Goal: Transaction & Acquisition: Purchase product/service

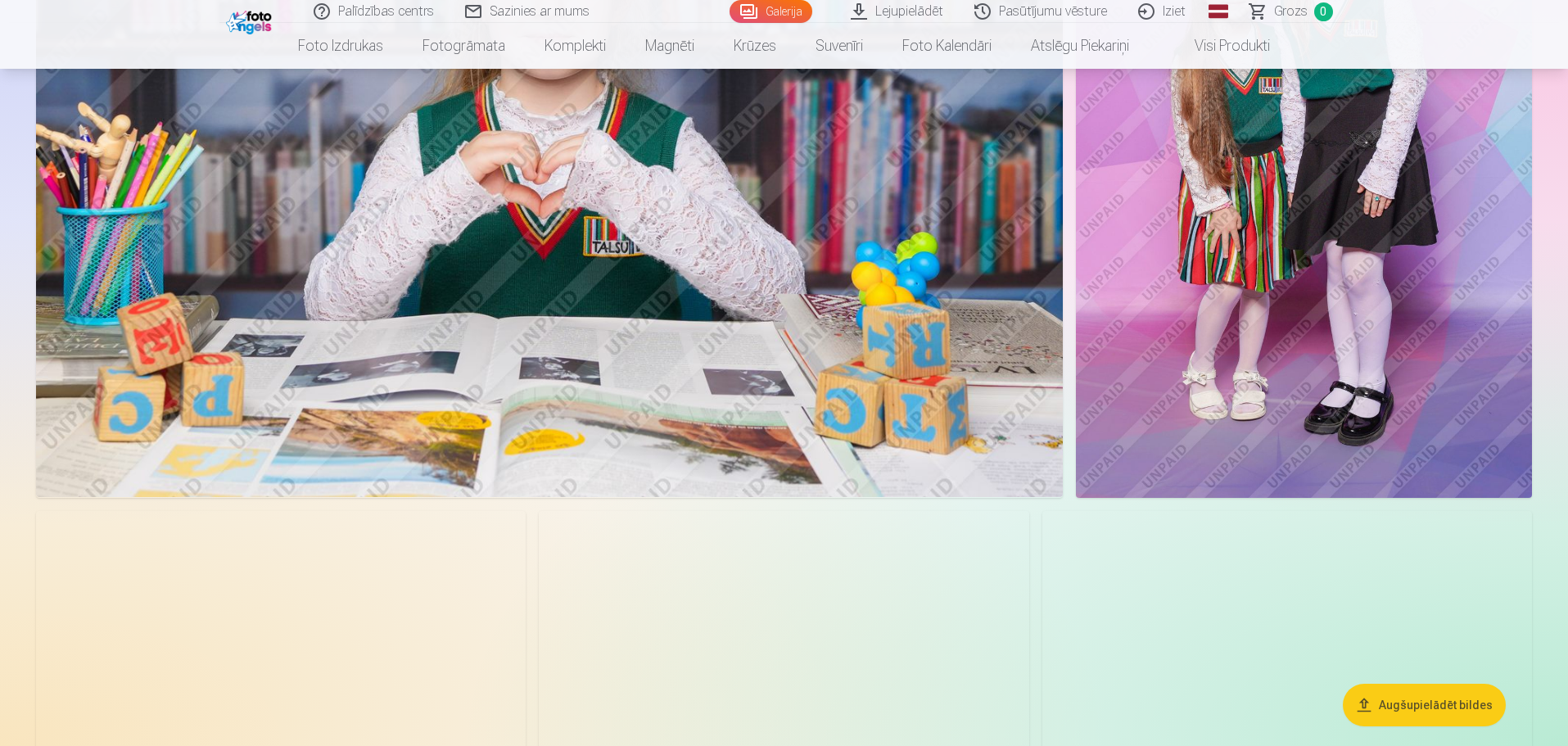
scroll to position [1064, 0]
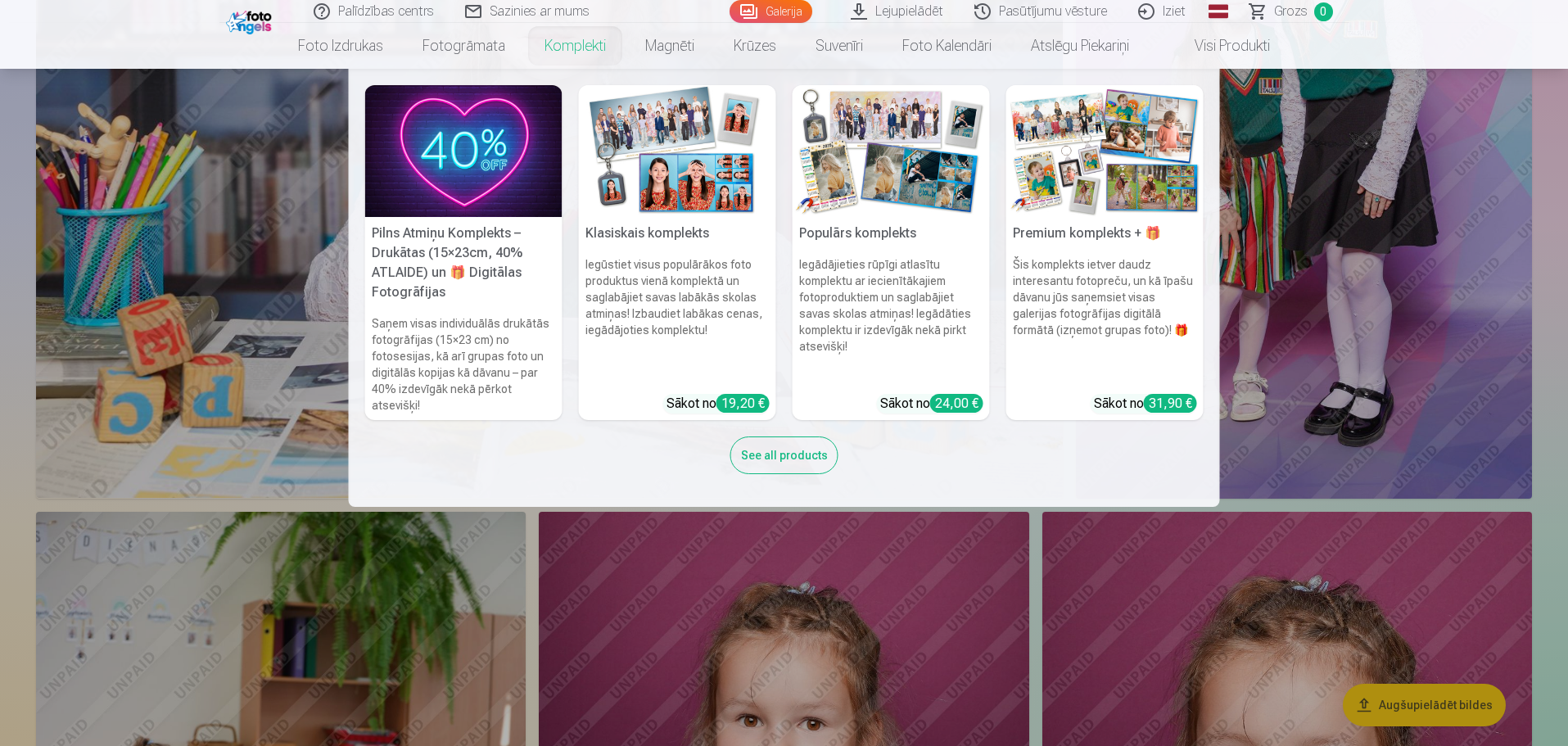
click at [644, 153] on img at bounding box center [677, 151] width 198 height 132
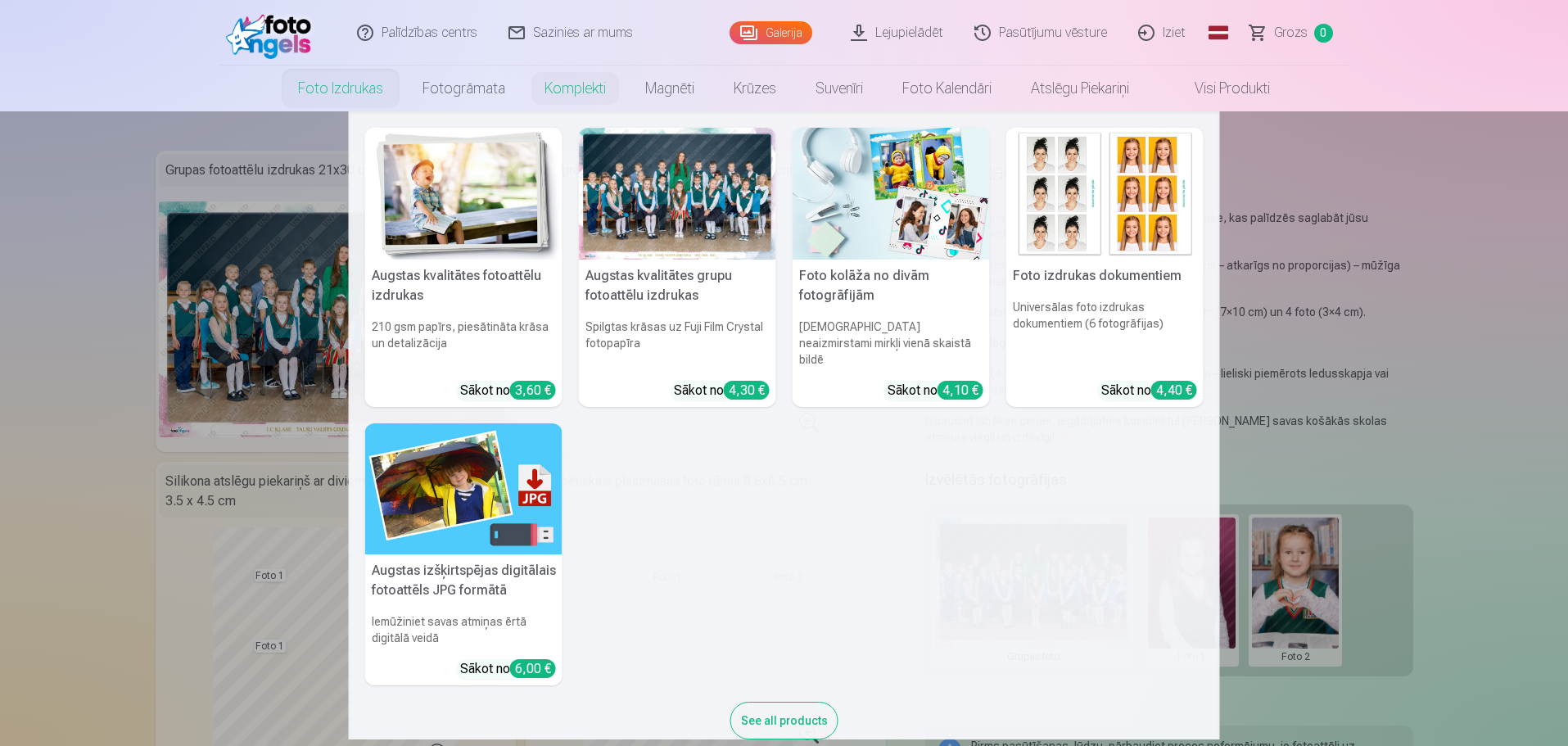
click at [339, 89] on link "Foto izdrukas" at bounding box center [340, 89] width 124 height 46
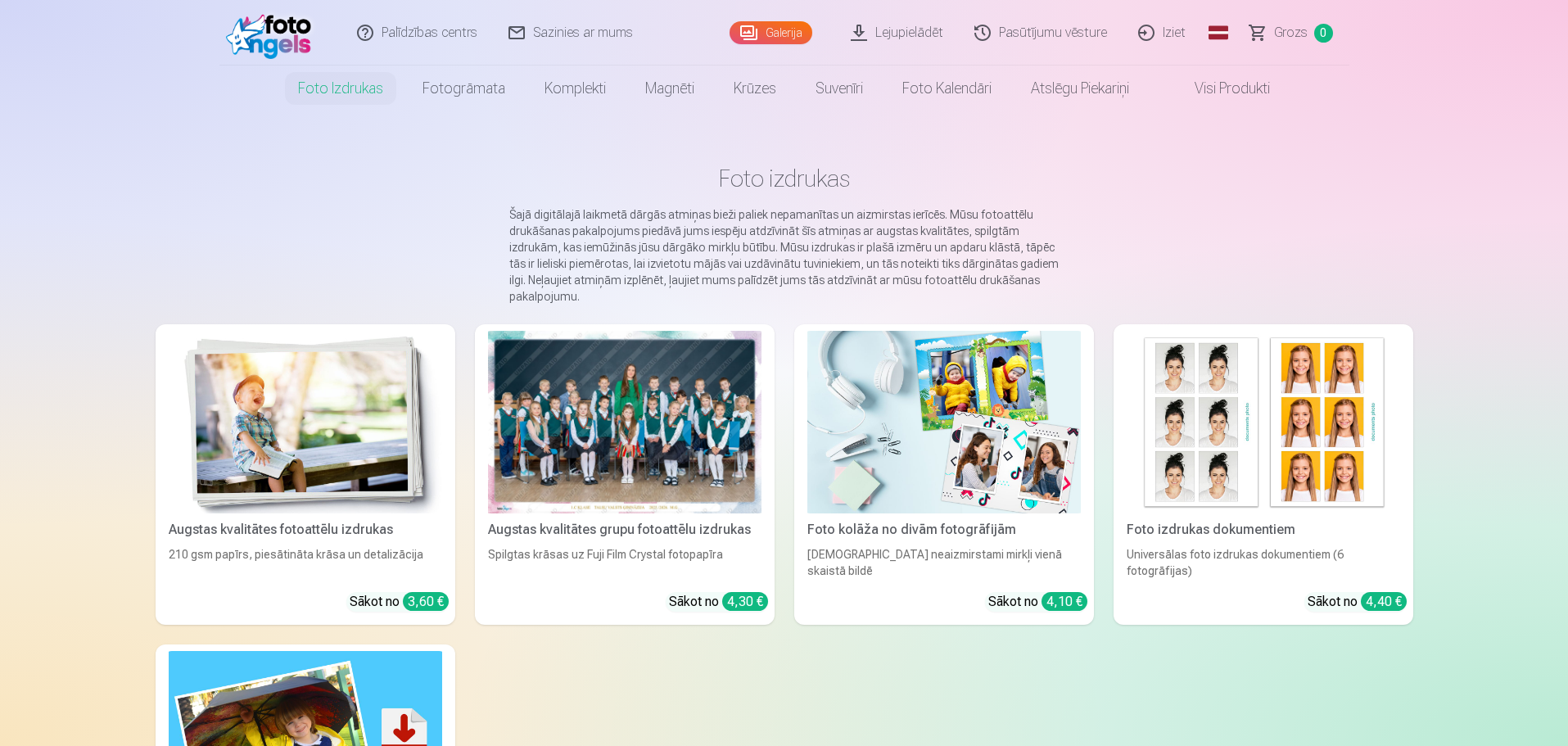
click at [644, 427] on div at bounding box center [625, 422] width 274 height 183
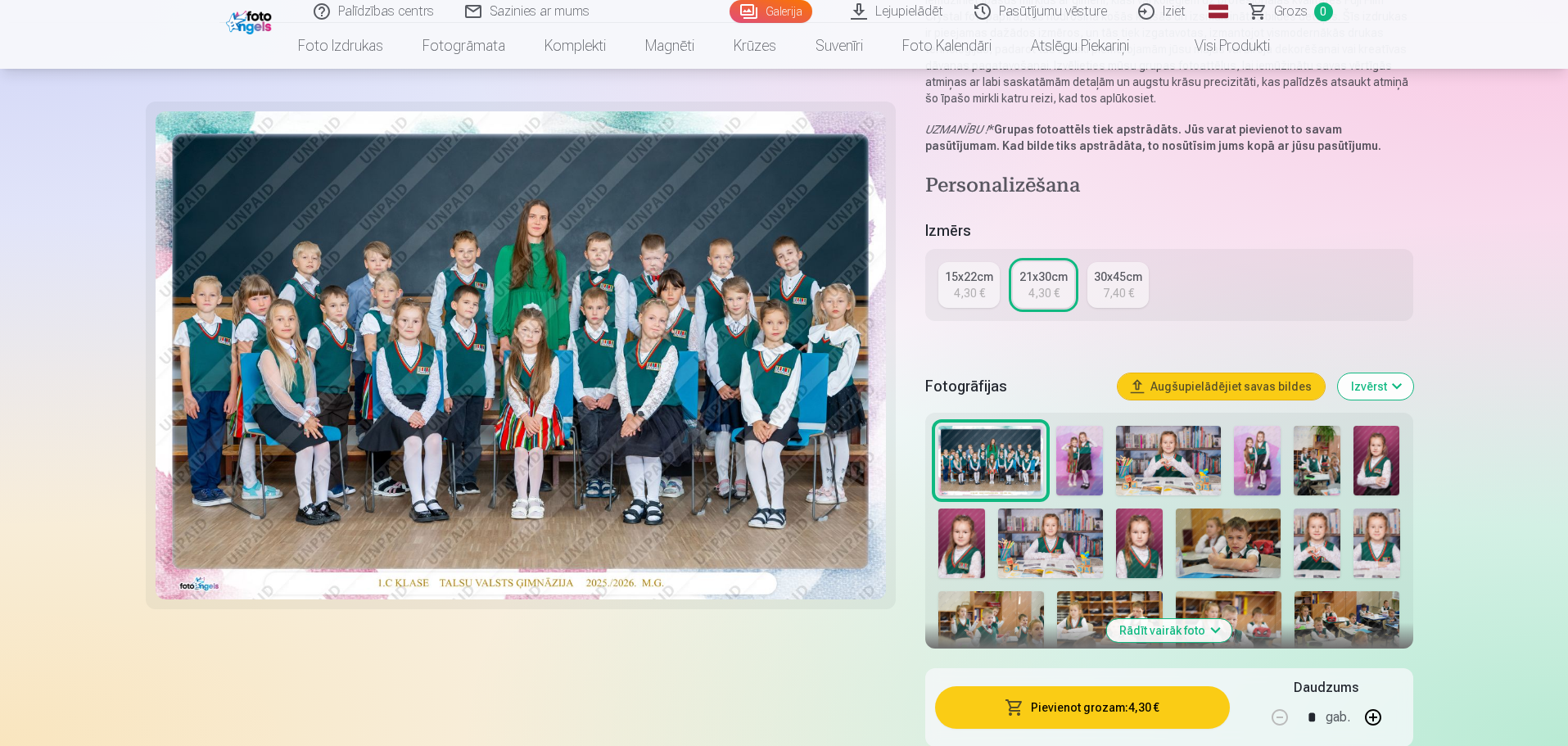
scroll to position [328, 0]
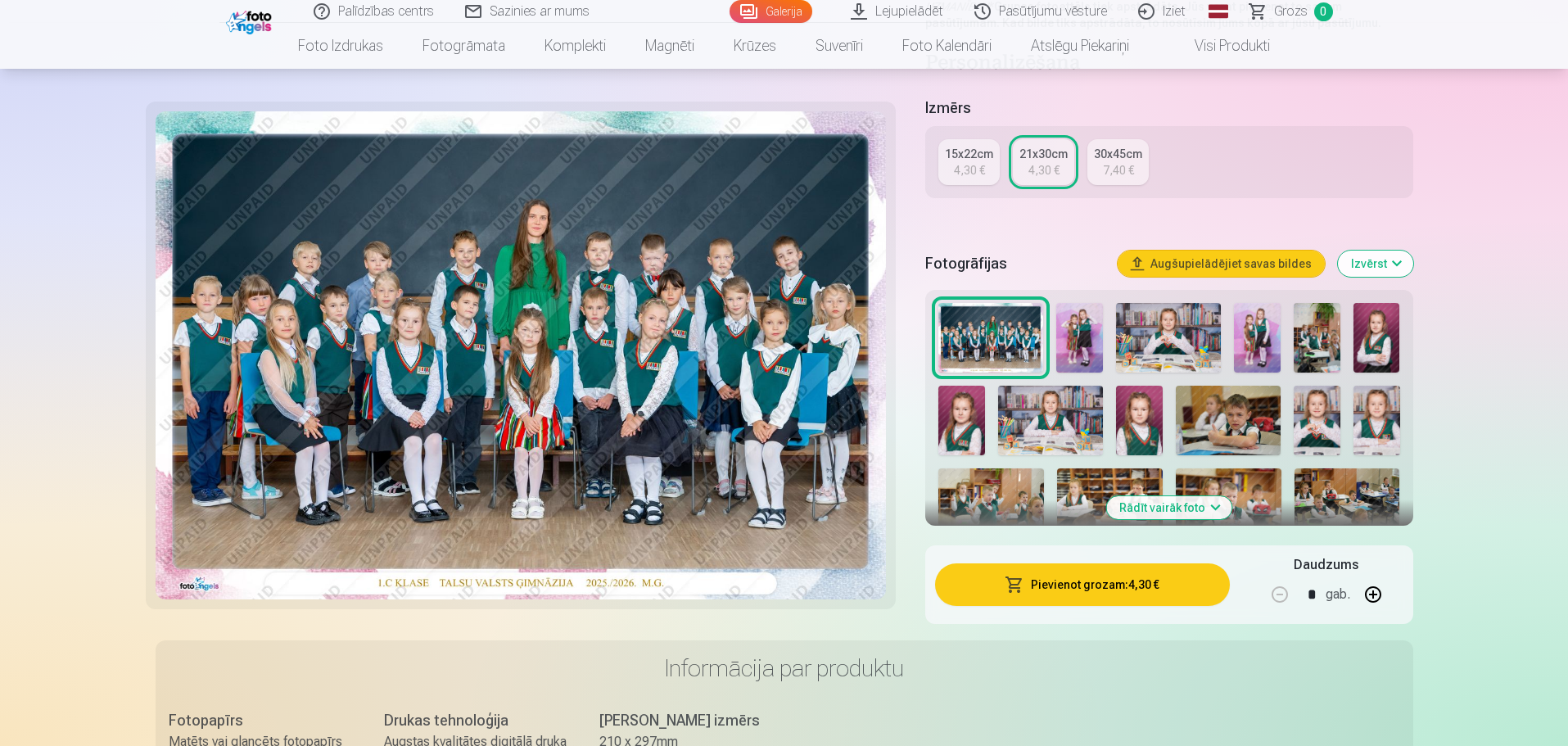
click at [1114, 585] on button "Pievienot grozam : 4,30 €" at bounding box center [1082, 585] width 294 height 43
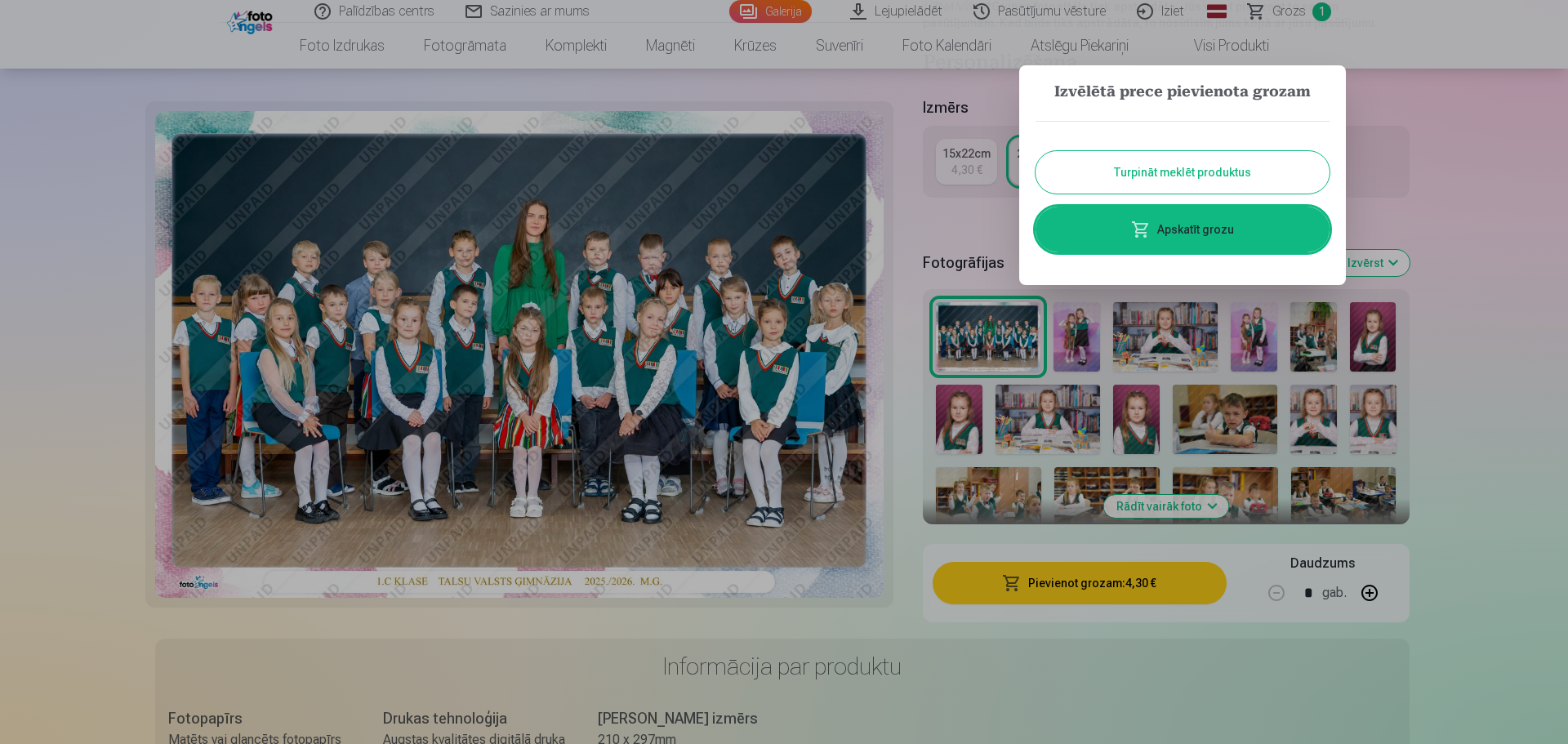
click at [1195, 170] on button "Turpināt meklēt produktus" at bounding box center [1183, 172] width 294 height 42
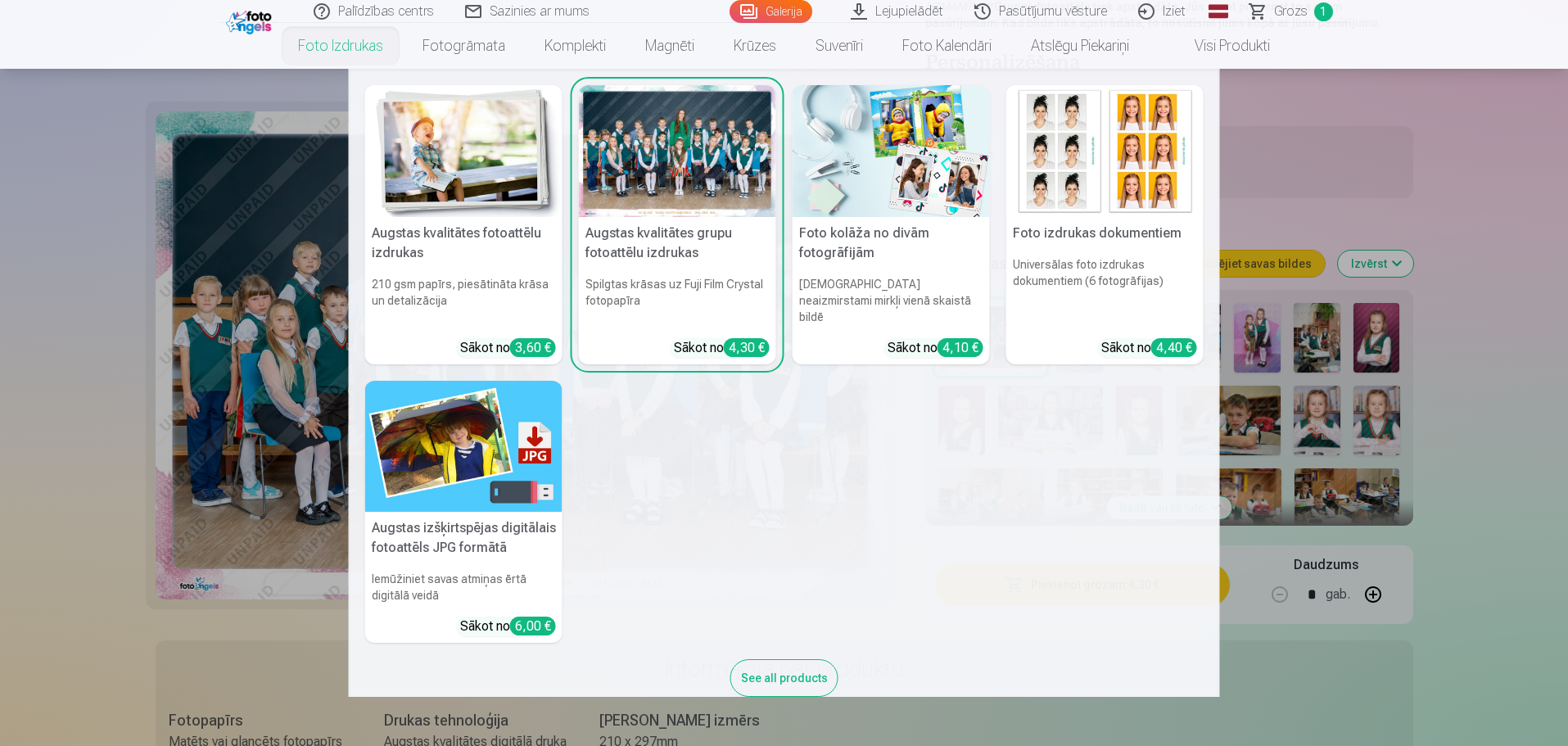
click at [340, 48] on link "Foto izdrukas" at bounding box center [340, 46] width 124 height 46
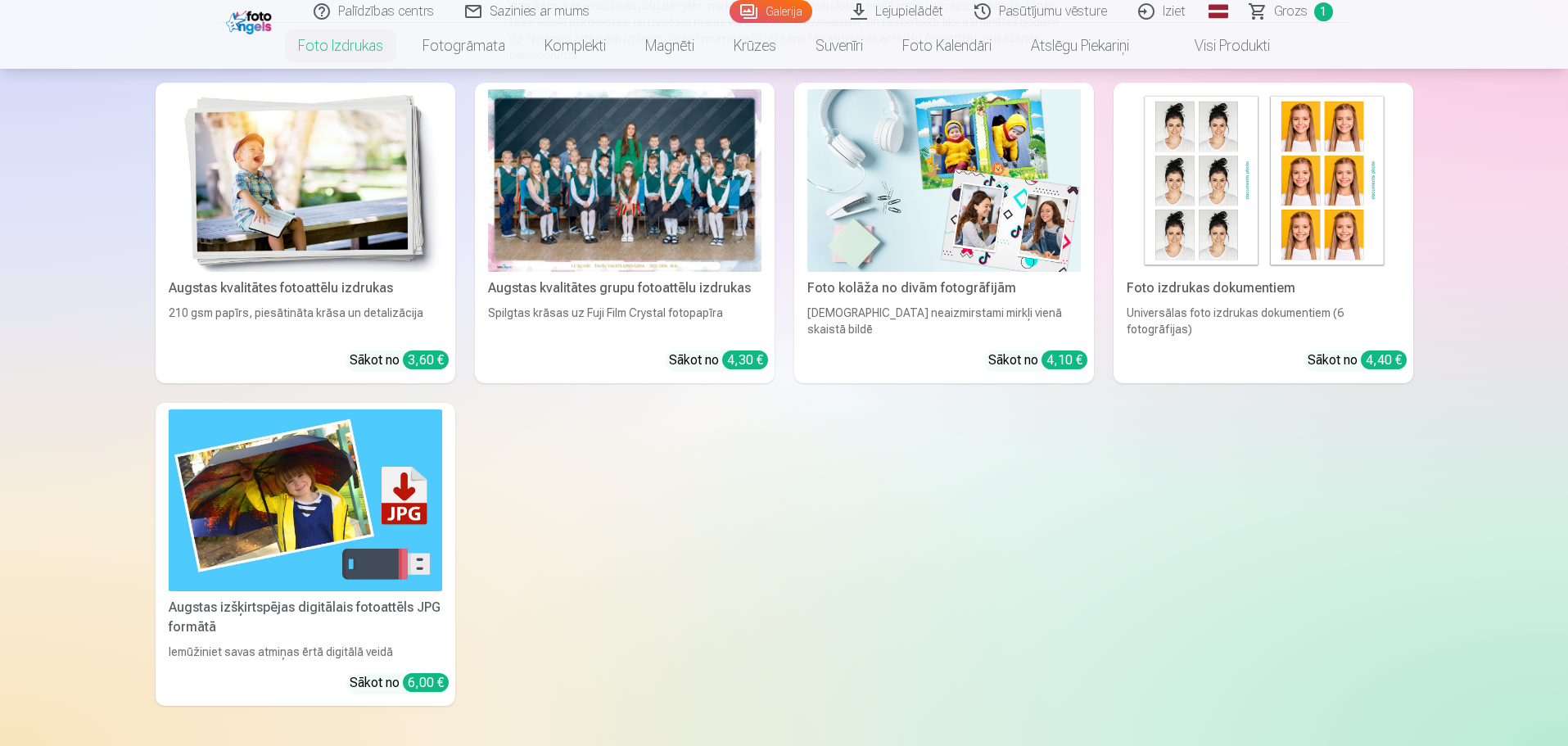
scroll to position [245, 0]
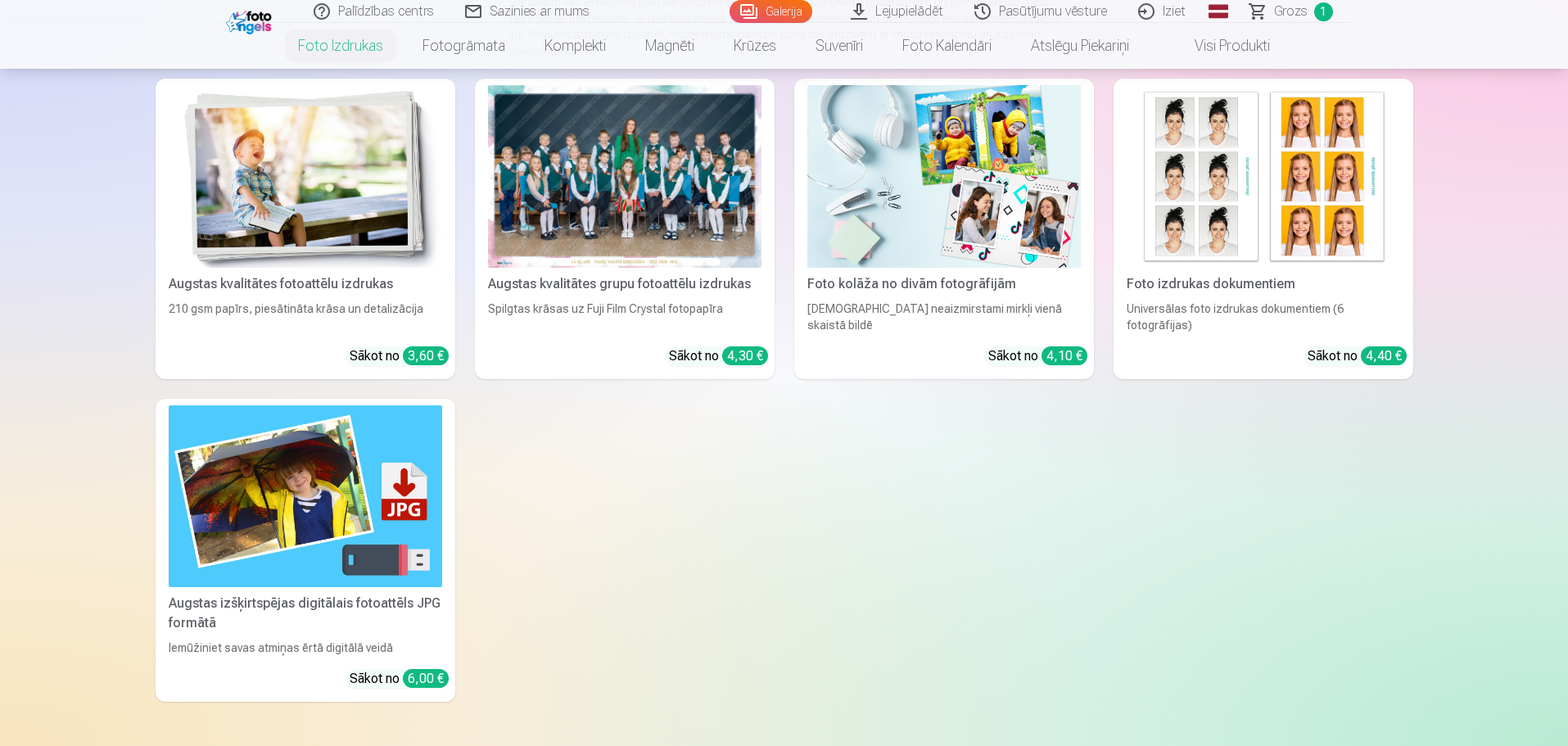
click at [1000, 208] on img at bounding box center [944, 176] width 274 height 183
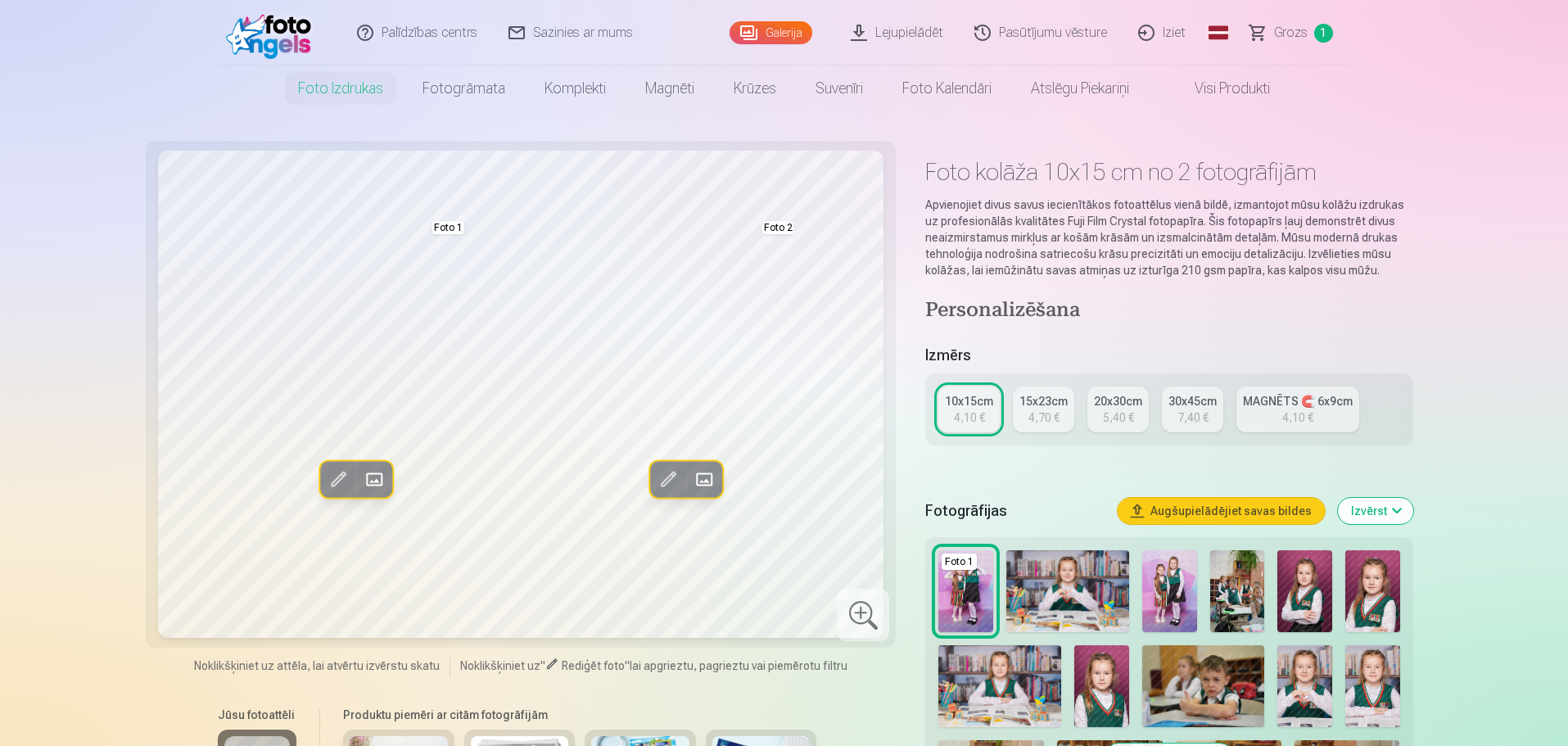
click at [768, 28] on link "Galerija" at bounding box center [770, 33] width 82 height 23
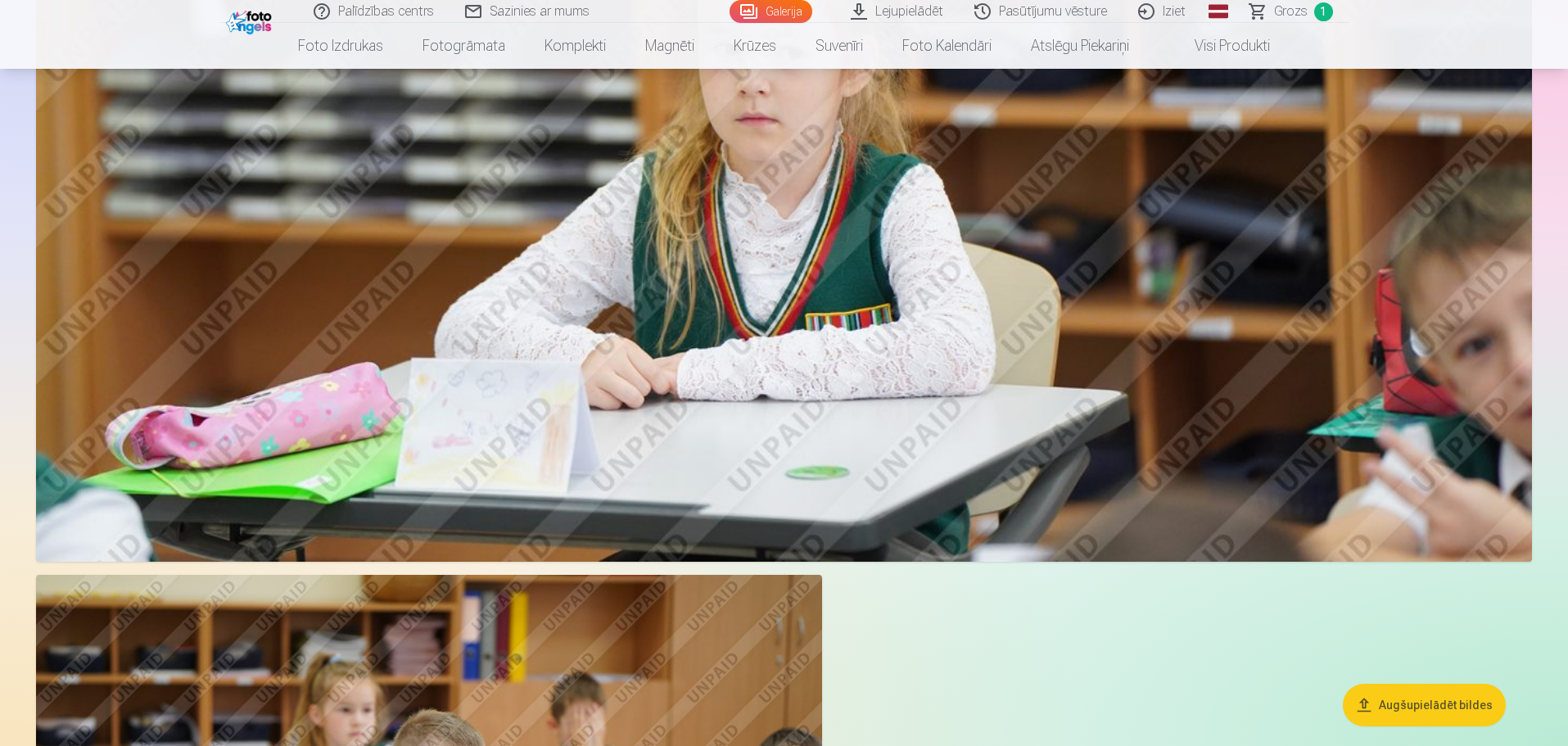
scroll to position [12935, 0]
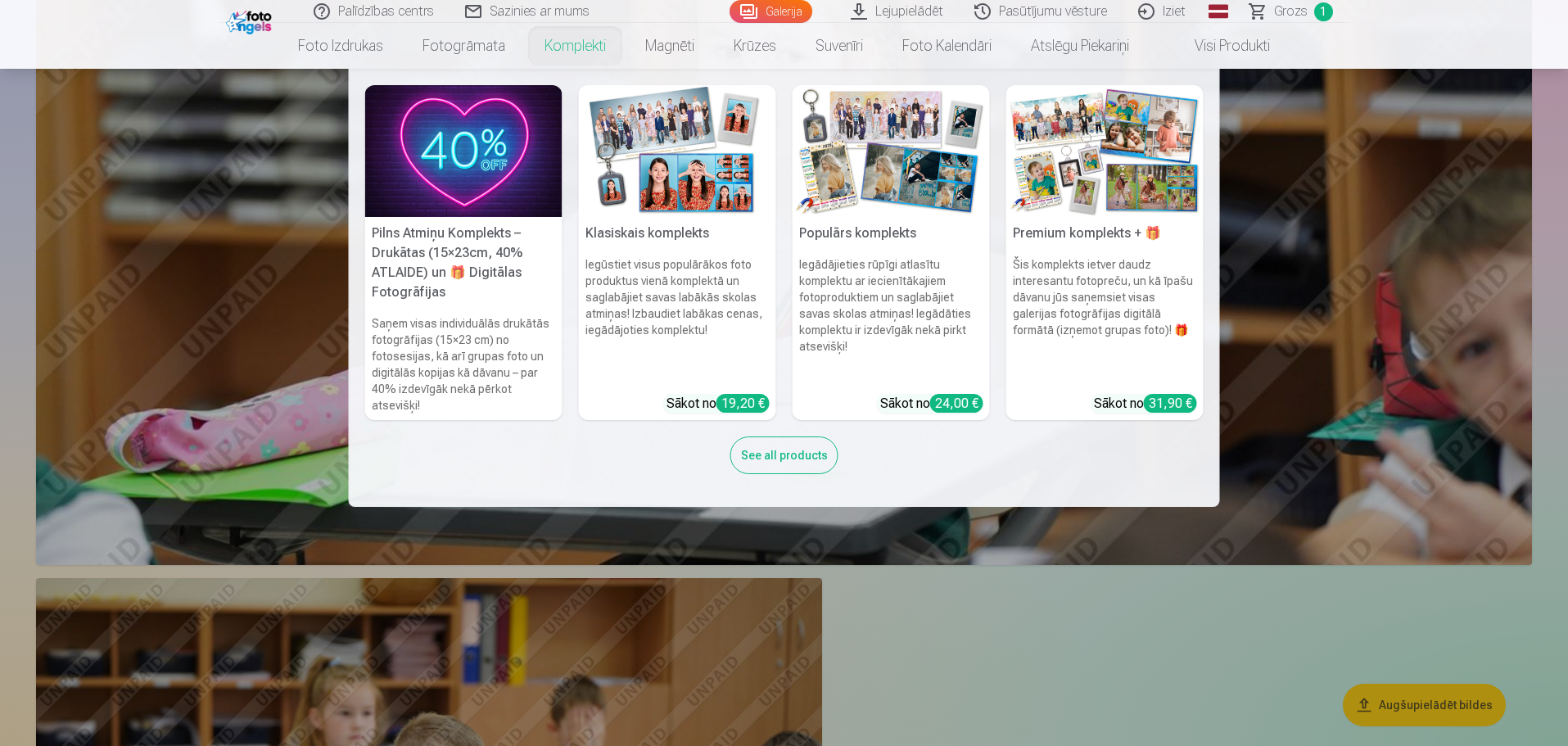
click at [566, 43] on link "Komplekti" at bounding box center [575, 46] width 101 height 46
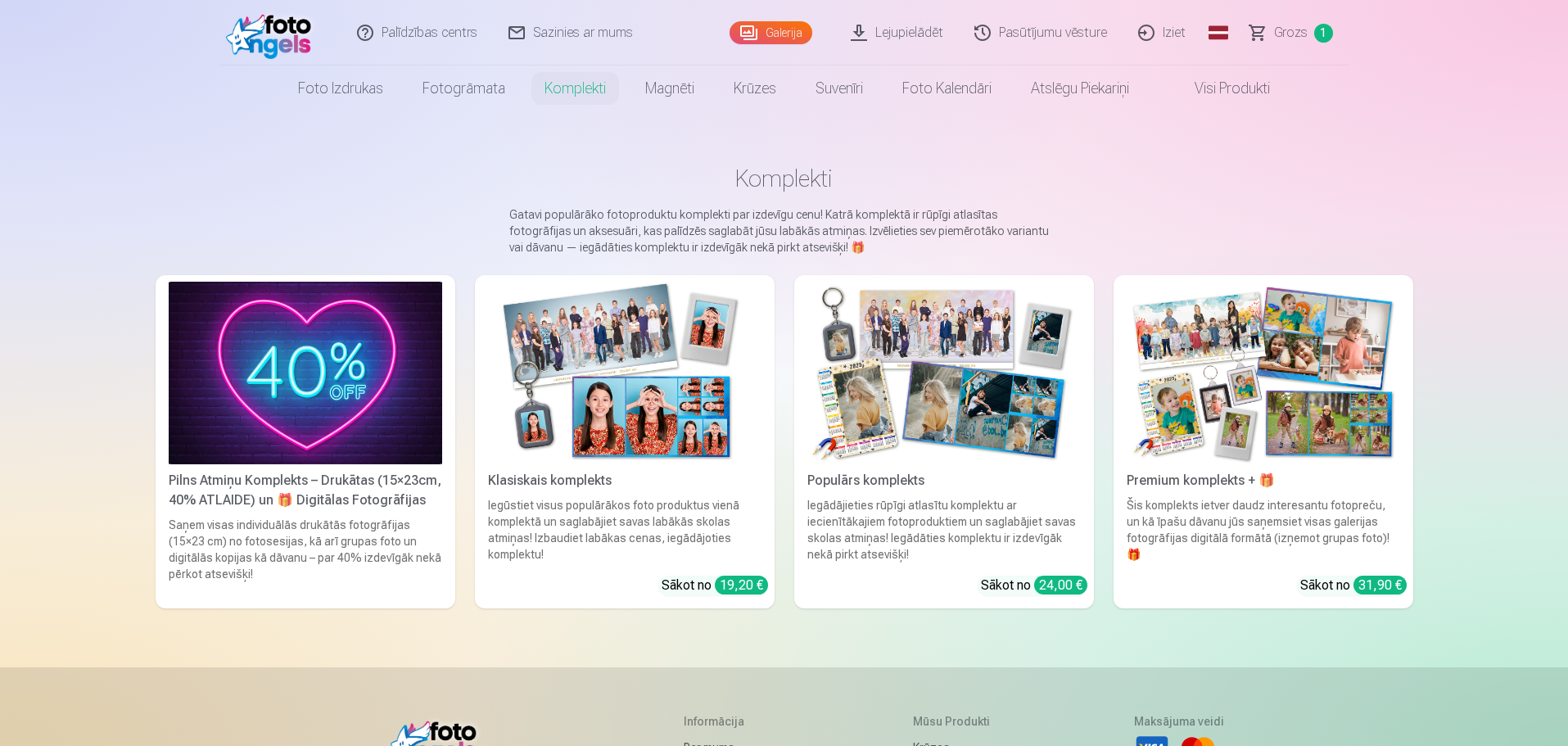
click at [700, 404] on img at bounding box center [625, 373] width 274 height 183
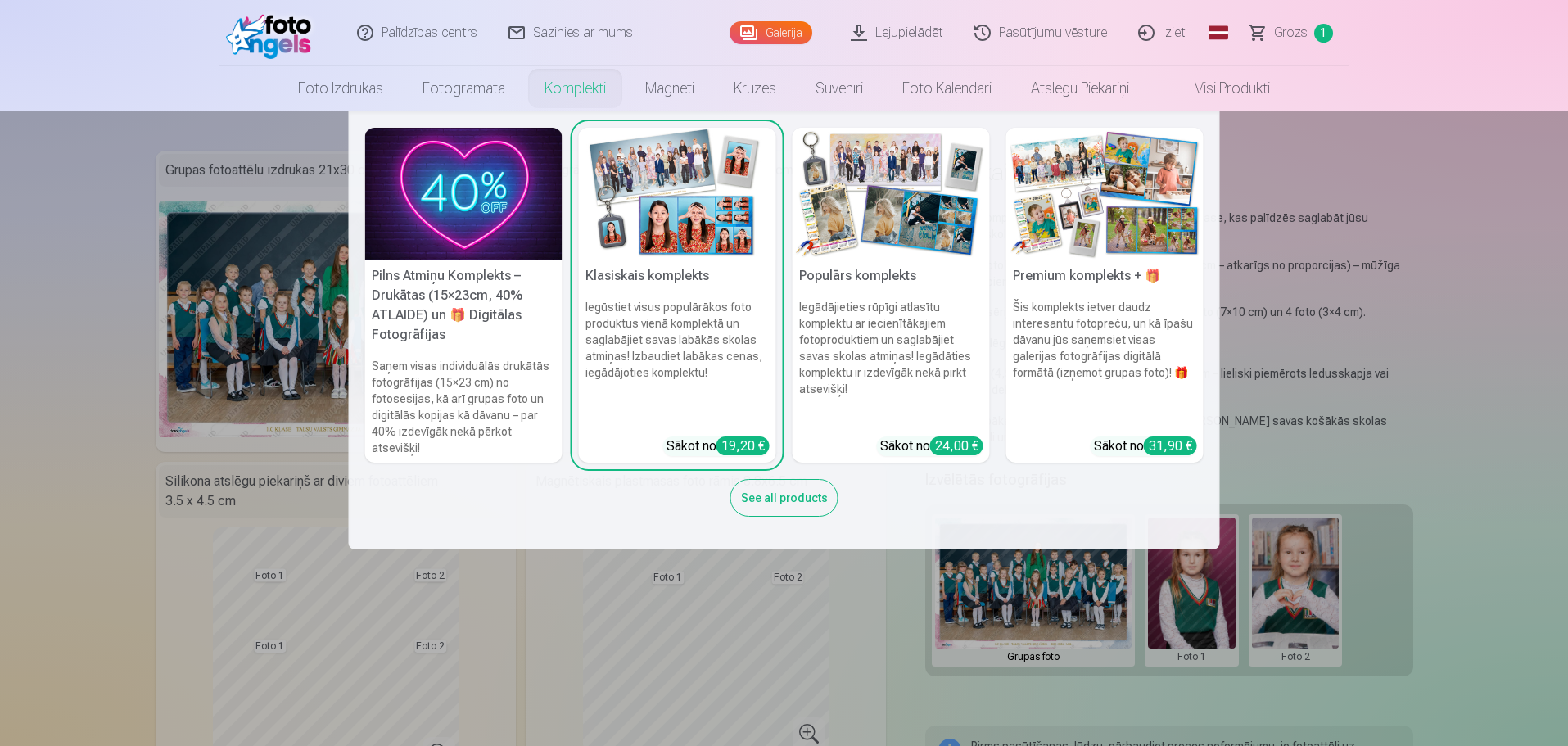
click at [915, 317] on h6 "Iegādājieties rūpīgi atlasītu komplektu ar iecienītākajiem fotoproduktiem un sa…" at bounding box center [891, 361] width 198 height 137
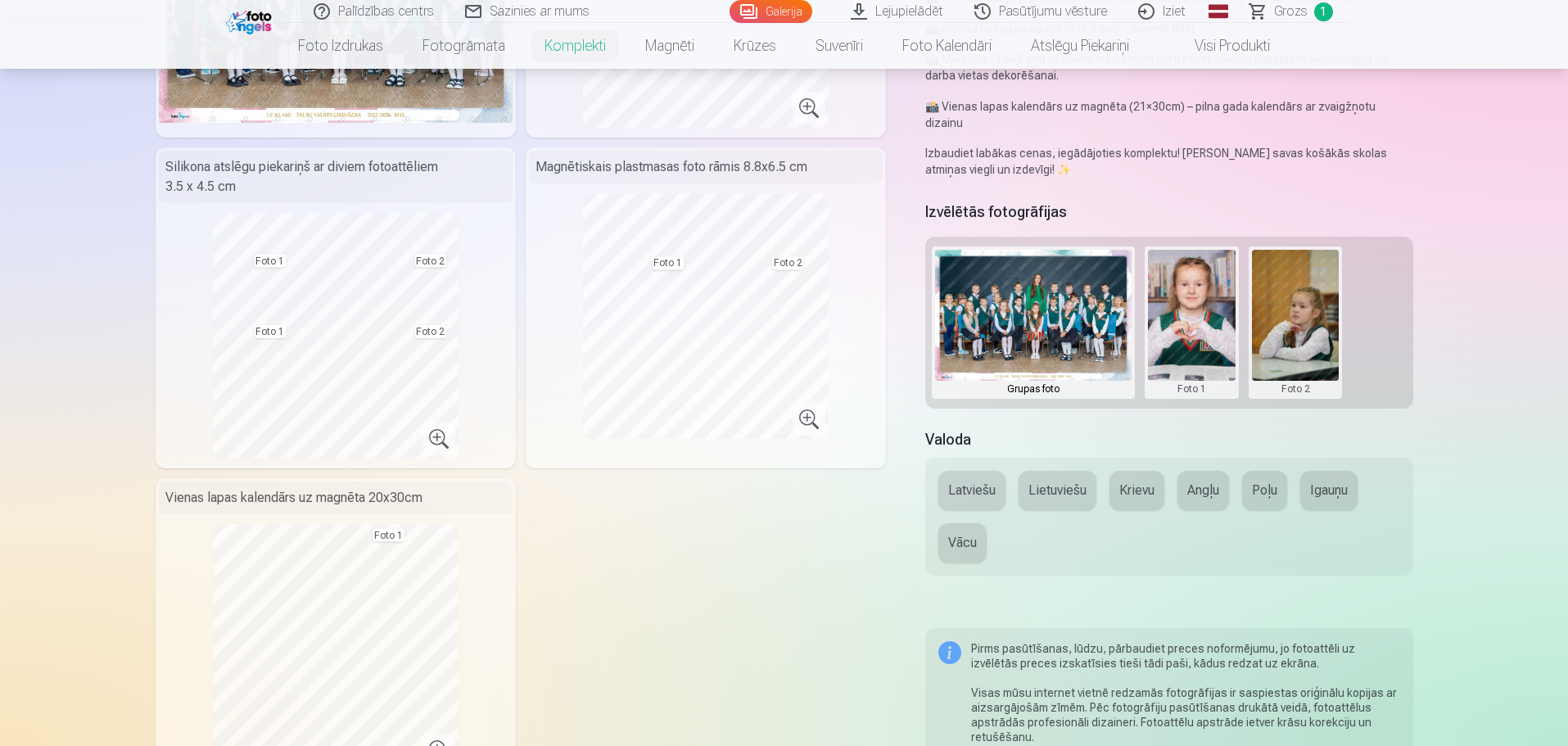
scroll to position [328, 0]
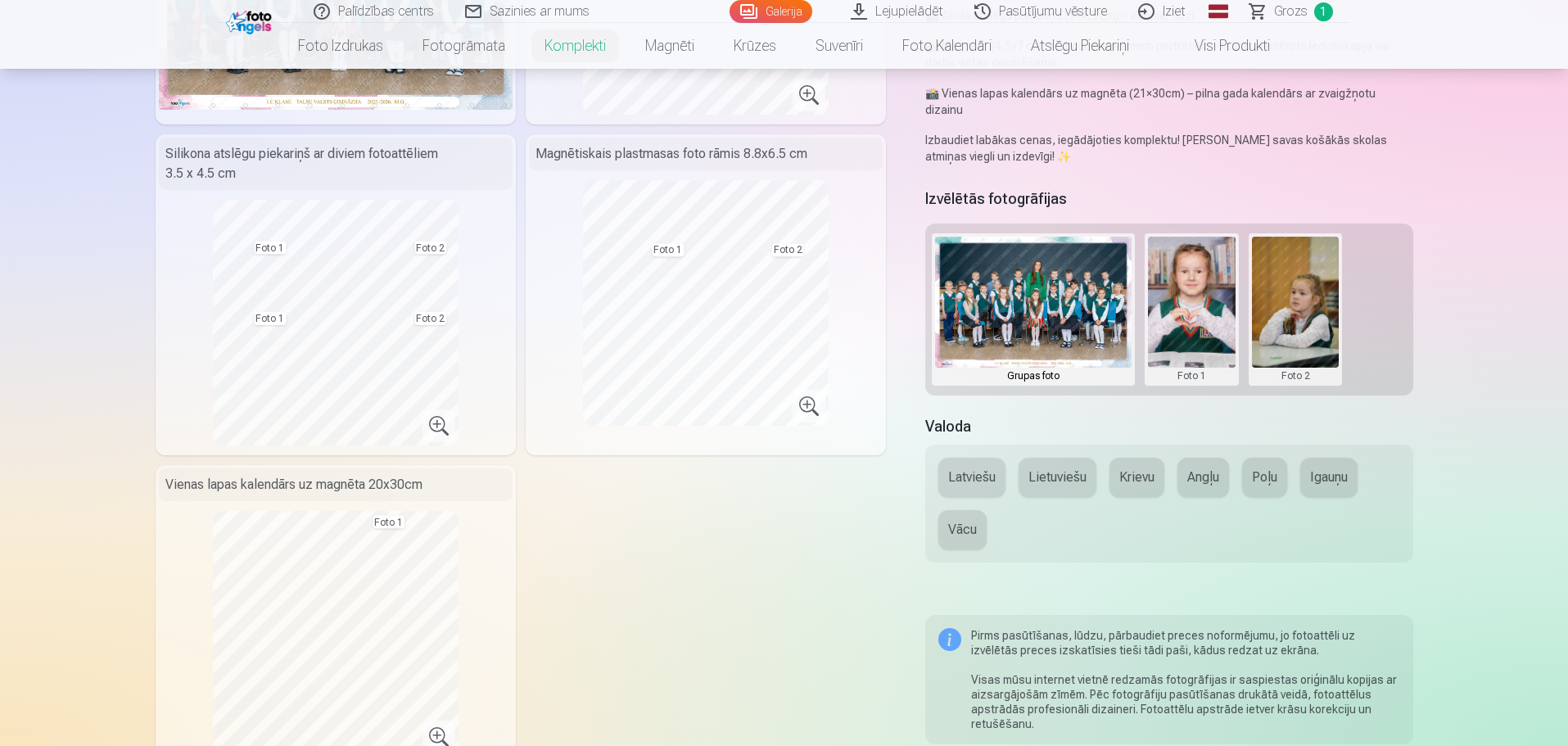
click at [1055, 307] on img at bounding box center [1034, 302] width 197 height 131
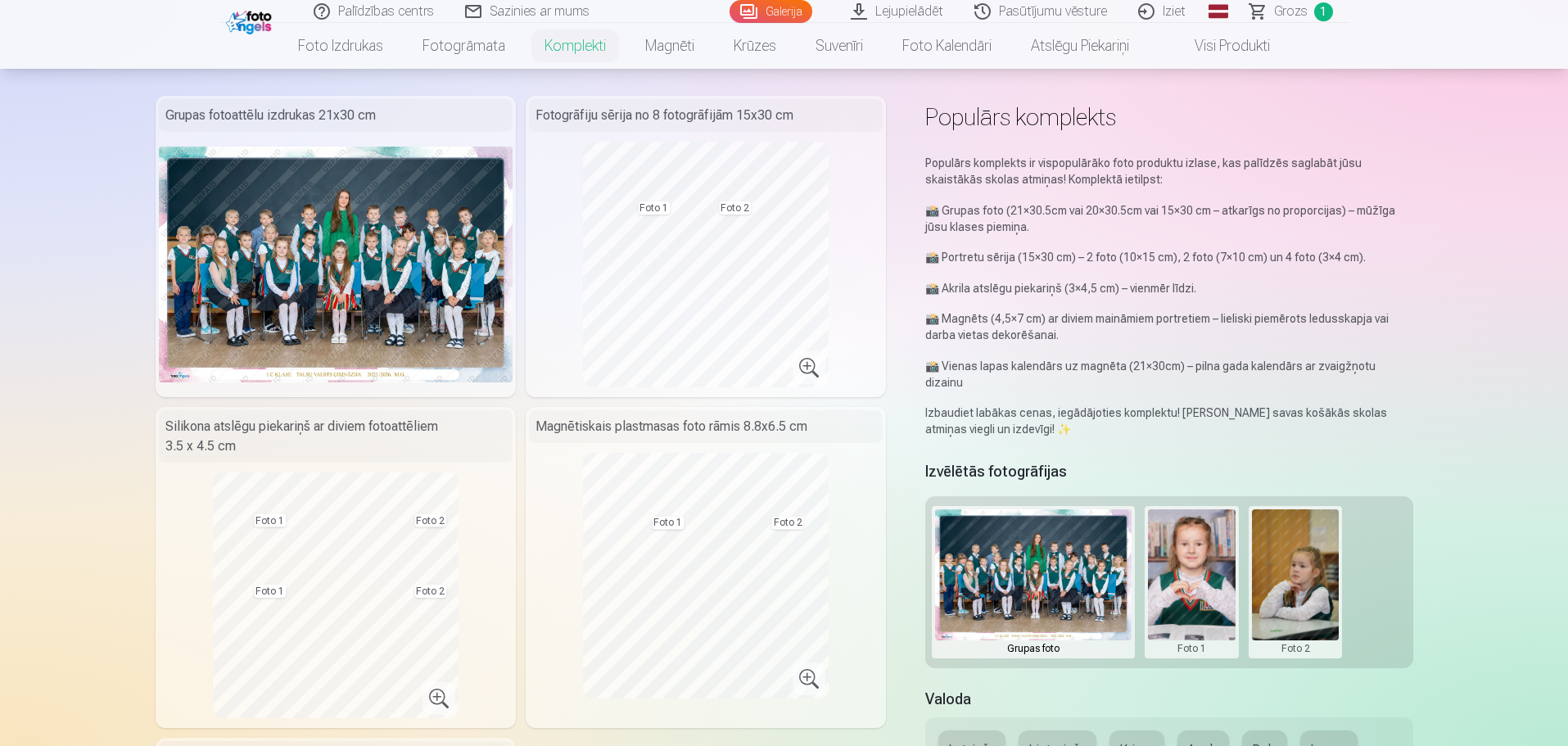
scroll to position [82, 0]
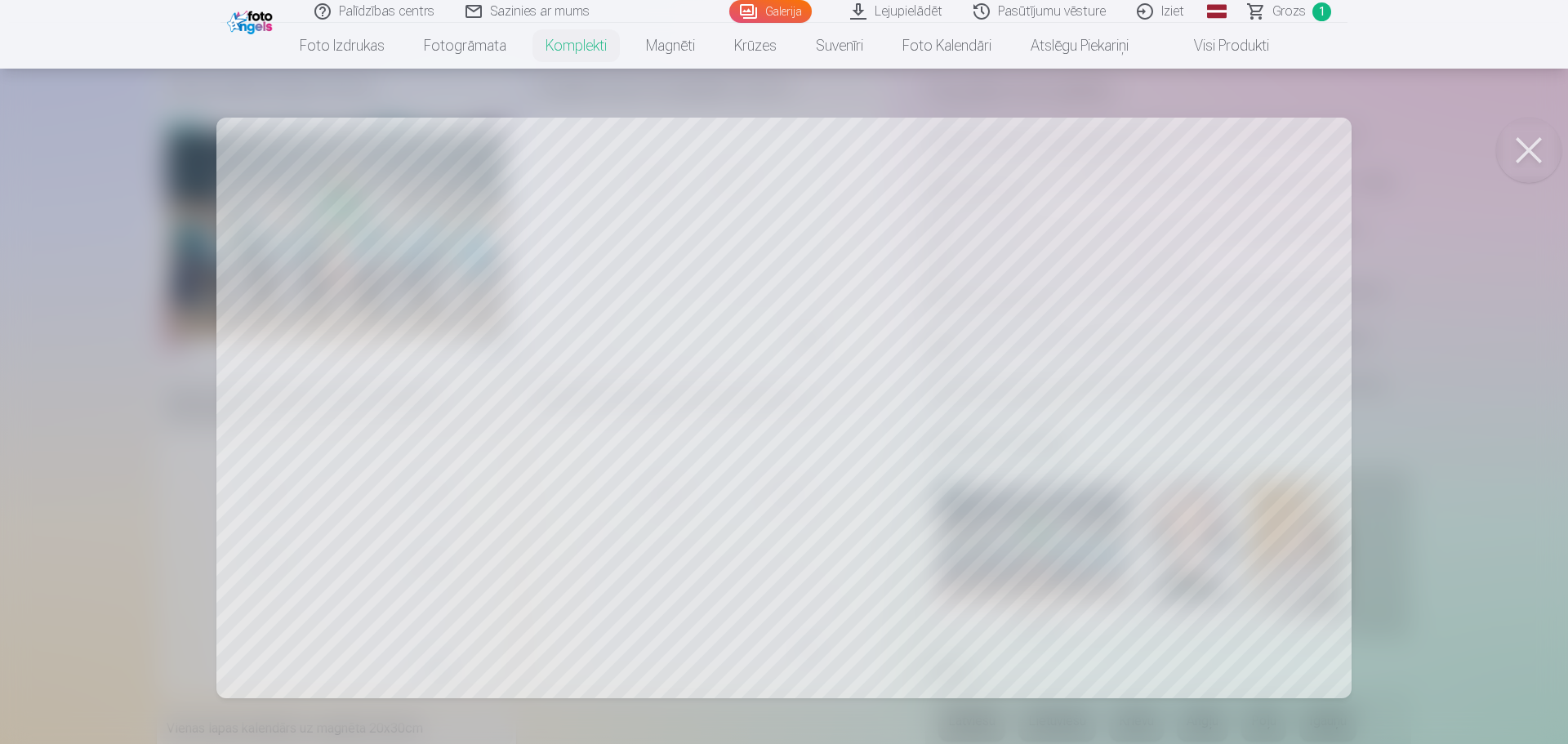
click at [1528, 149] on button at bounding box center [1529, 150] width 65 height 65
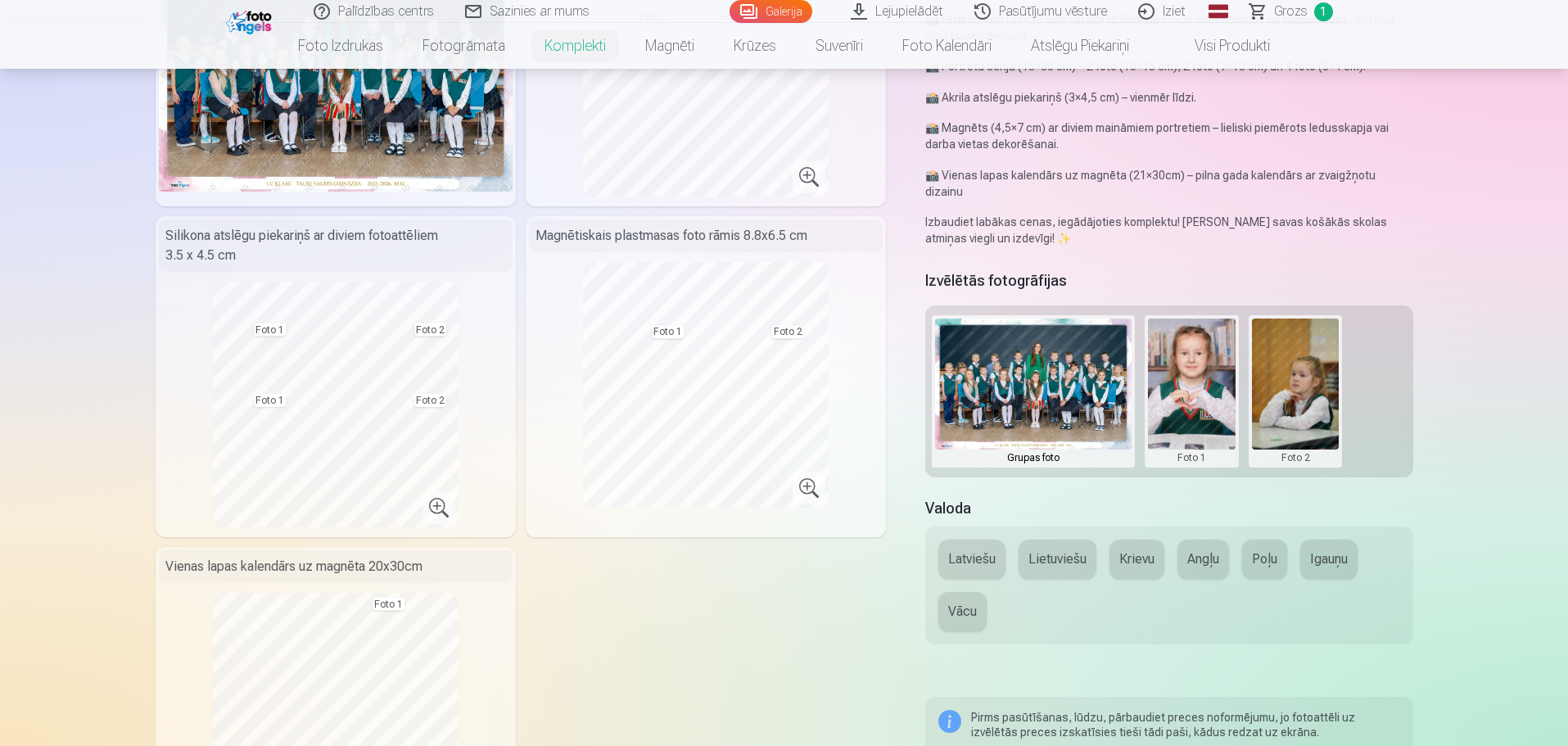
scroll to position [328, 0]
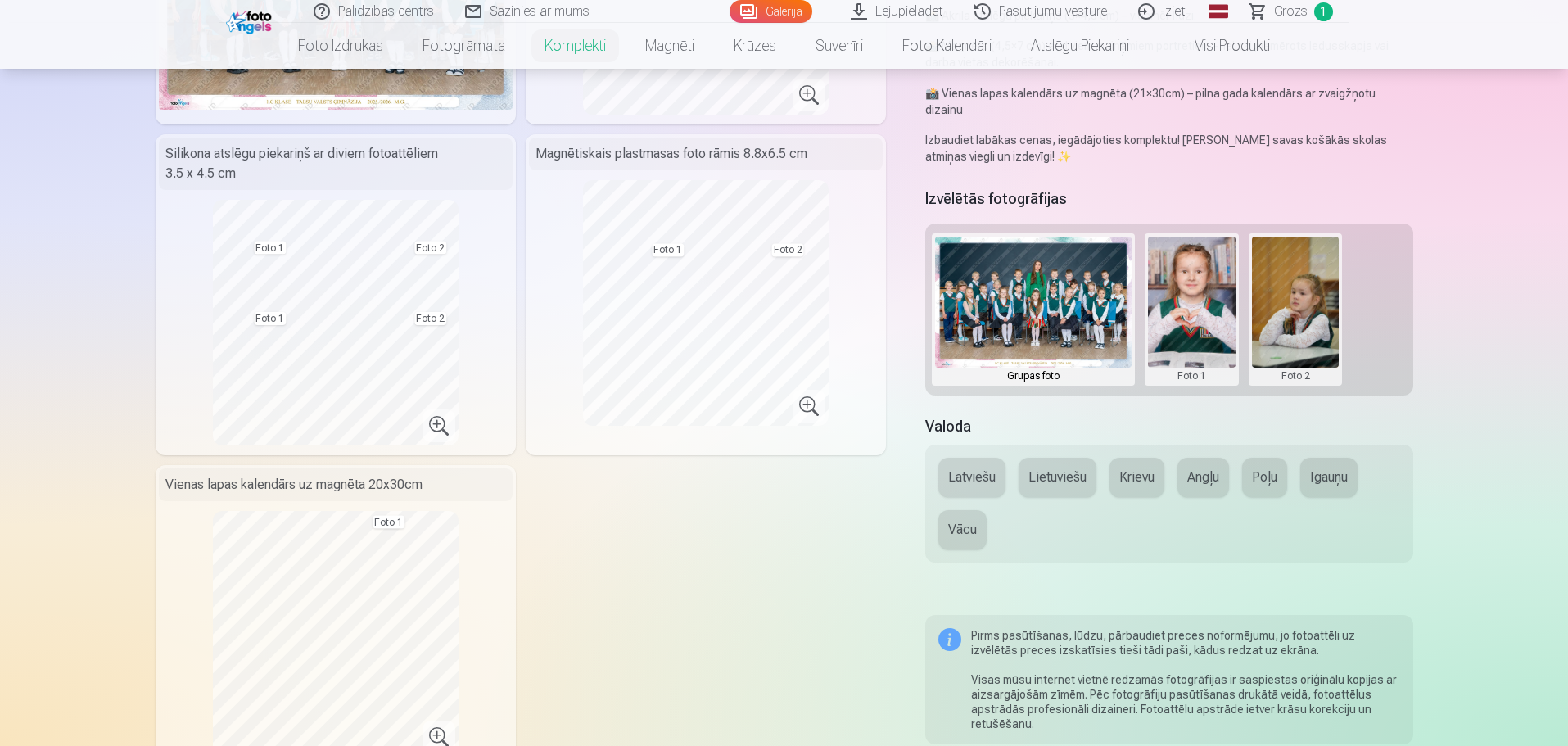
click at [994, 188] on h5 "Izvēlētās fotogrāfijas" at bounding box center [996, 199] width 142 height 23
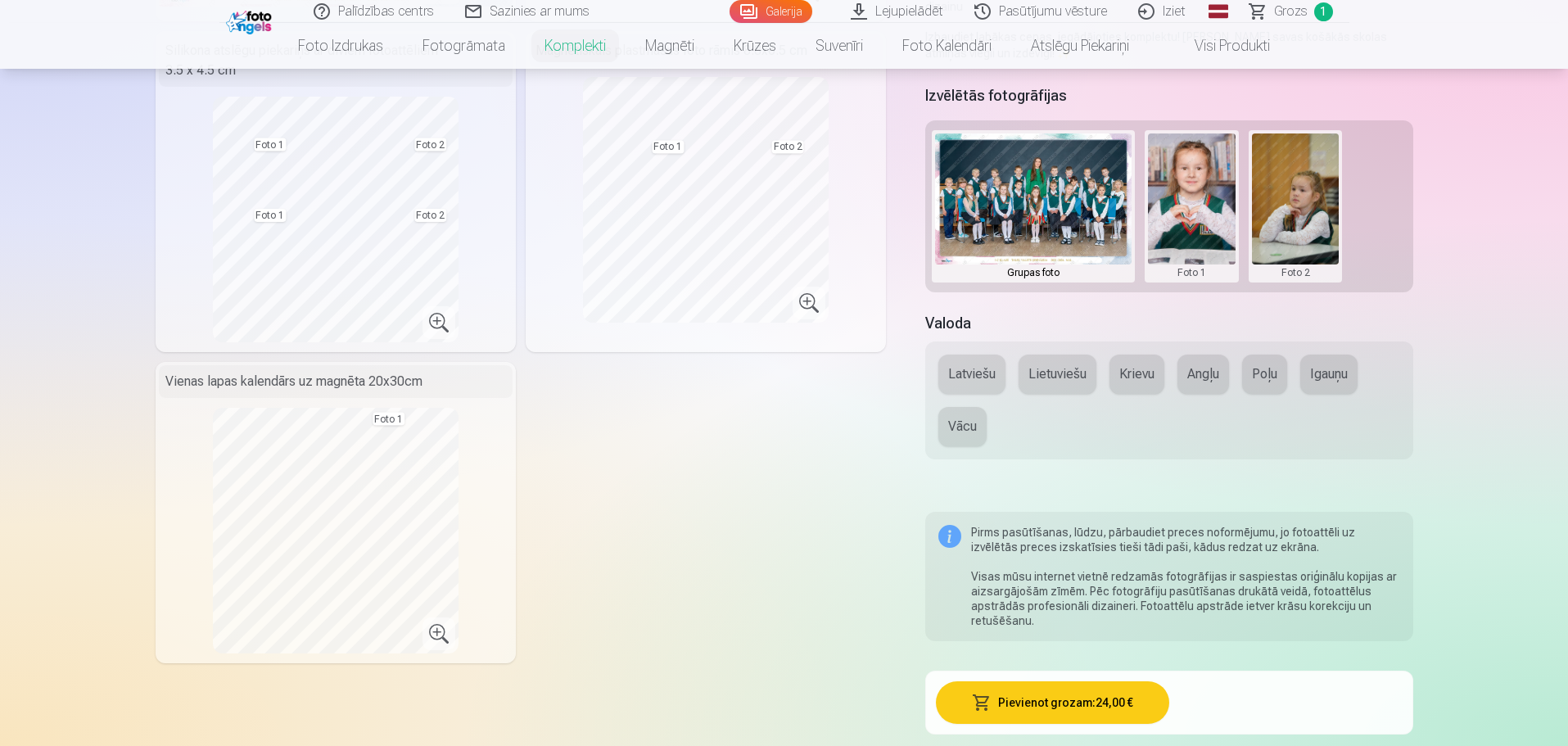
scroll to position [491, 0]
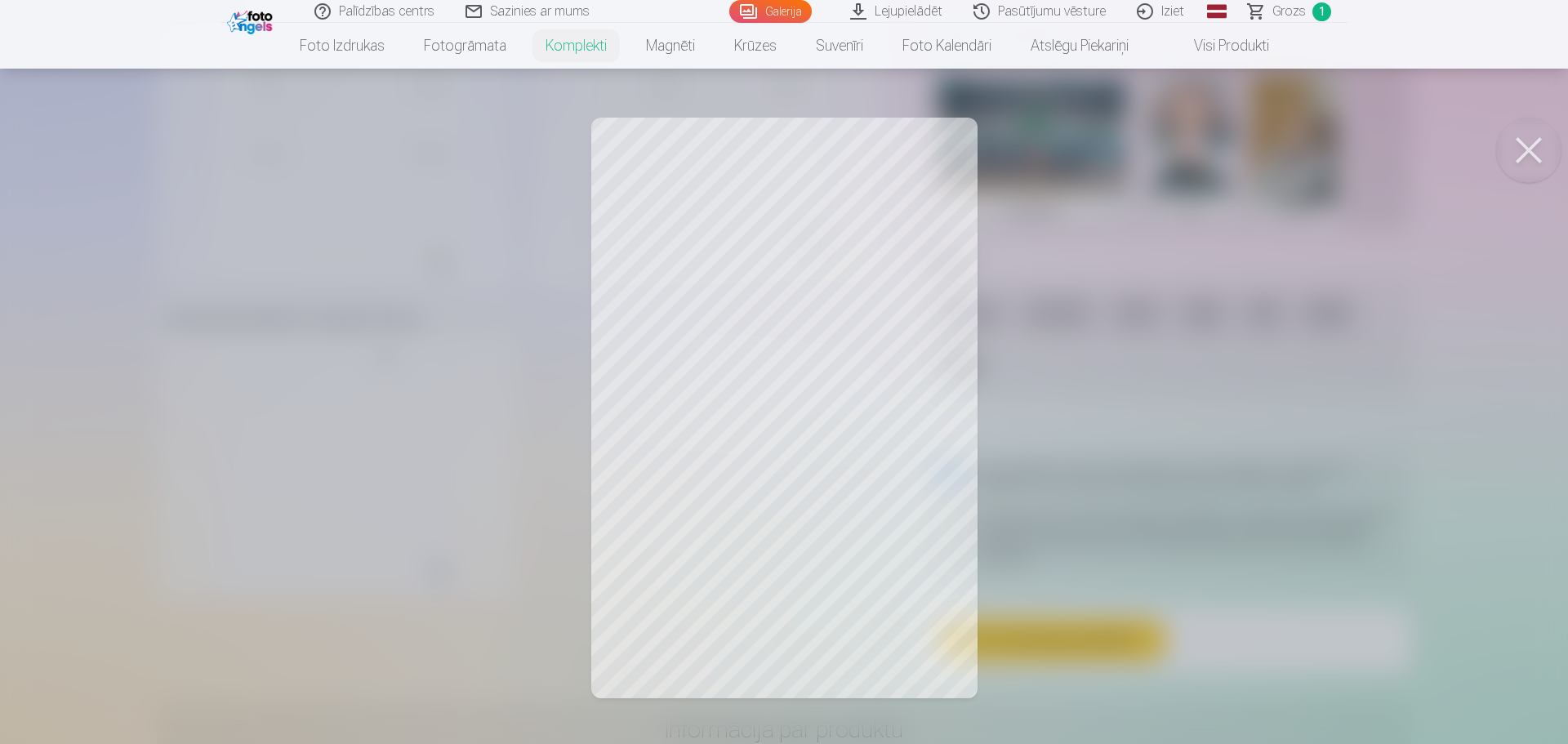
click at [1534, 159] on button at bounding box center [1529, 150] width 65 height 65
click at [1530, 146] on button at bounding box center [1529, 150] width 65 height 65
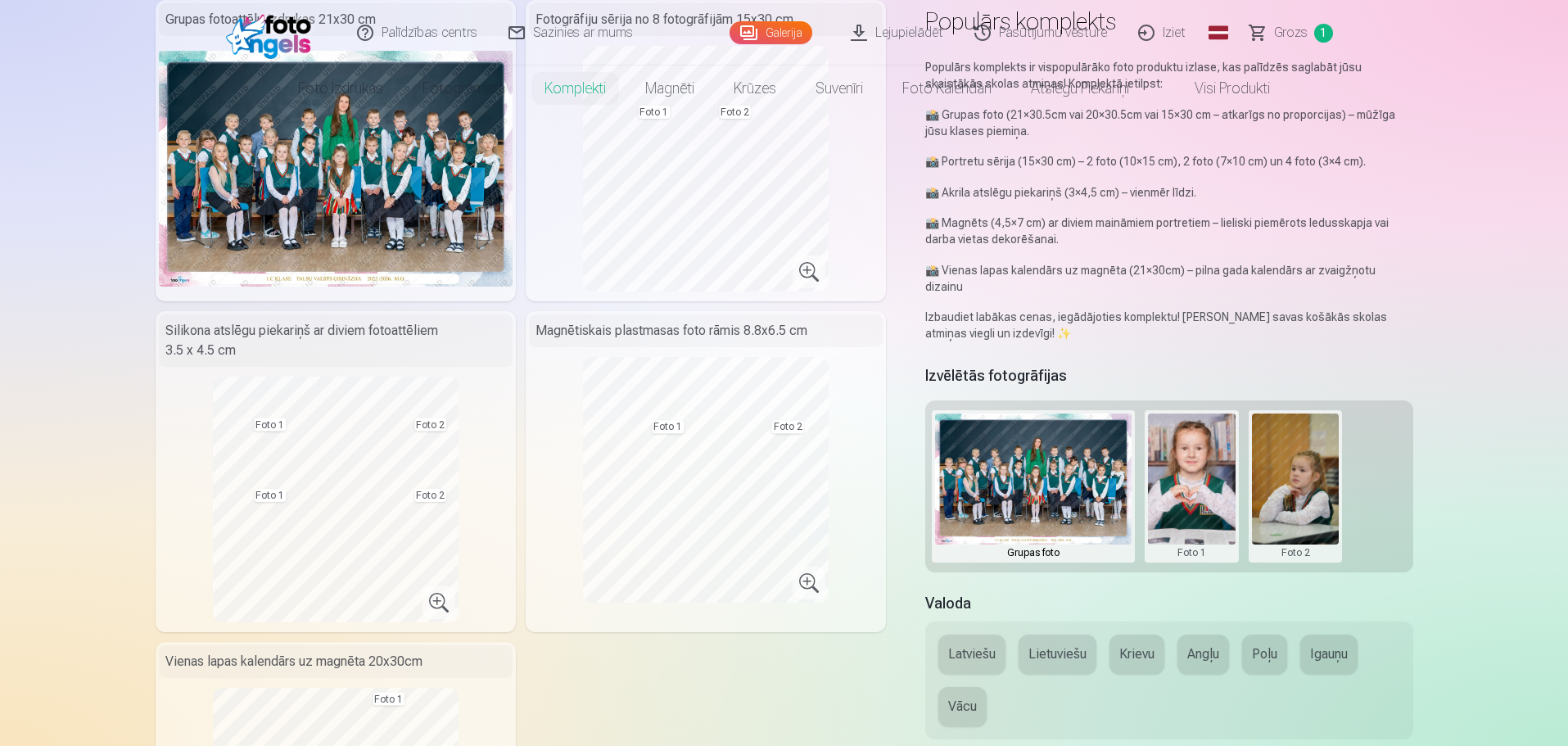
scroll to position [0, 0]
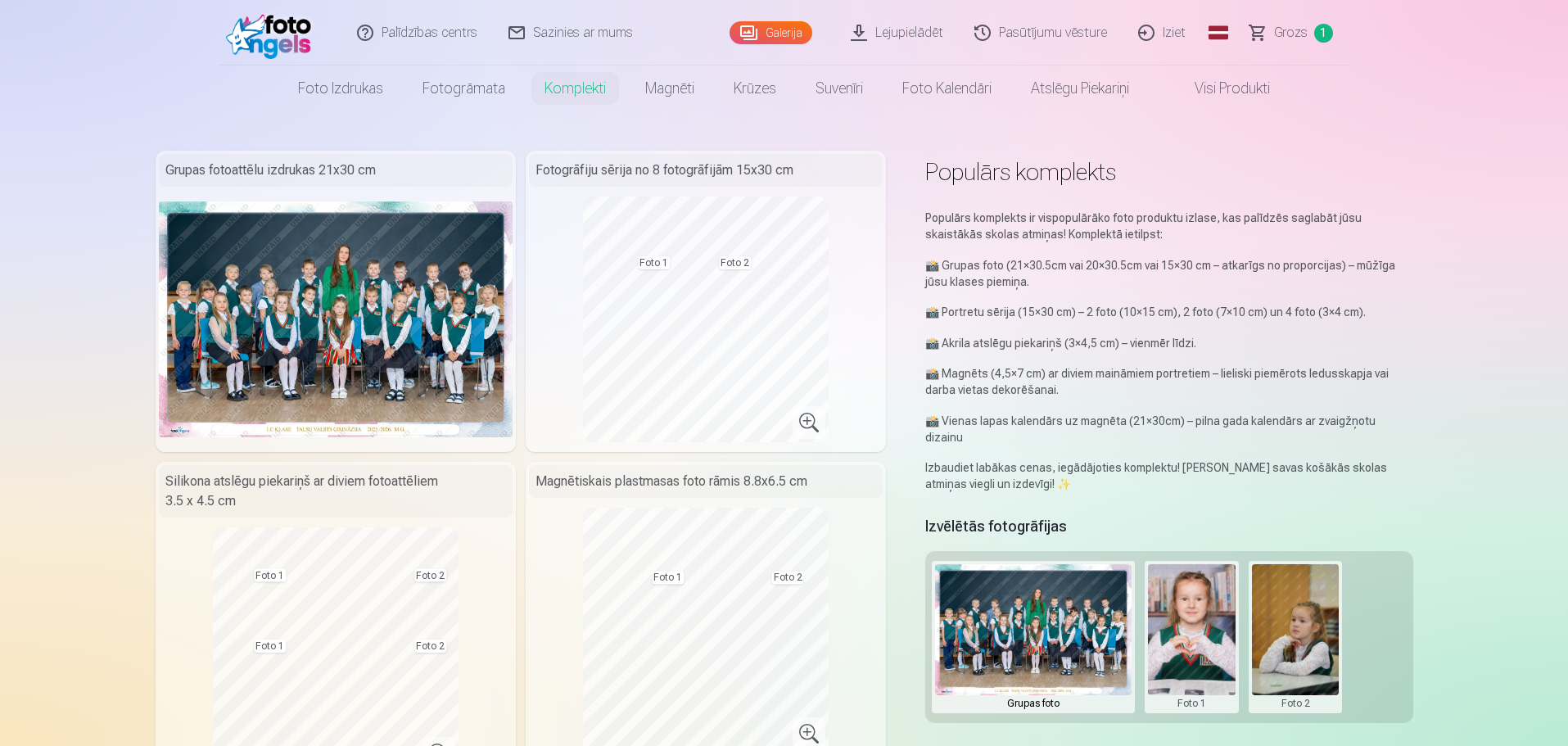
click at [748, 170] on div "Fotogrāfiju sērija no 8 fotogrāfijām 15x30 cm" at bounding box center [706, 170] width 354 height 33
click at [296, 158] on div "Grupas fotoattēlu izdrukas 21x30 cm" at bounding box center [335, 170] width 354 height 33
click at [308, 169] on div "Grupas fotoattēlu izdrukas 21x30 cm" at bounding box center [335, 170] width 354 height 33
click at [635, 170] on div "Fotogrāfiju sērija no 8 fotogrāfijām 15x30 cm" at bounding box center [706, 170] width 354 height 33
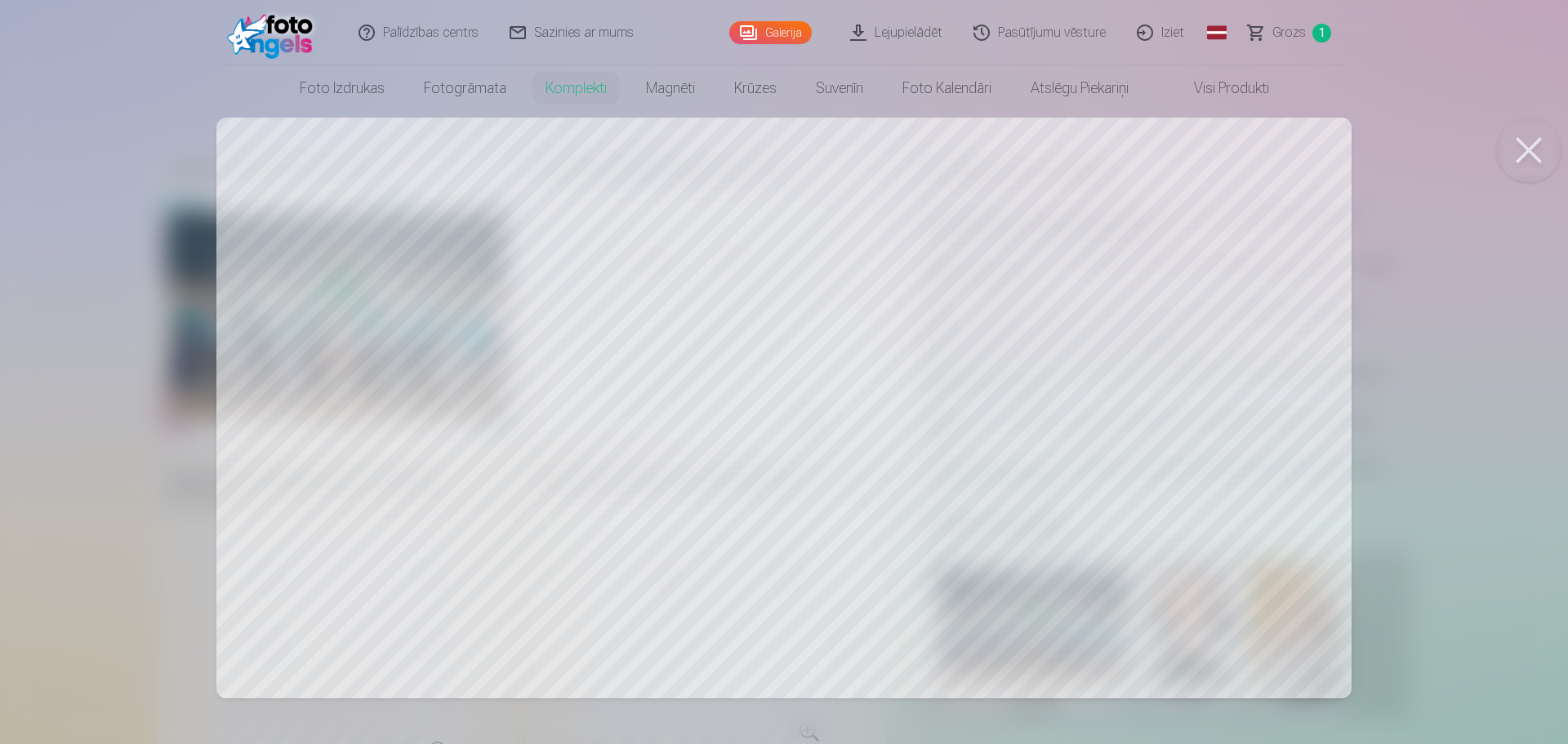
click at [1538, 152] on button at bounding box center [1529, 150] width 65 height 65
click at [1527, 148] on button at bounding box center [1529, 150] width 65 height 65
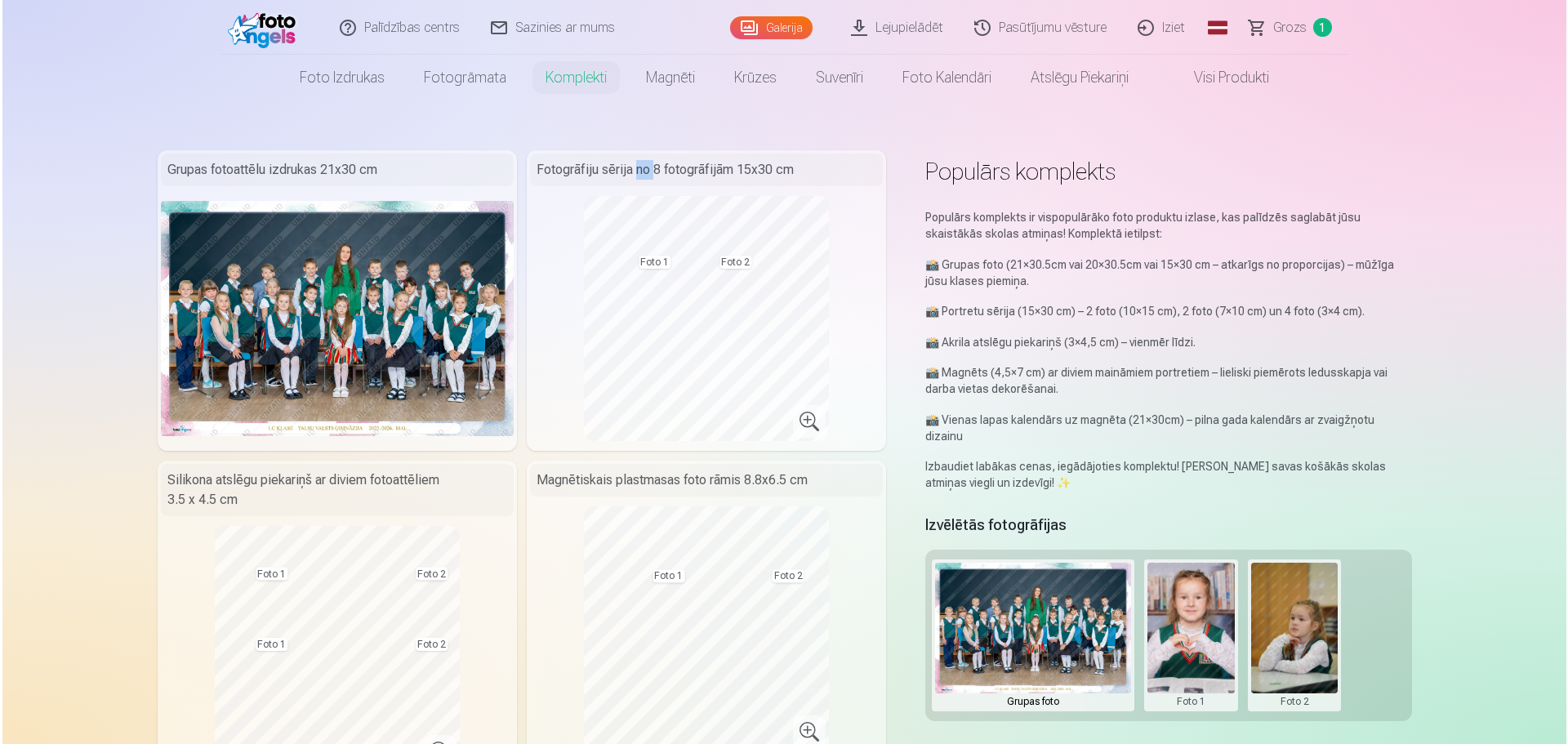
scroll to position [81, 0]
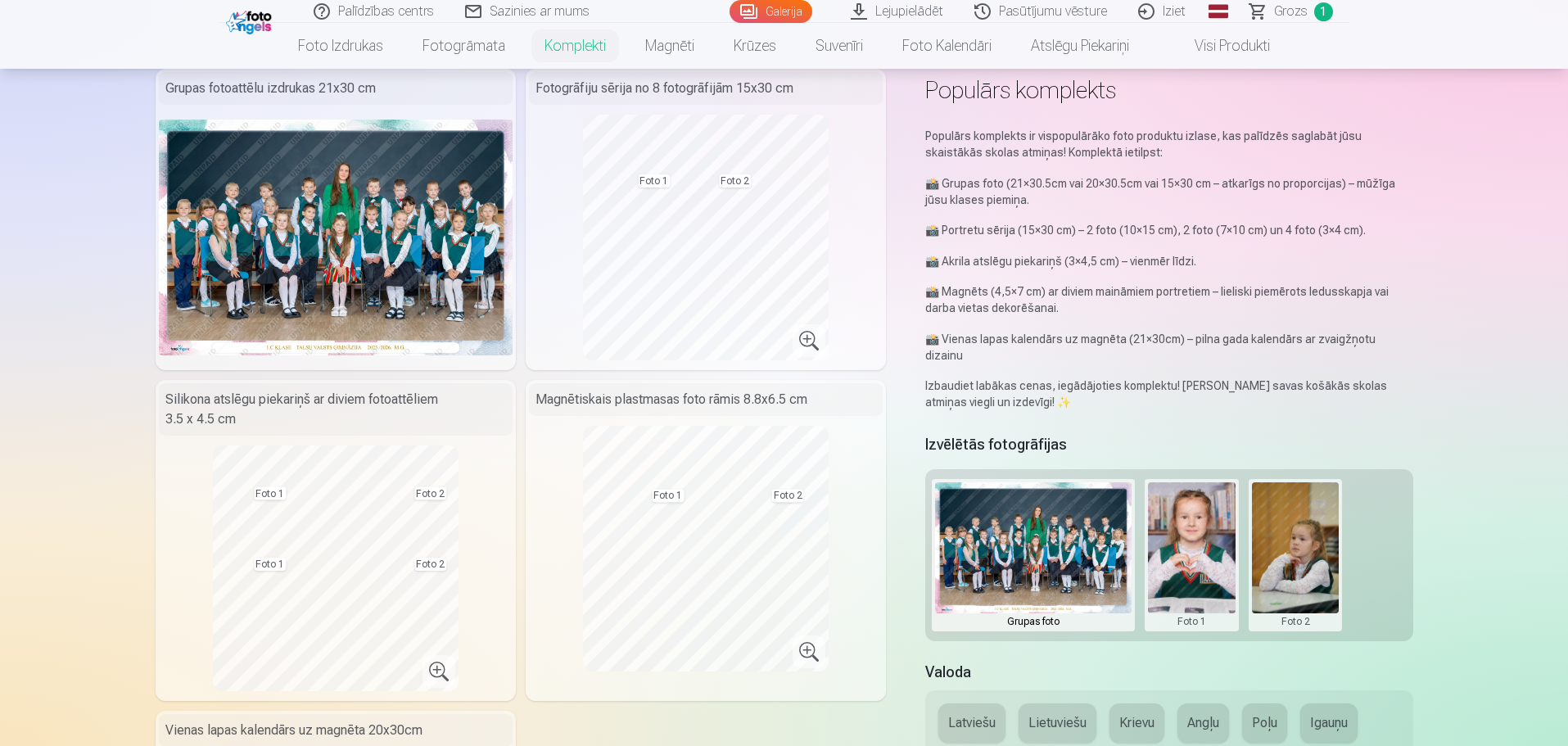
click at [990, 433] on h5 "Izvēlētās fotogrāfijas" at bounding box center [996, 445] width 142 height 23
click at [1383, 555] on div "Grupas foto Foto 1 Foto 2" at bounding box center [1169, 555] width 488 height 172
click at [1181, 540] on button at bounding box center [1191, 555] width 88 height 145
click at [1205, 534] on button "Nomainiet foto" at bounding box center [1191, 539] width 134 height 46
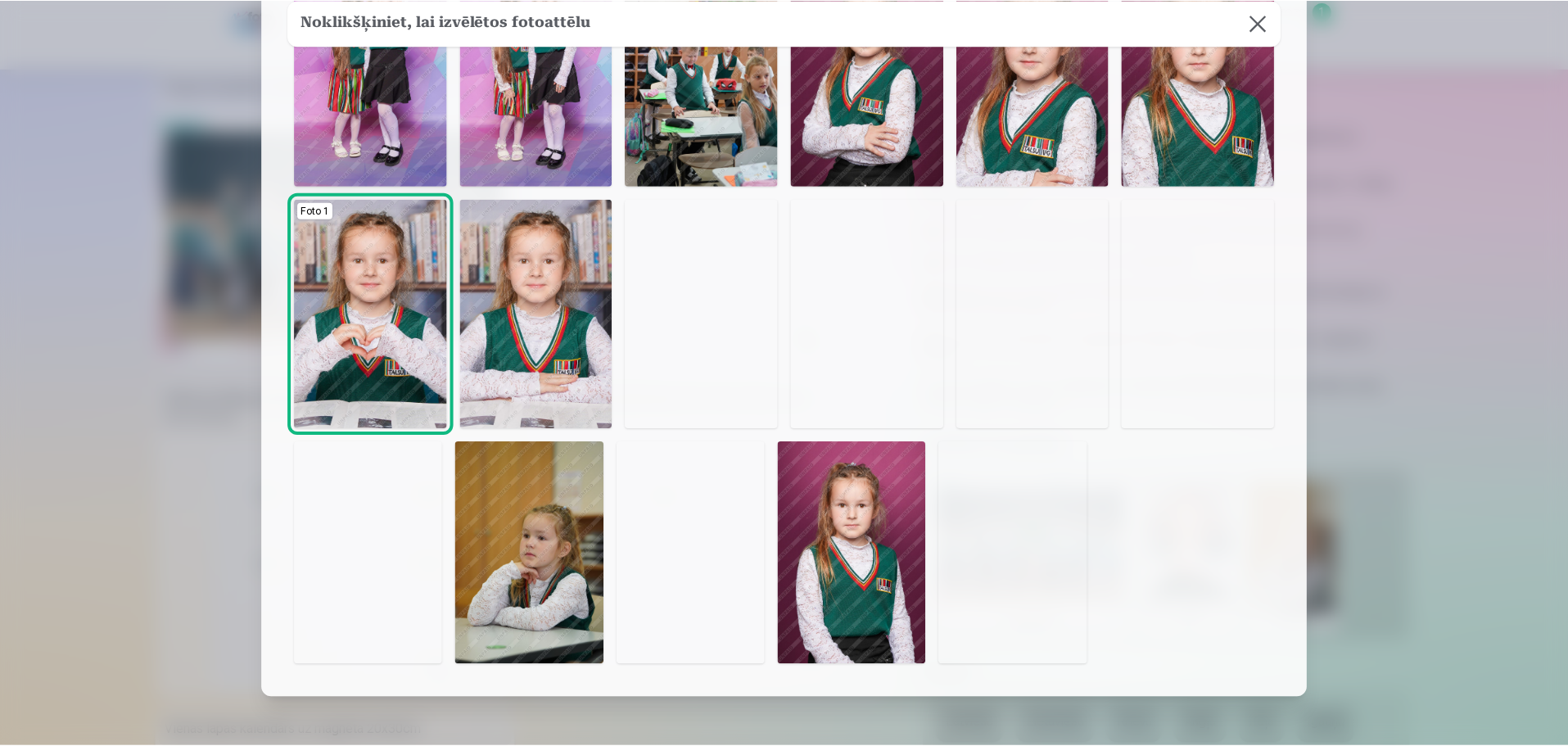
scroll to position [263, 0]
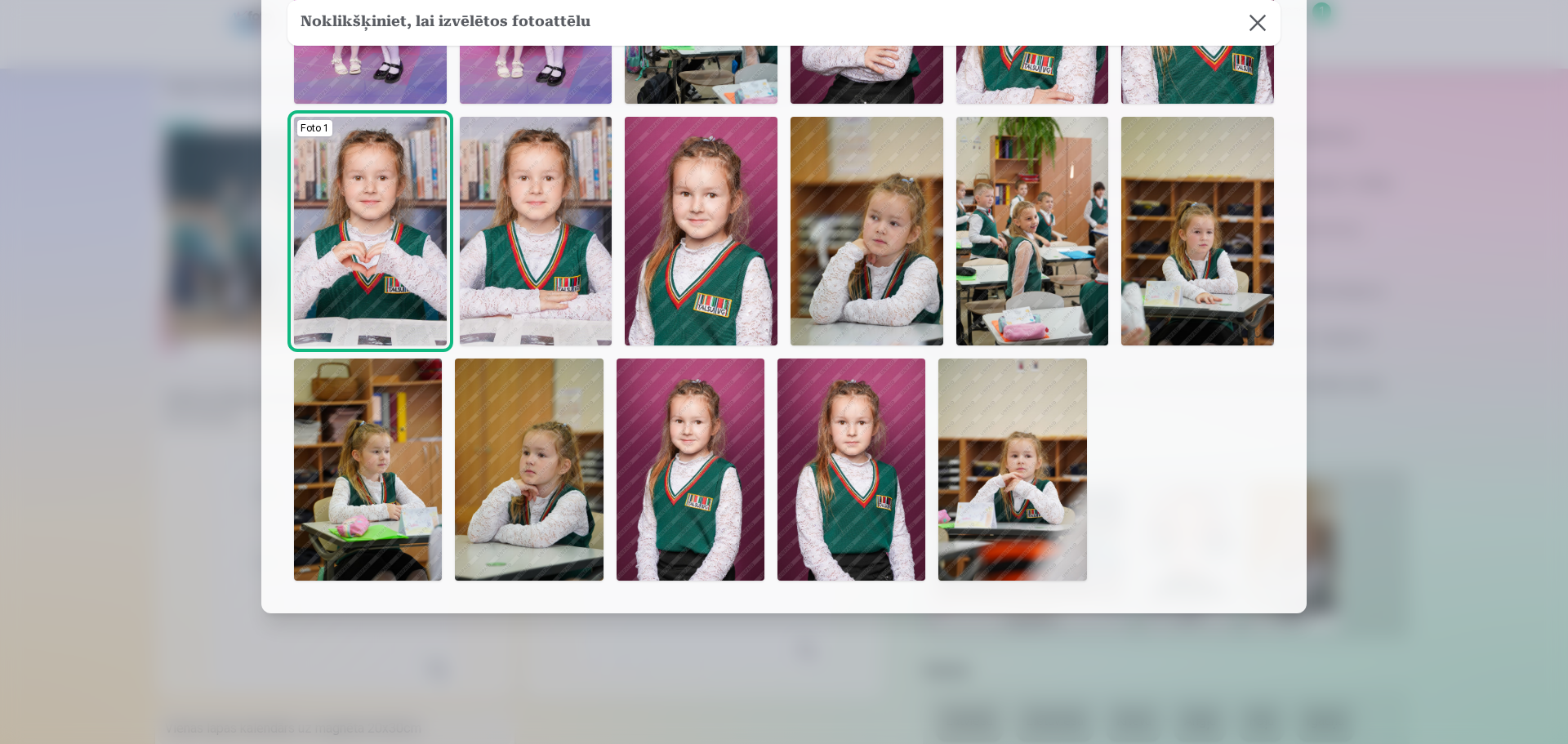
drag, startPoint x: 1317, startPoint y: 156, endPoint x: 1329, endPoint y: 163, distance: 13.9
click at [1318, 156] on div at bounding box center [784, 372] width 1568 height 744
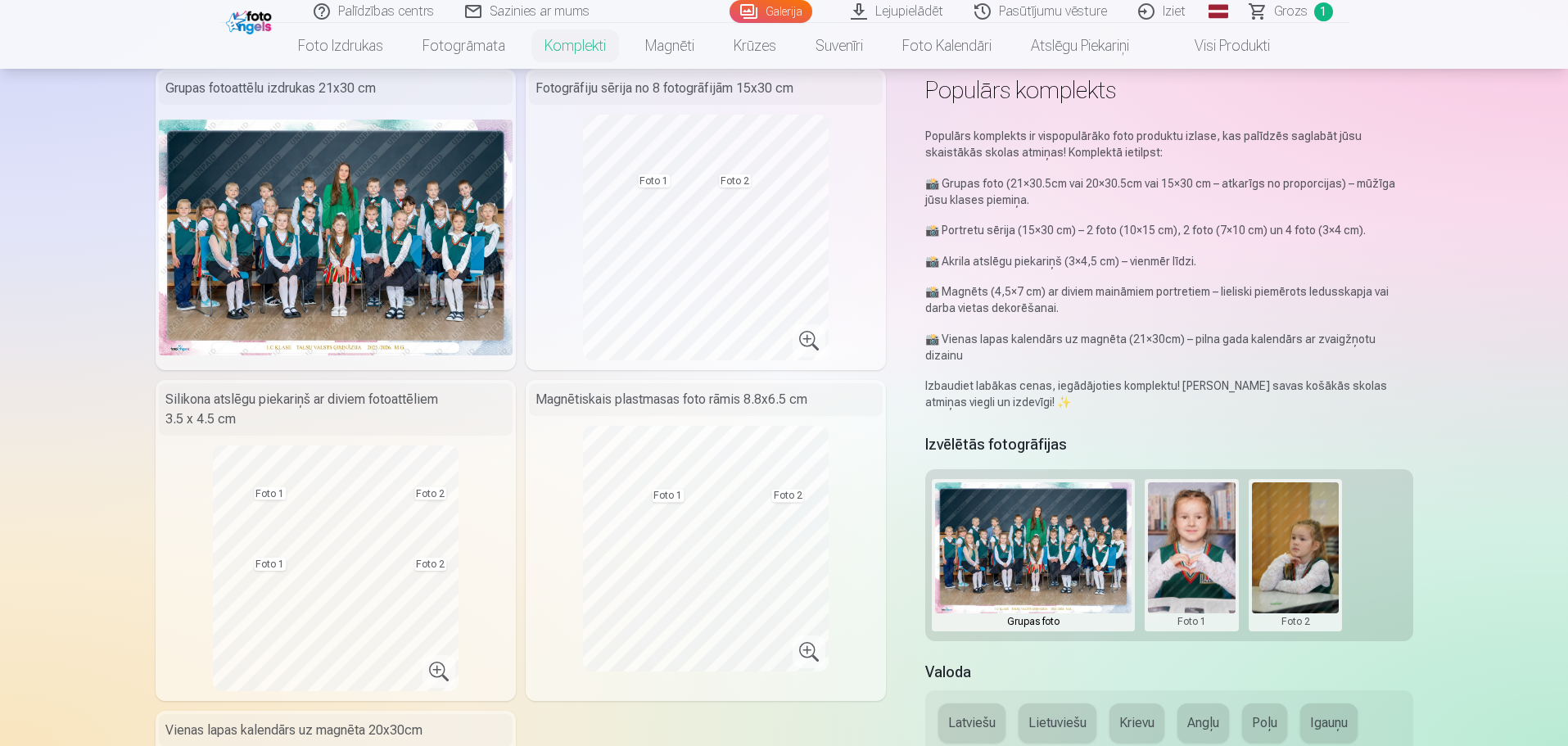
scroll to position [0, 0]
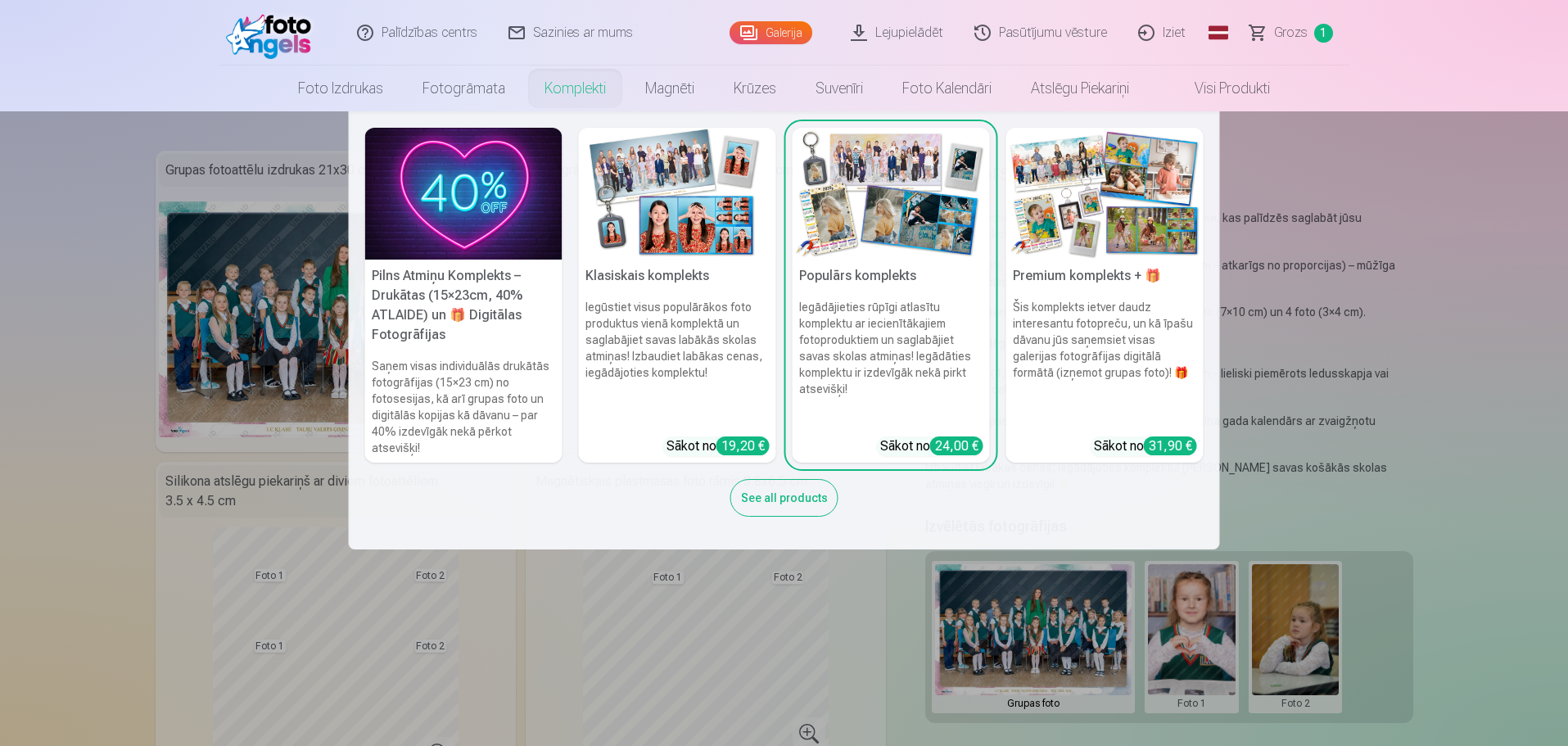
click at [665, 248] on img at bounding box center [677, 193] width 198 height 132
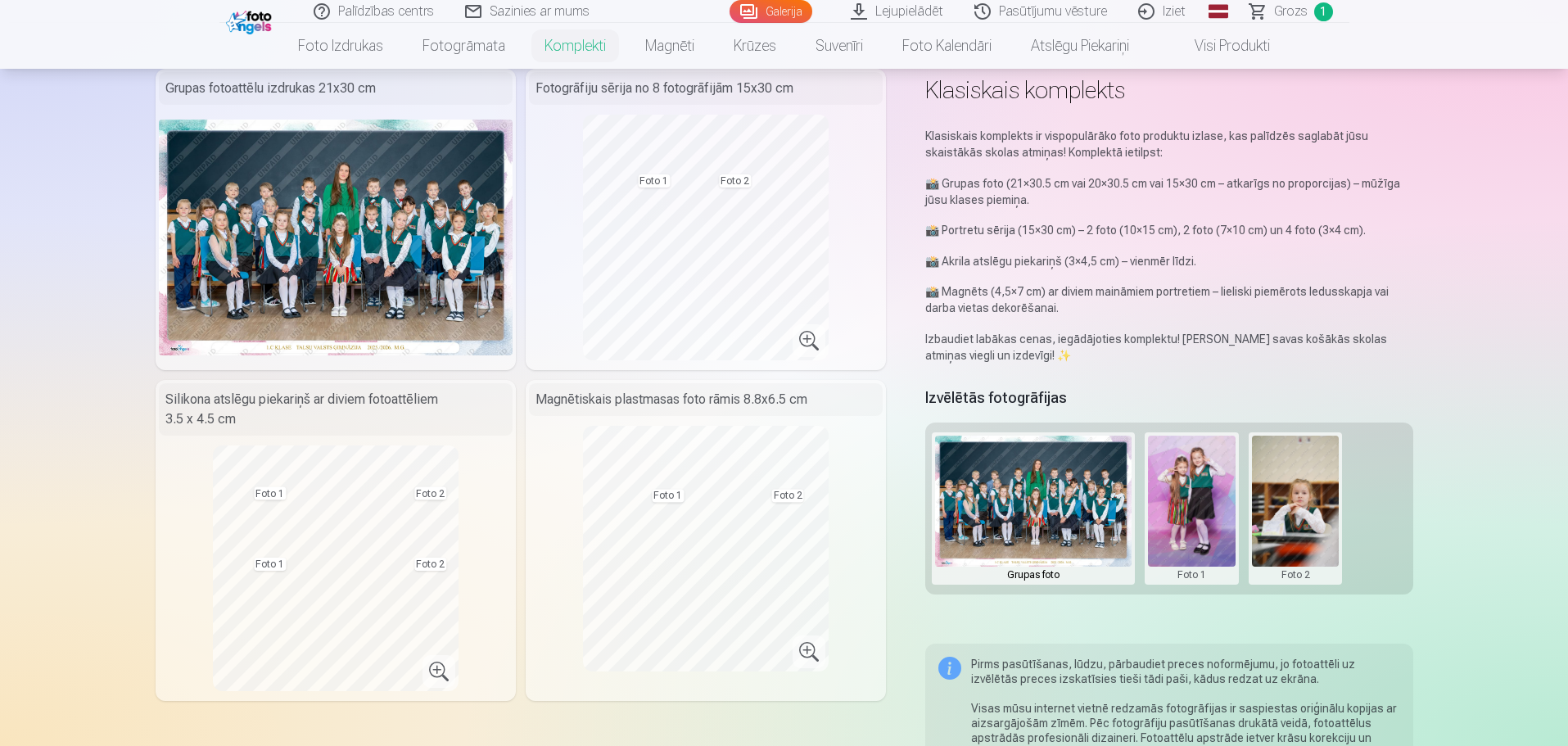
scroll to position [164, 0]
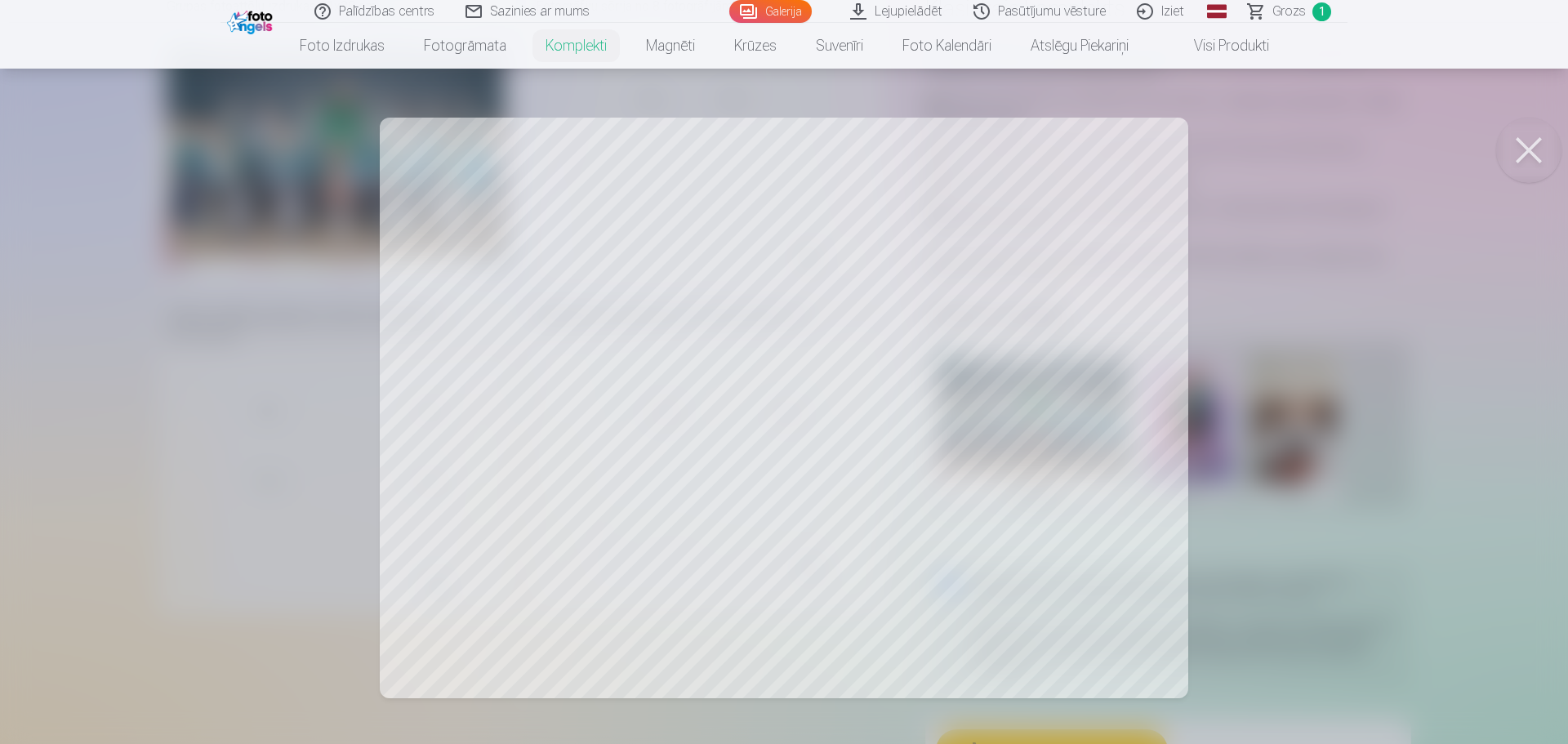
click at [1543, 158] on button at bounding box center [1529, 150] width 65 height 65
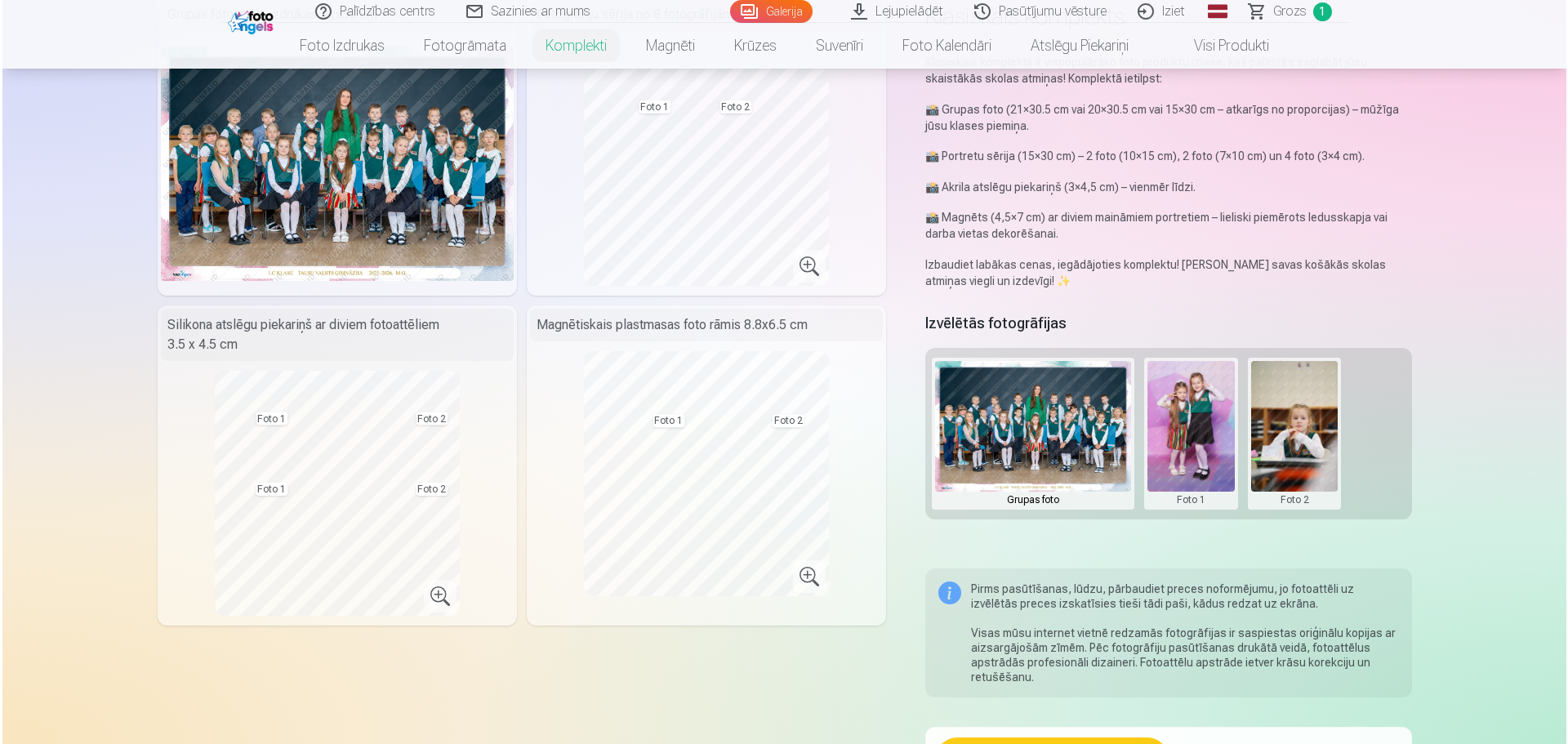
scroll to position [245, 0]
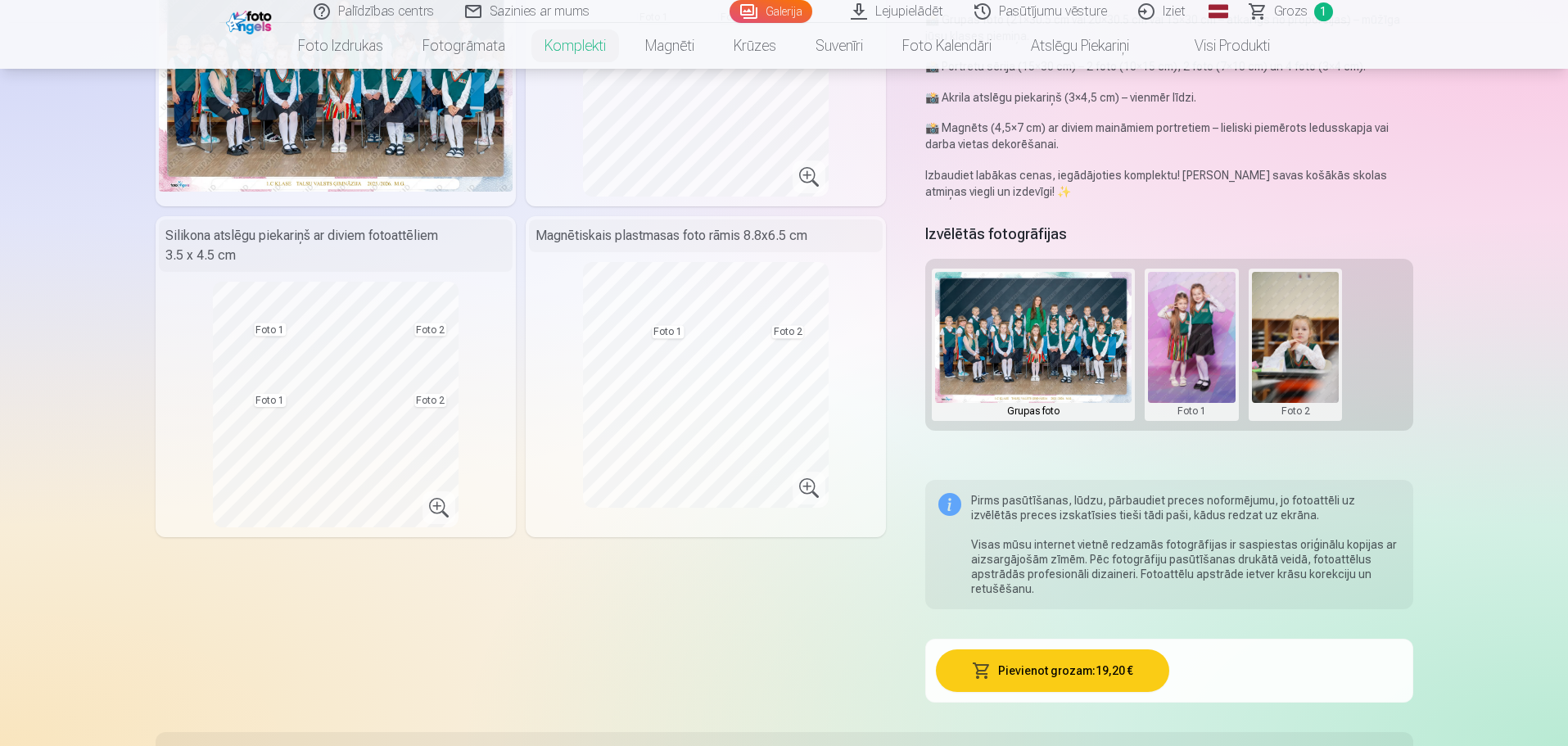
click at [1238, 388] on div "Foto 1" at bounding box center [1192, 345] width 94 height 152
click at [1310, 357] on button at bounding box center [1296, 345] width 88 height 145
click at [1313, 339] on button "Nomainiet foto" at bounding box center [1295, 345] width 134 height 46
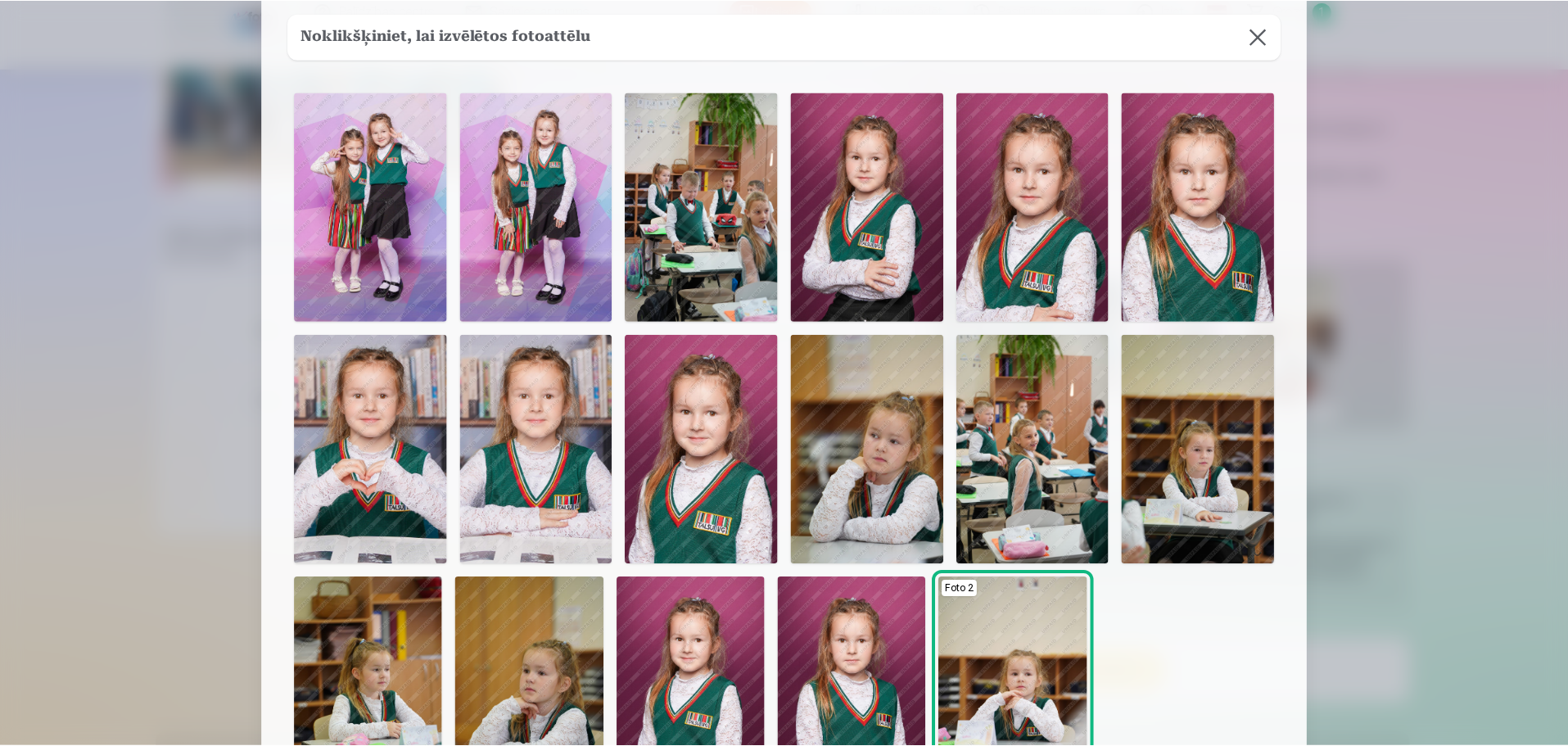
scroll to position [17, 0]
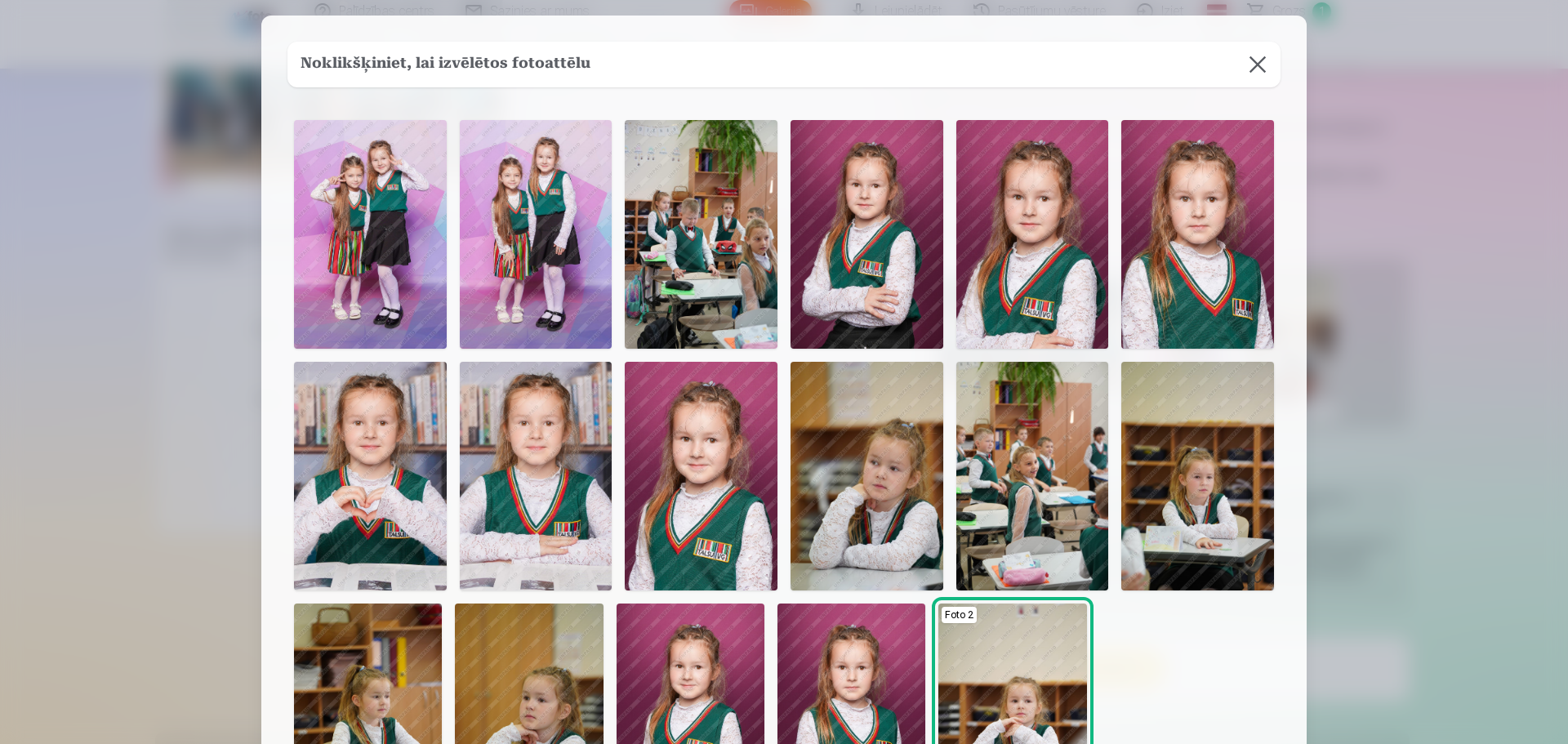
click at [715, 489] on img at bounding box center [701, 475] width 153 height 229
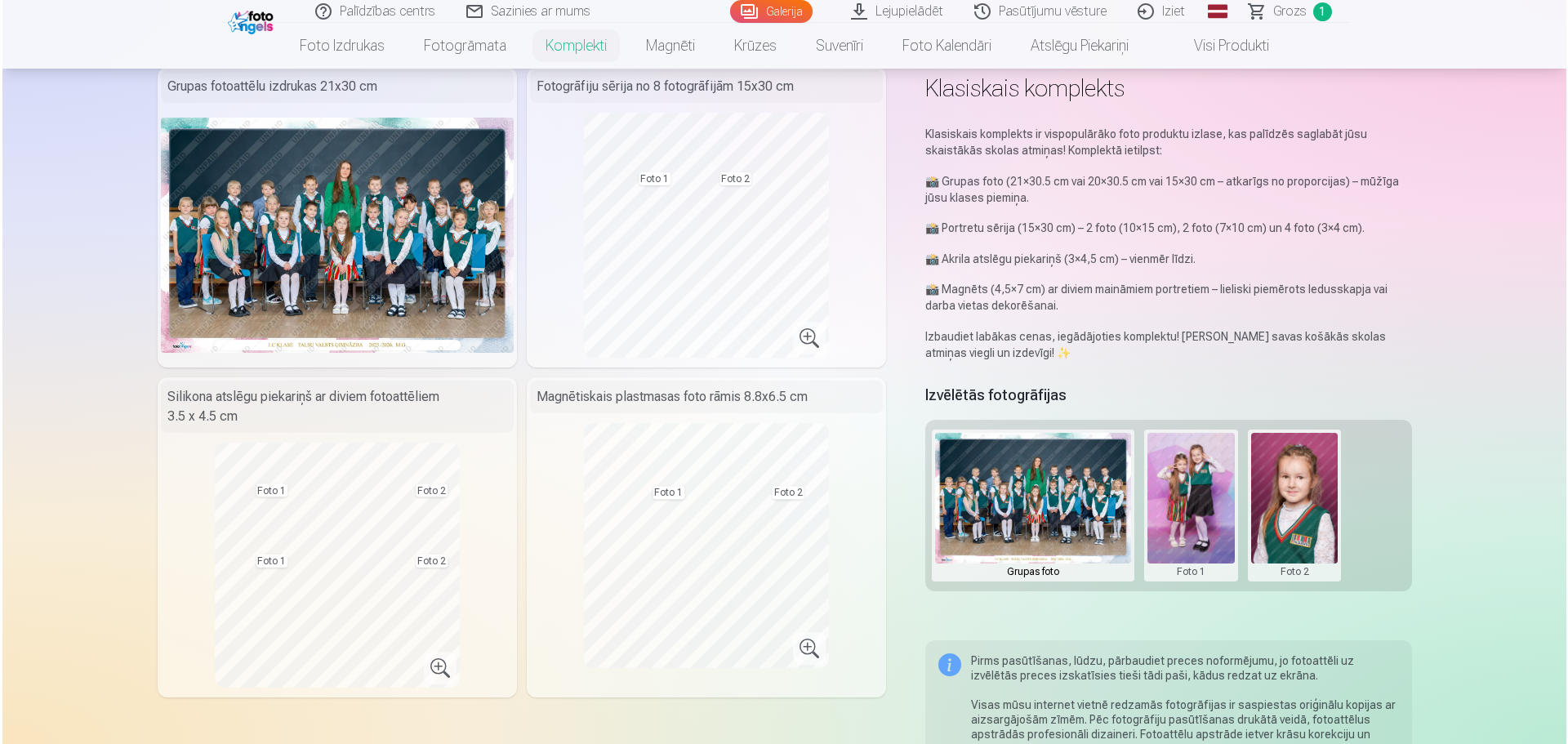
scroll to position [81, 0]
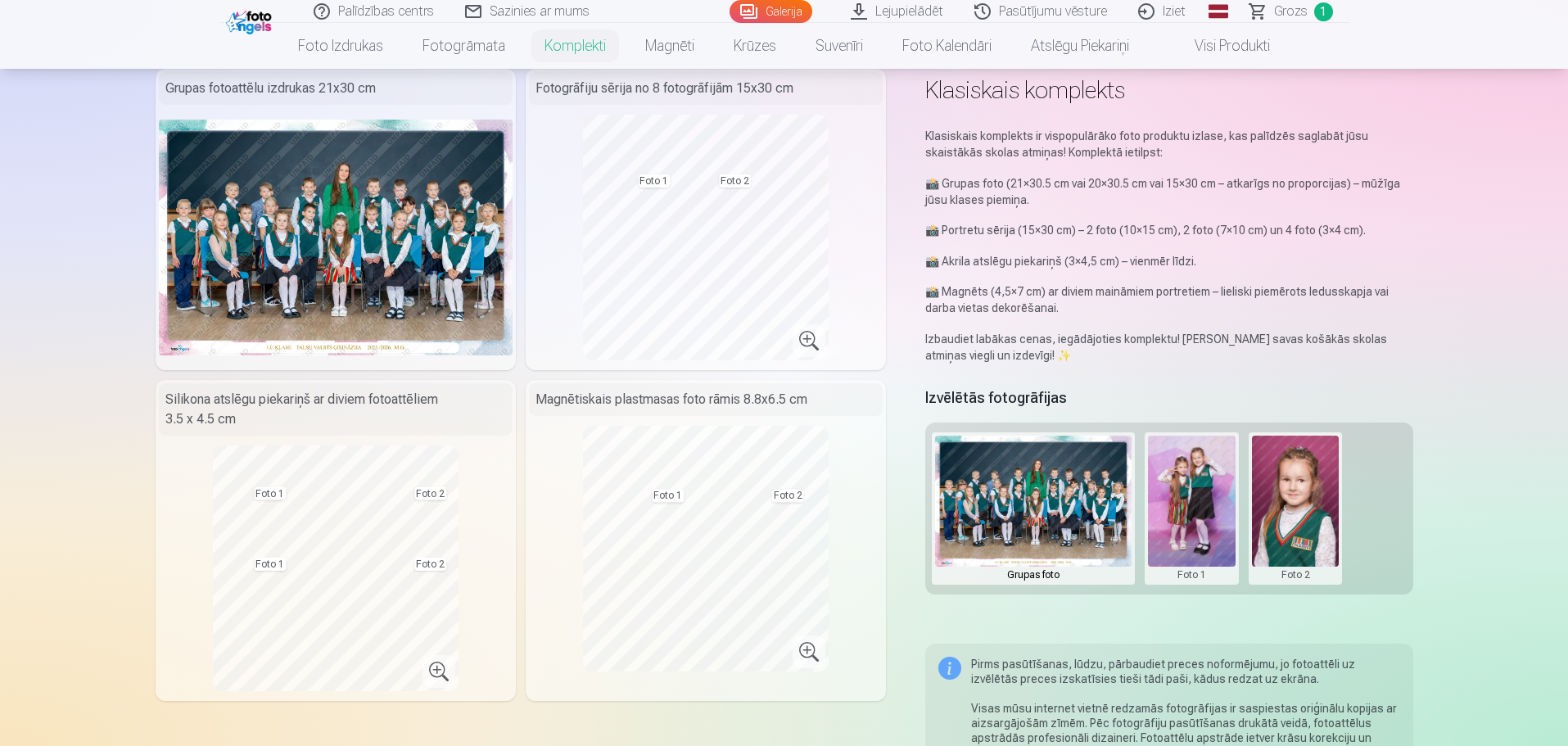
click at [1295, 486] on button at bounding box center [1296, 509] width 88 height 145
click at [1194, 499] on div at bounding box center [784, 373] width 1568 height 746
click at [1196, 504] on button at bounding box center [1191, 509] width 88 height 145
click at [1218, 494] on button "Nomainiet foto" at bounding box center [1191, 509] width 134 height 46
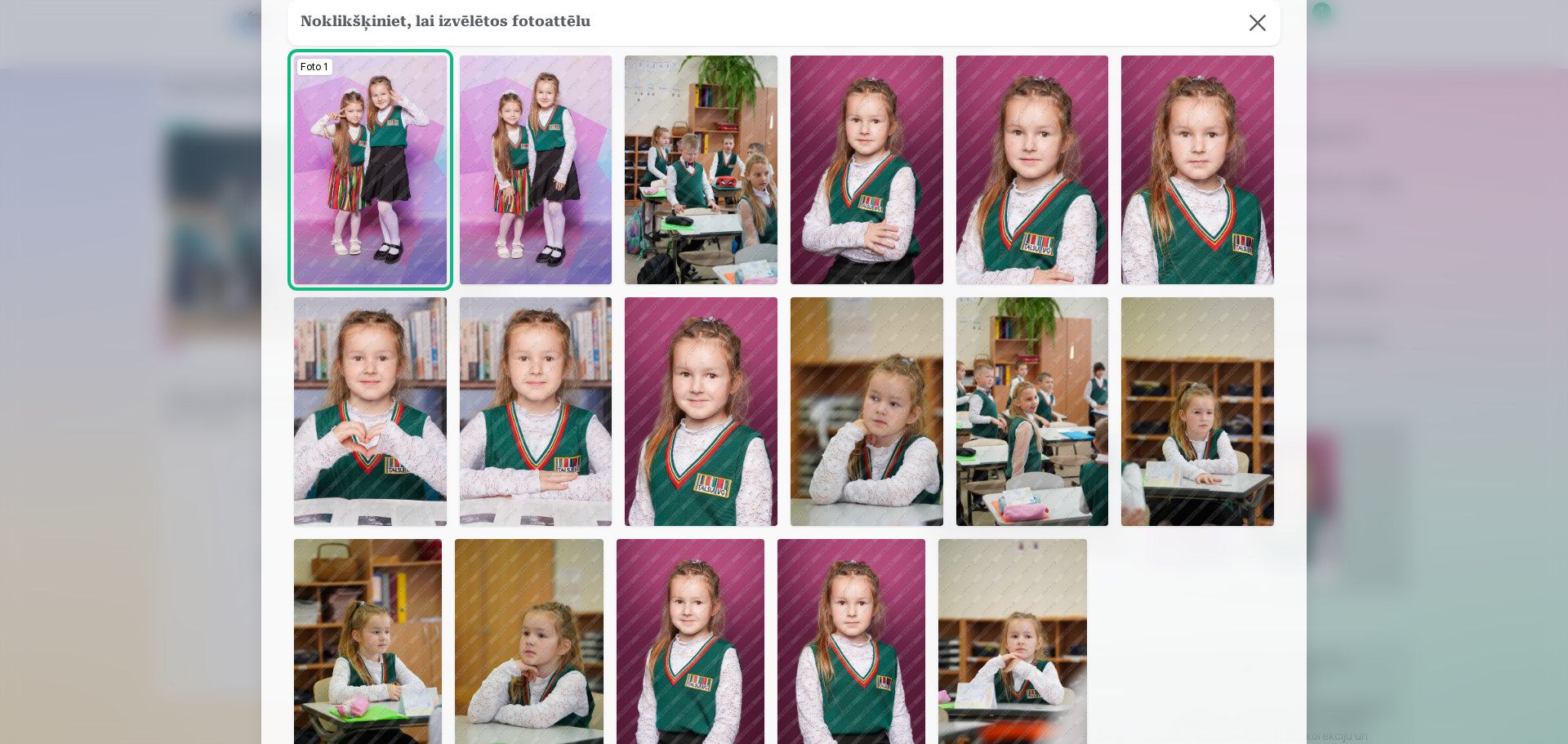
click at [393, 382] on img at bounding box center [370, 411] width 153 height 229
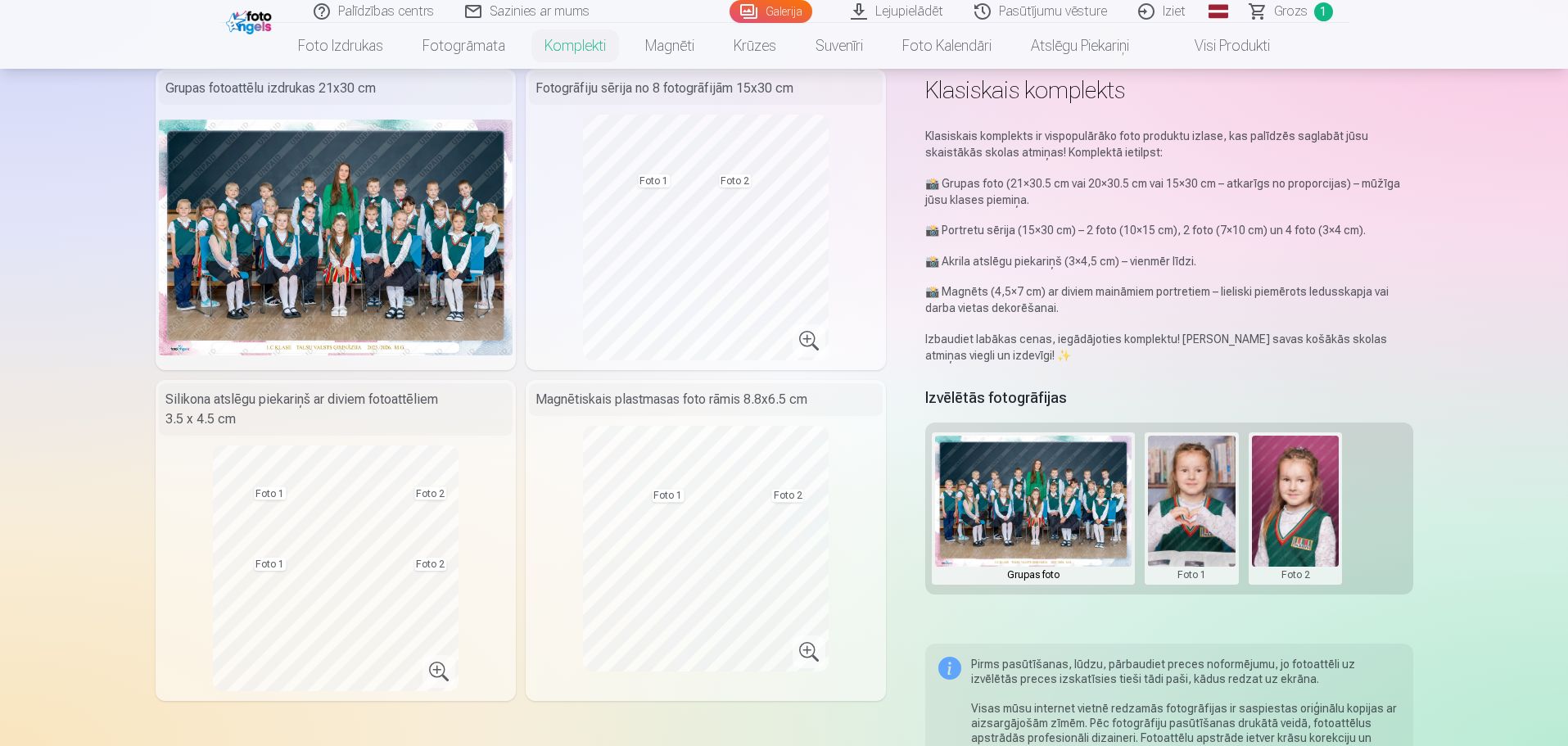
click at [604, 395] on div "Magnētiskais plastmasas foto rāmis 8.8x6.5 cm" at bounding box center [706, 399] width 354 height 33
click at [593, 404] on div "Magnētiskais plastmasas foto rāmis 8.8x6.5 cm" at bounding box center [706, 399] width 354 height 33
click at [420, 408] on div "Silikona atslēgu piekariņš ar diviem fotoattēliem 3.5 x 4.5 cm" at bounding box center [335, 408] width 354 height 52
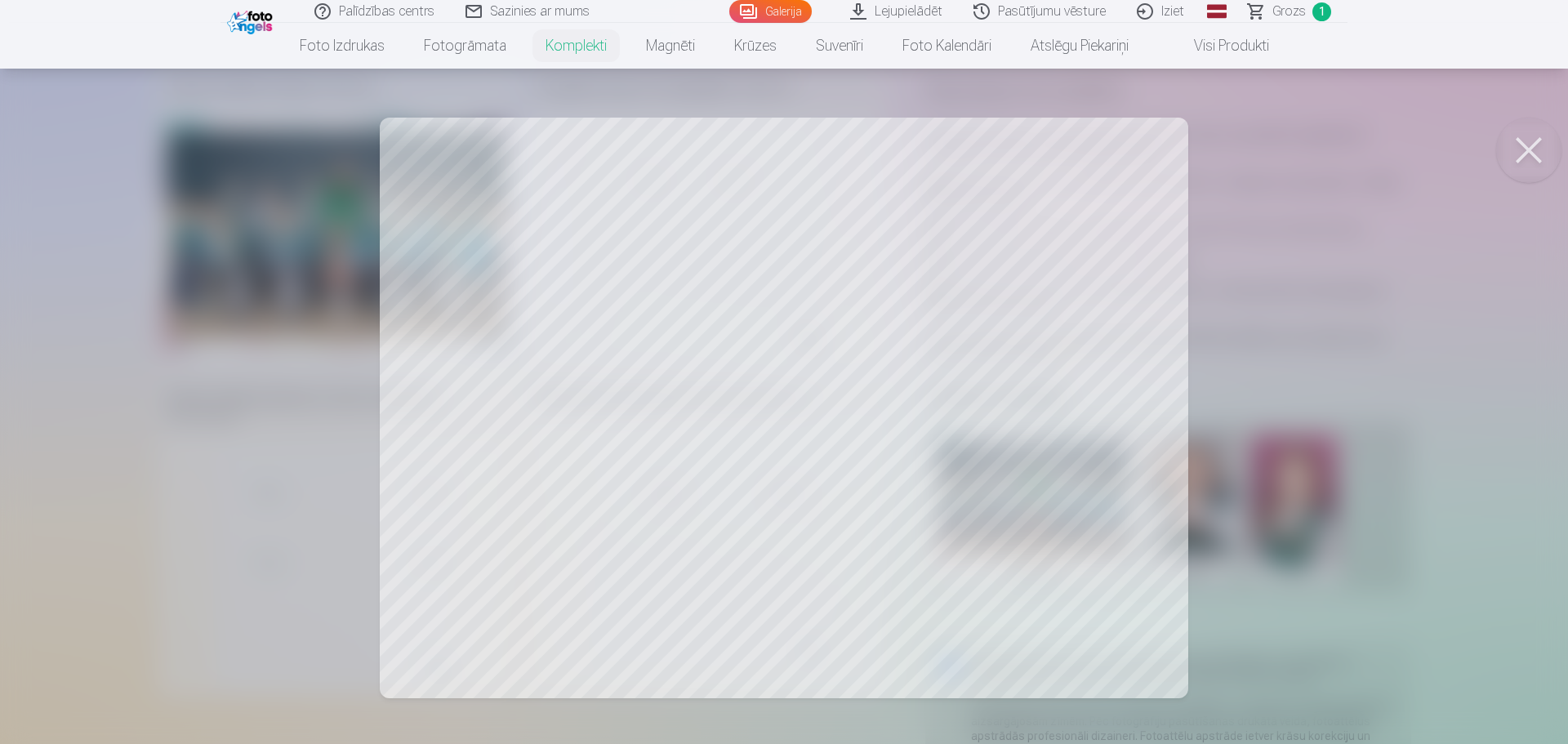
click at [1537, 161] on button at bounding box center [1529, 150] width 65 height 65
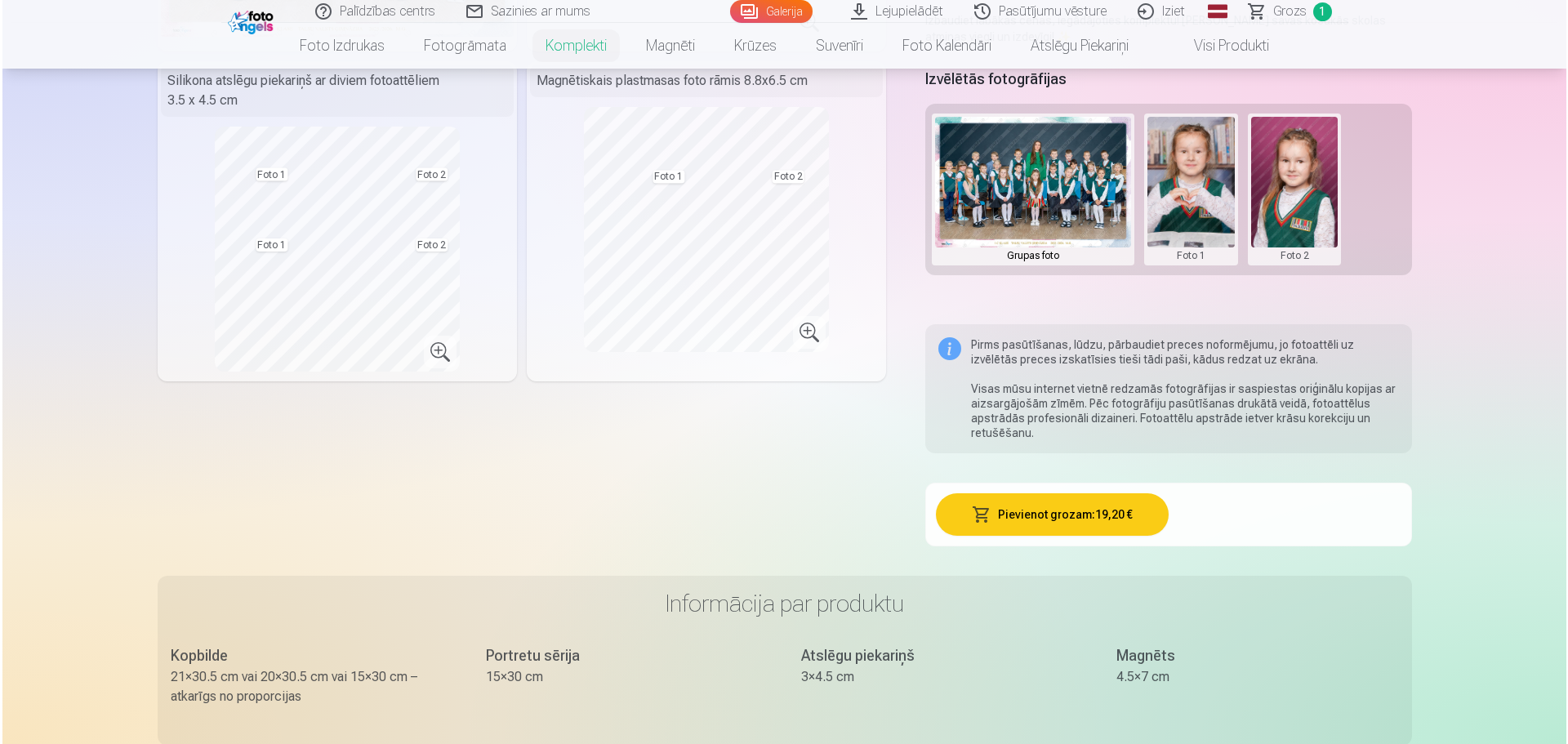
scroll to position [408, 0]
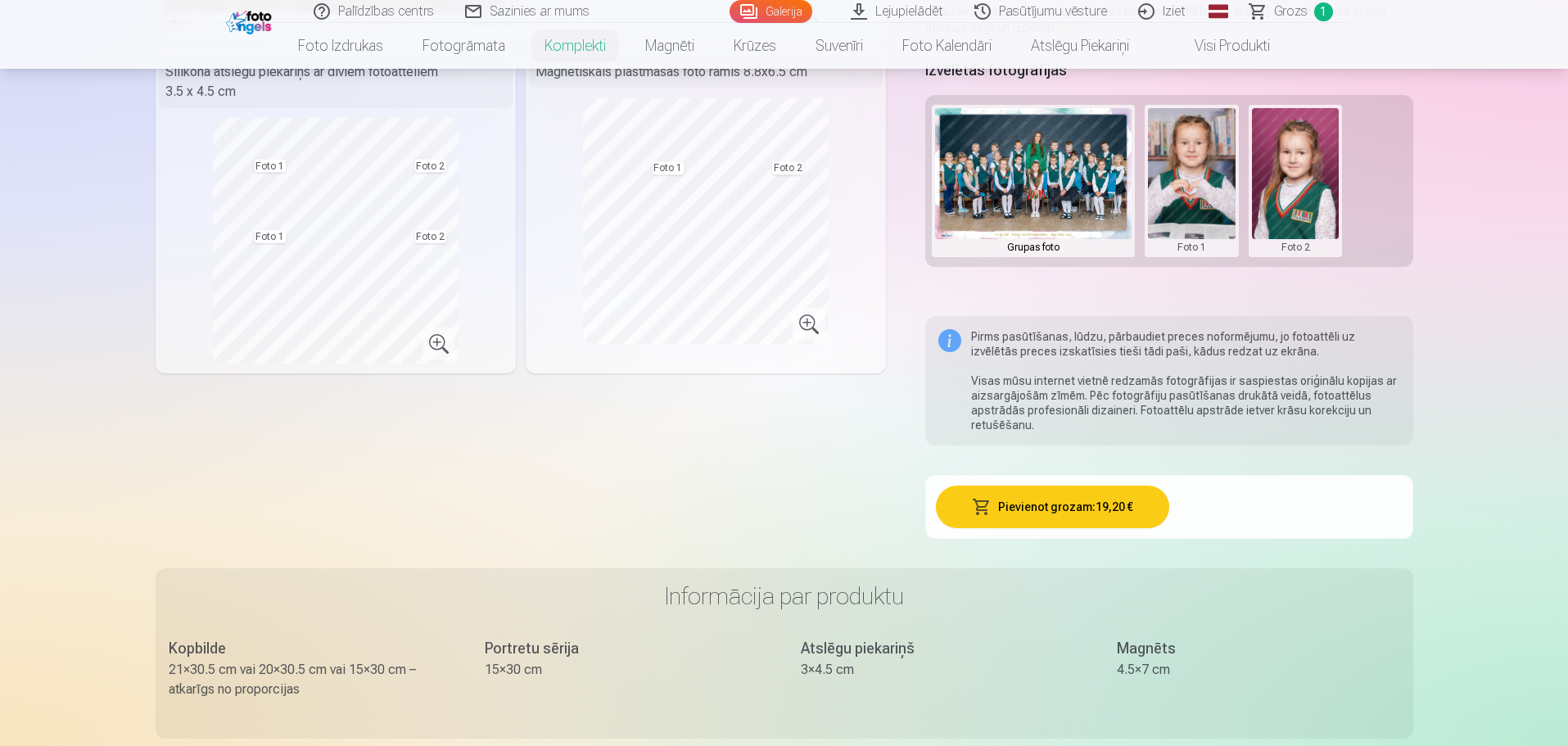
click at [1044, 498] on button "Pievienot grozam : 19,20 €" at bounding box center [1052, 507] width 233 height 43
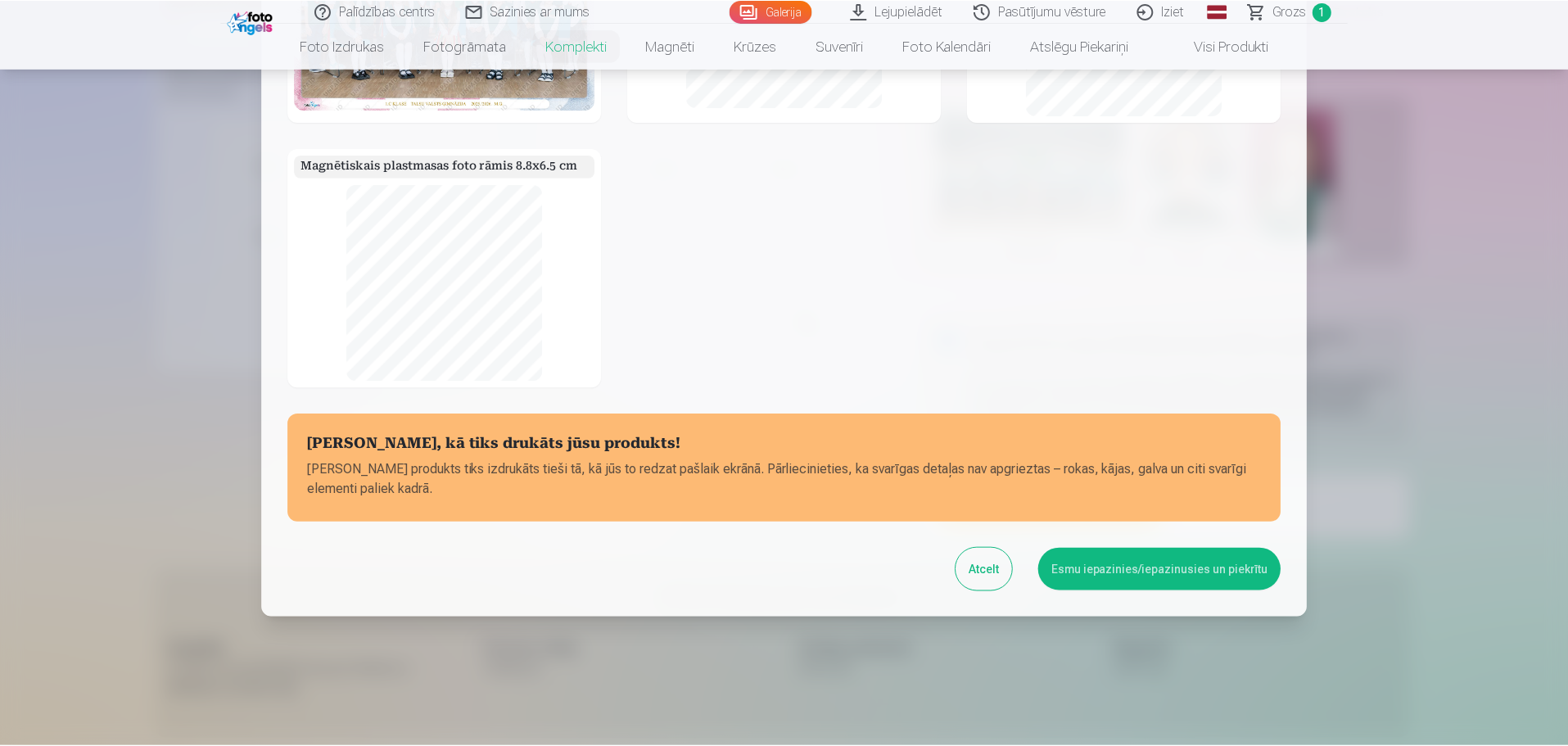
scroll to position [194, 0]
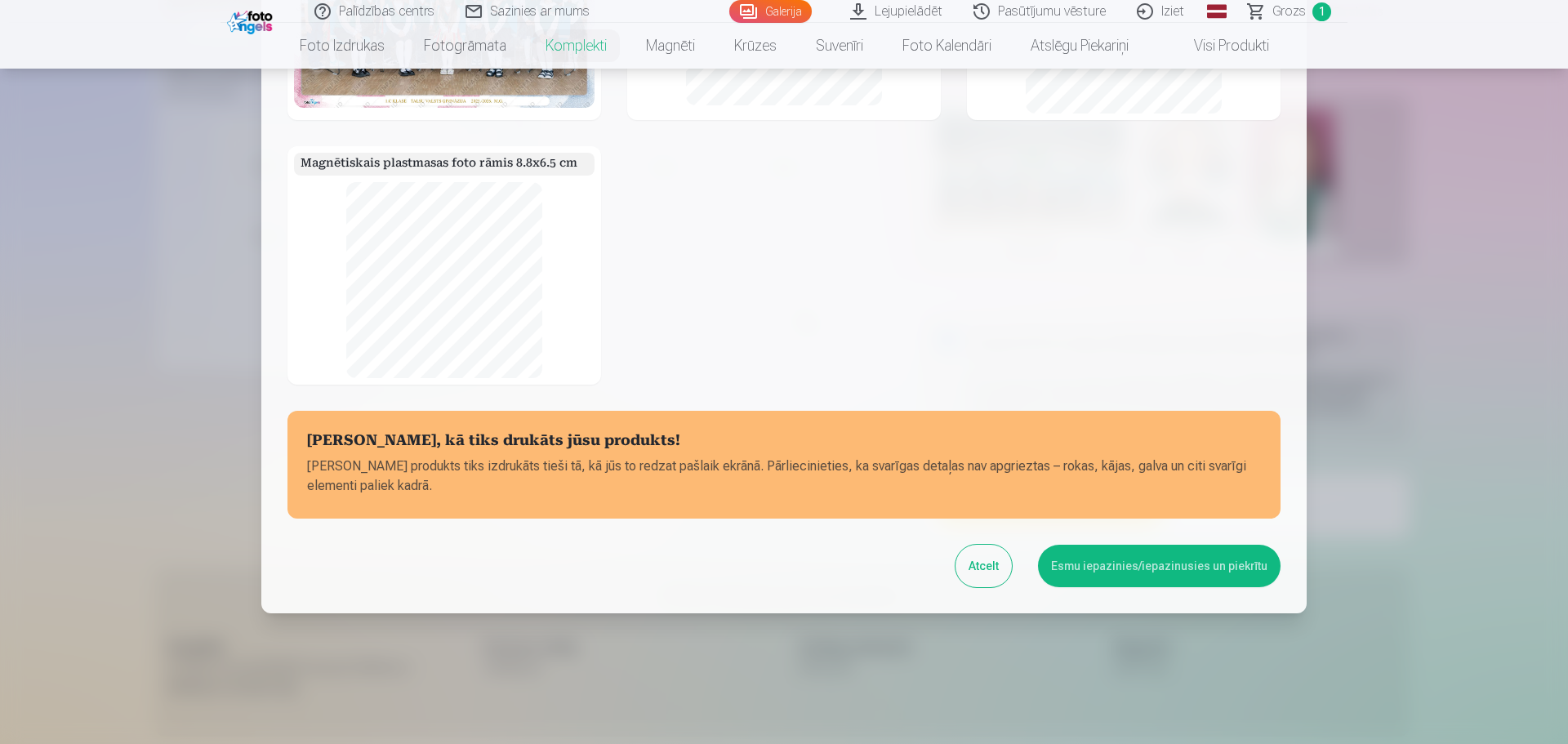
click at [1176, 566] on button "Esmu iepazinies/iepazinusies un piekrītu" at bounding box center [1159, 566] width 242 height 42
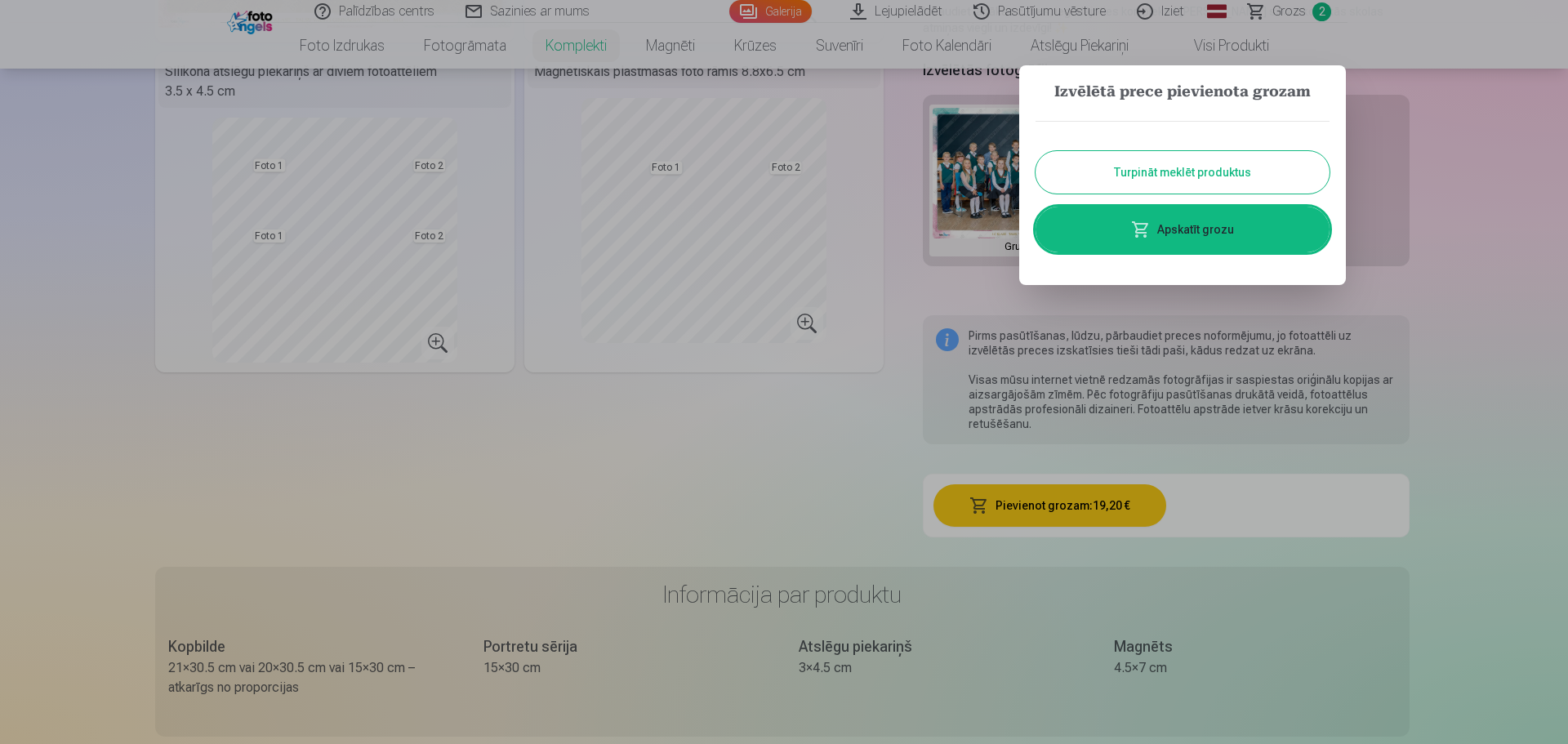
click at [1186, 166] on button "Turpināt meklēt produktus" at bounding box center [1183, 172] width 294 height 42
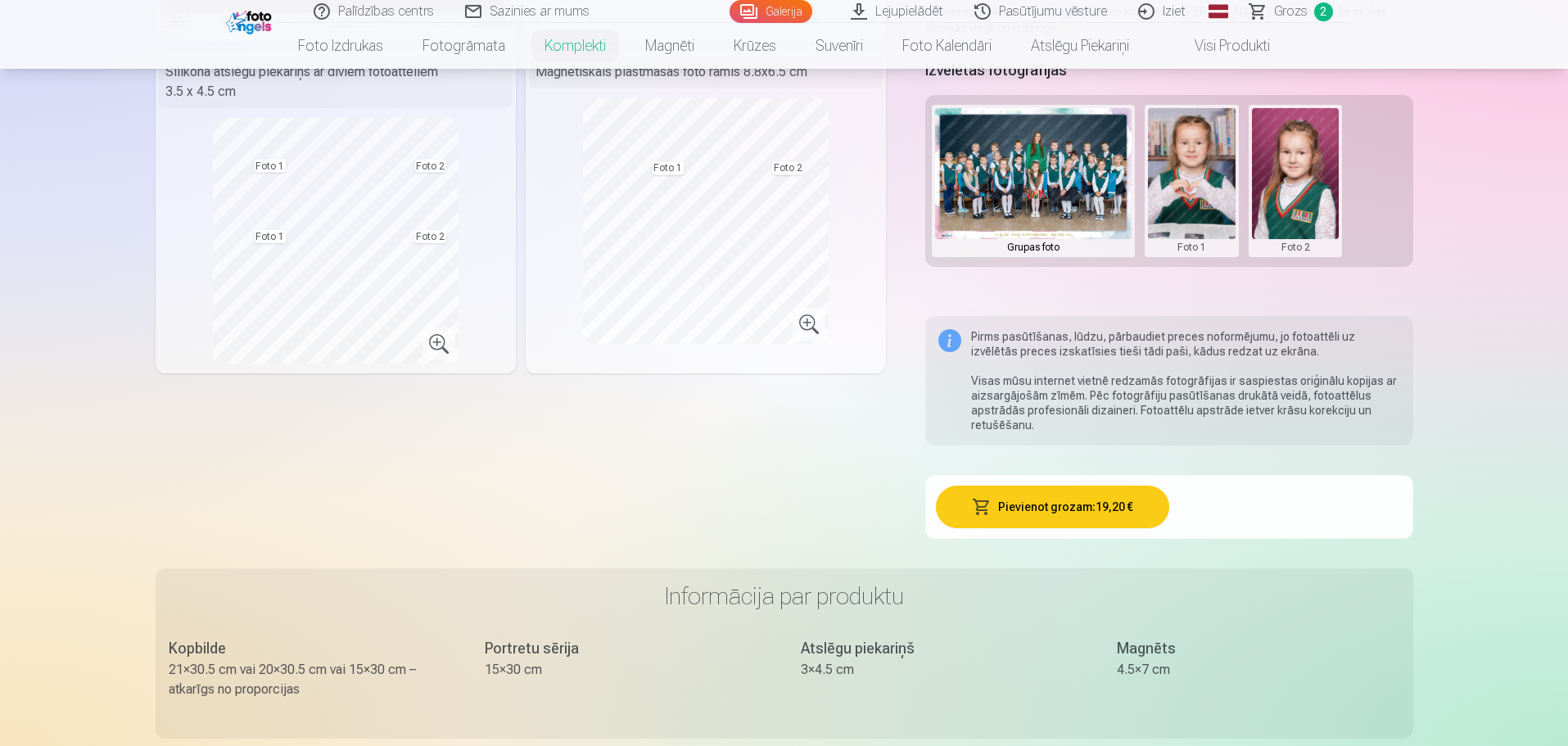
scroll to position [328, 0]
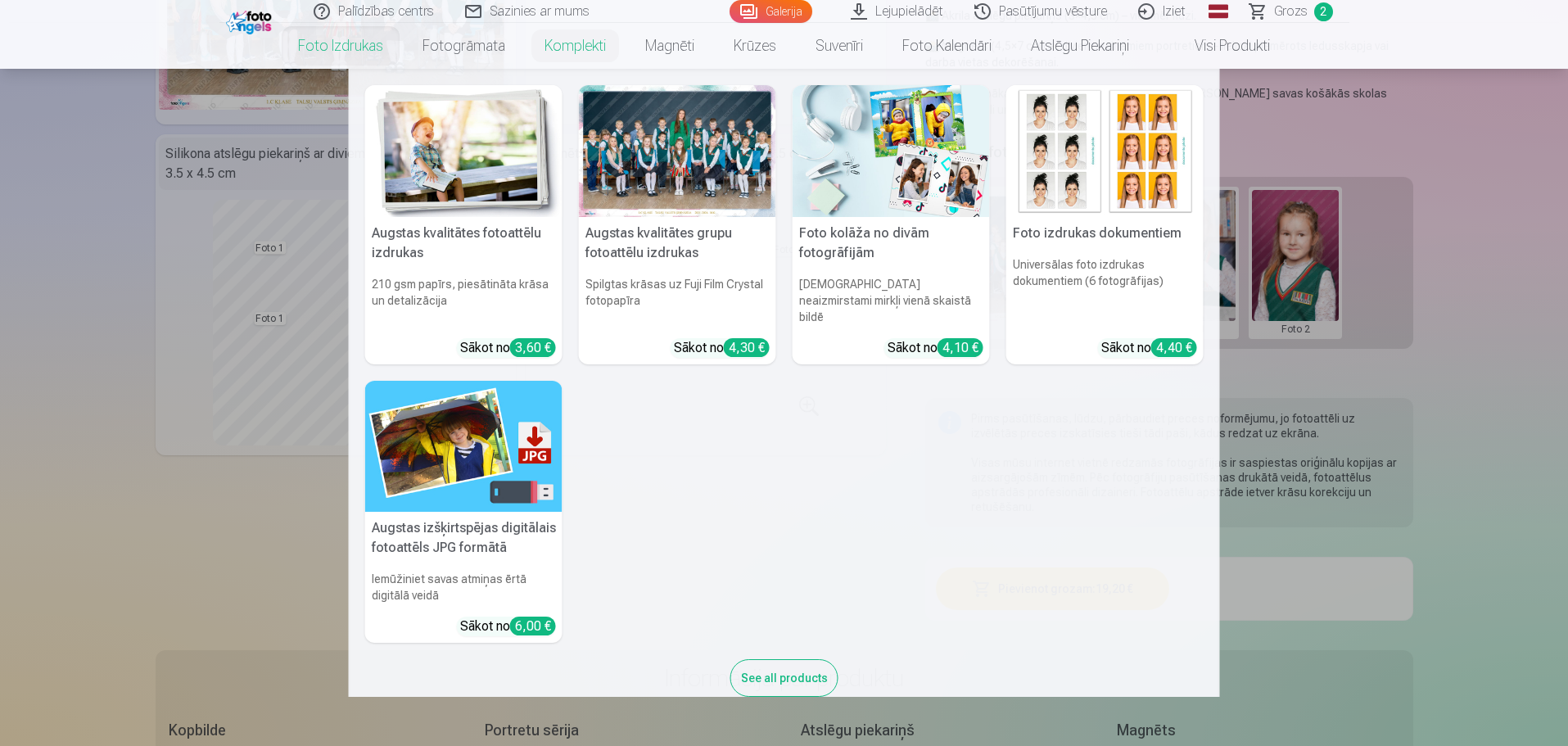
click at [324, 42] on link "Foto izdrukas" at bounding box center [340, 46] width 124 height 46
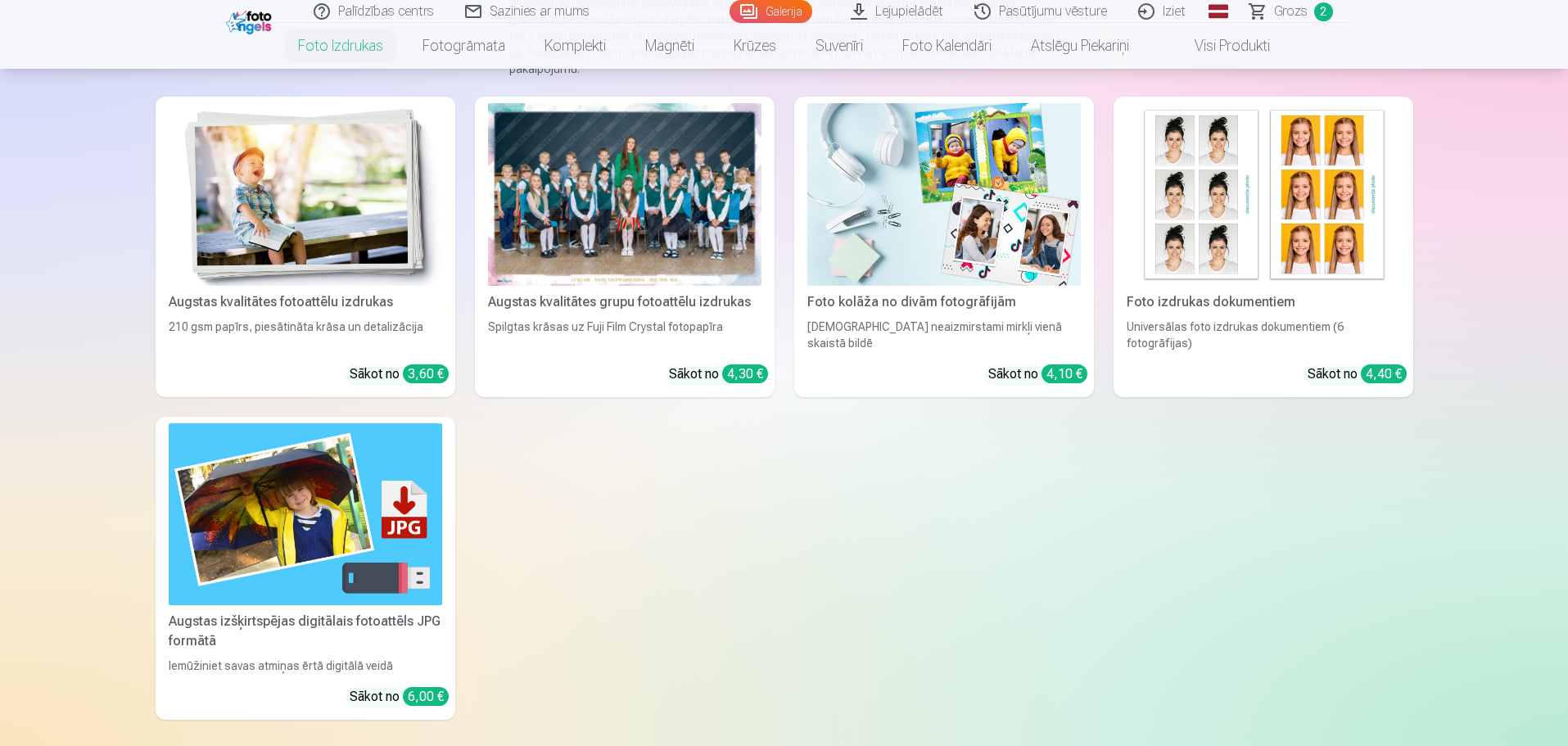
scroll to position [245, 0]
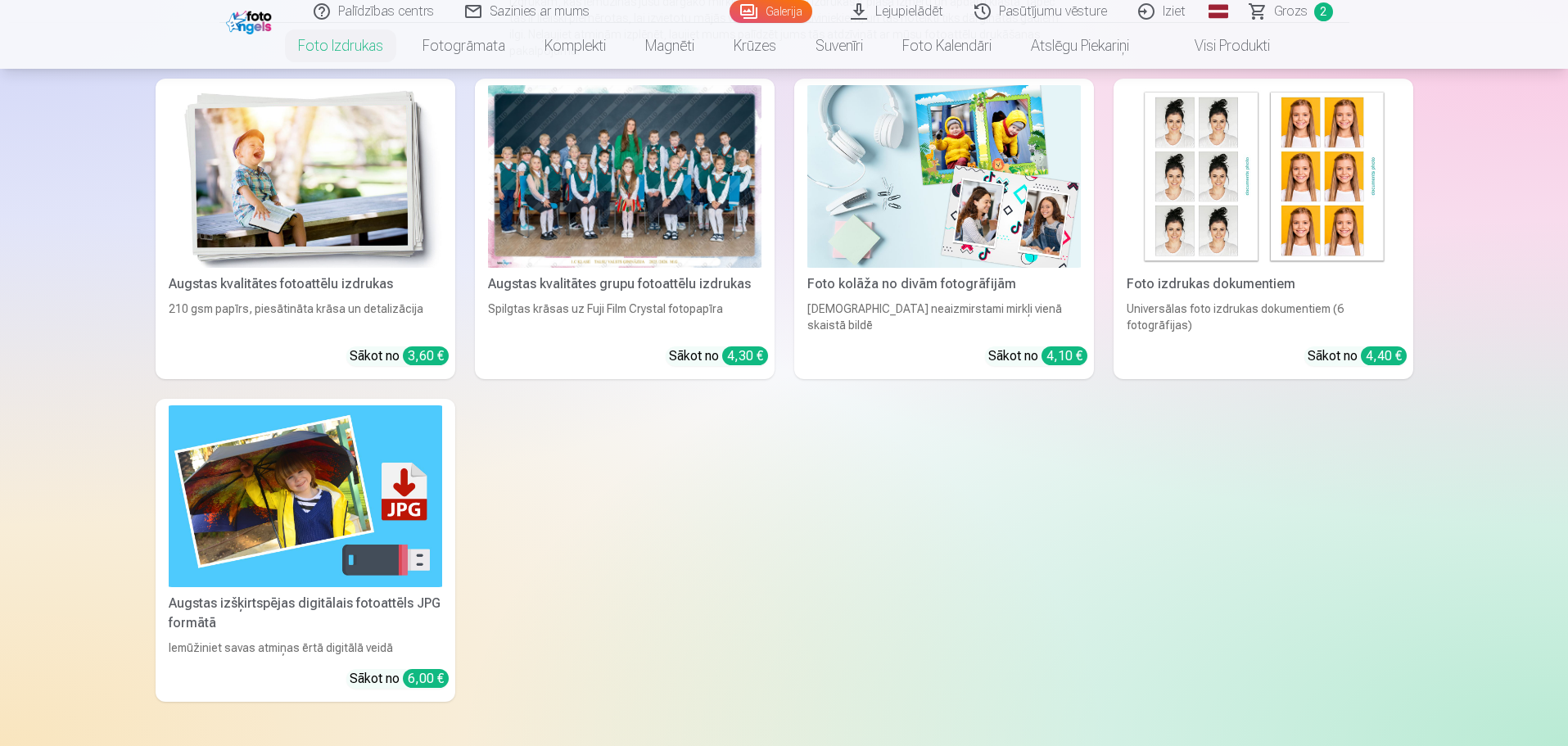
click at [933, 221] on img at bounding box center [944, 176] width 274 height 183
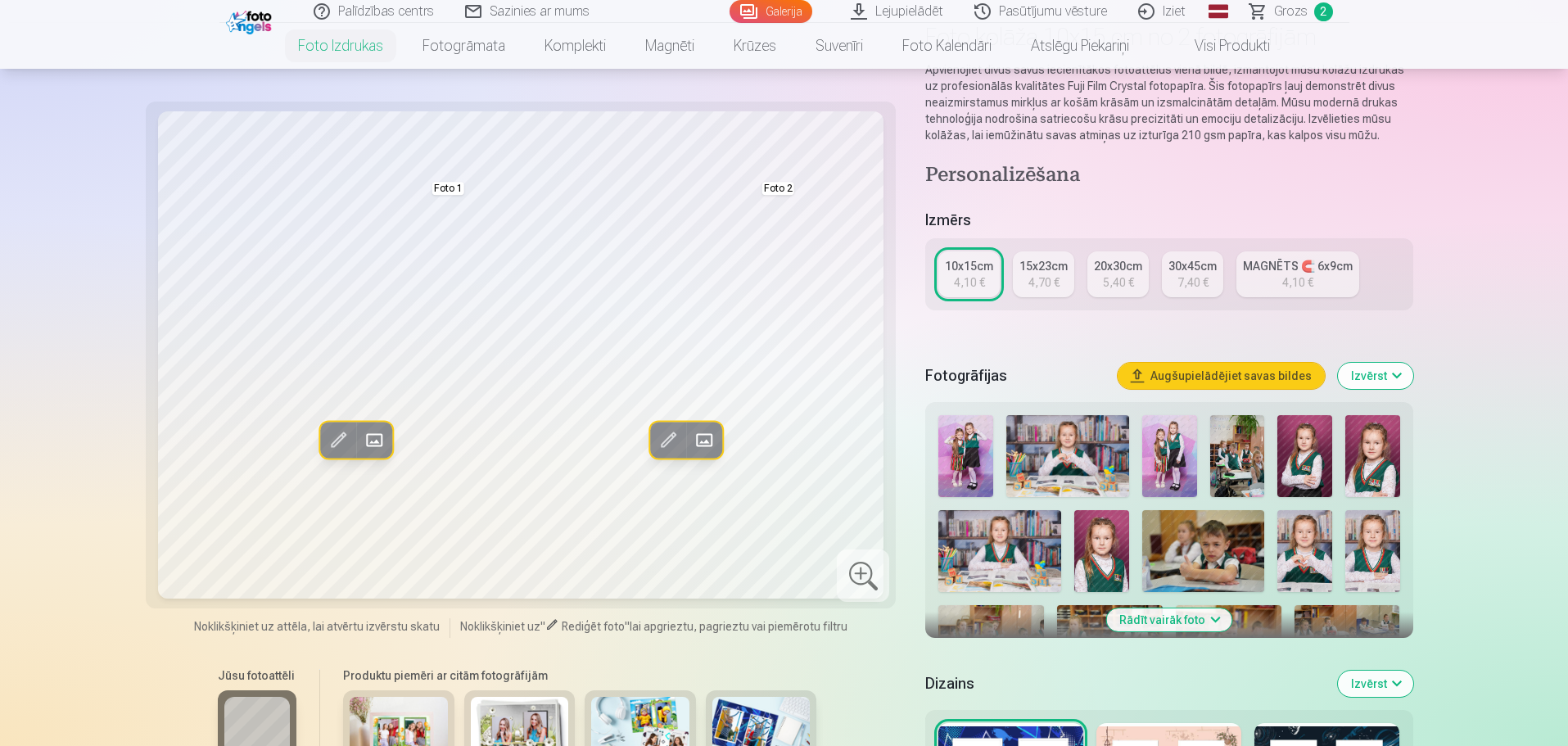
scroll to position [164, 0]
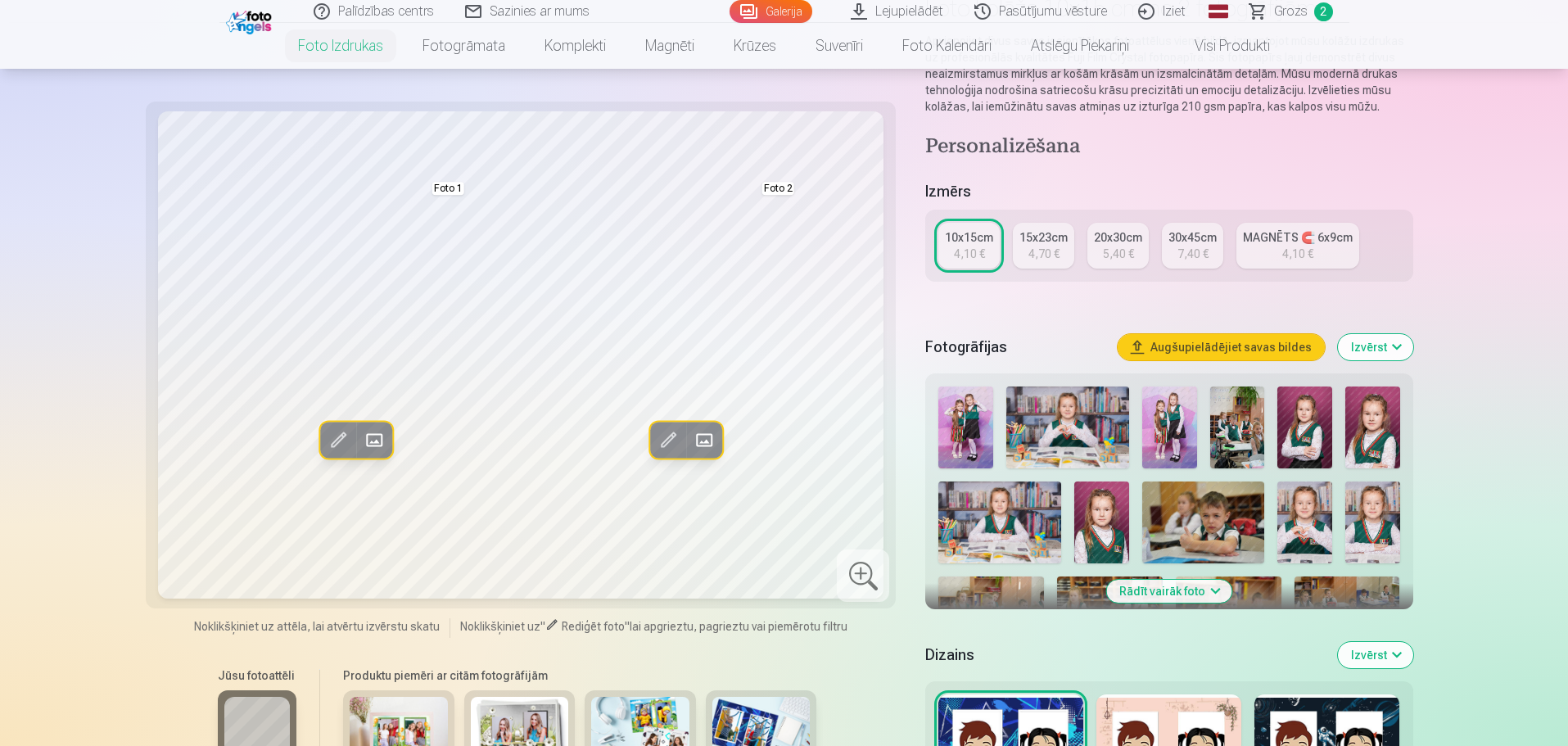
click at [1151, 590] on button "Rādīt vairāk foto" at bounding box center [1168, 591] width 125 height 23
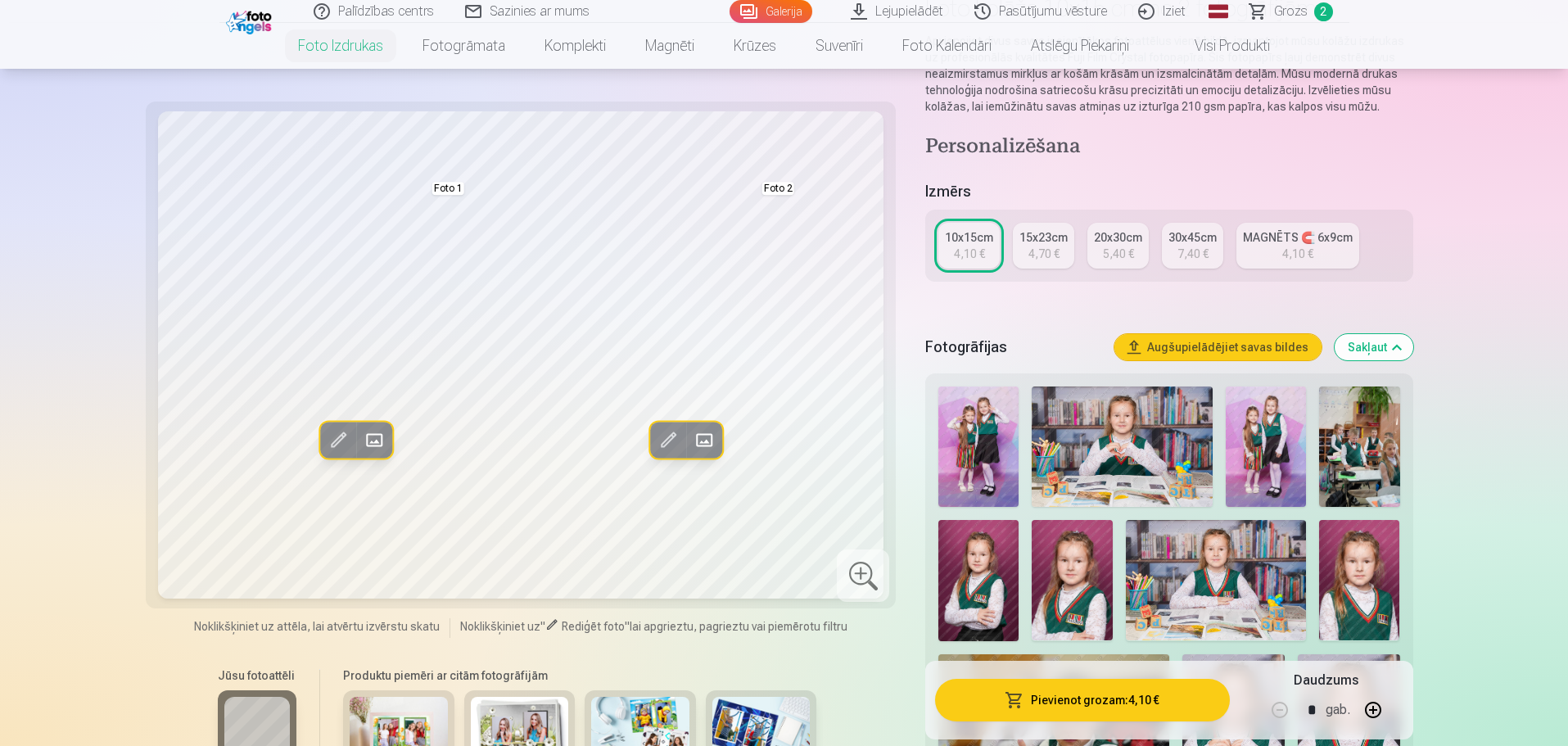
click at [1269, 448] on img at bounding box center [1266, 447] width 81 height 120
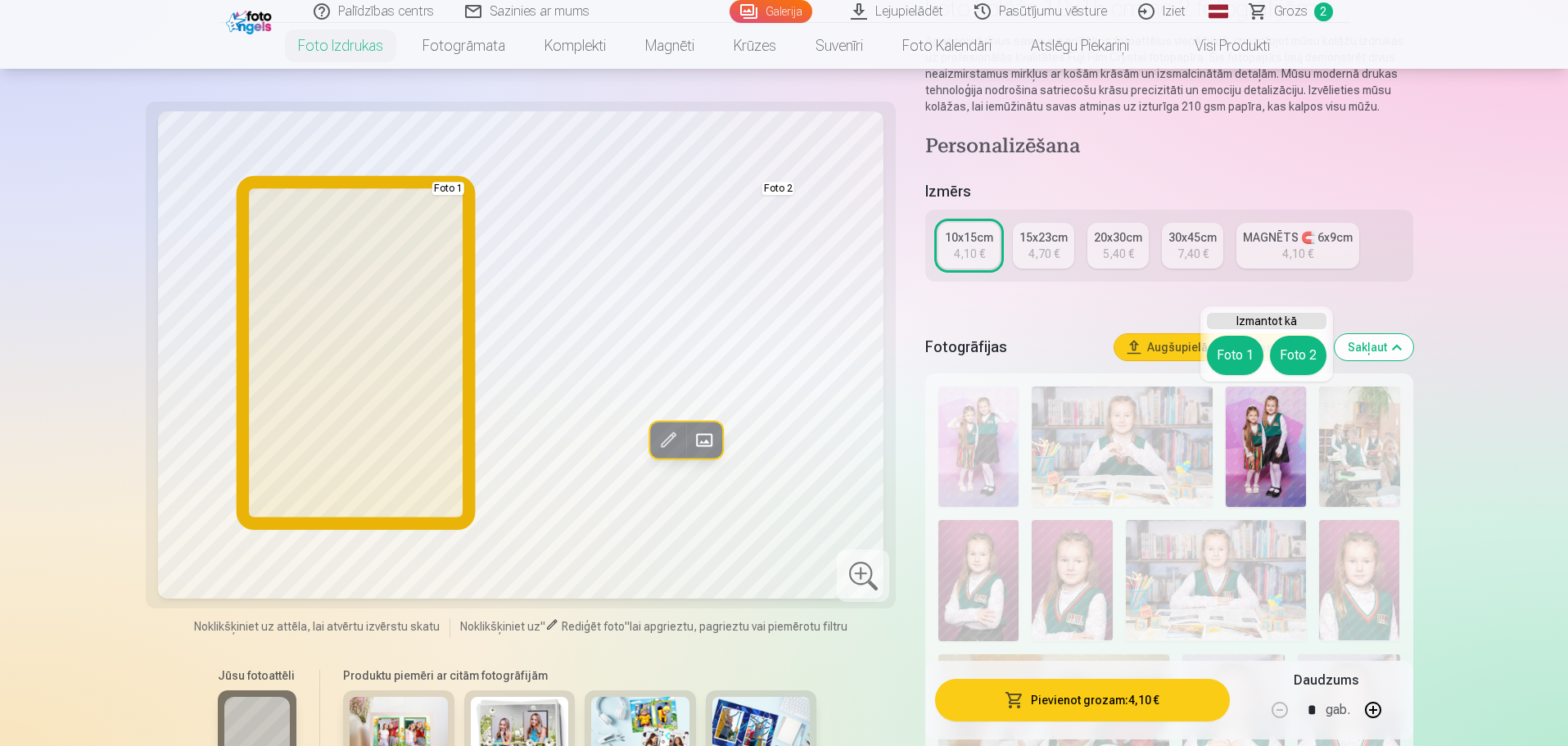
click at [1244, 354] on button "Foto 1" at bounding box center [1236, 355] width 57 height 39
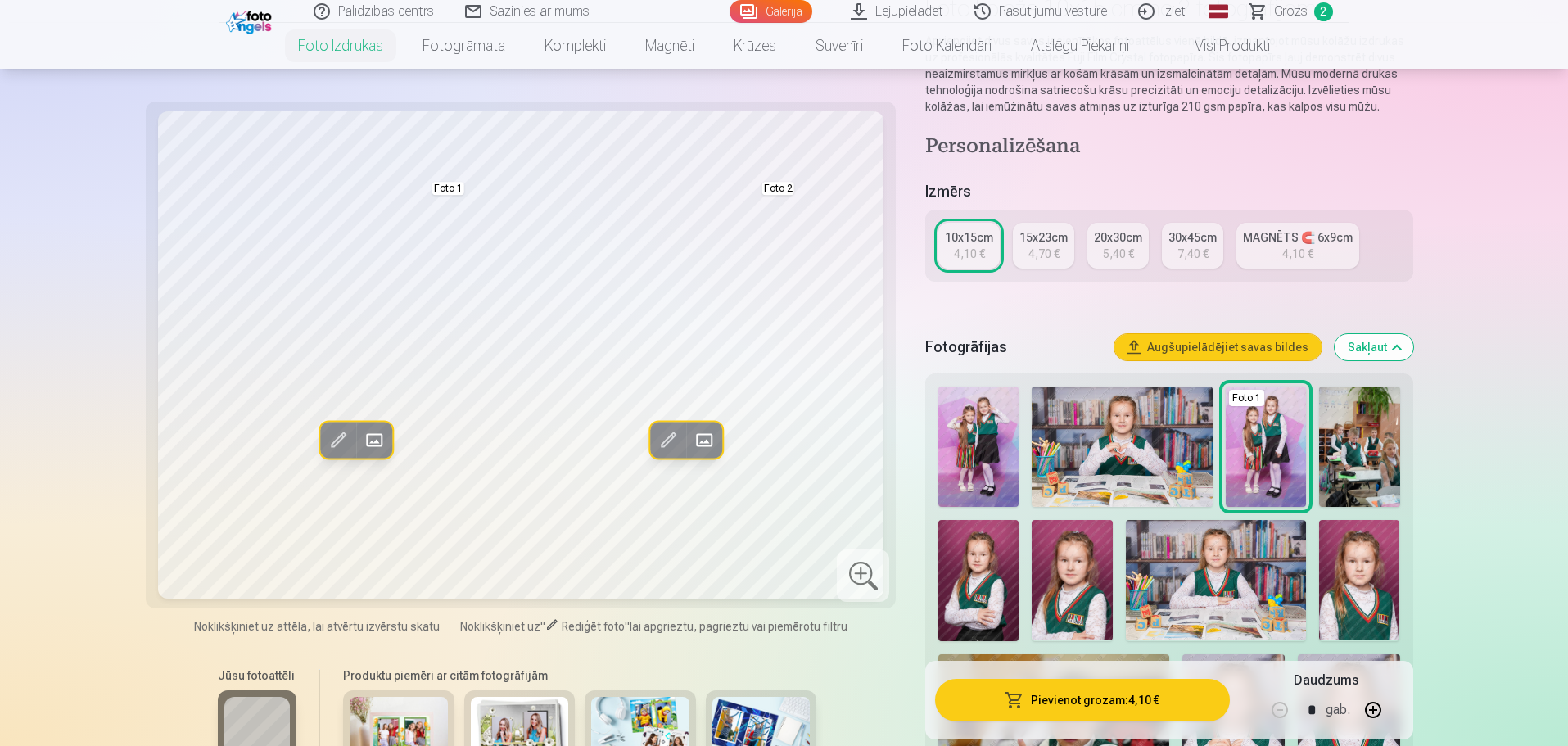
click at [986, 438] on img at bounding box center [979, 447] width 81 height 120
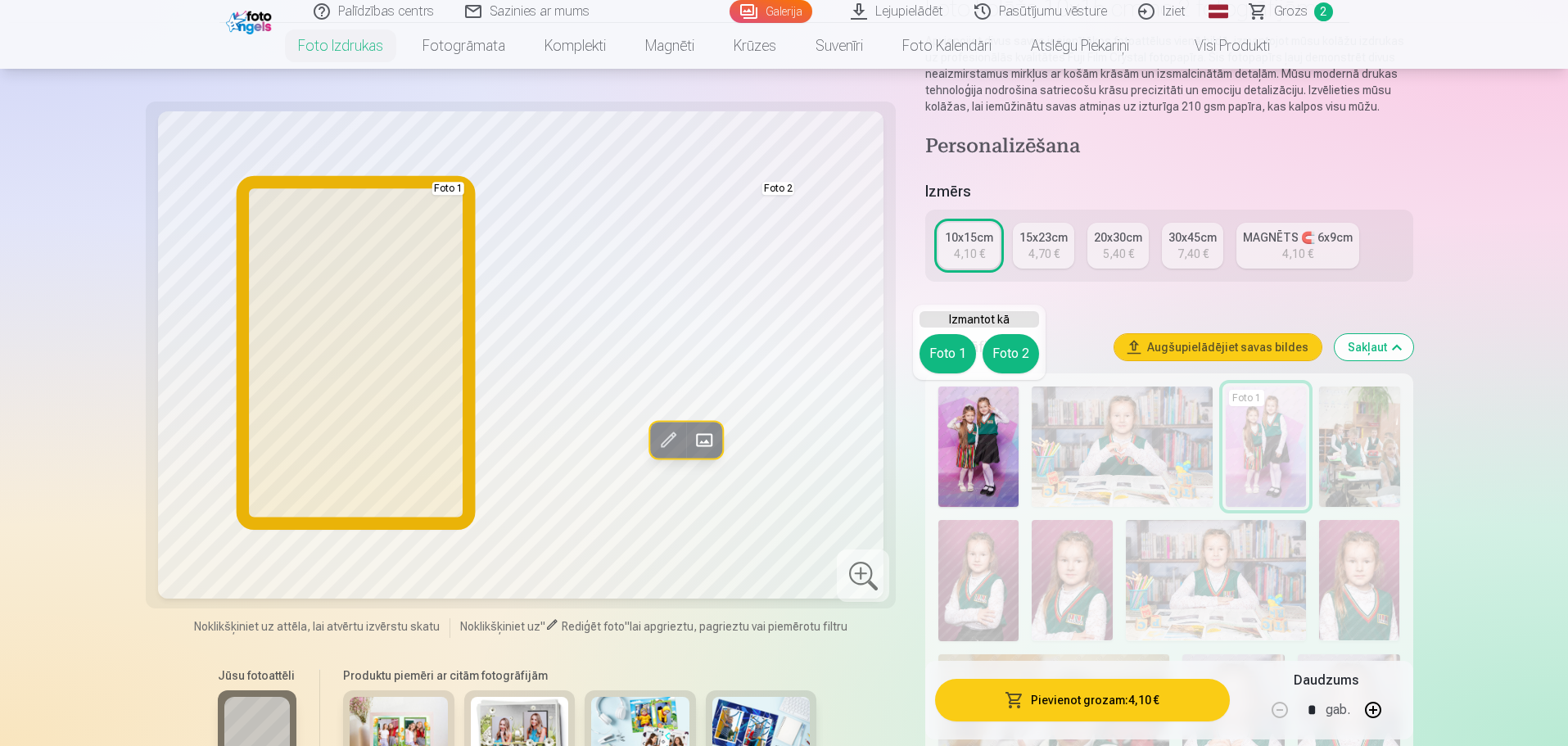
click at [940, 360] on button "Foto 1" at bounding box center [948, 354] width 57 height 39
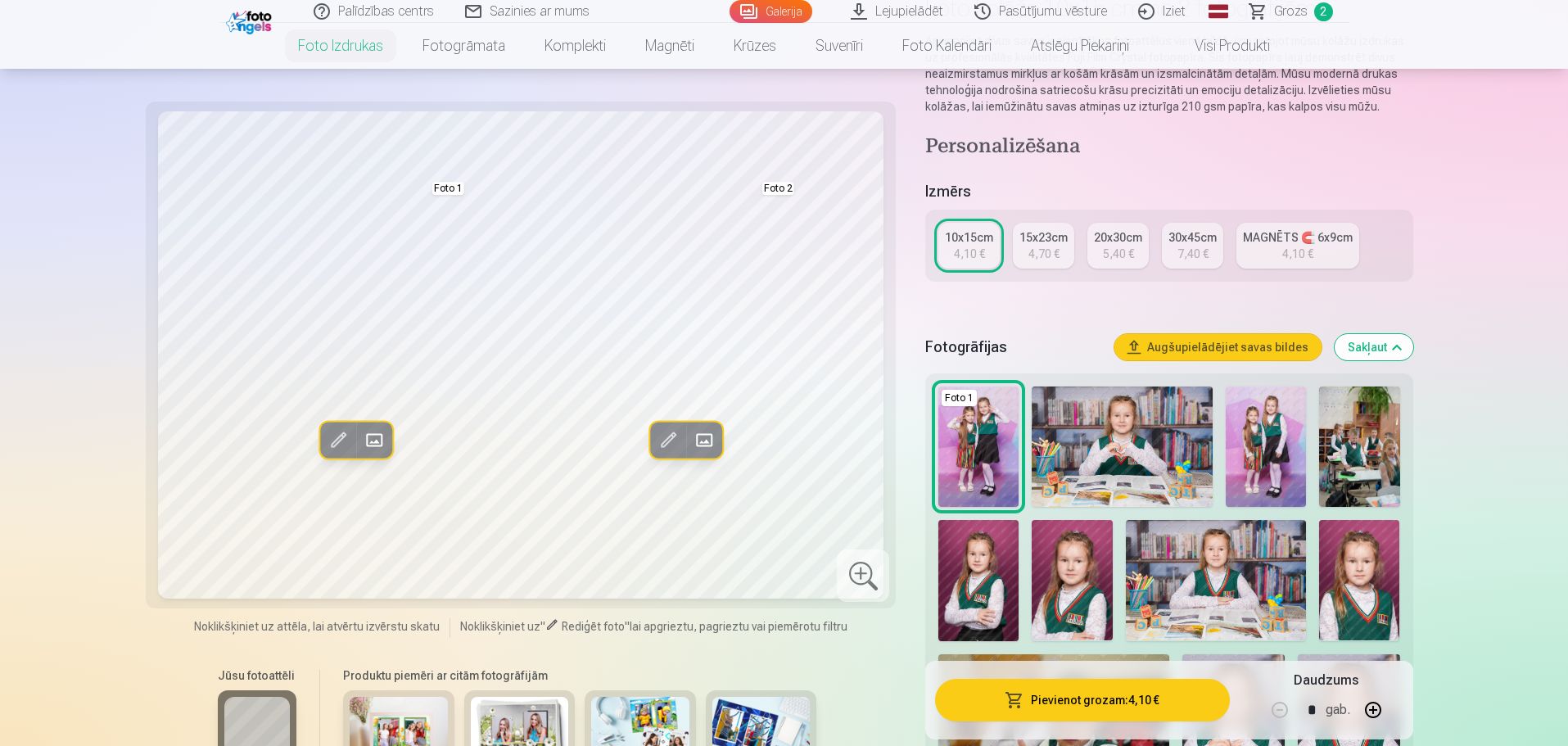
click at [1284, 435] on img at bounding box center [1266, 447] width 81 height 120
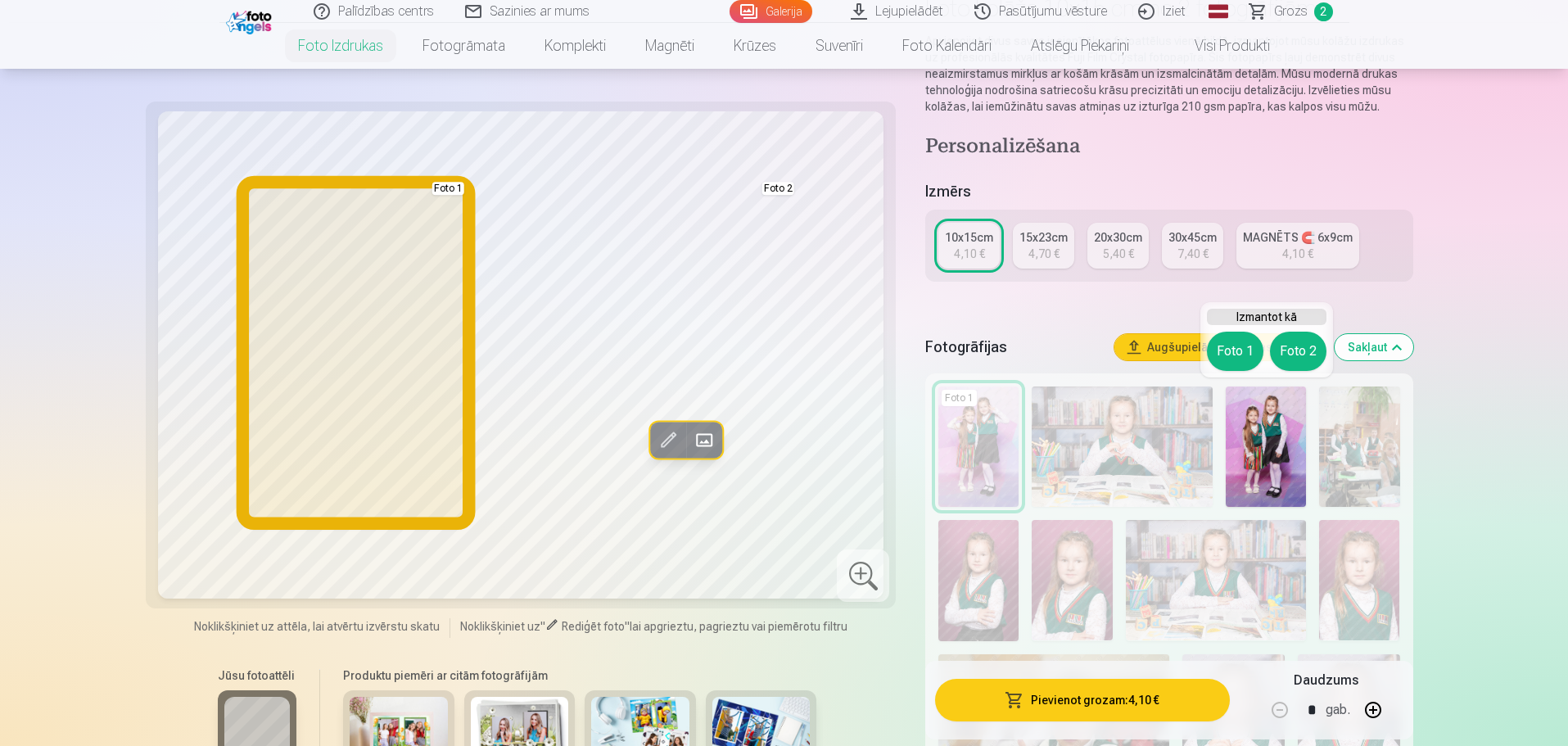
click at [1240, 346] on button "Foto 1" at bounding box center [1236, 351] width 57 height 39
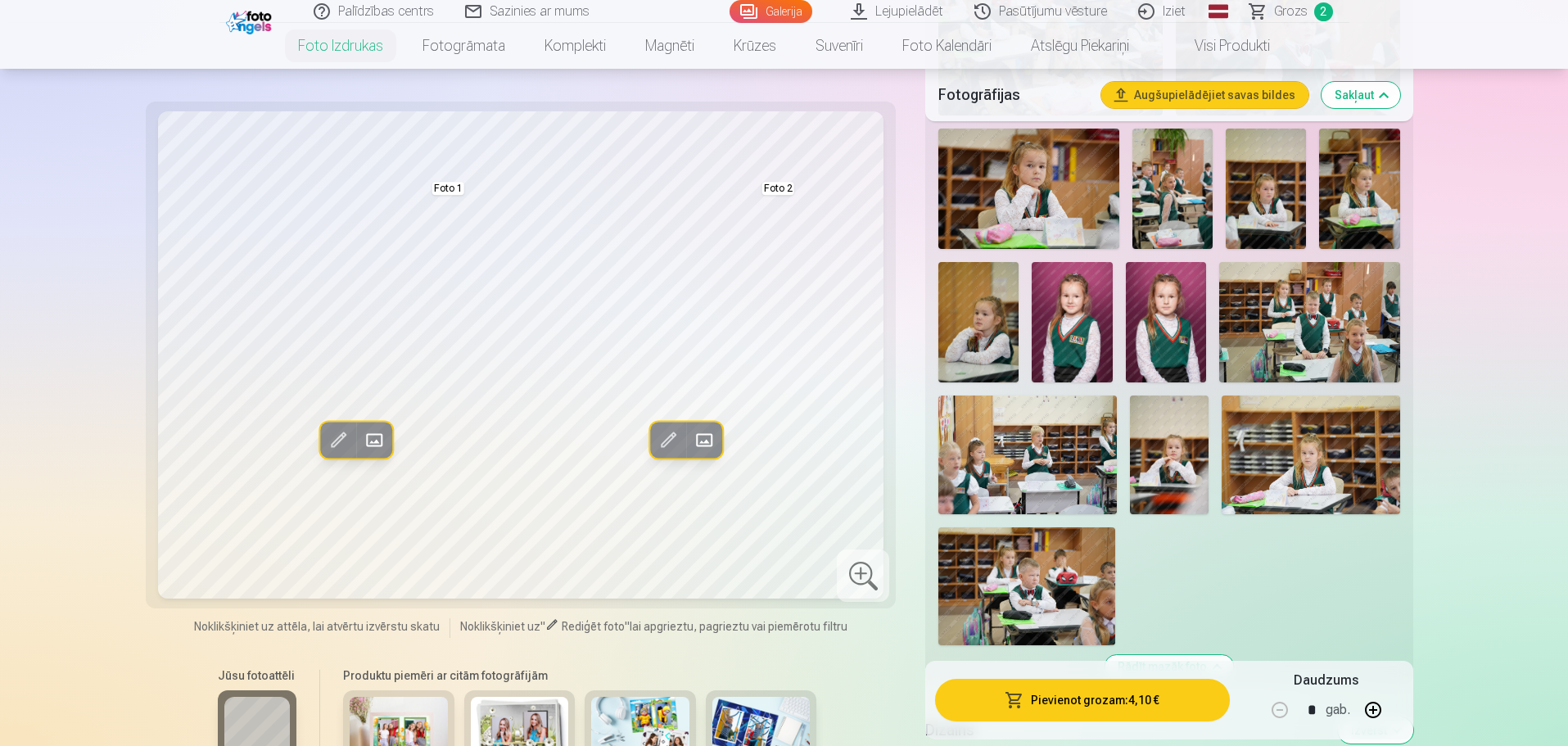
scroll to position [1556, 0]
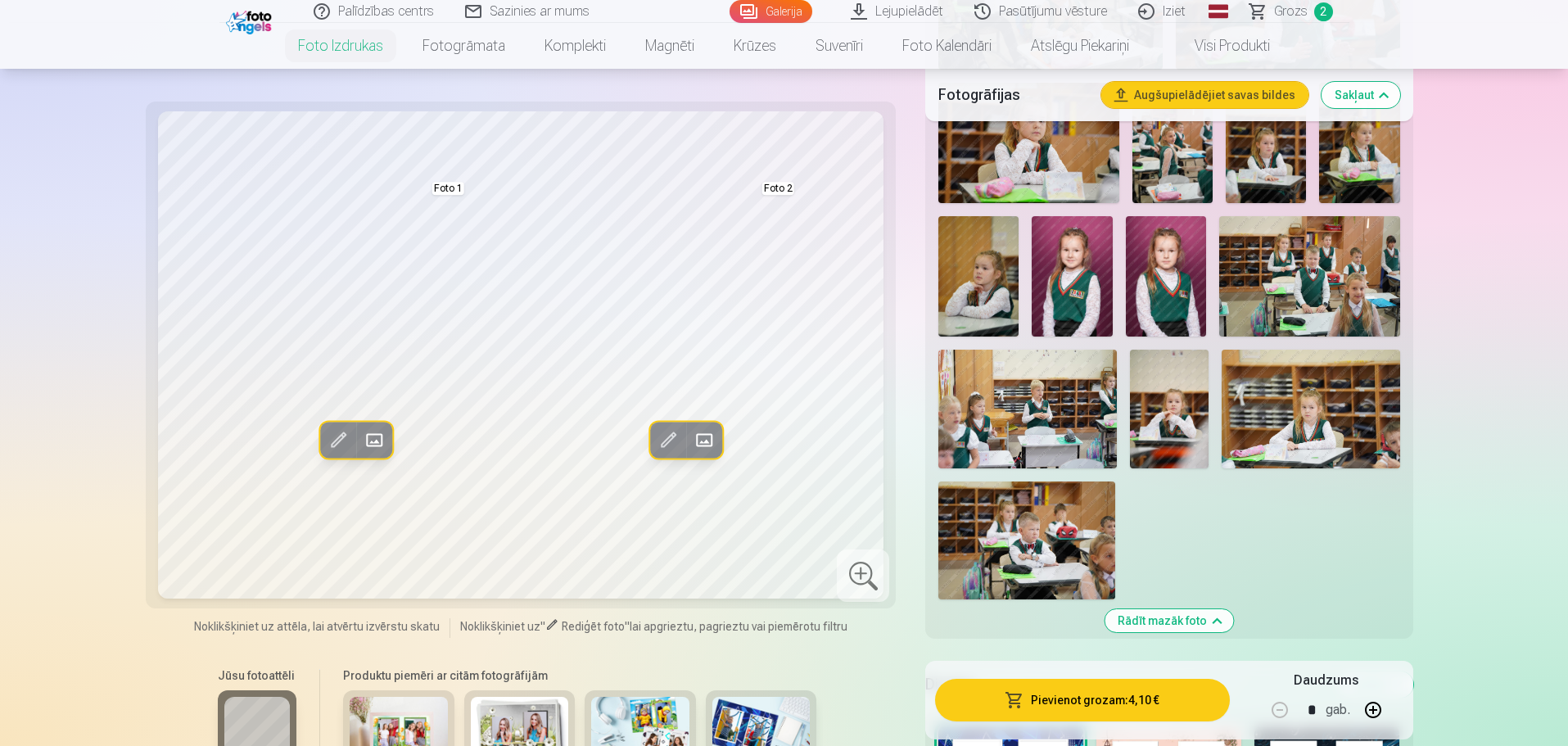
click at [1314, 419] on img at bounding box center [1311, 409] width 178 height 119
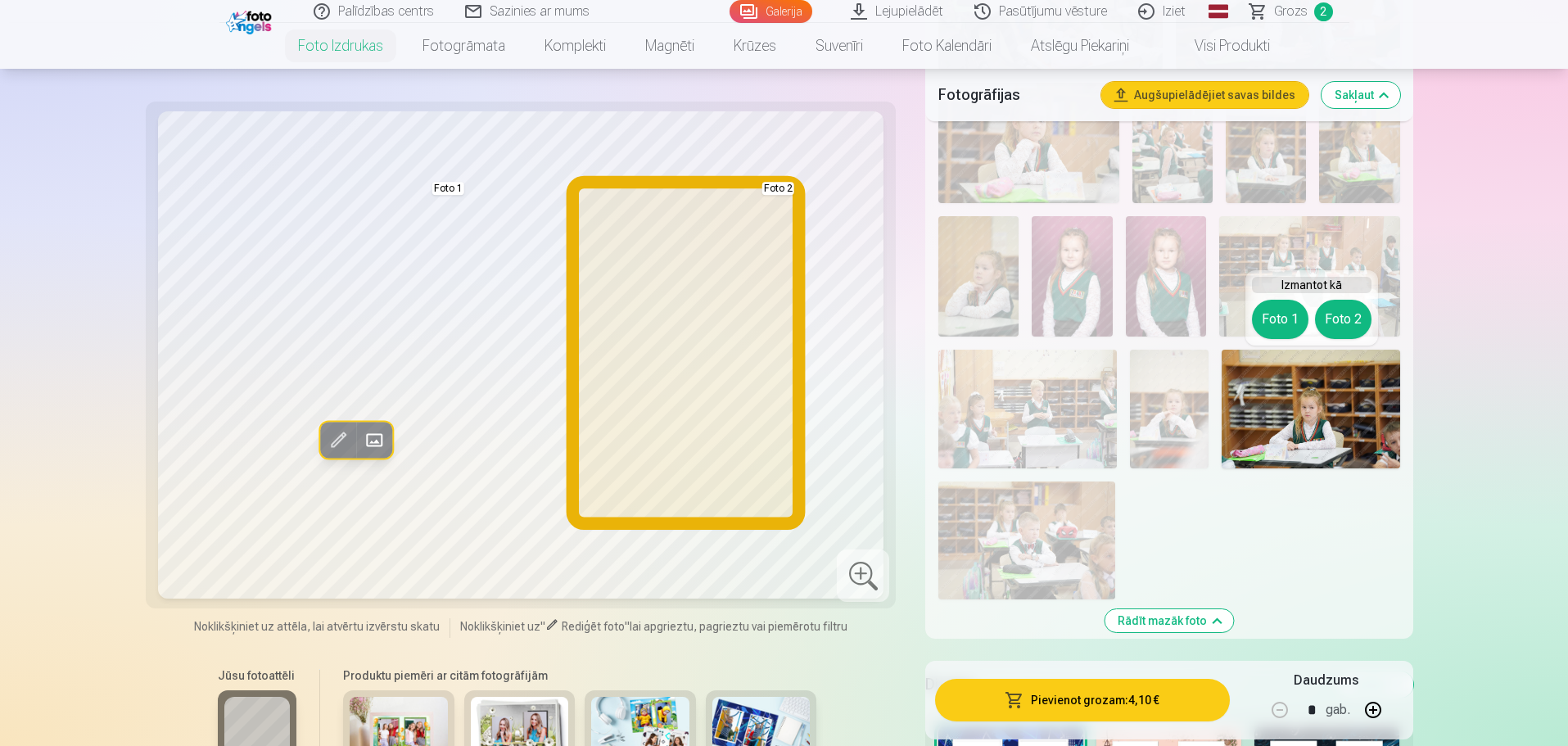
click at [1341, 324] on button "Foto 2" at bounding box center [1344, 319] width 57 height 39
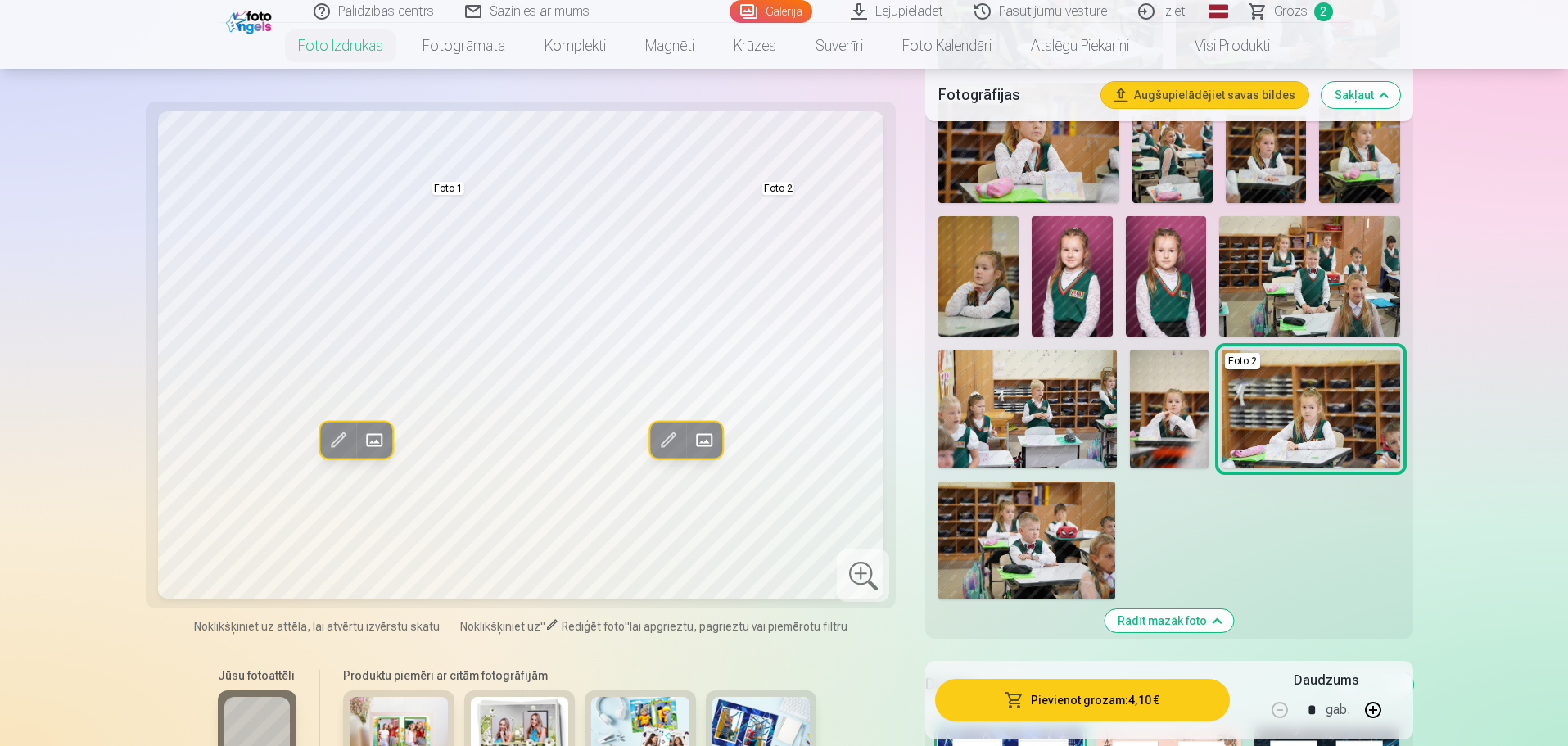
click at [1176, 414] on img at bounding box center [1170, 409] width 80 height 119
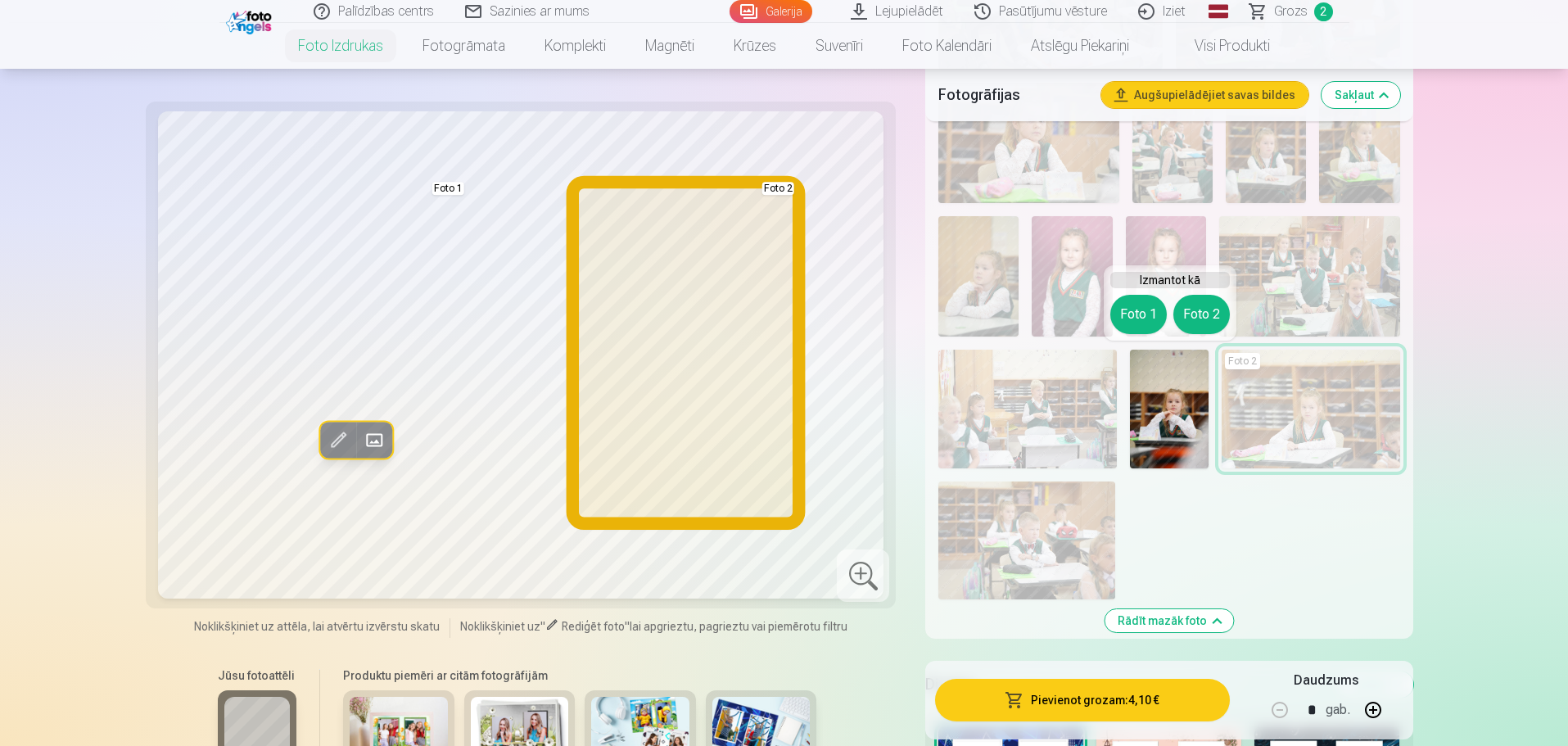
click at [1204, 307] on button "Foto 2" at bounding box center [1202, 315] width 57 height 39
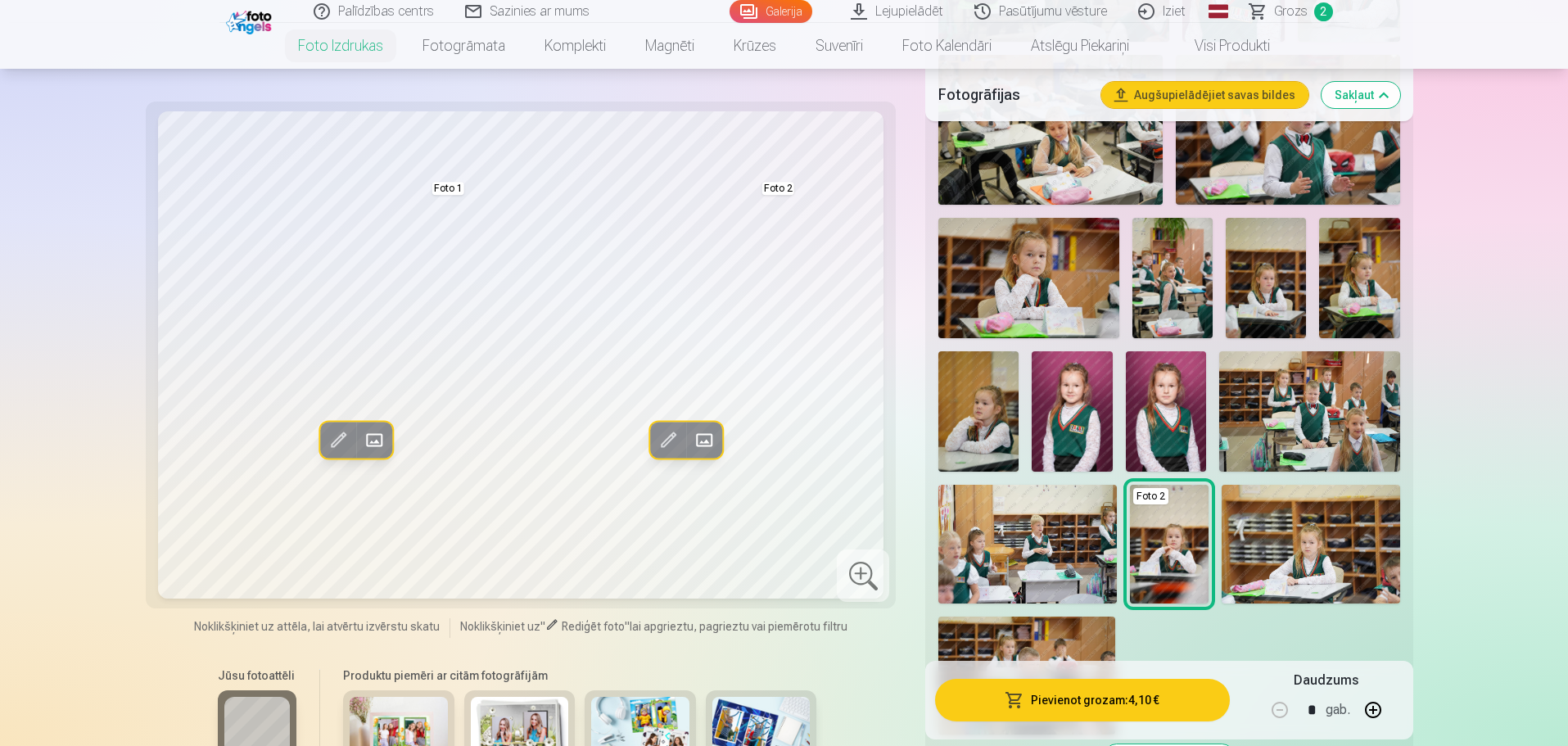
scroll to position [1392, 0]
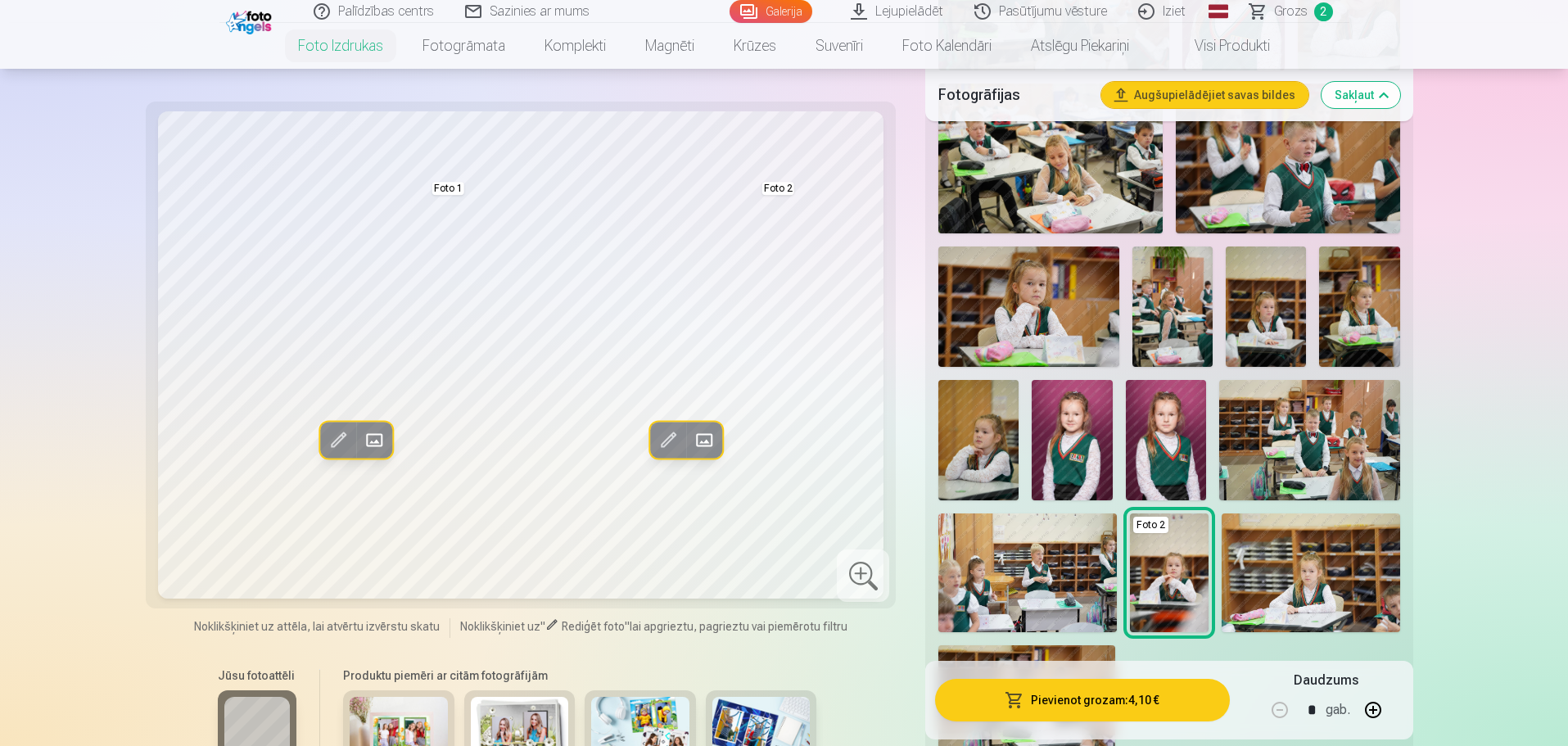
click at [985, 452] on img at bounding box center [979, 440] width 81 height 120
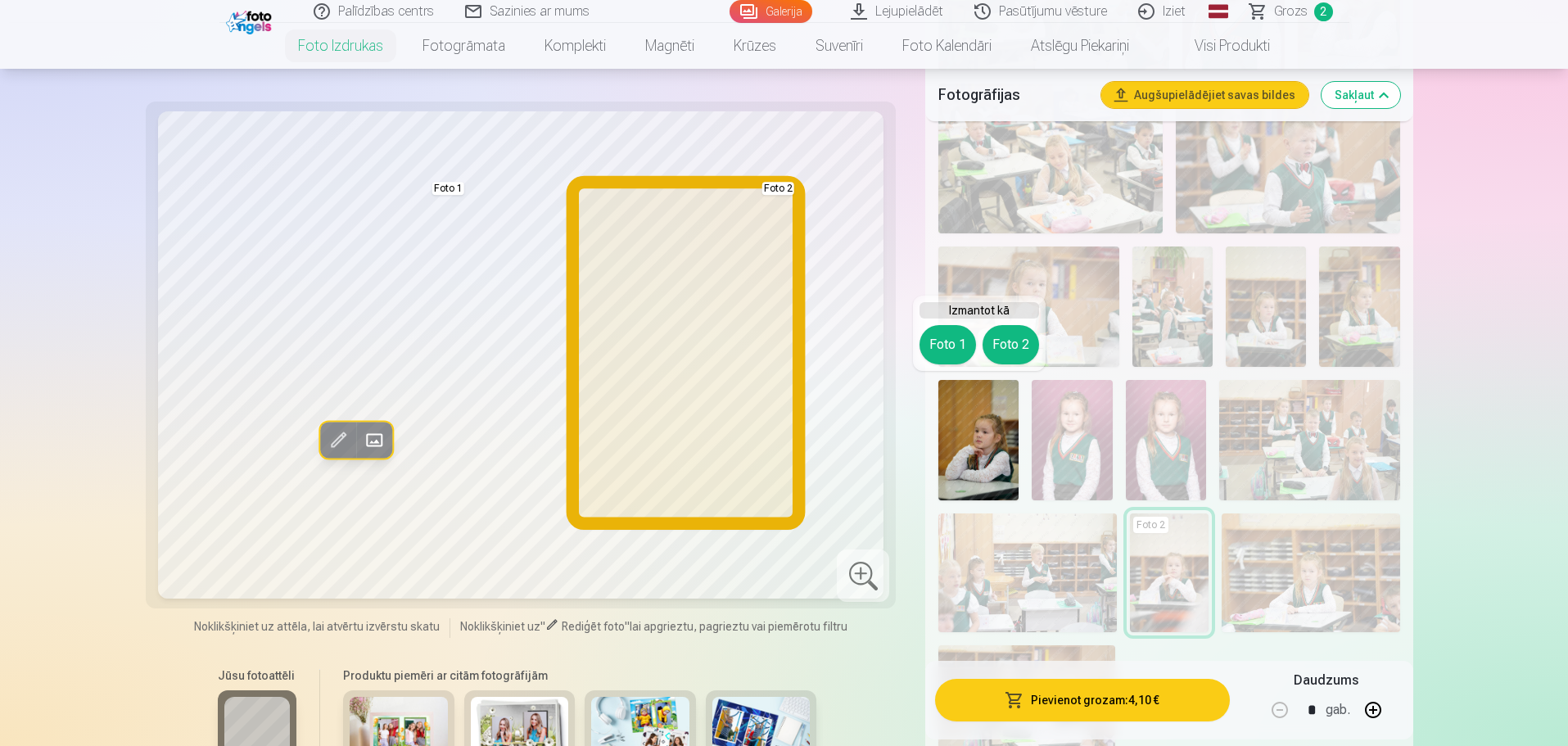
click at [1019, 346] on button "Foto 2" at bounding box center [1011, 345] width 57 height 39
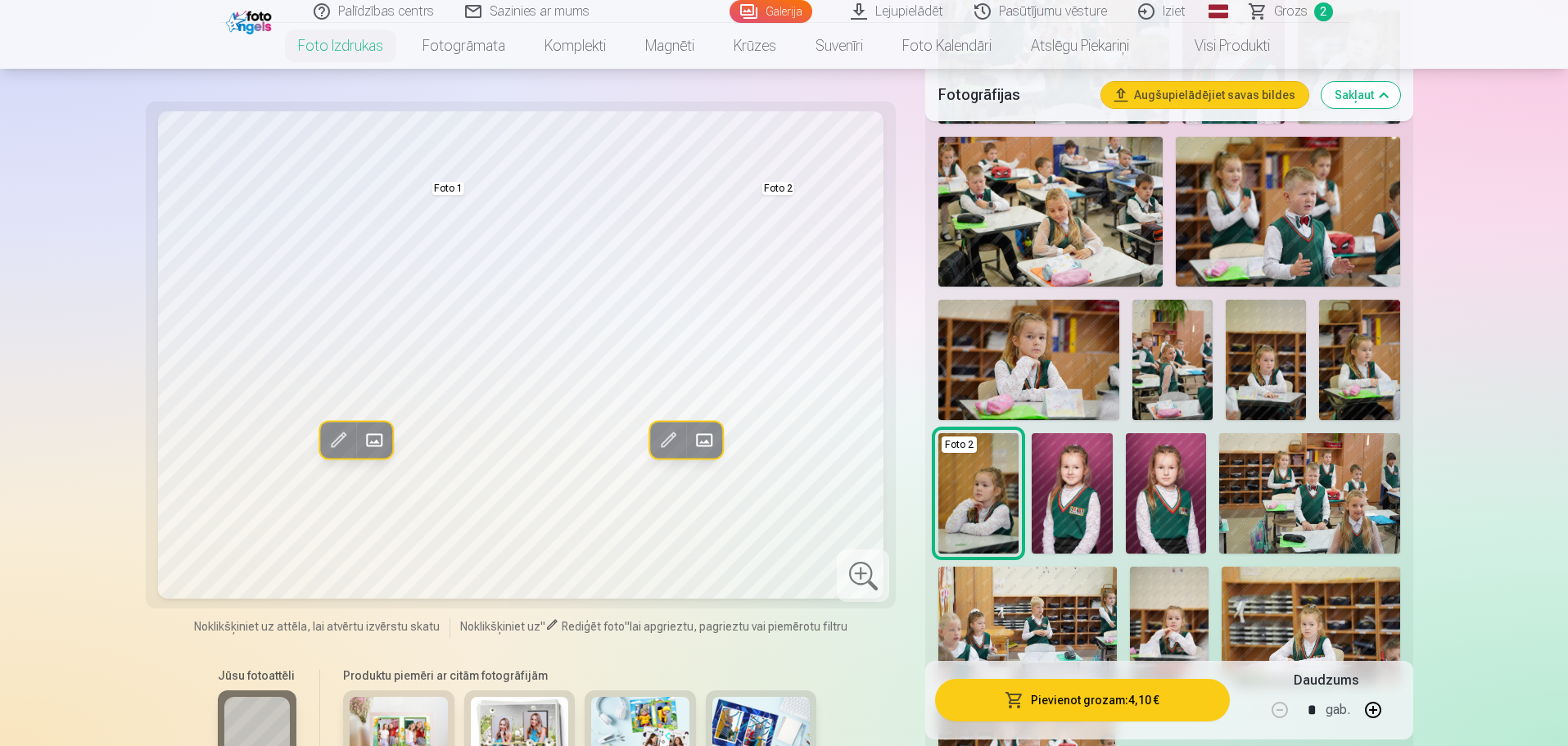
scroll to position [1309, 0]
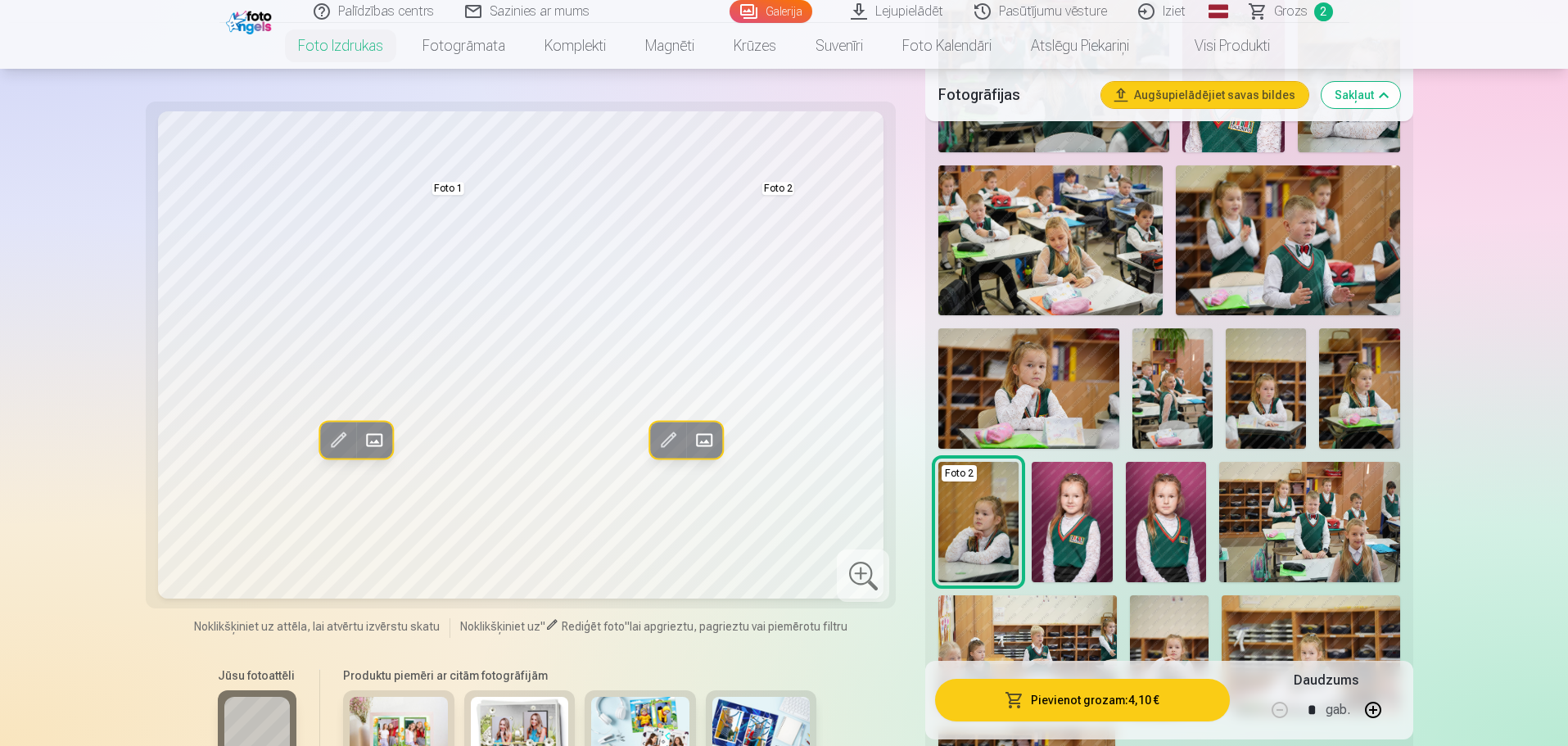
click at [1065, 369] on img at bounding box center [1029, 389] width 181 height 120
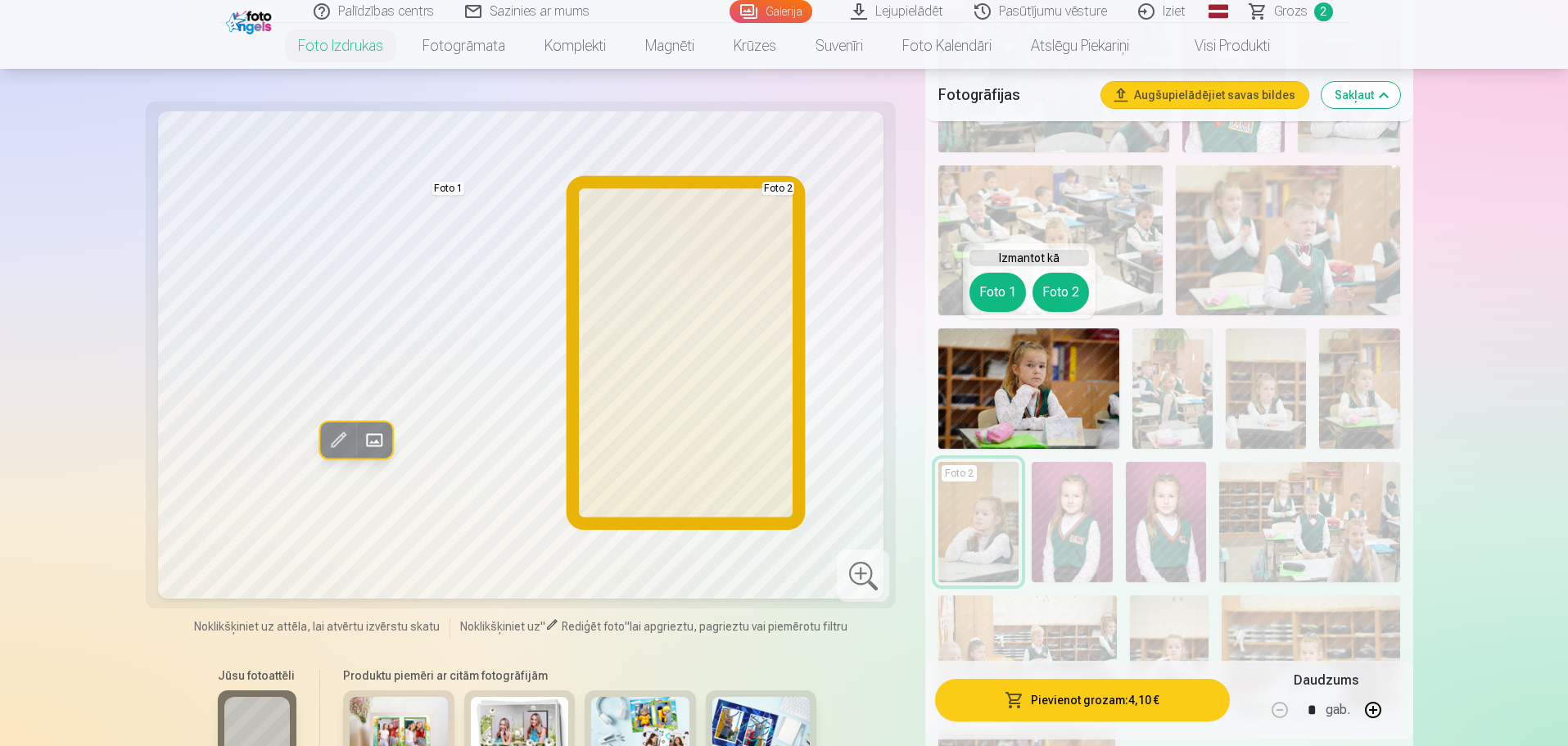
click at [1045, 292] on button "Foto 2" at bounding box center [1061, 292] width 57 height 39
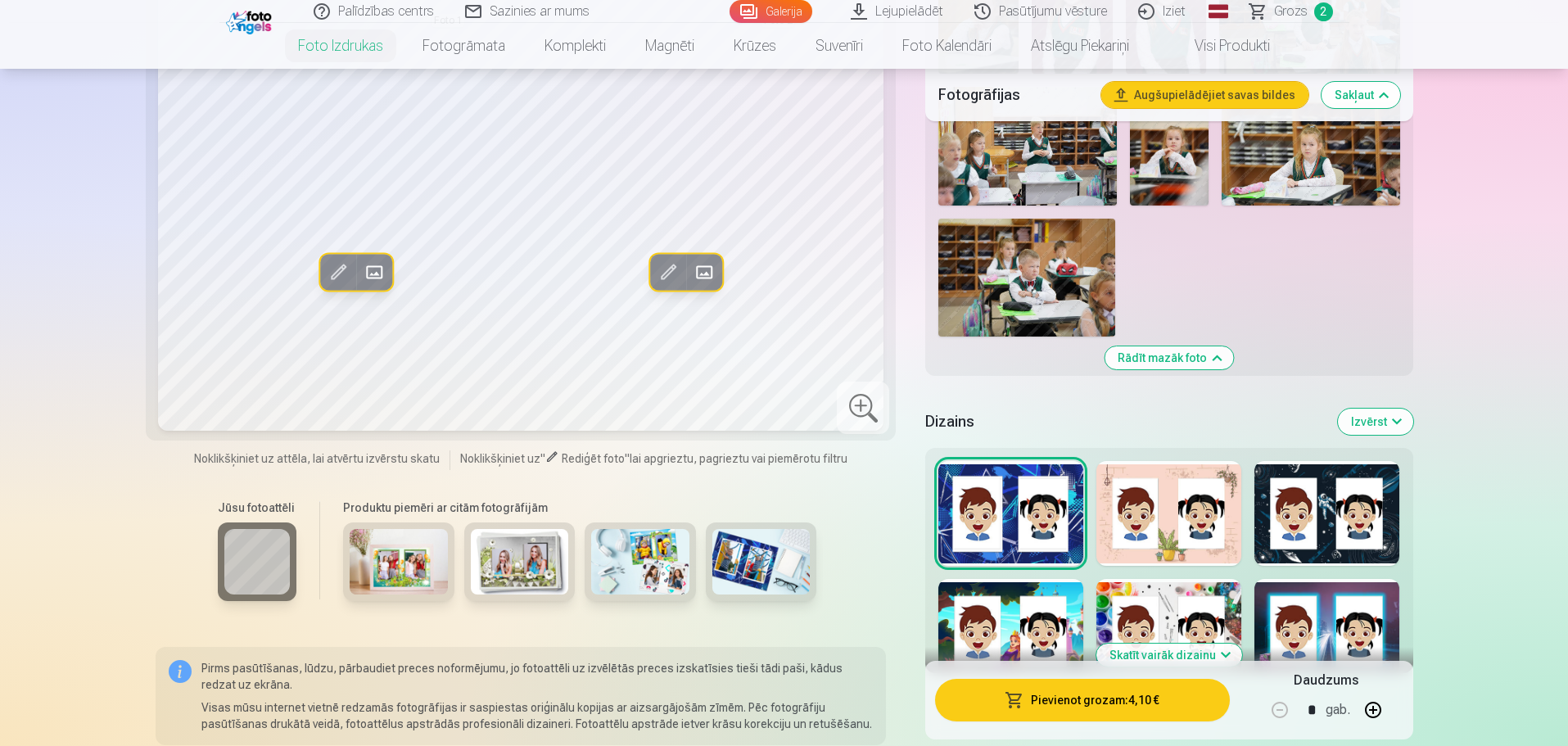
scroll to position [1801, 0]
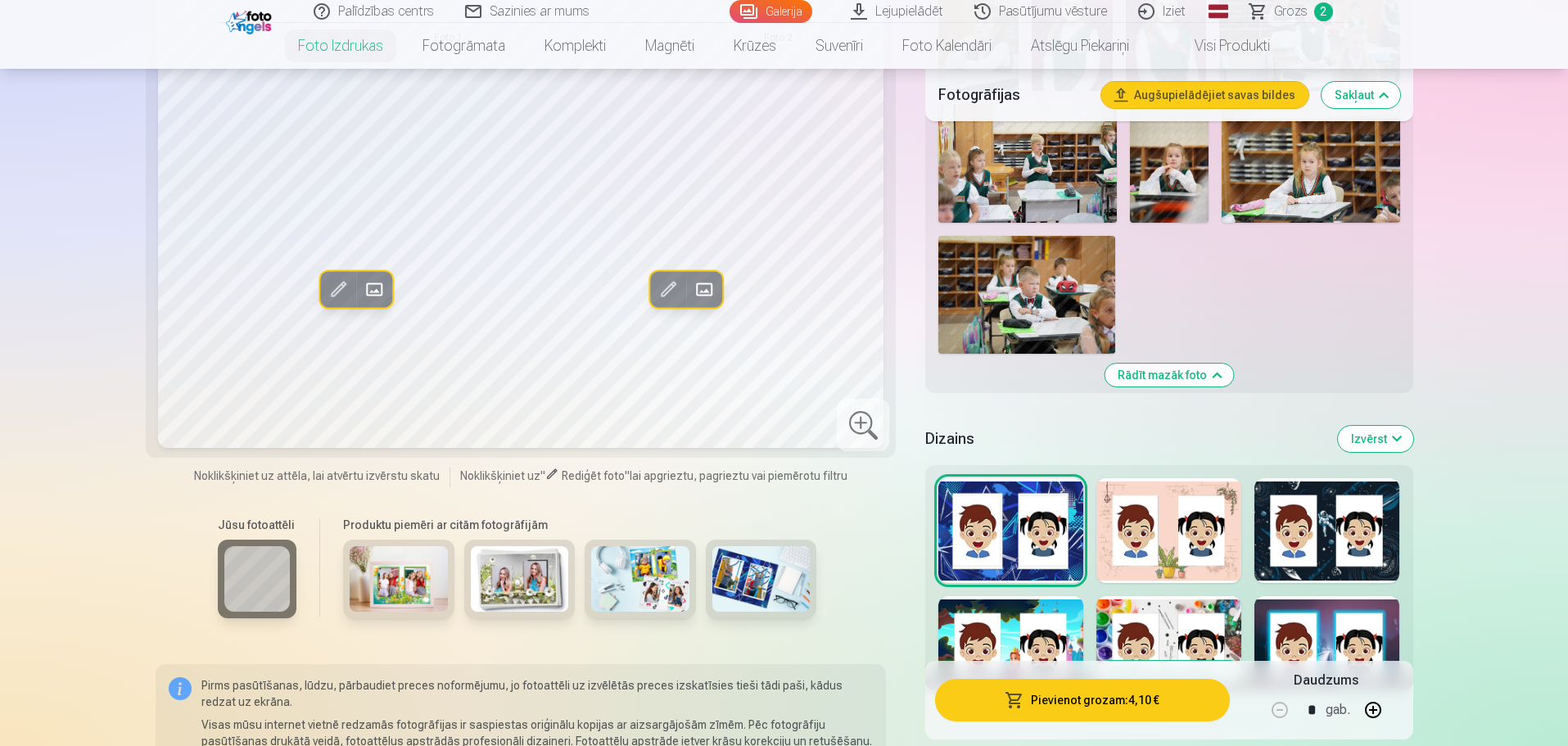
click at [1386, 437] on button "Izvērst" at bounding box center [1376, 439] width 75 height 27
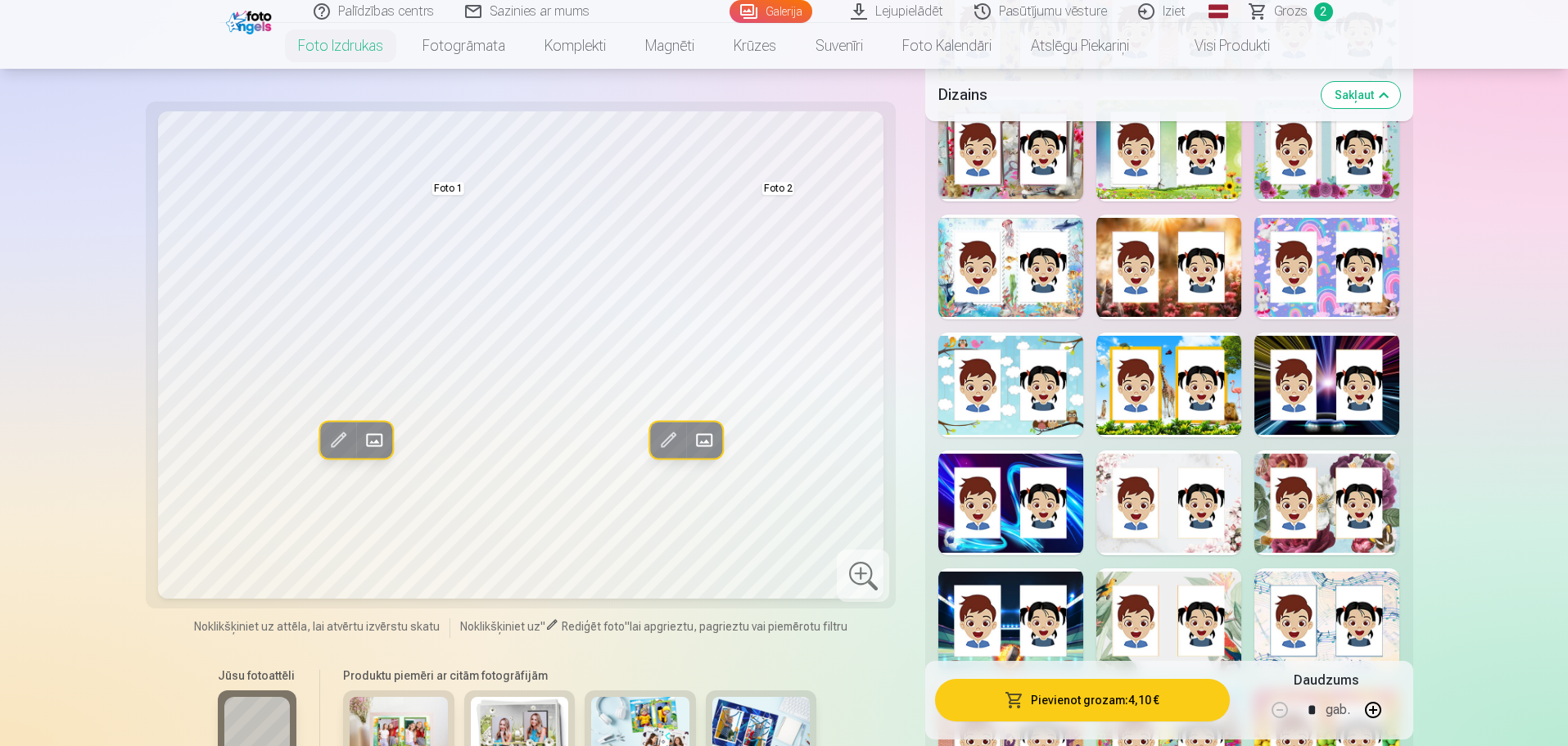
scroll to position [2537, 0]
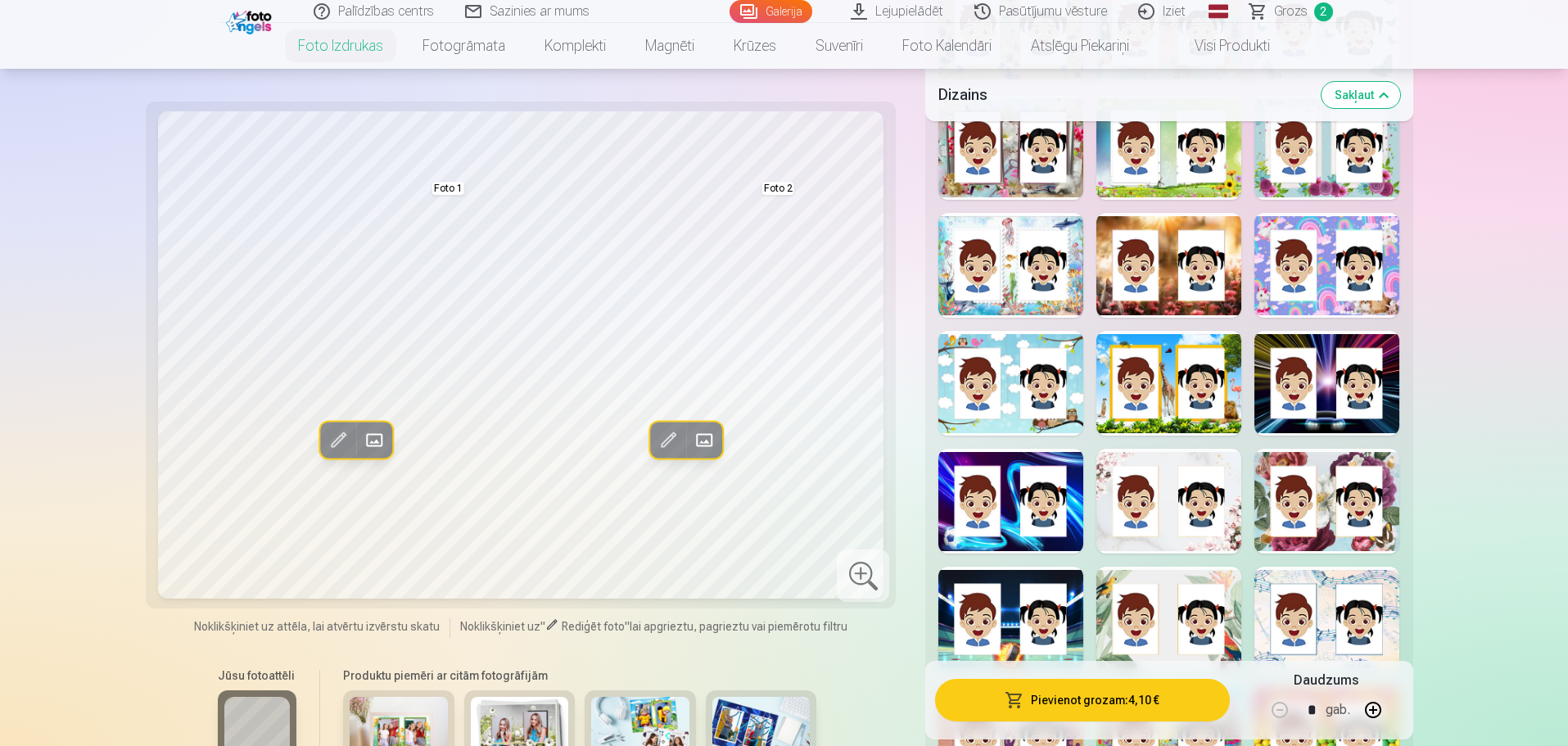
click at [1330, 278] on div at bounding box center [1328, 265] width 145 height 105
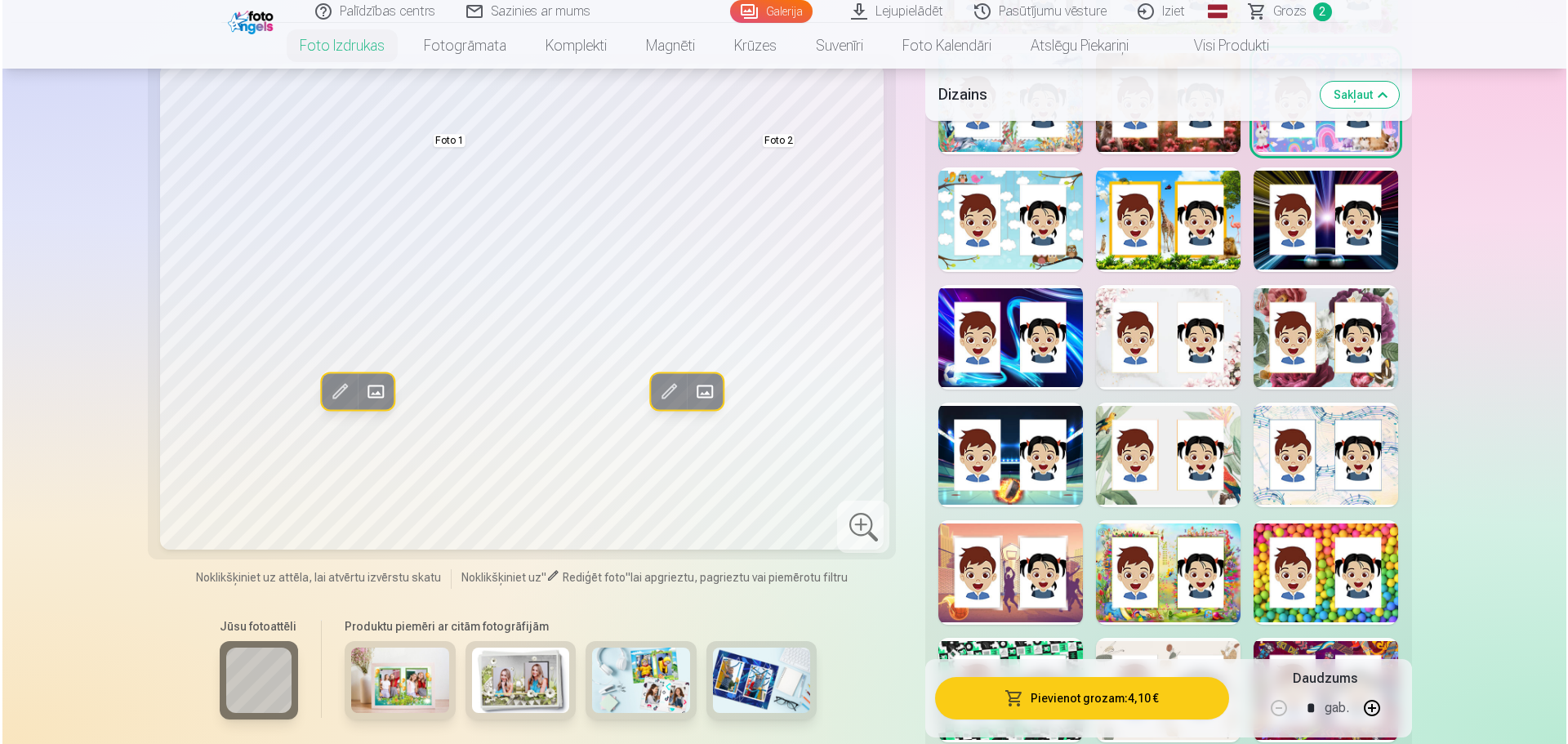
scroll to position [2694, 0]
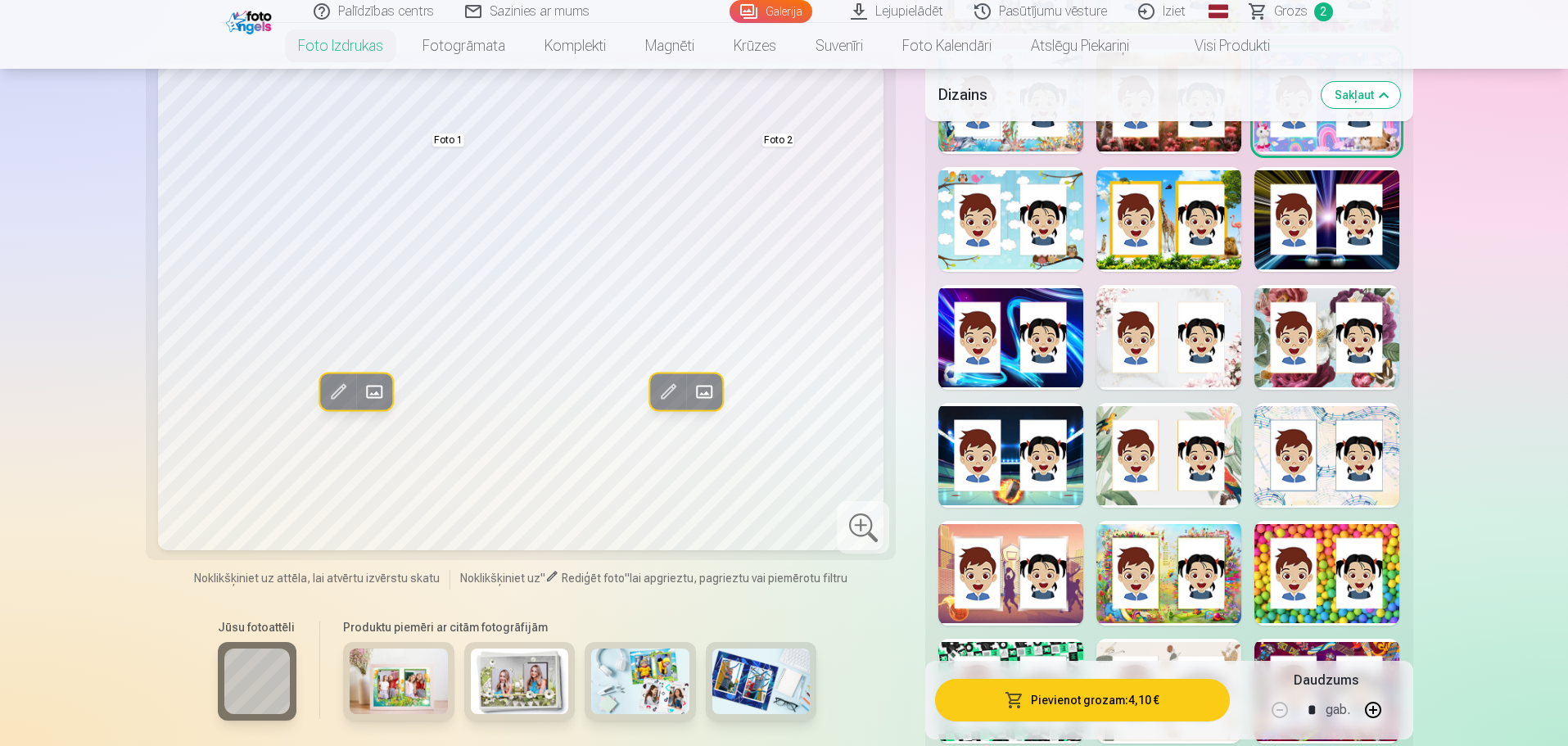
click at [1106, 697] on button "Pievienot grozam : 4,10 €" at bounding box center [1082, 700] width 294 height 43
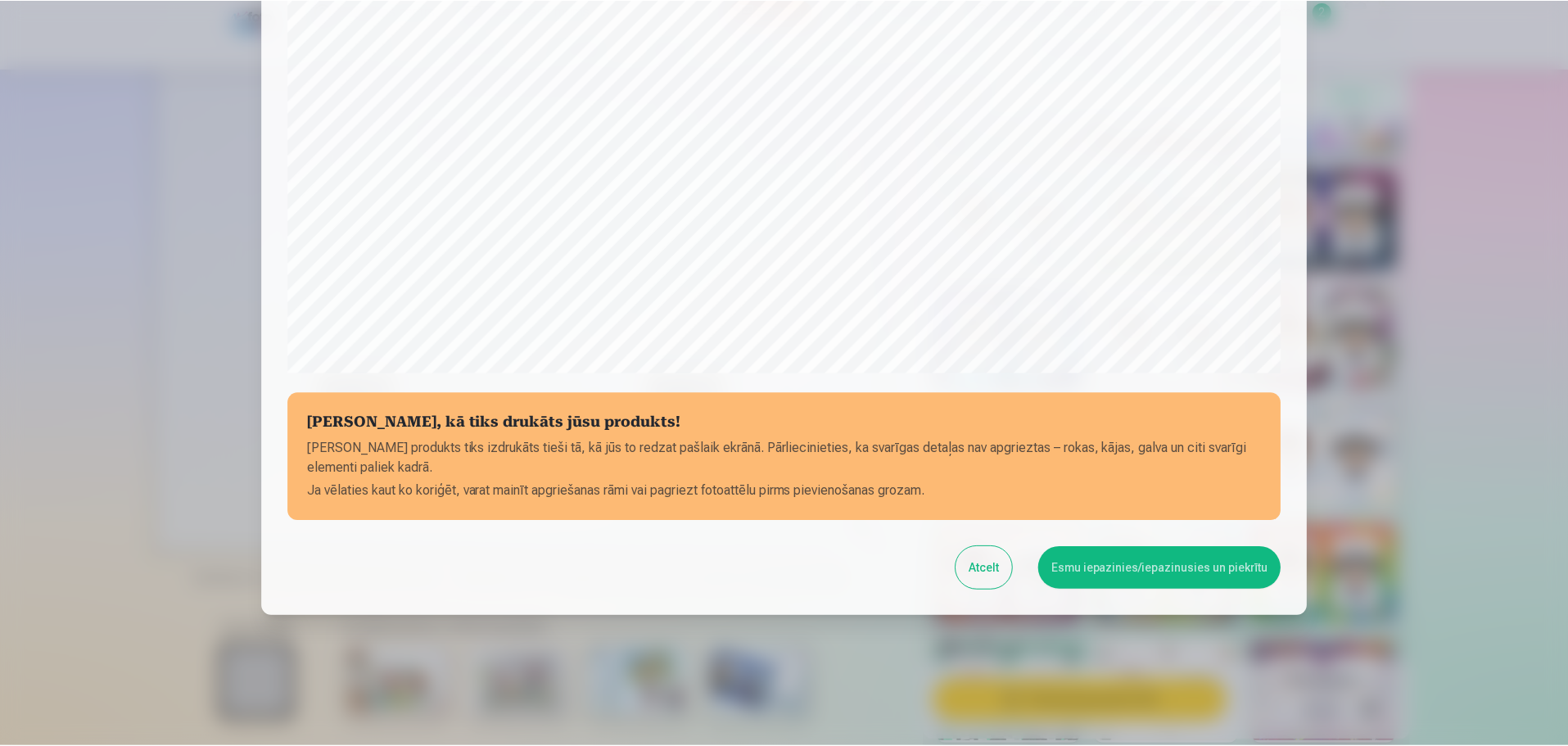
scroll to position [433, 0]
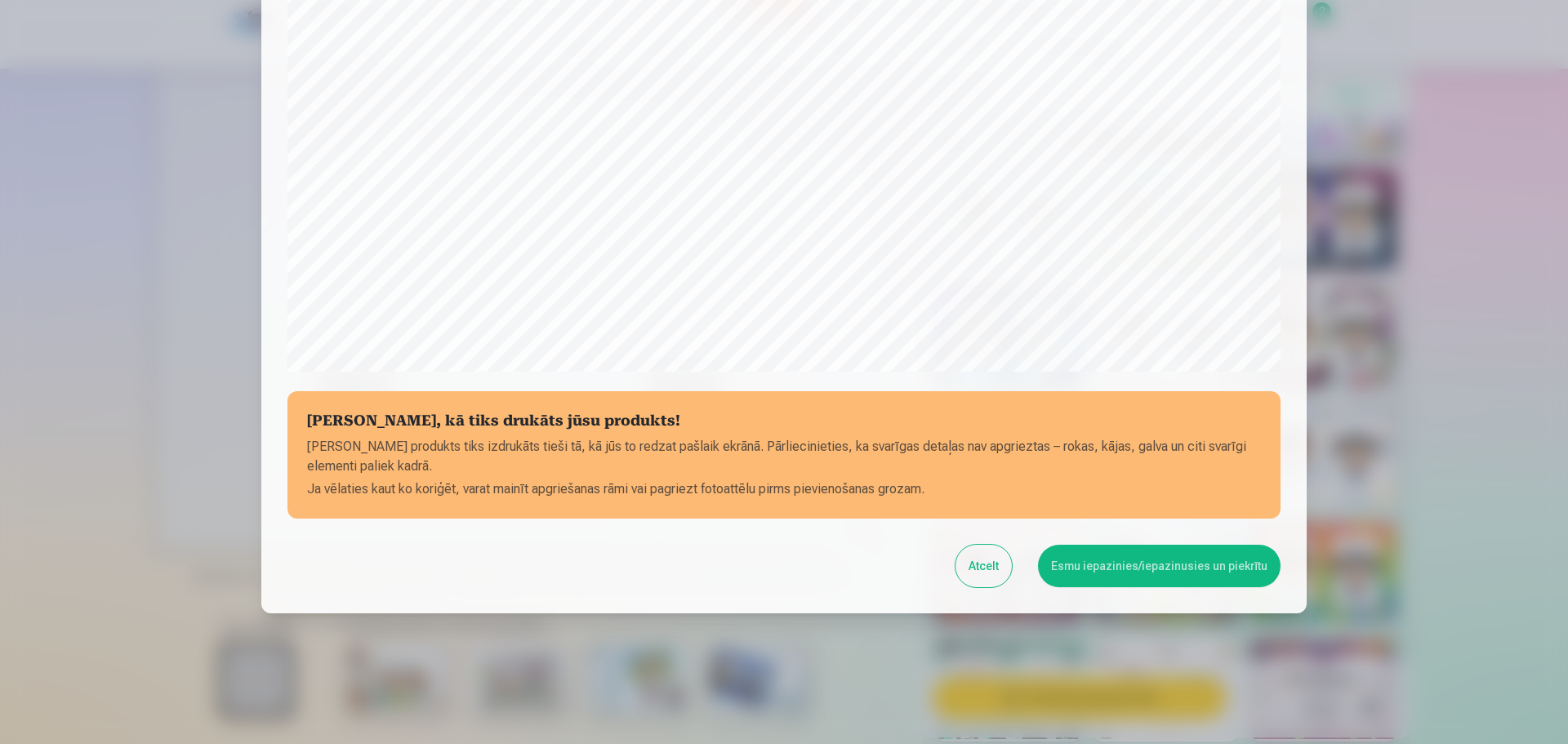
click at [1191, 564] on button "Esmu iepazinies/iepazinusies un piekrītu" at bounding box center [1159, 566] width 242 height 42
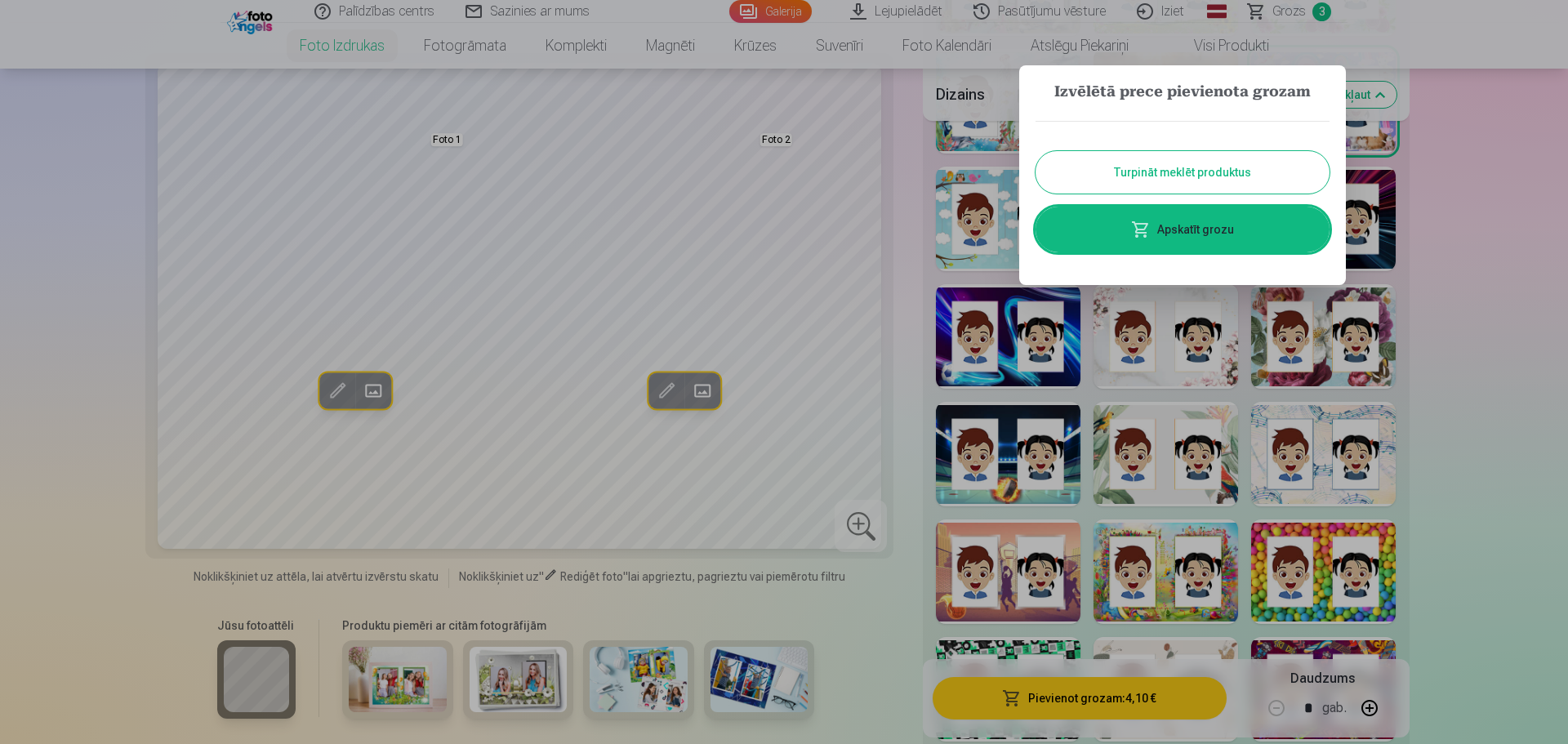
click at [1215, 176] on button "Turpināt meklēt produktus" at bounding box center [1183, 172] width 294 height 42
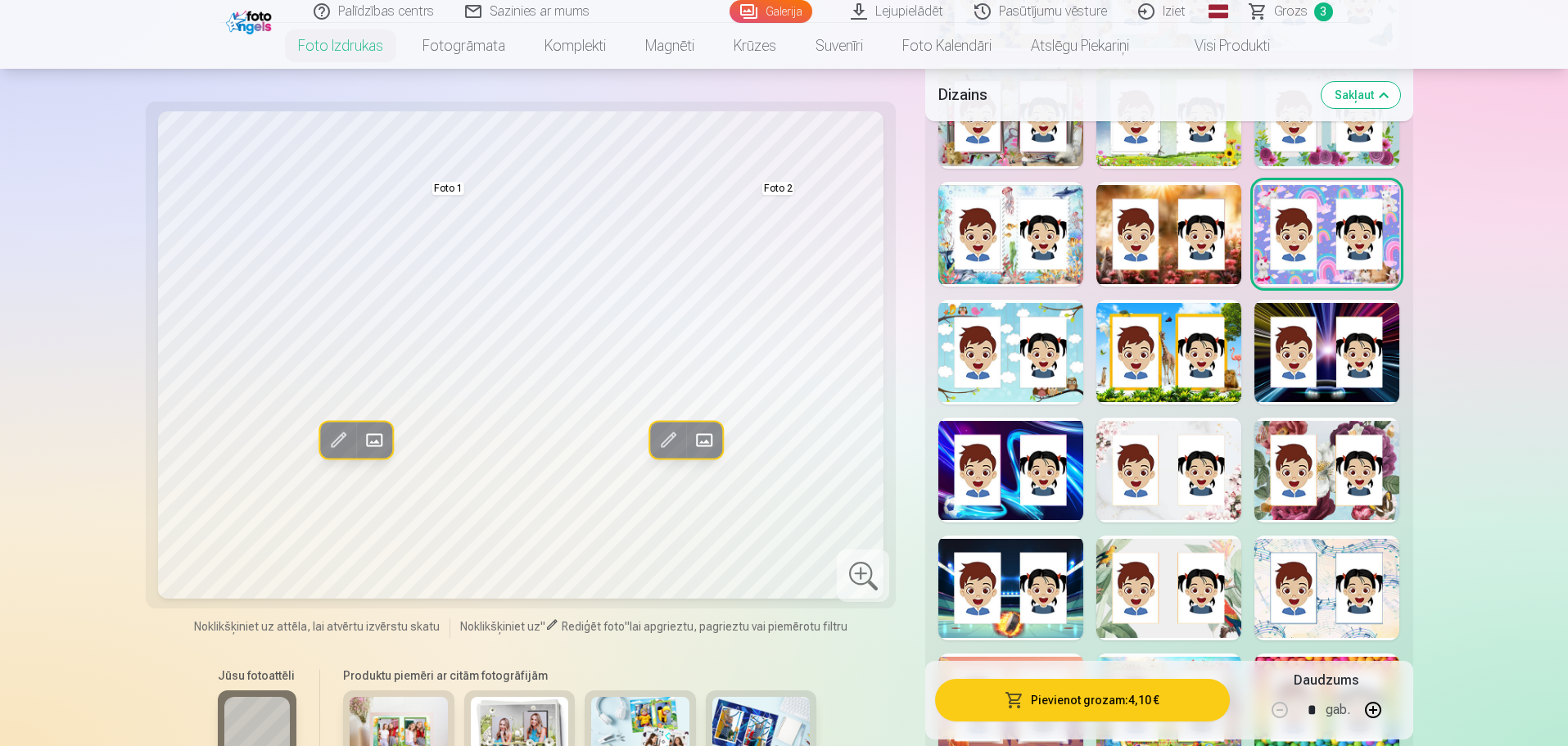
scroll to position [2374, 0]
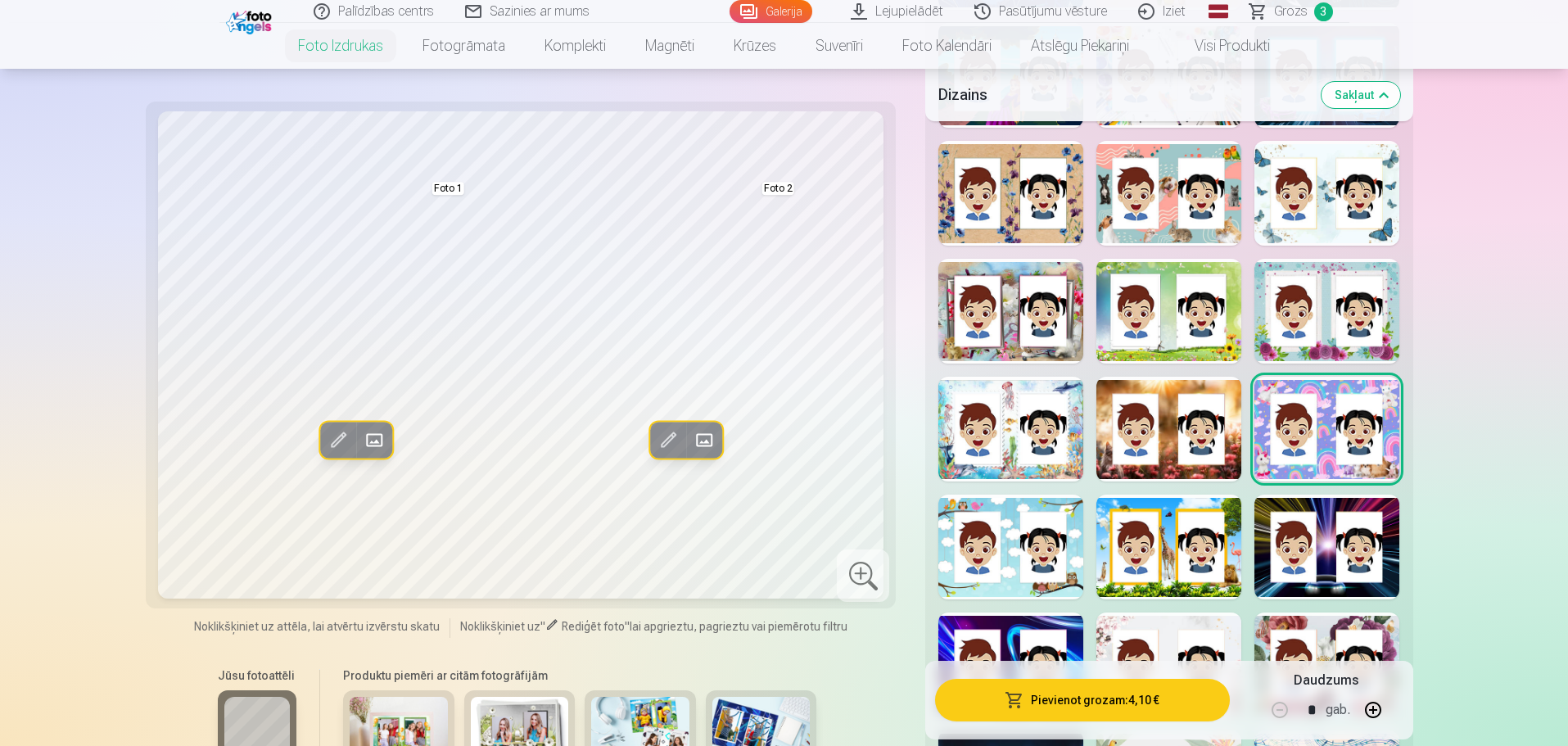
click at [1301, 12] on span "Grozs" at bounding box center [1291, 12] width 34 height 19
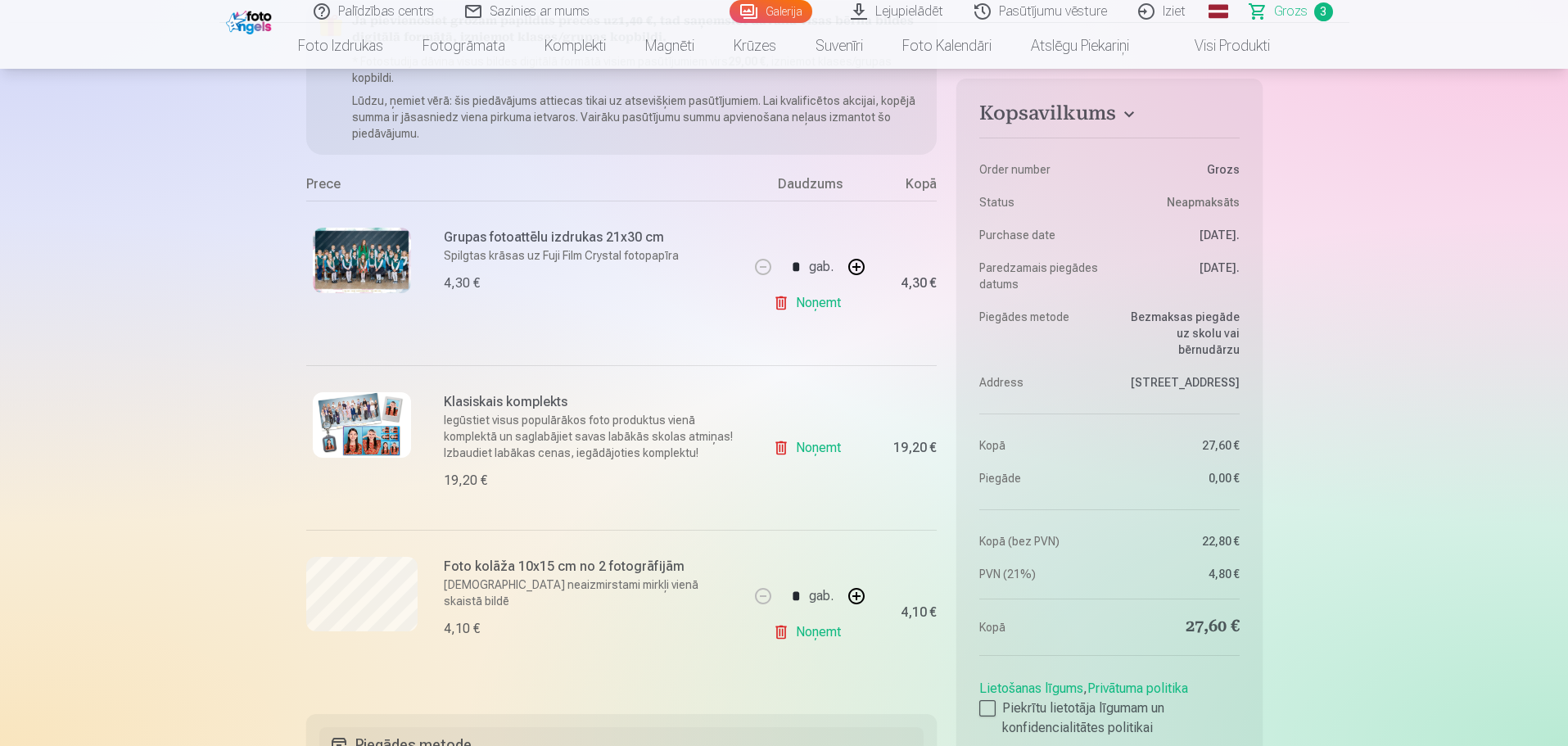
scroll to position [245, 0]
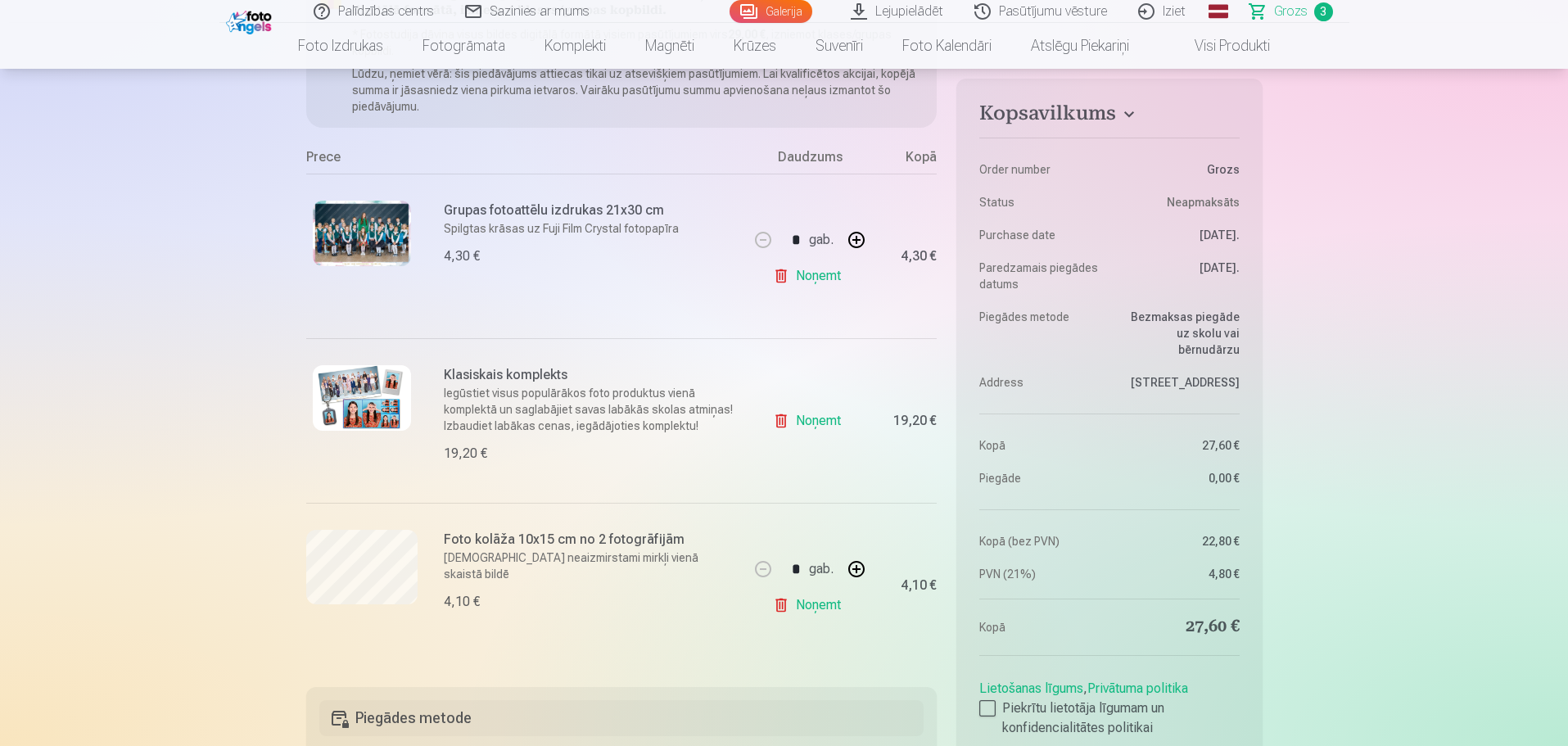
click at [858, 238] on button "button" at bounding box center [856, 240] width 39 height 39
type input "*"
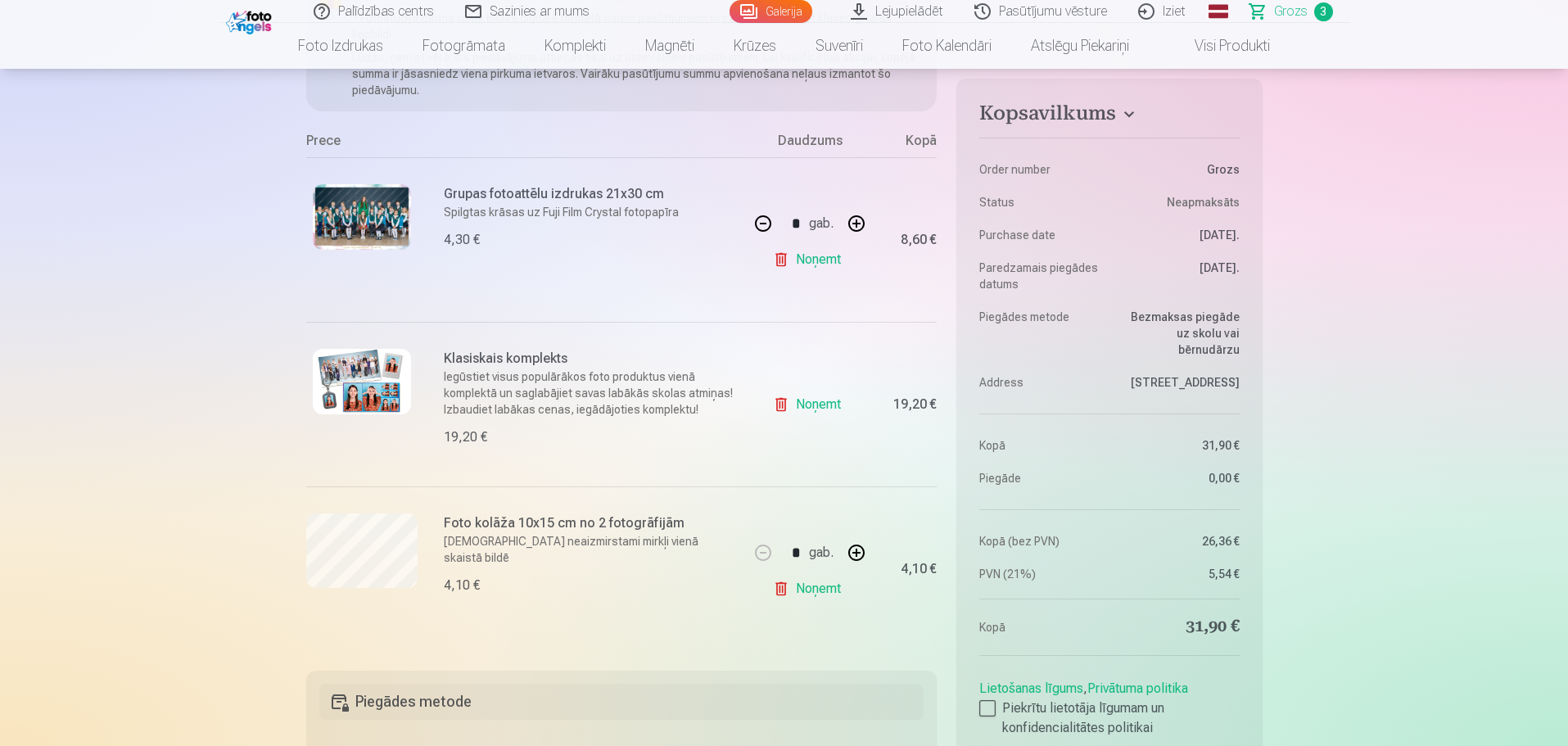
click at [797, 253] on link "Noņemt" at bounding box center [810, 259] width 74 height 33
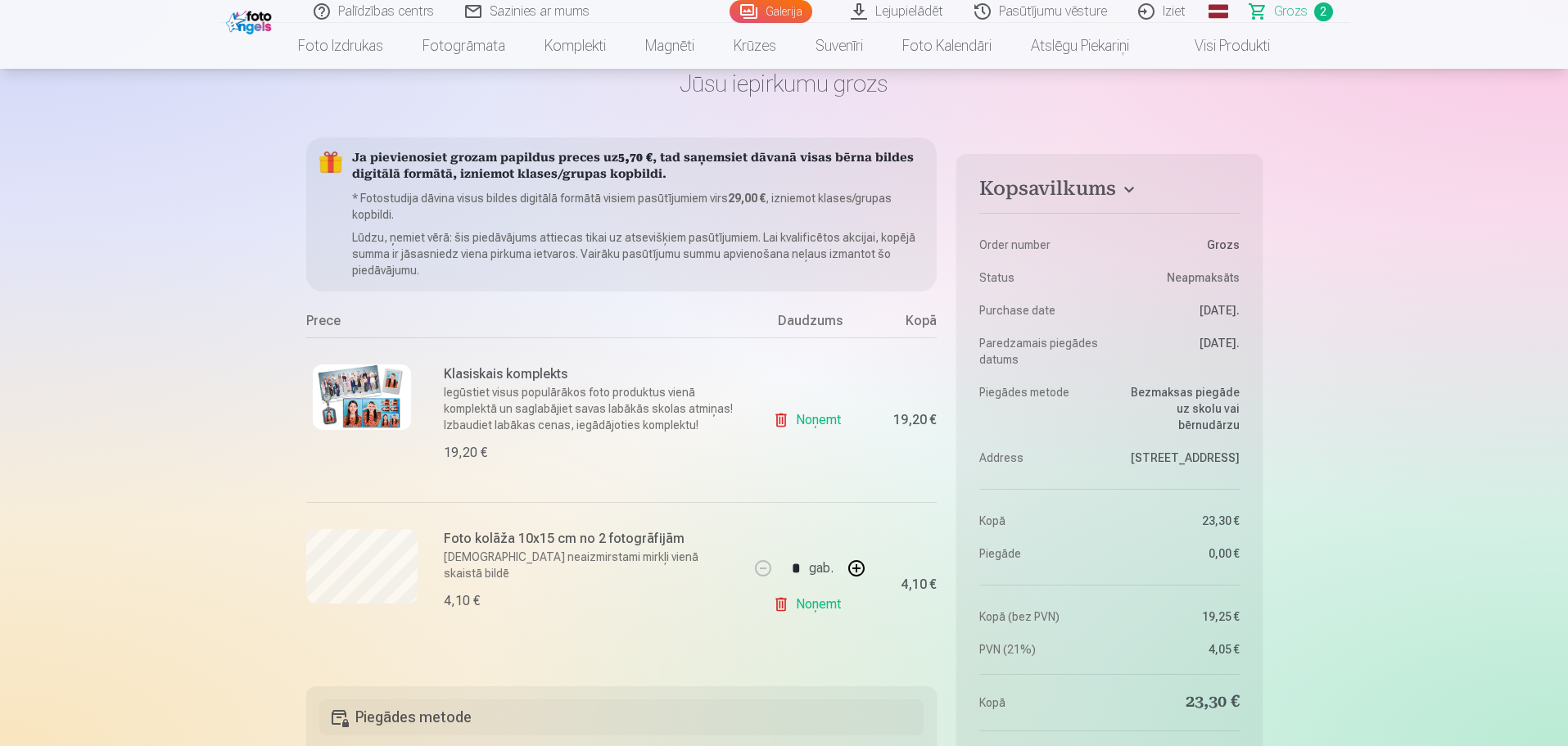
scroll to position [0, 0]
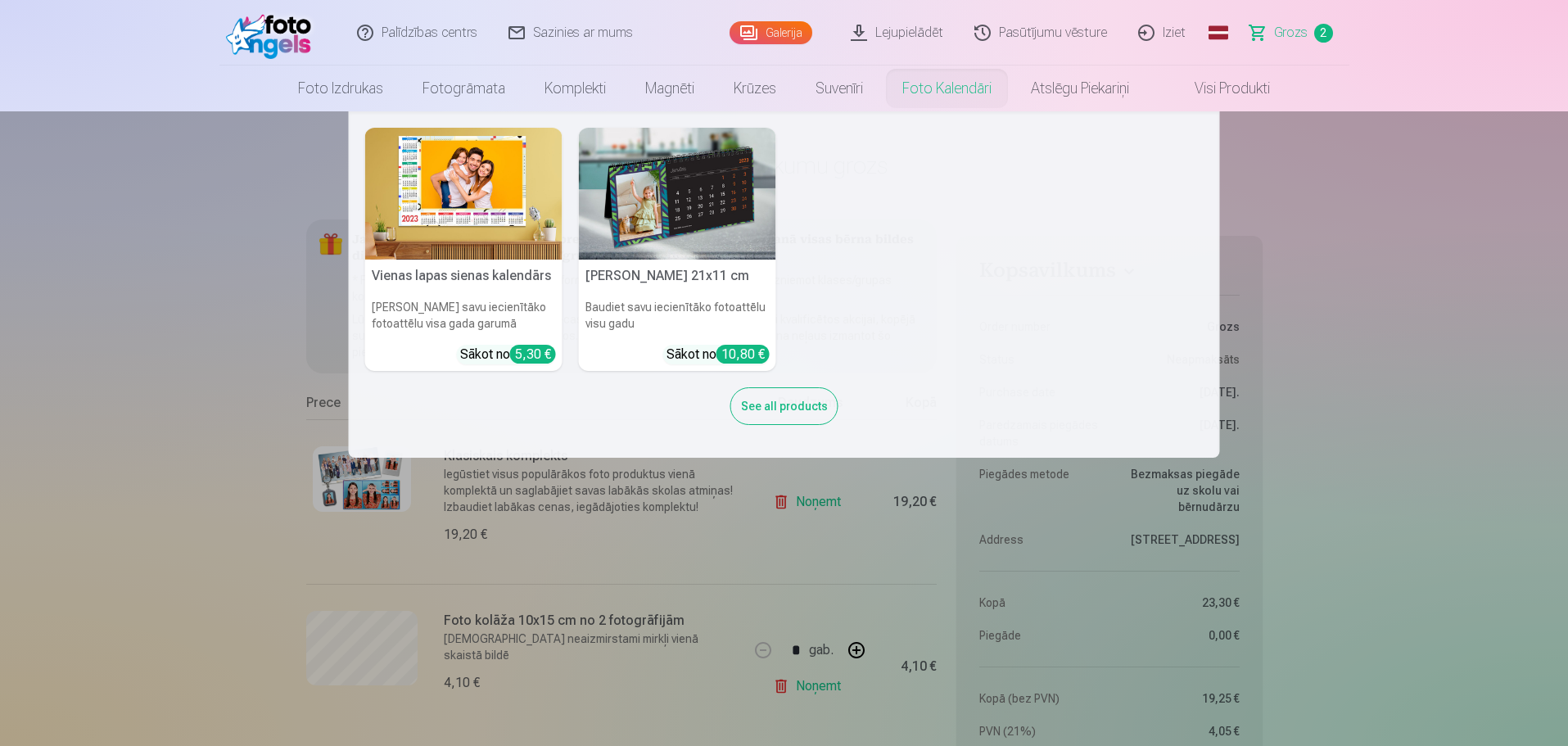
click at [952, 89] on link "Foto kalendāri" at bounding box center [947, 89] width 129 height 46
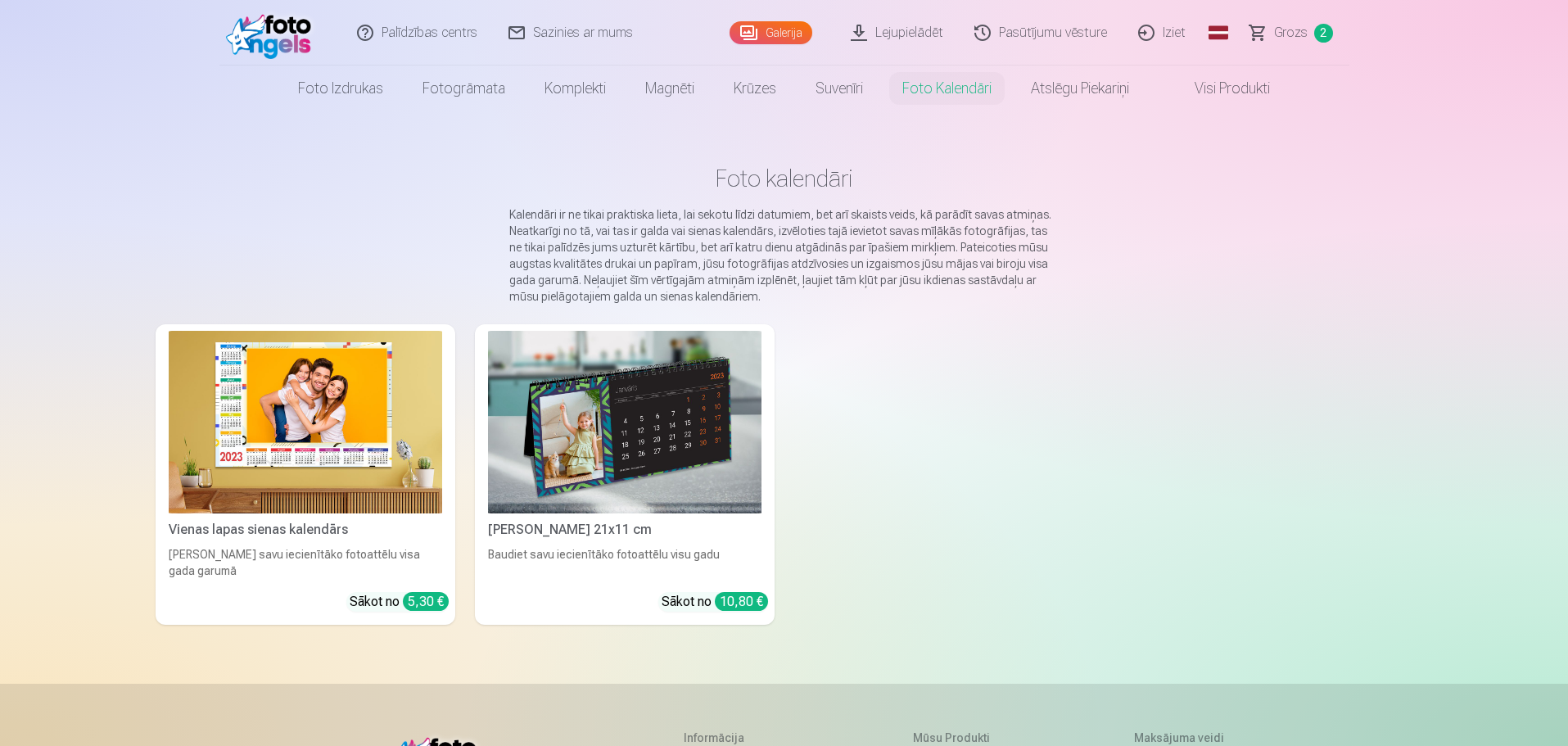
click at [318, 443] on img at bounding box center [305, 422] width 274 height 183
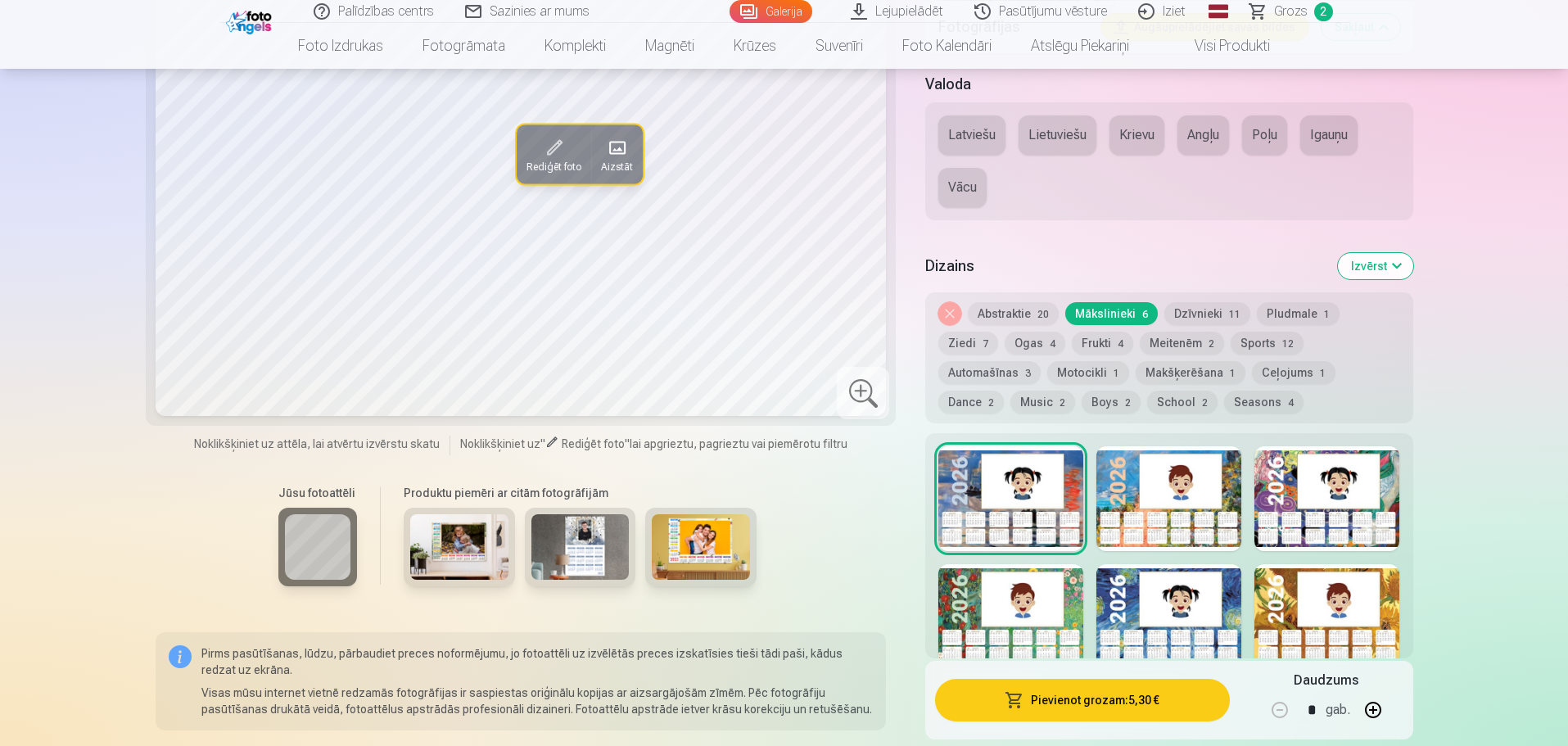
scroll to position [2128, 0]
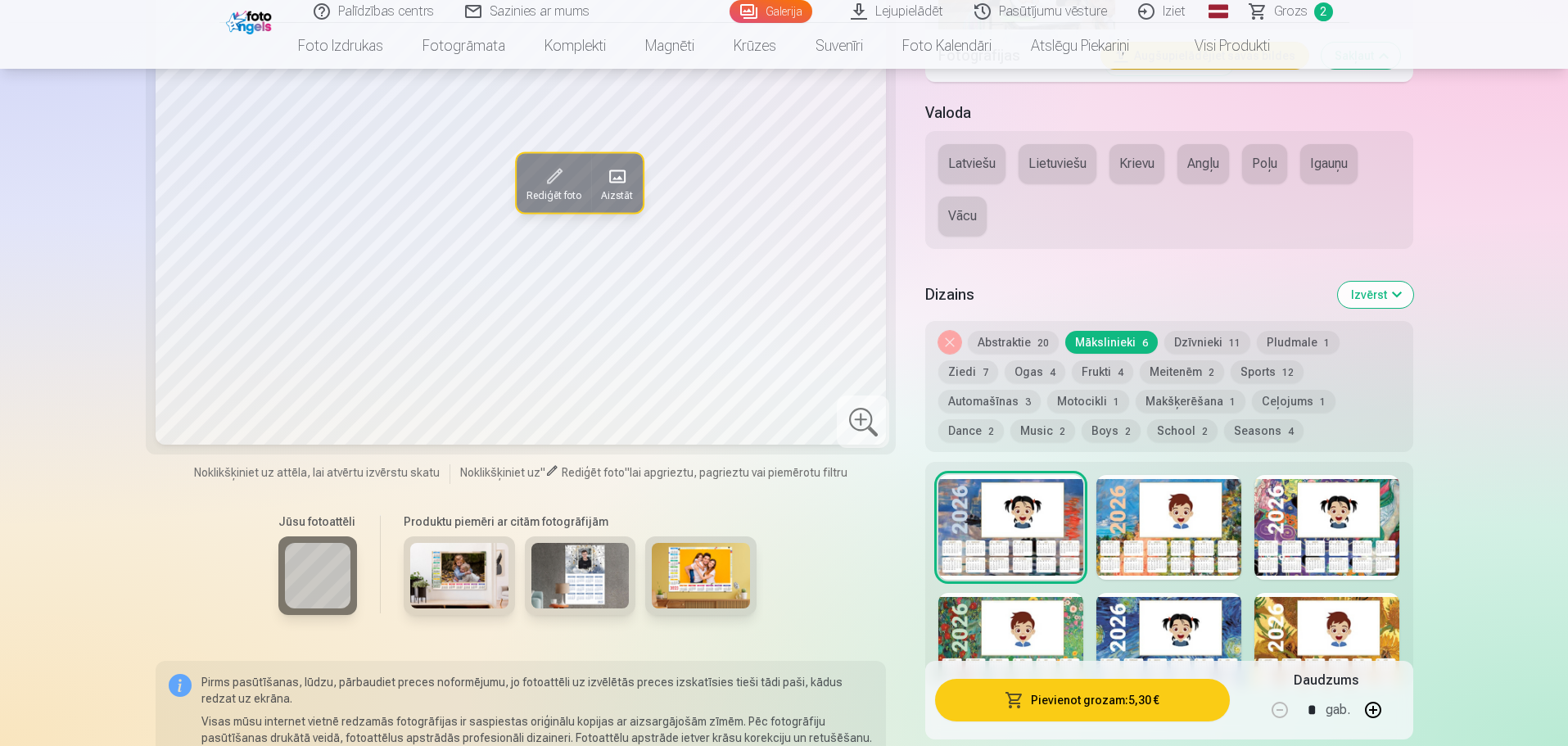
click at [1291, 500] on div at bounding box center [1328, 527] width 145 height 105
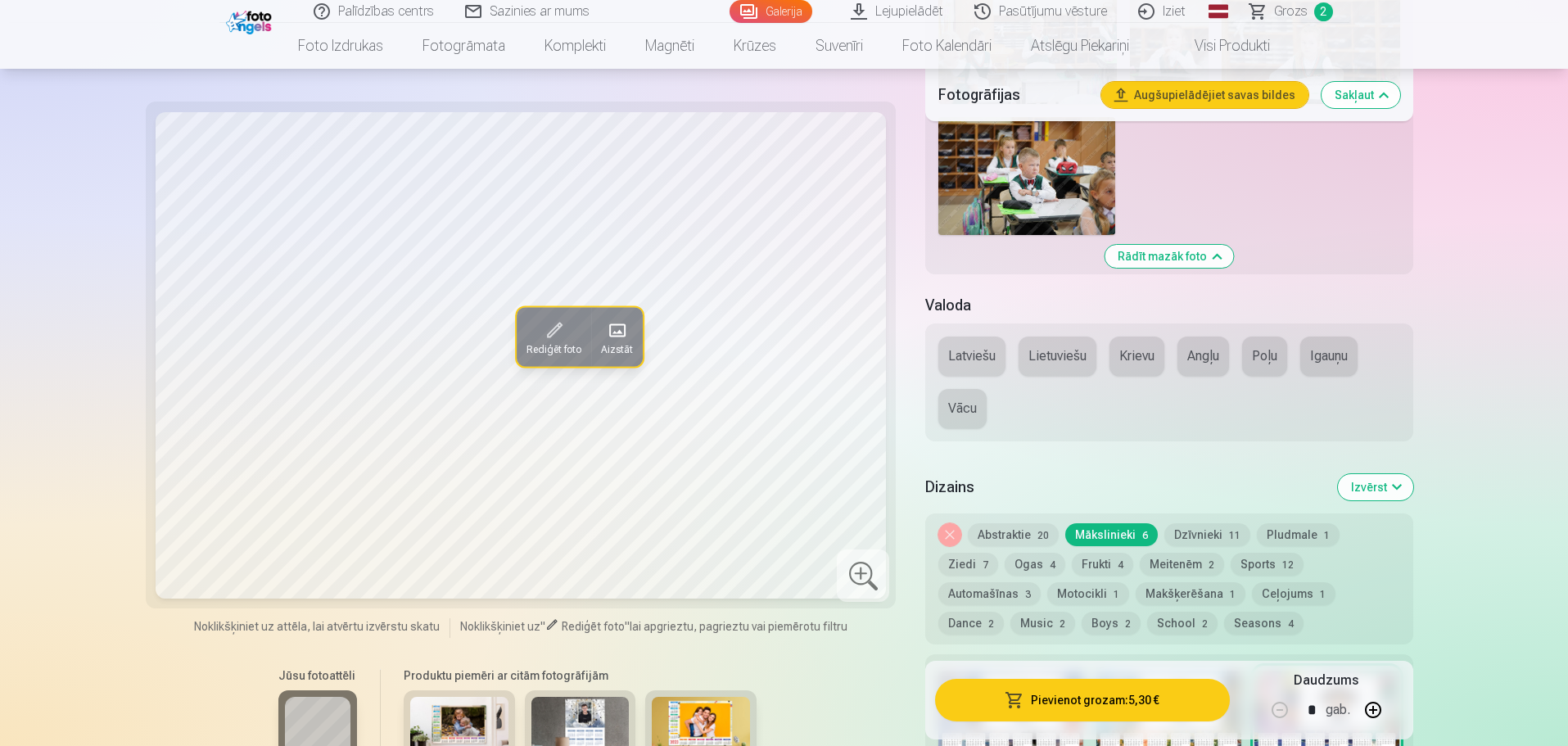
scroll to position [1965, 0]
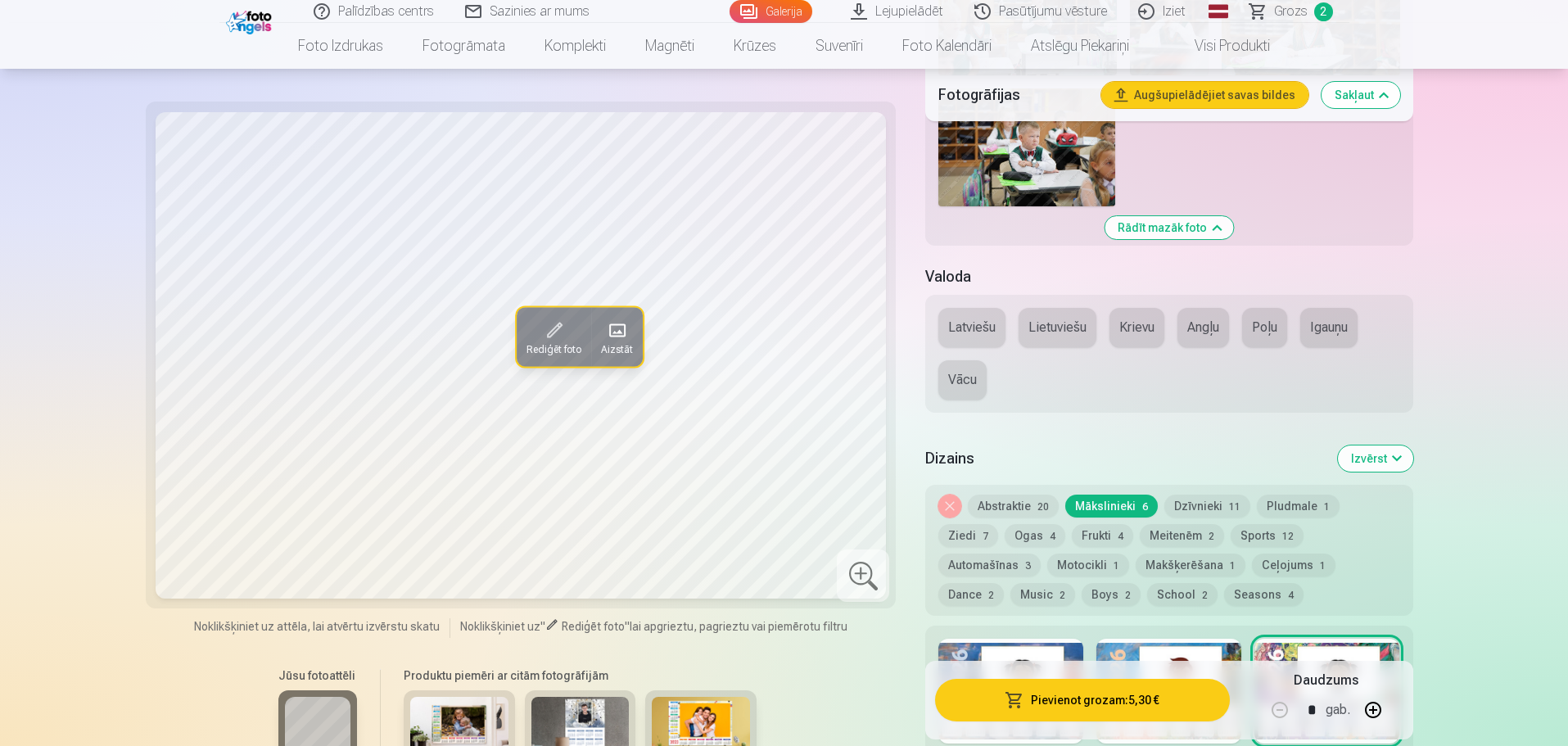
click at [553, 332] on span at bounding box center [554, 331] width 27 height 27
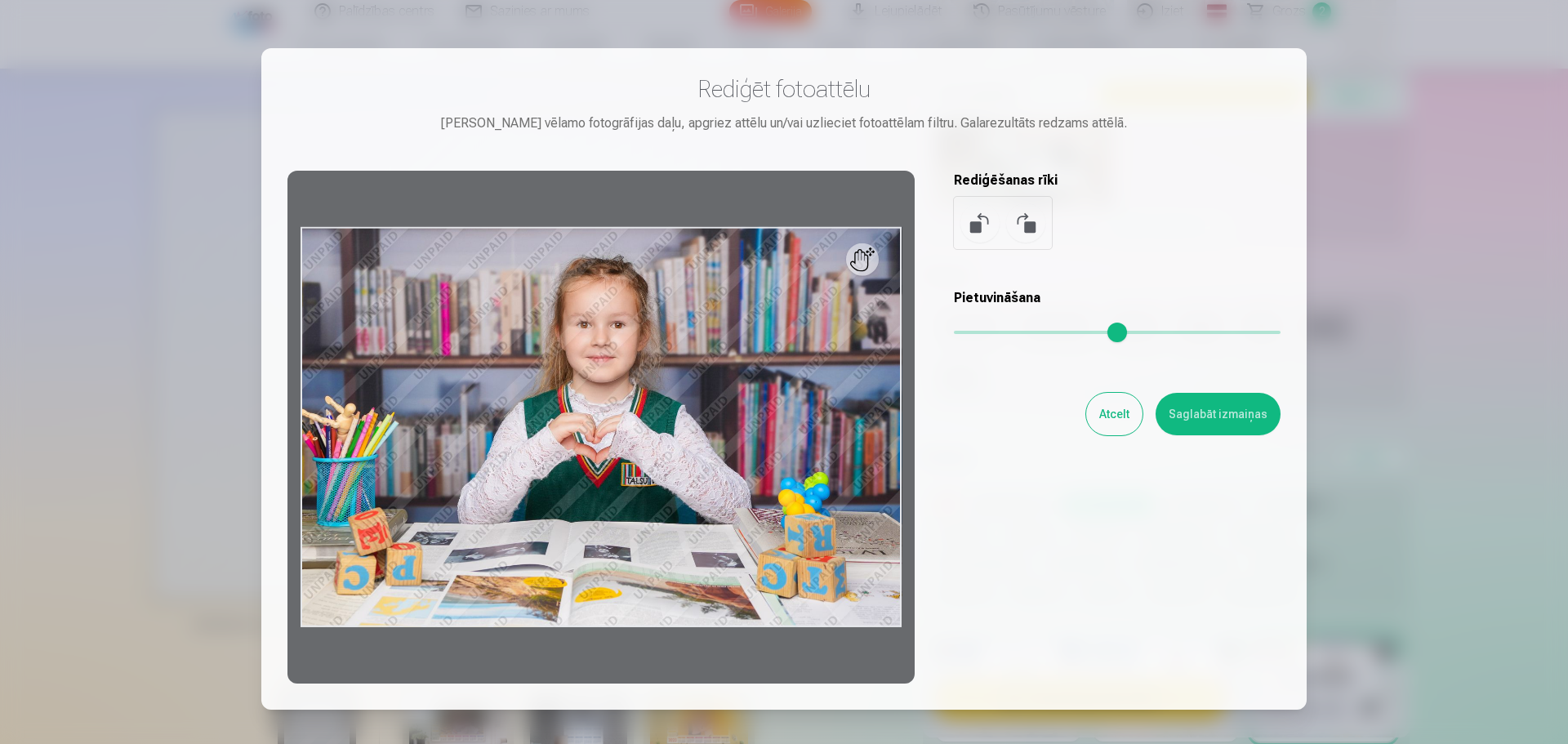
click at [1113, 399] on button "Atcelt" at bounding box center [1115, 414] width 57 height 42
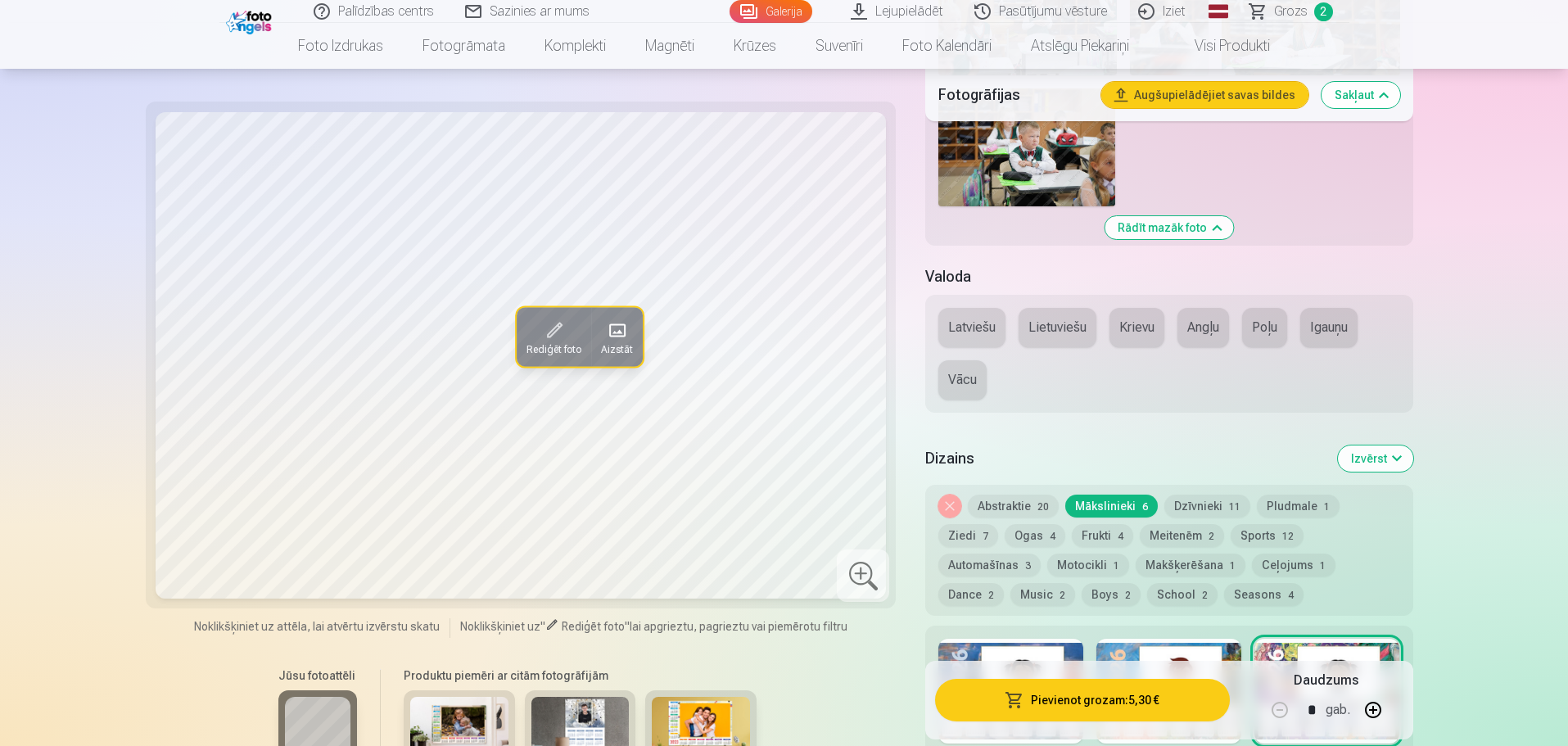
click at [1200, 502] on button "Dzīvnieki 11" at bounding box center [1207, 506] width 86 height 23
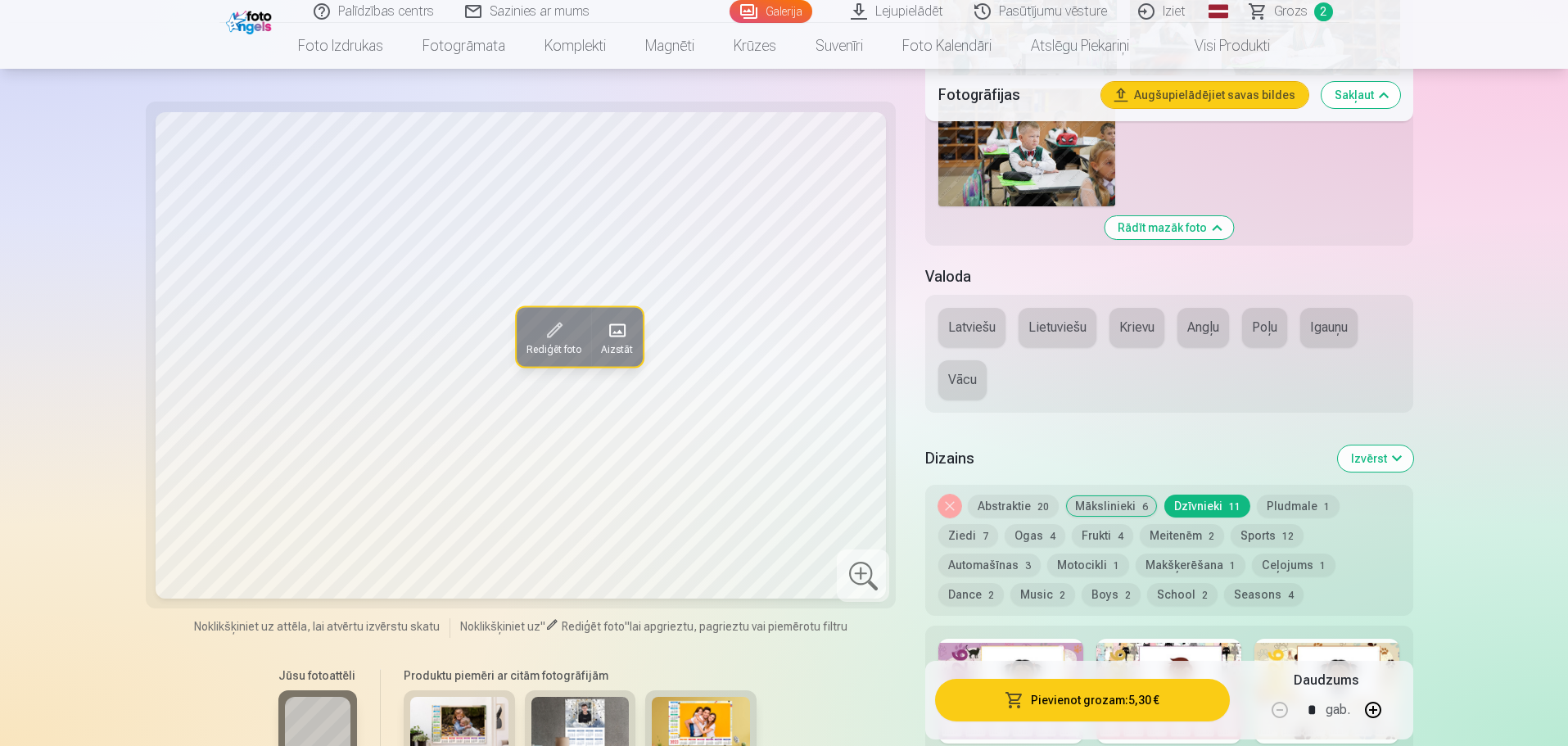
click at [1287, 504] on button "Pludmale 1" at bounding box center [1298, 506] width 82 height 23
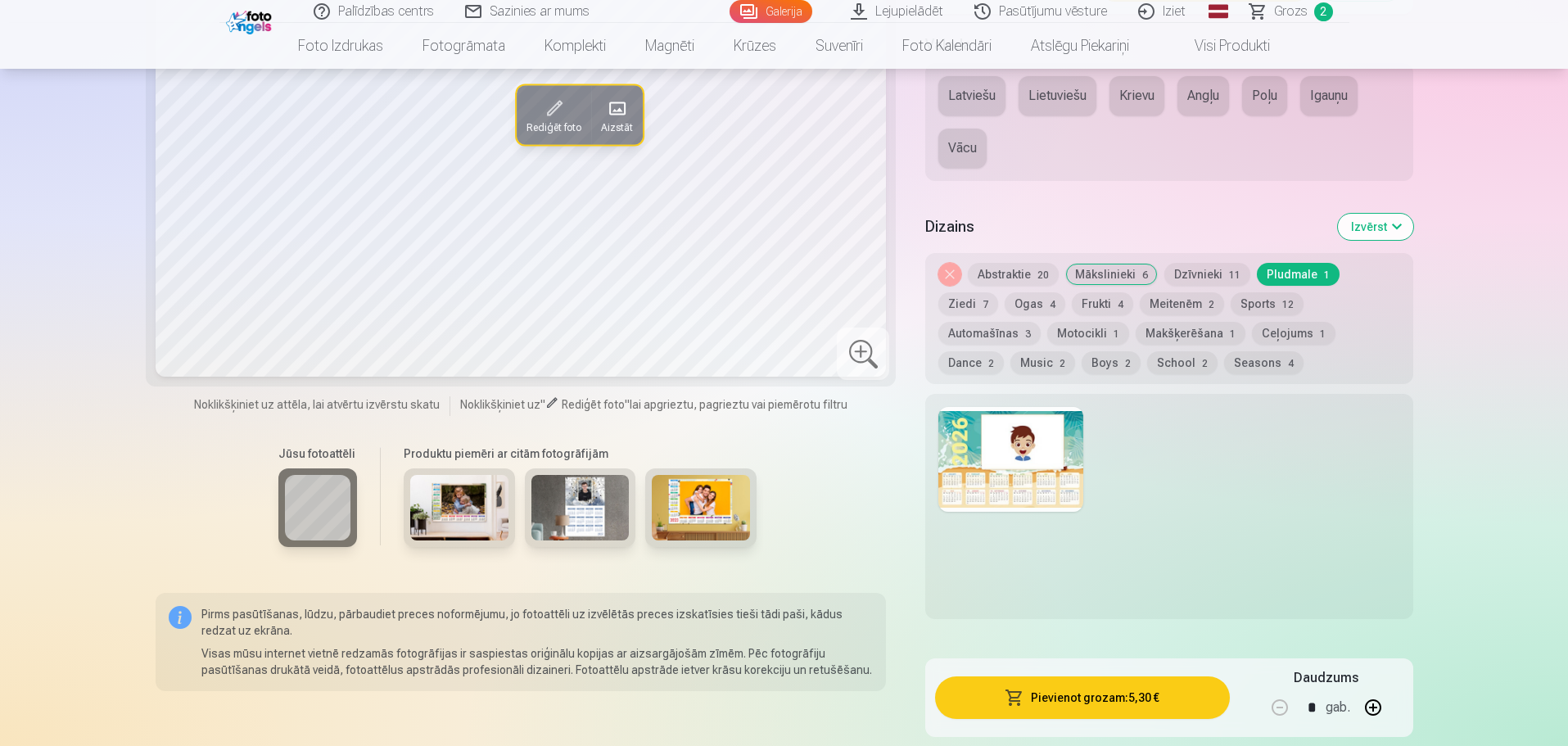
scroll to position [2211, 0]
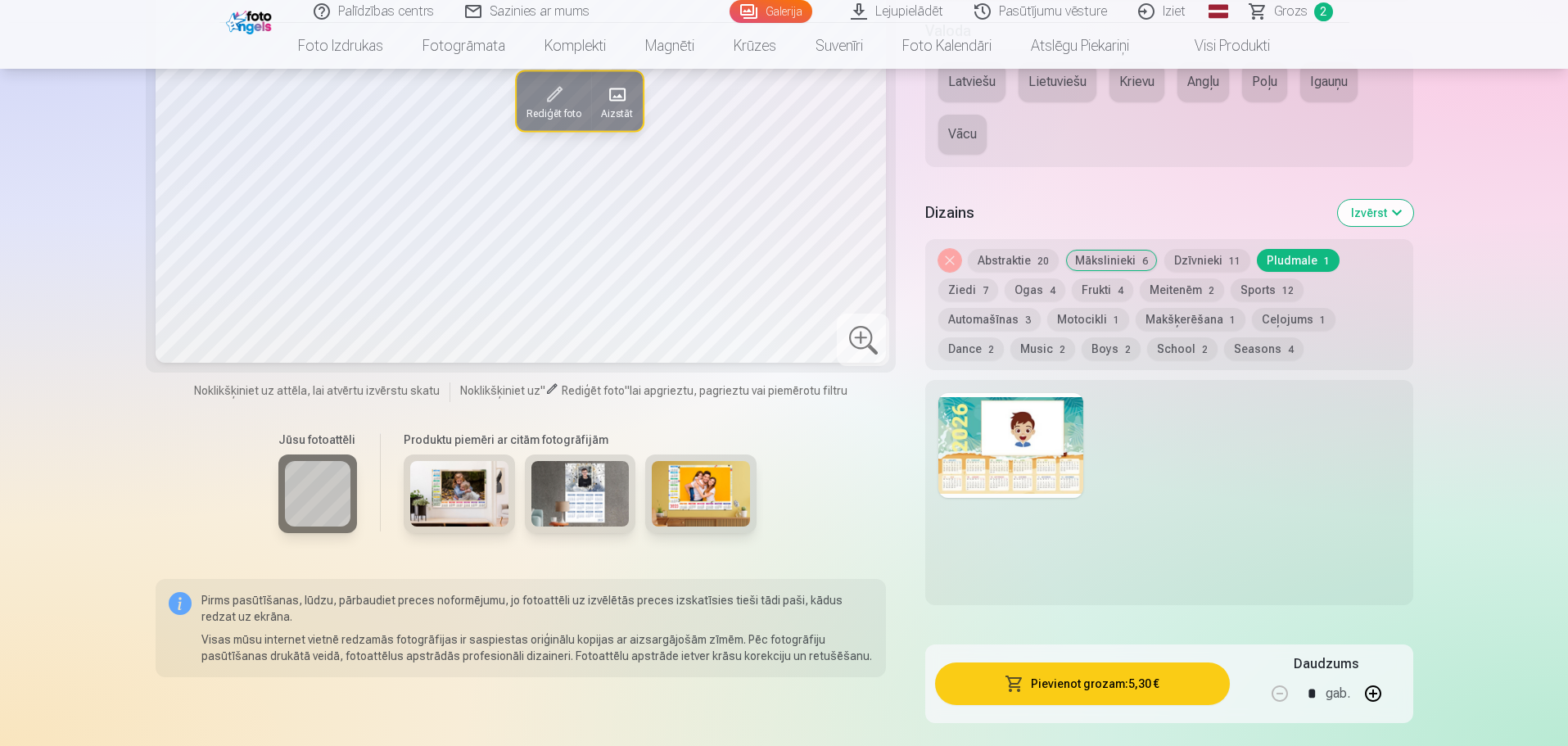
click at [1379, 212] on button "Izvērst" at bounding box center [1376, 213] width 75 height 27
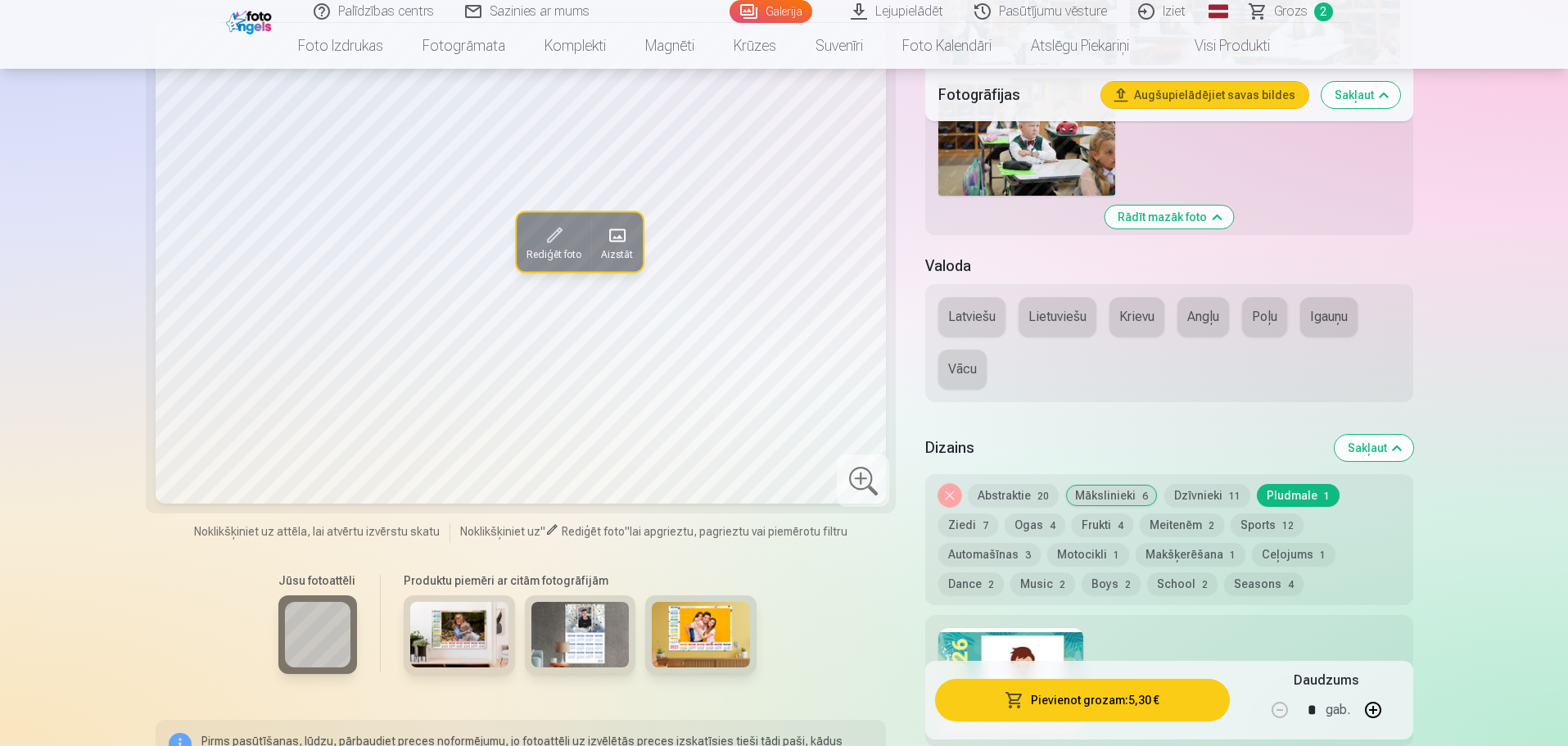
scroll to position [1965, 0]
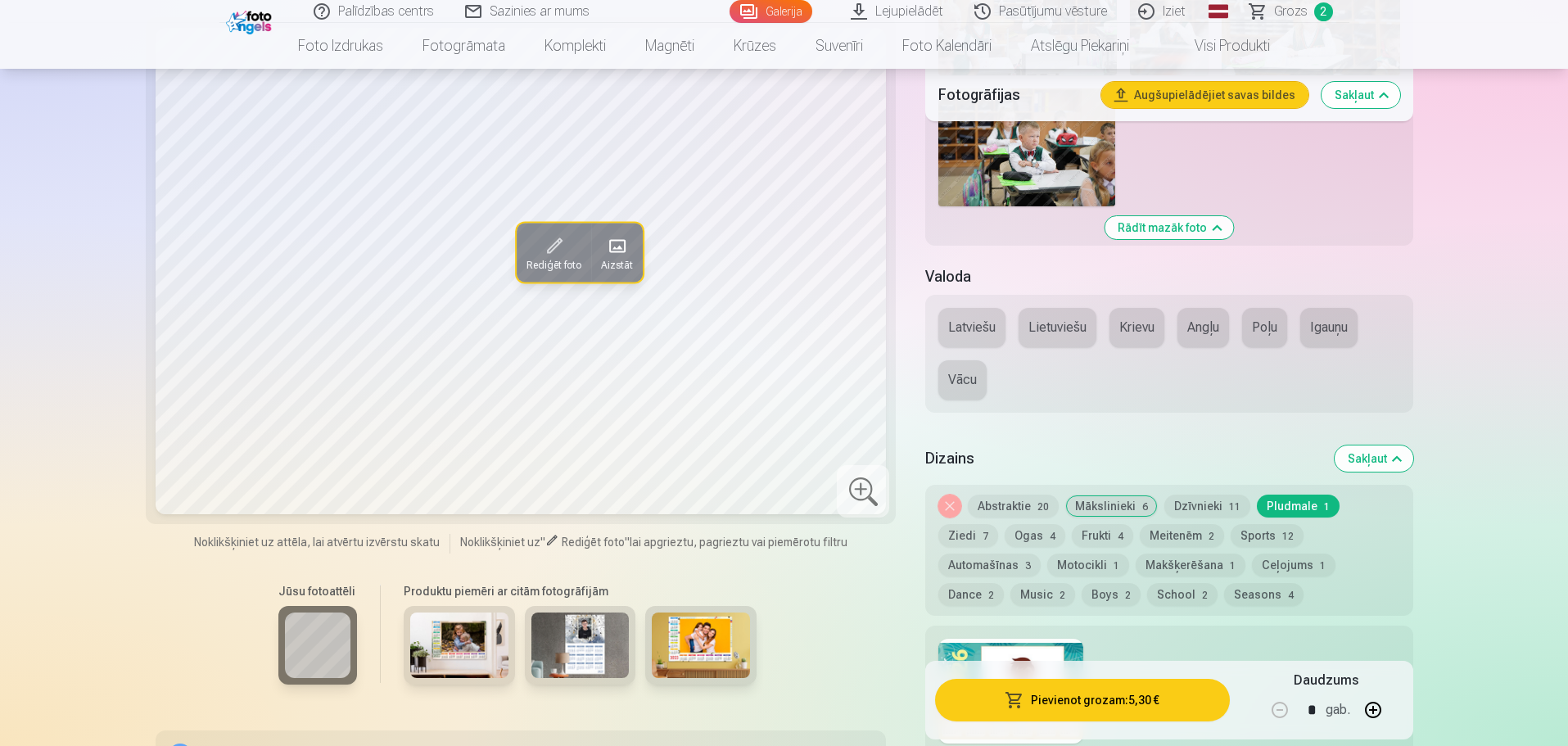
click at [1006, 503] on button "Abstraktie 20" at bounding box center [1013, 506] width 91 height 23
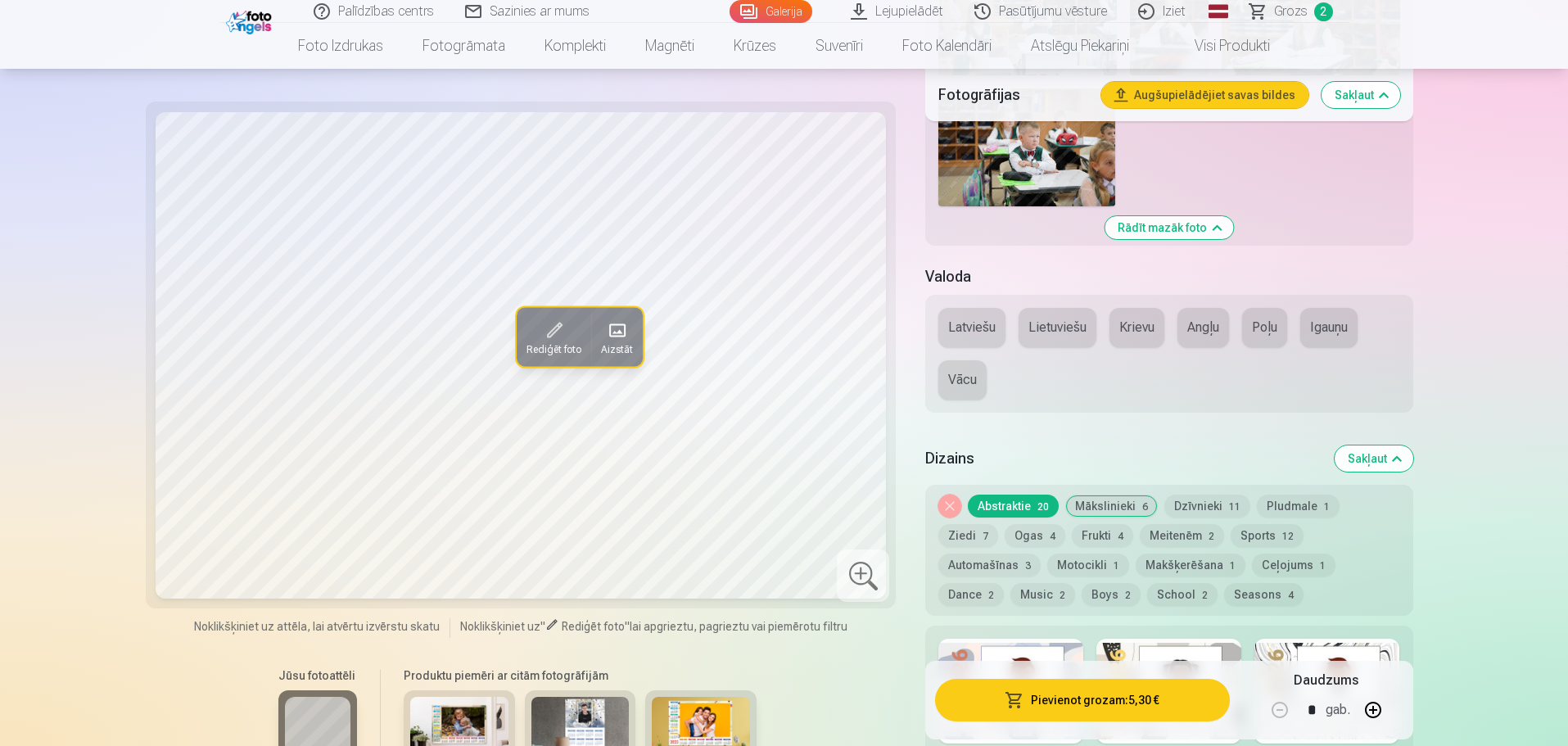
click at [1073, 533] on button "Frukti 4" at bounding box center [1103, 535] width 61 height 23
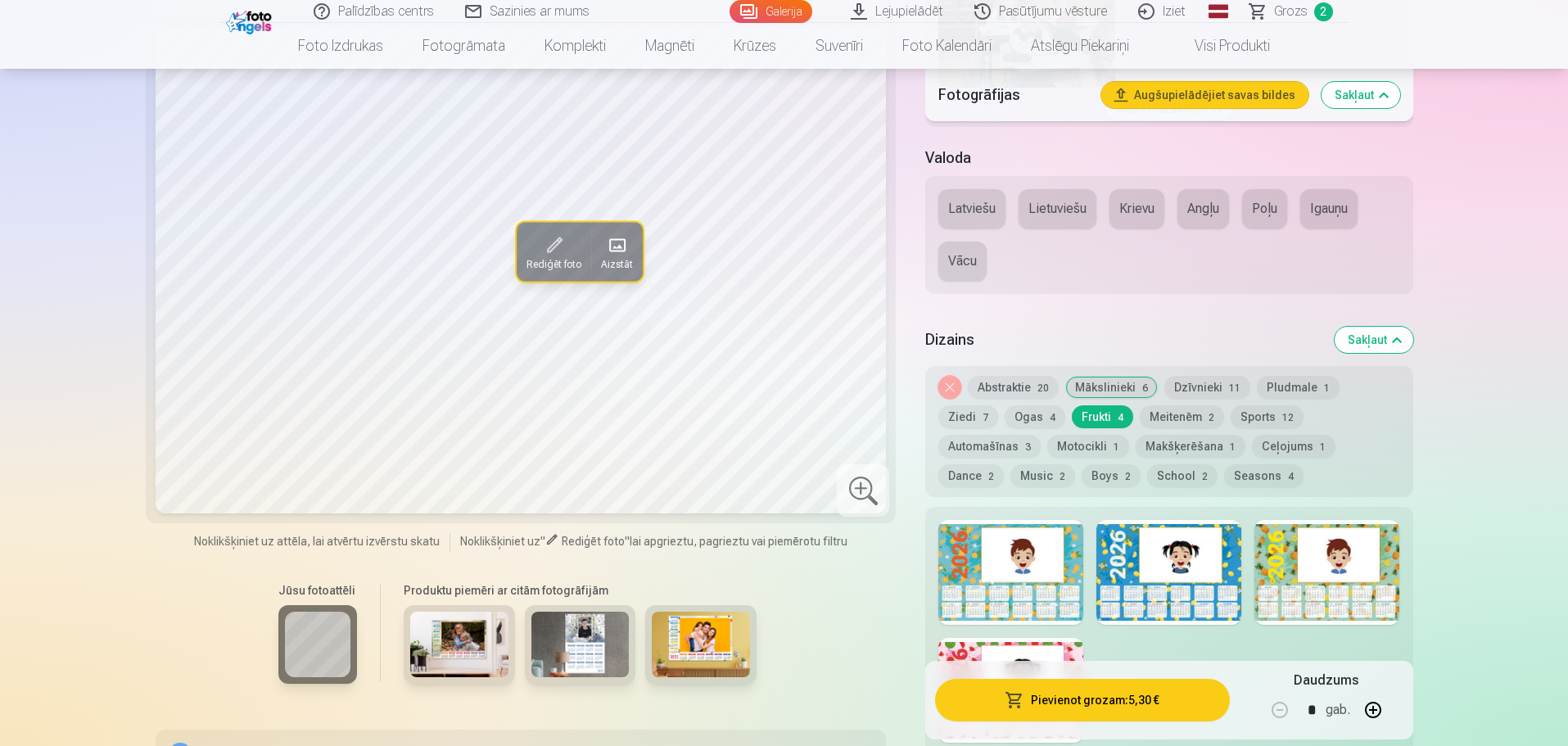
scroll to position [2211, 0]
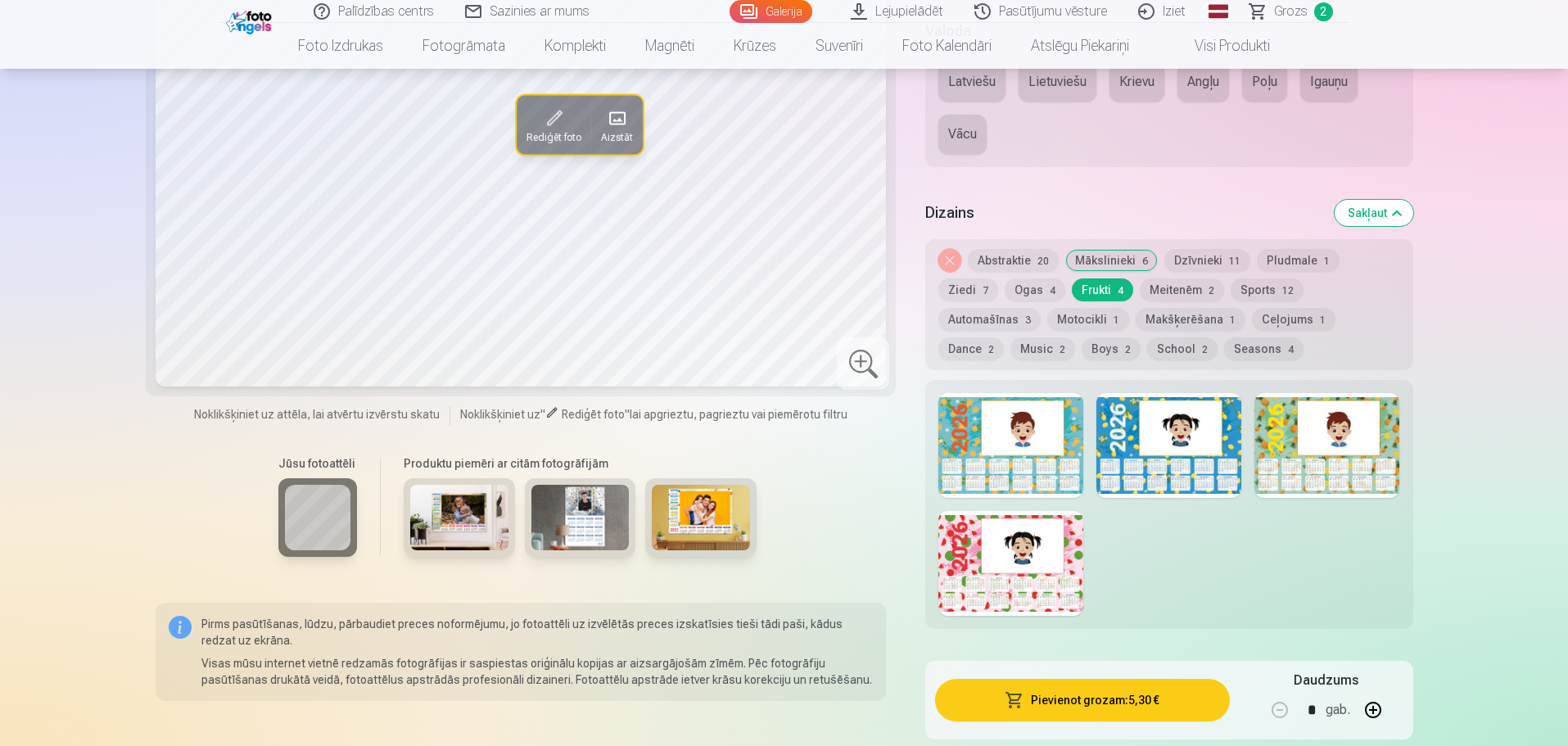
click at [1033, 535] on div at bounding box center [1011, 563] width 145 height 105
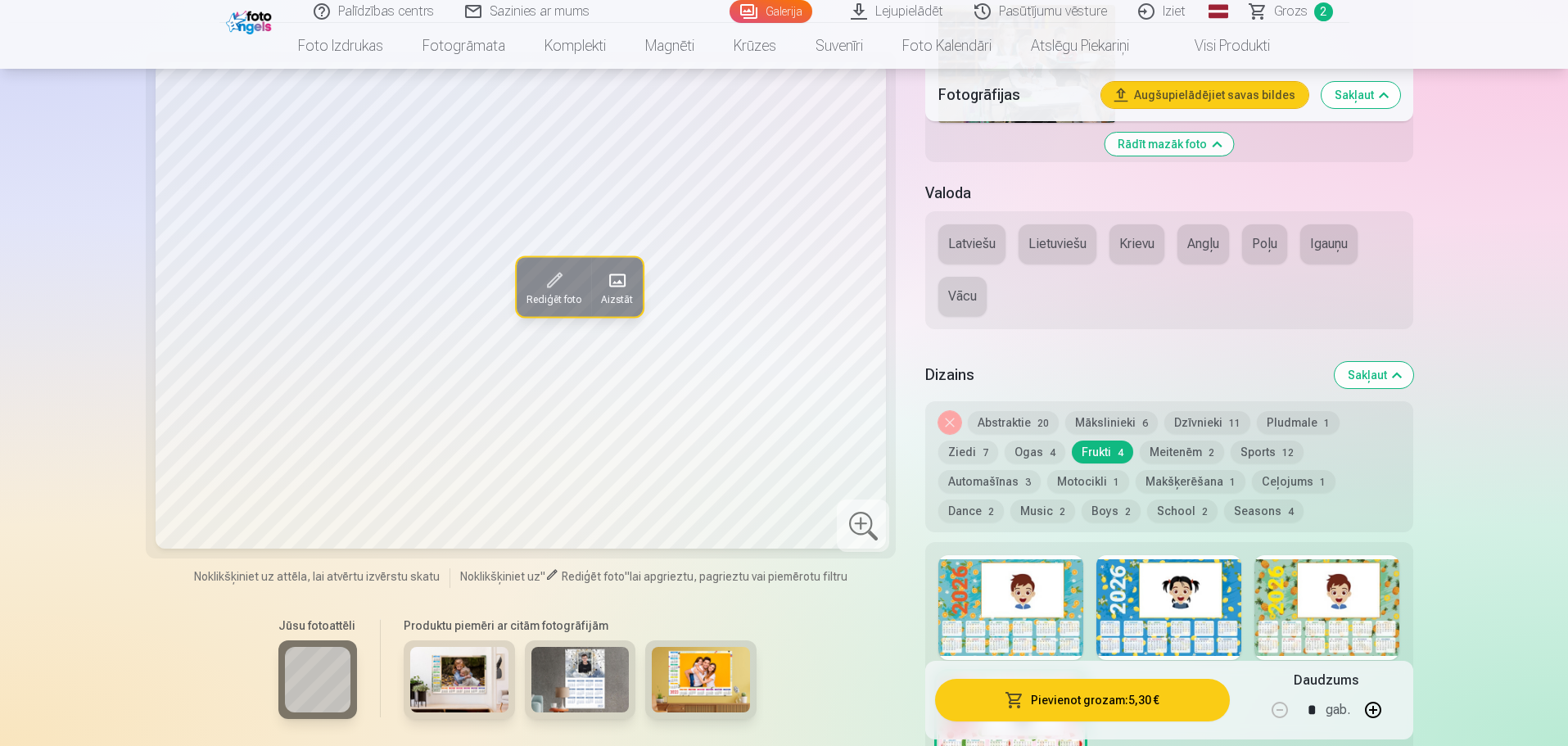
scroll to position [2047, 0]
click at [1004, 501] on button "Dance 2" at bounding box center [971, 512] width 66 height 23
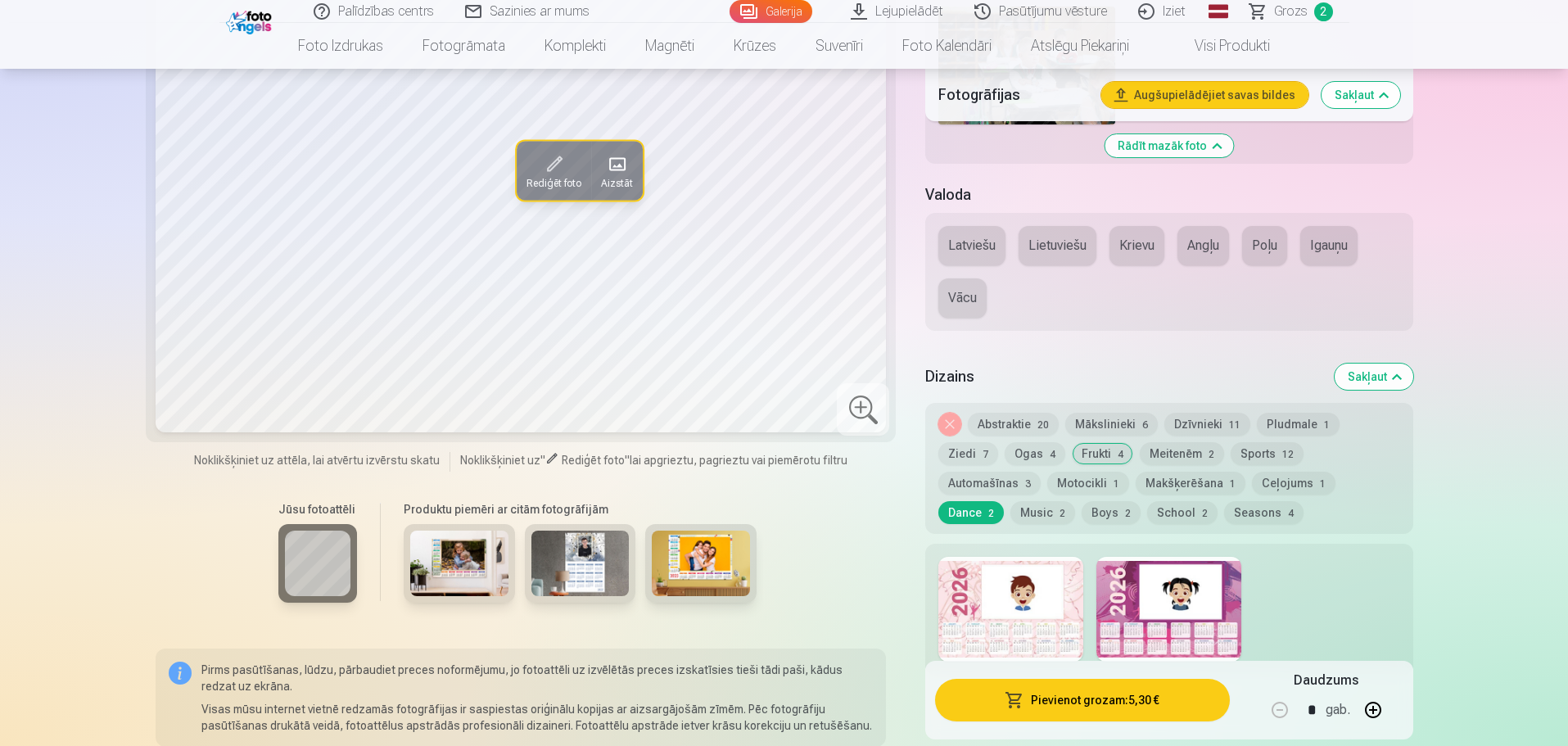
click at [1075, 501] on button "Music 2" at bounding box center [1042, 512] width 65 height 23
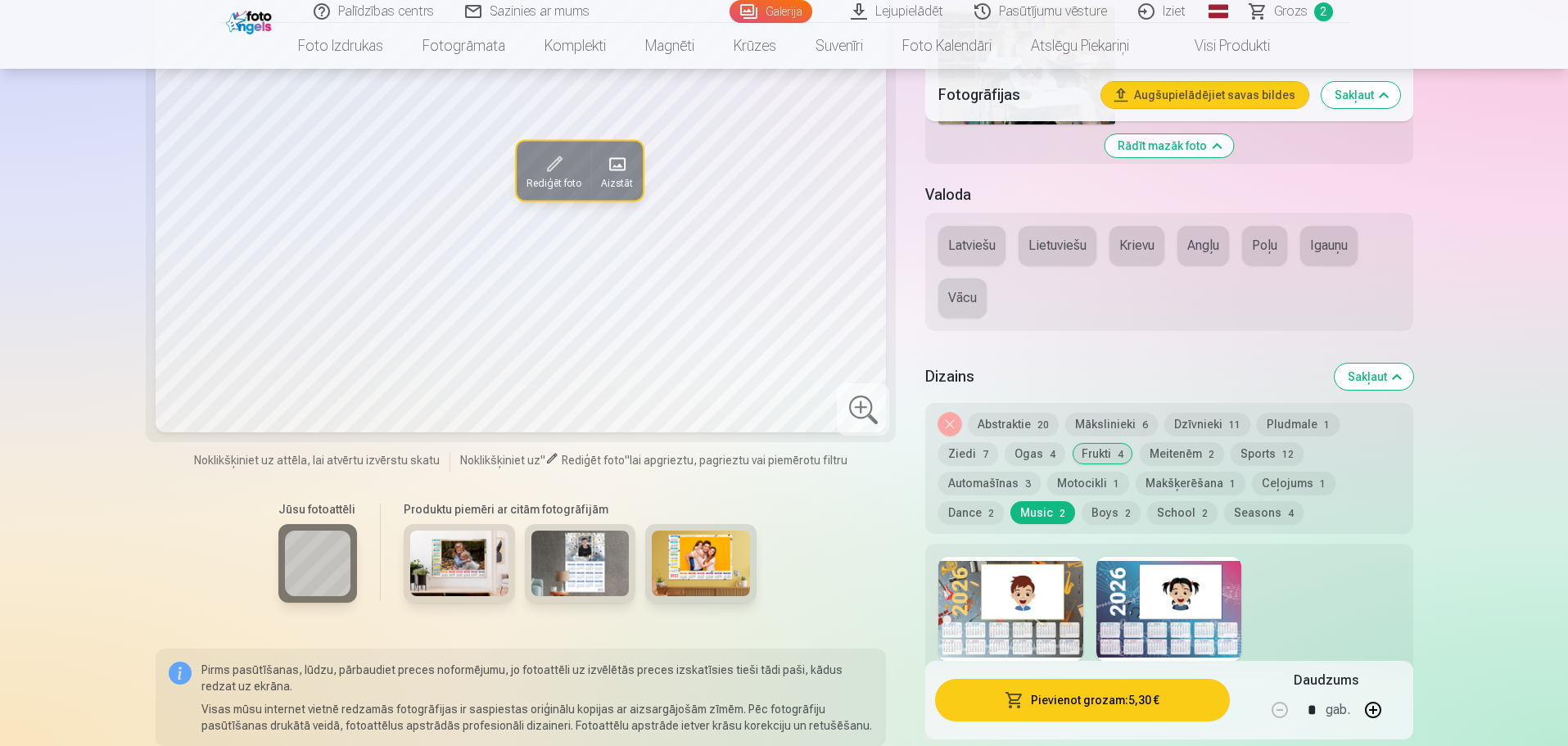
click at [1041, 471] on button "Automašīnas 3" at bounding box center [990, 483] width 103 height 23
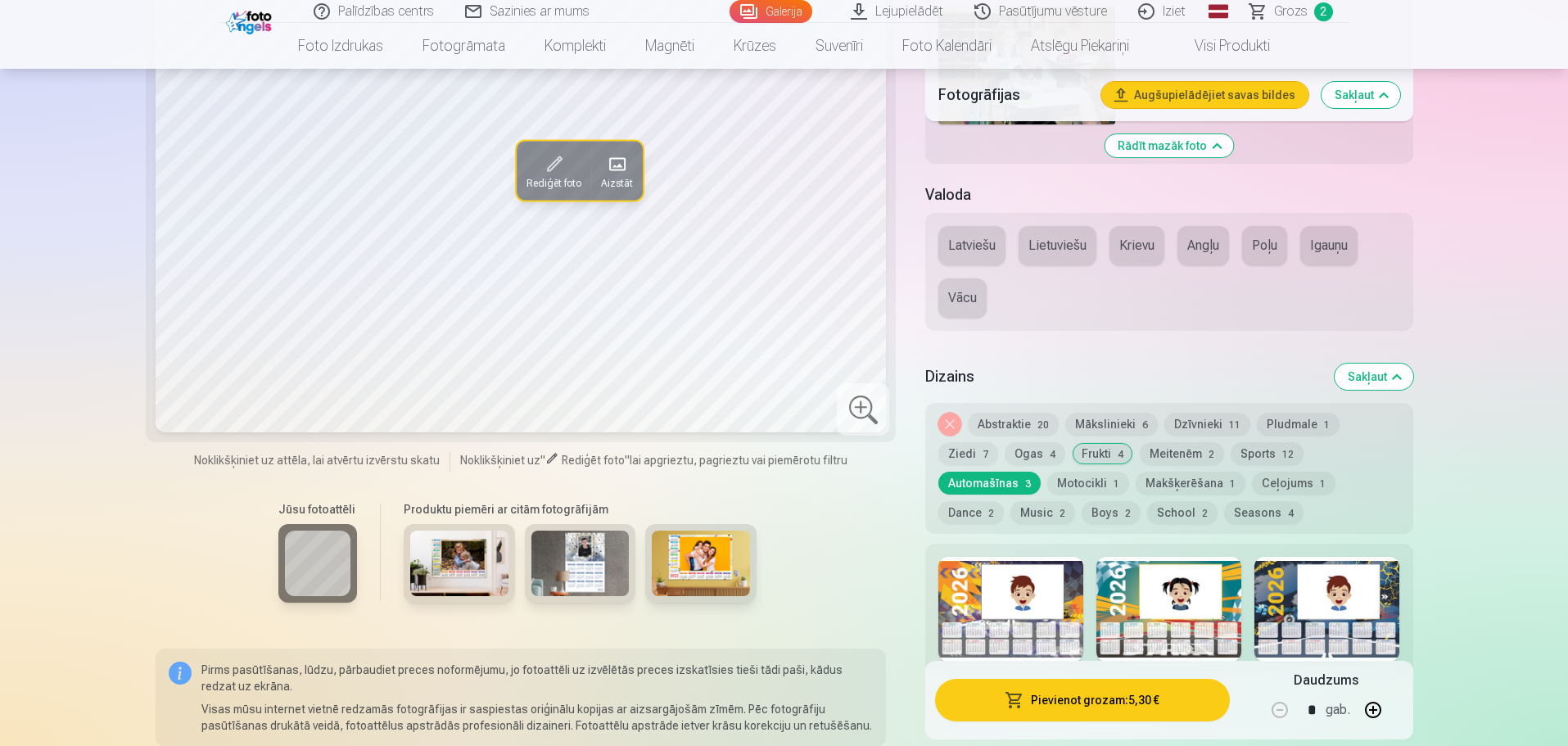
click at [1231, 453] on button "Sports 12" at bounding box center [1268, 454] width 73 height 23
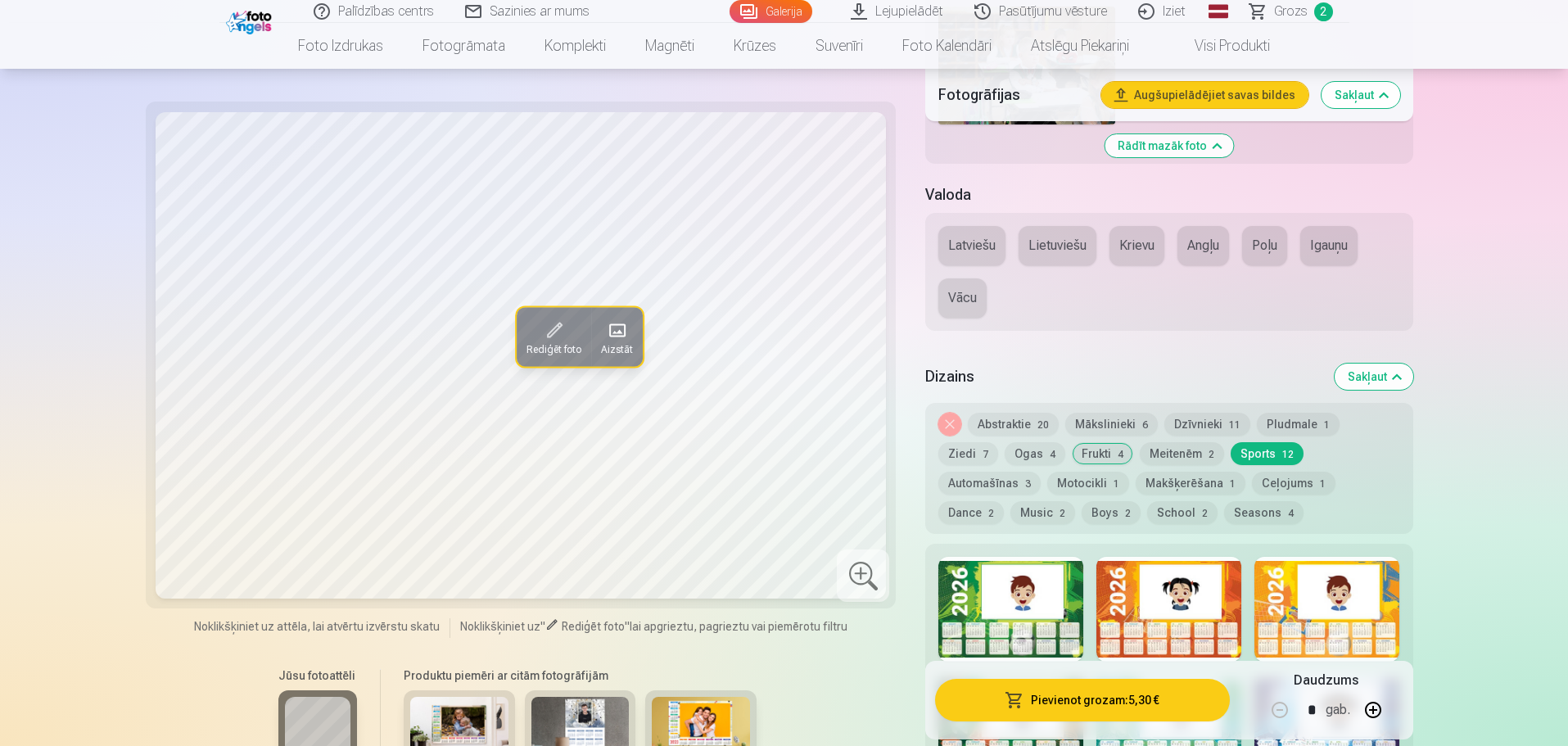
click at [1140, 453] on button "Meitenēm 2" at bounding box center [1182, 454] width 84 height 23
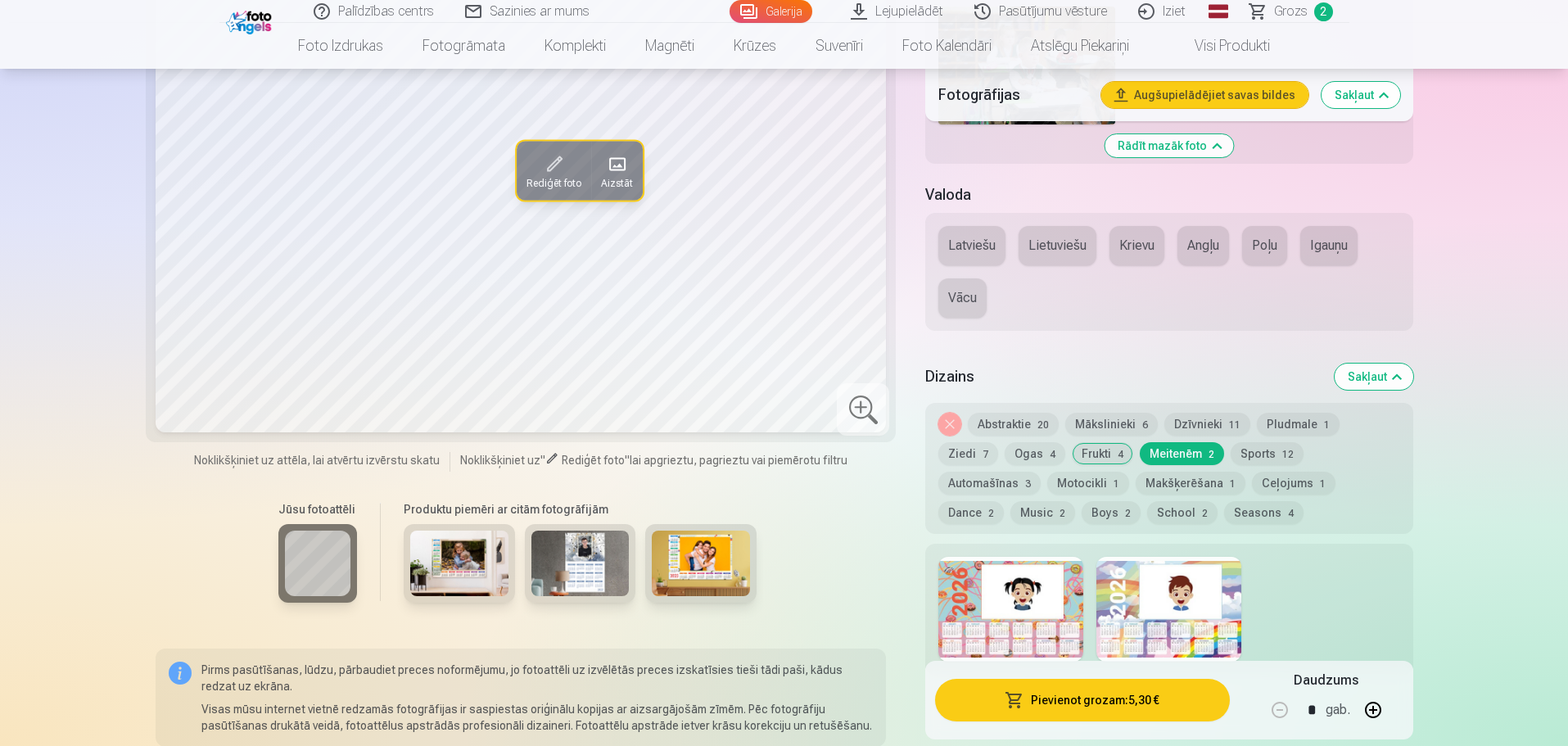
click at [1143, 606] on div at bounding box center [1169, 609] width 145 height 105
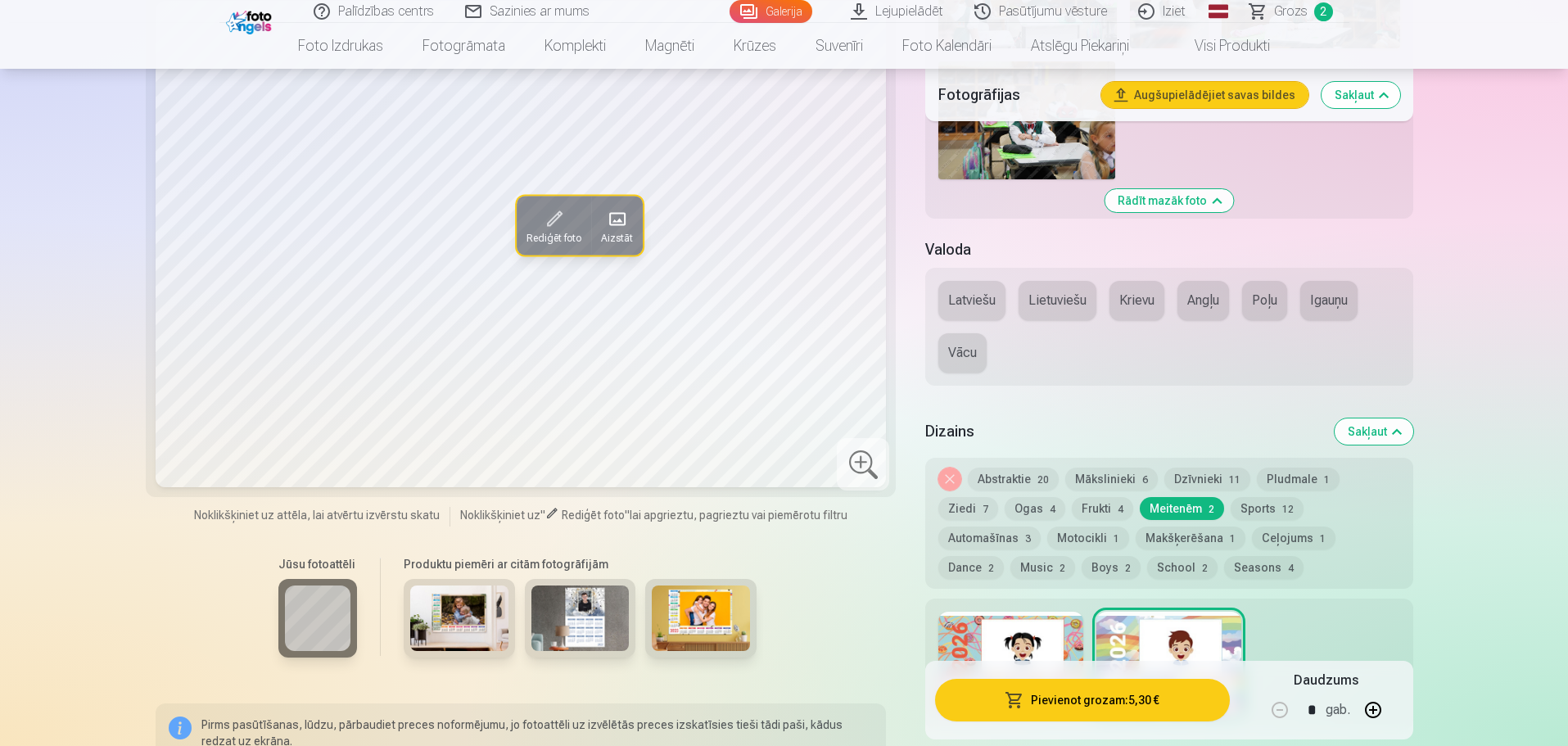
scroll to position [2128, 0]
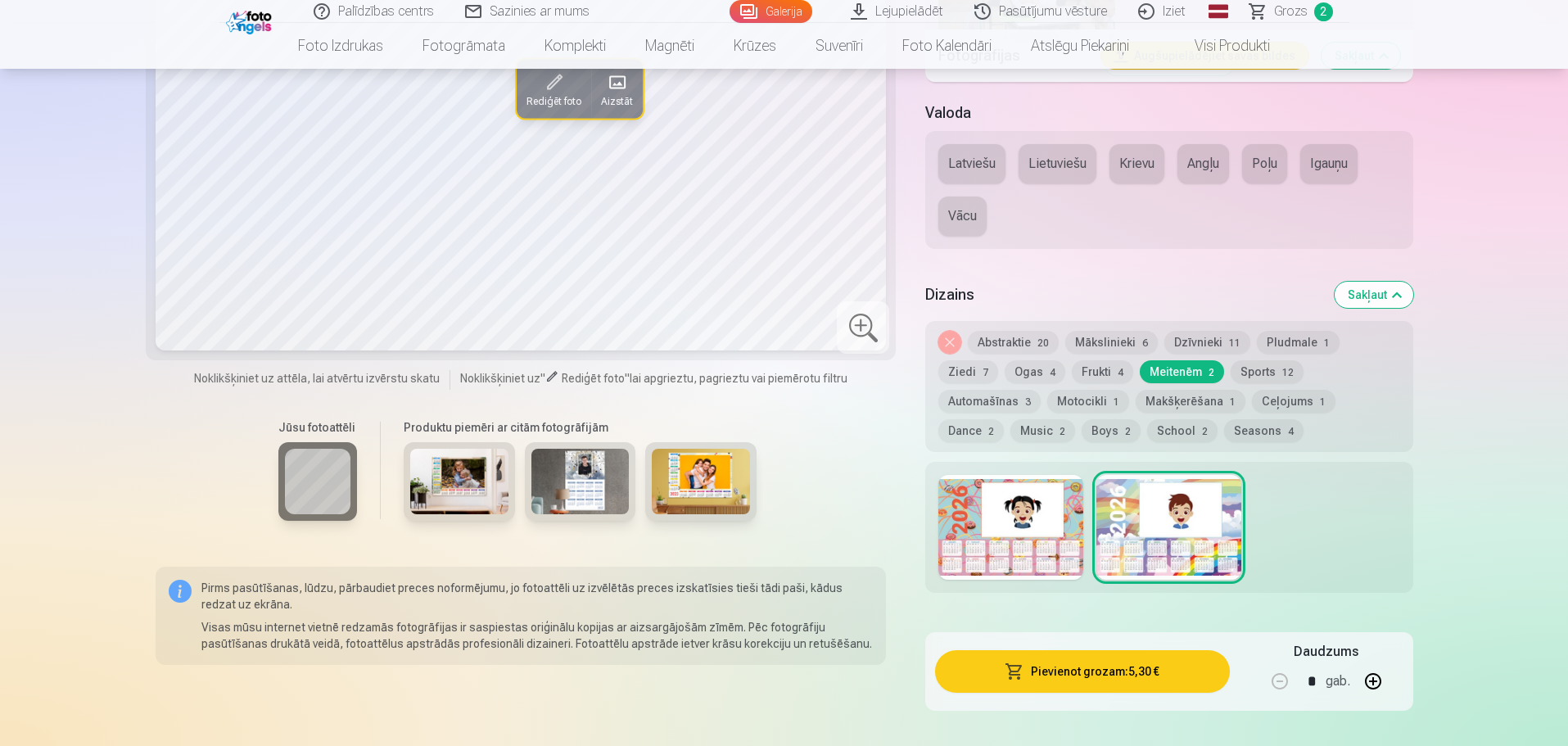
click at [963, 502] on div at bounding box center [1011, 527] width 145 height 105
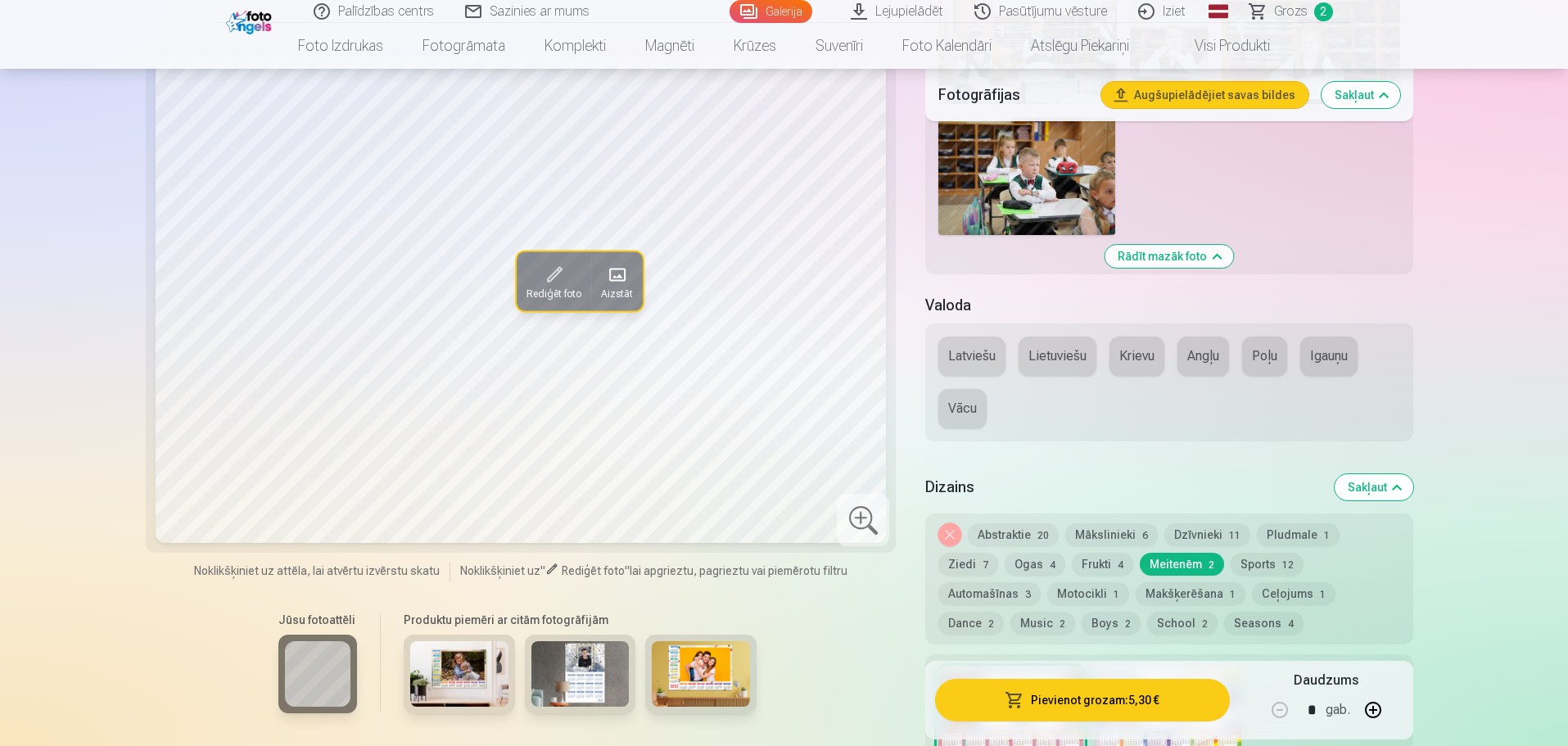
scroll to position [1965, 0]
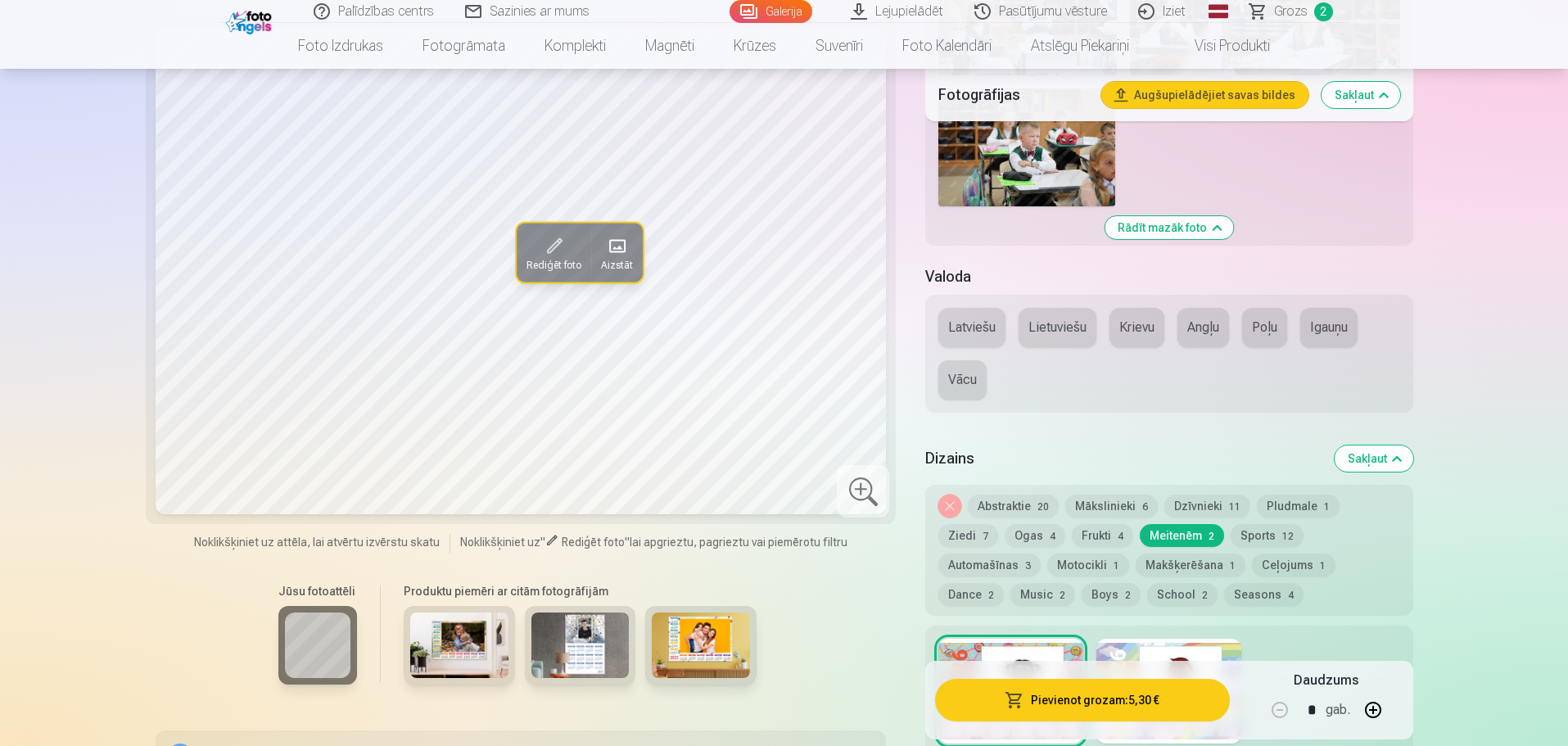
click at [997, 501] on button "Abstraktie 20" at bounding box center [1013, 506] width 91 height 23
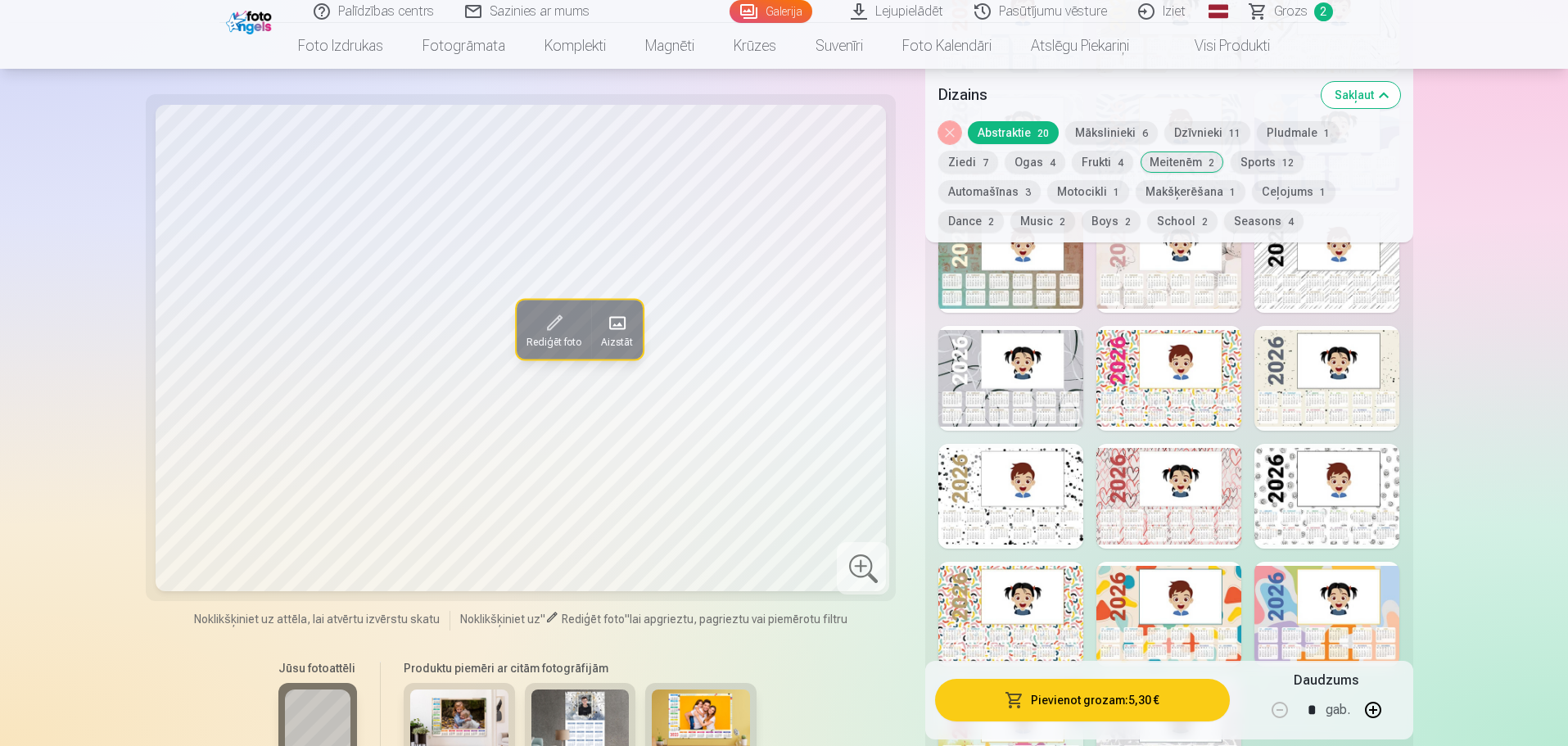
scroll to position [2620, 0]
click at [1185, 460] on div at bounding box center [1169, 498] width 145 height 105
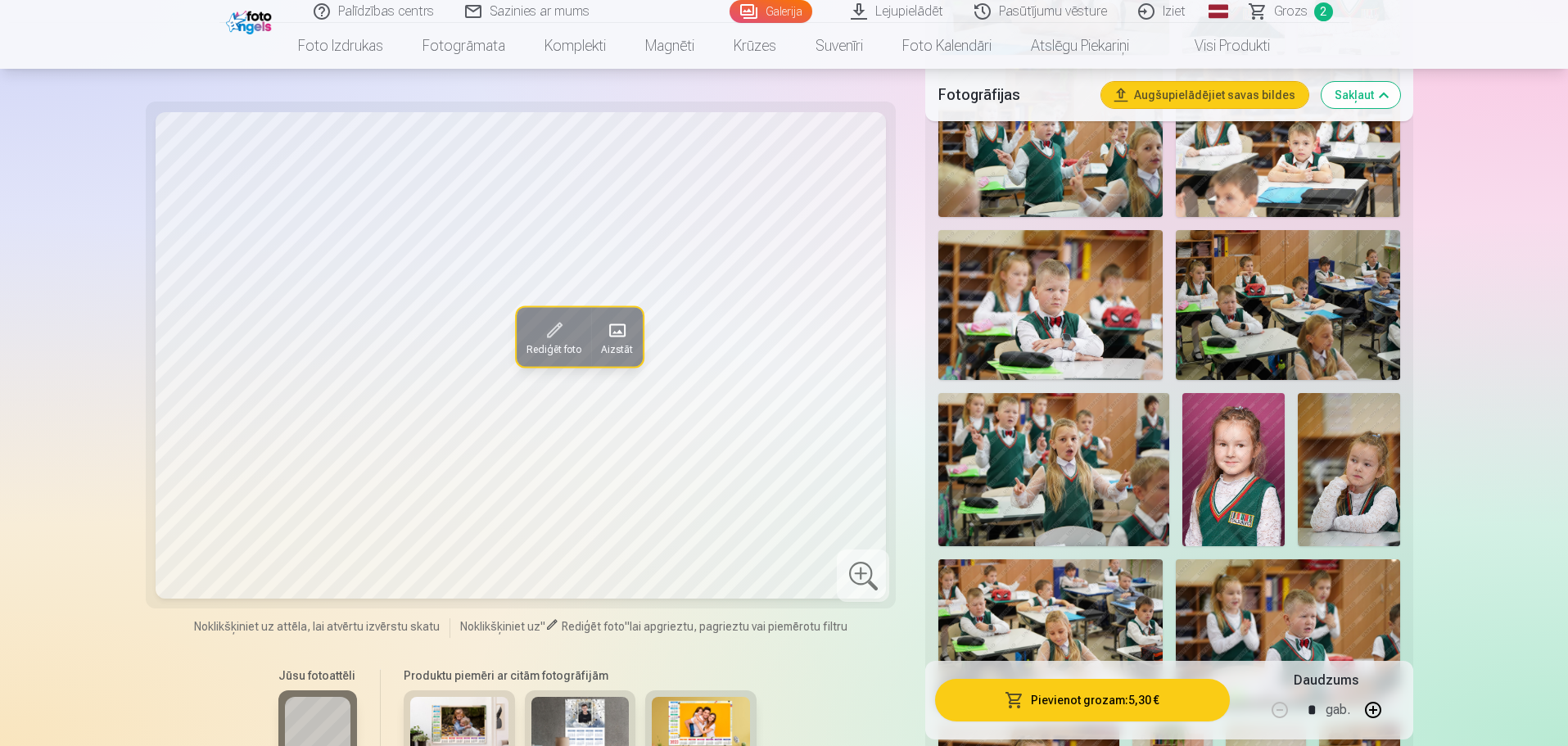
scroll to position [983, 0]
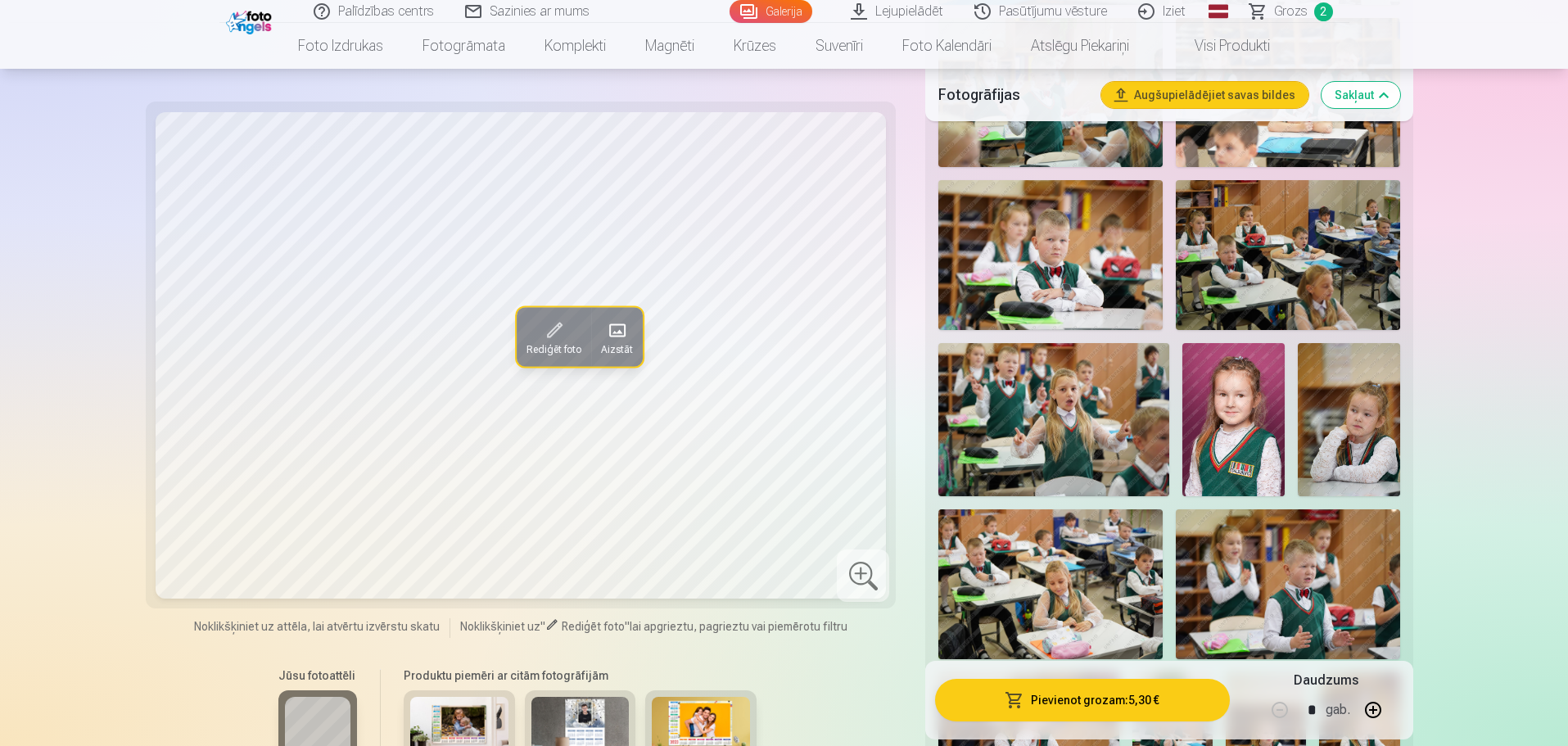
click at [1371, 431] on img at bounding box center [1350, 420] width 103 height 154
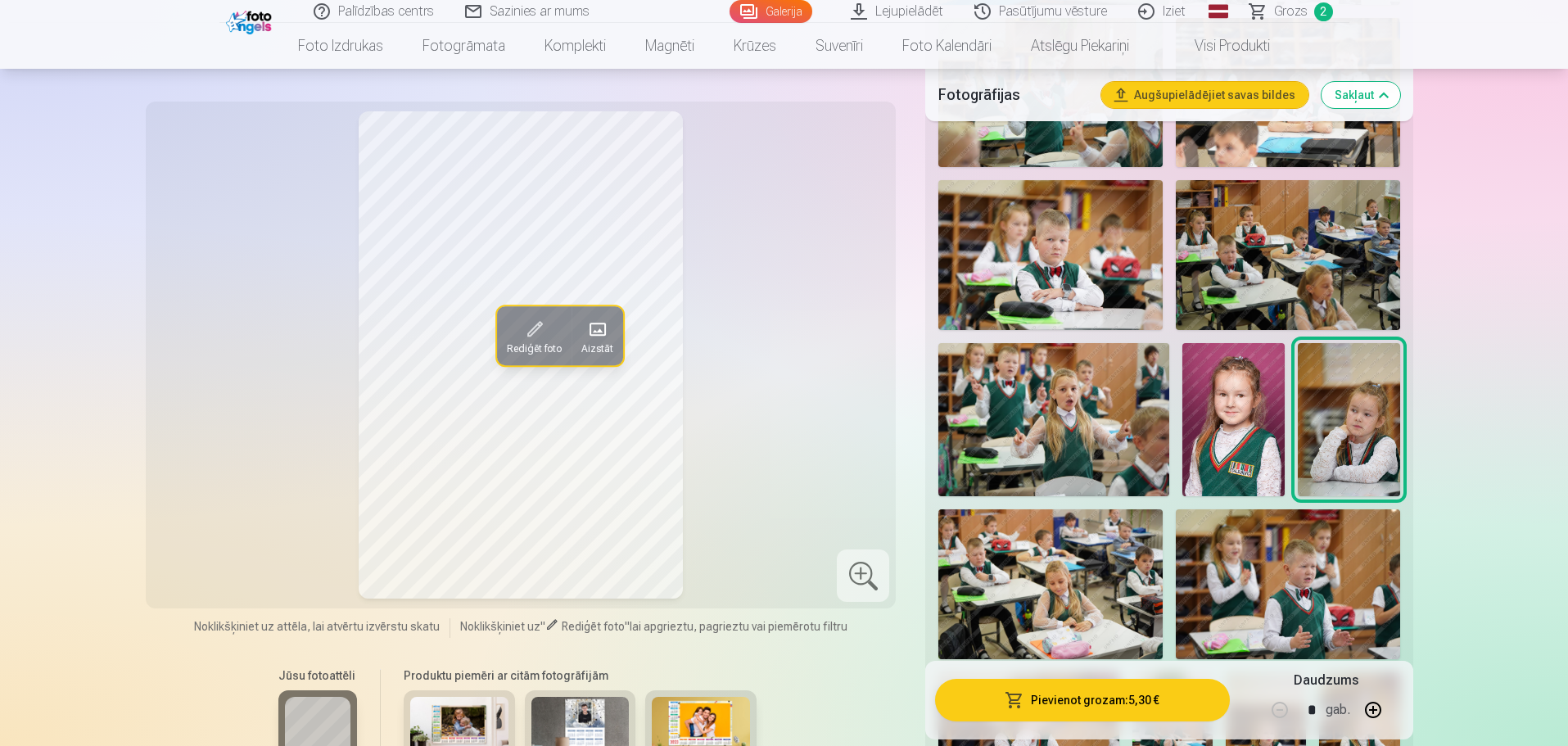
click at [1223, 437] on img at bounding box center [1234, 419] width 103 height 153
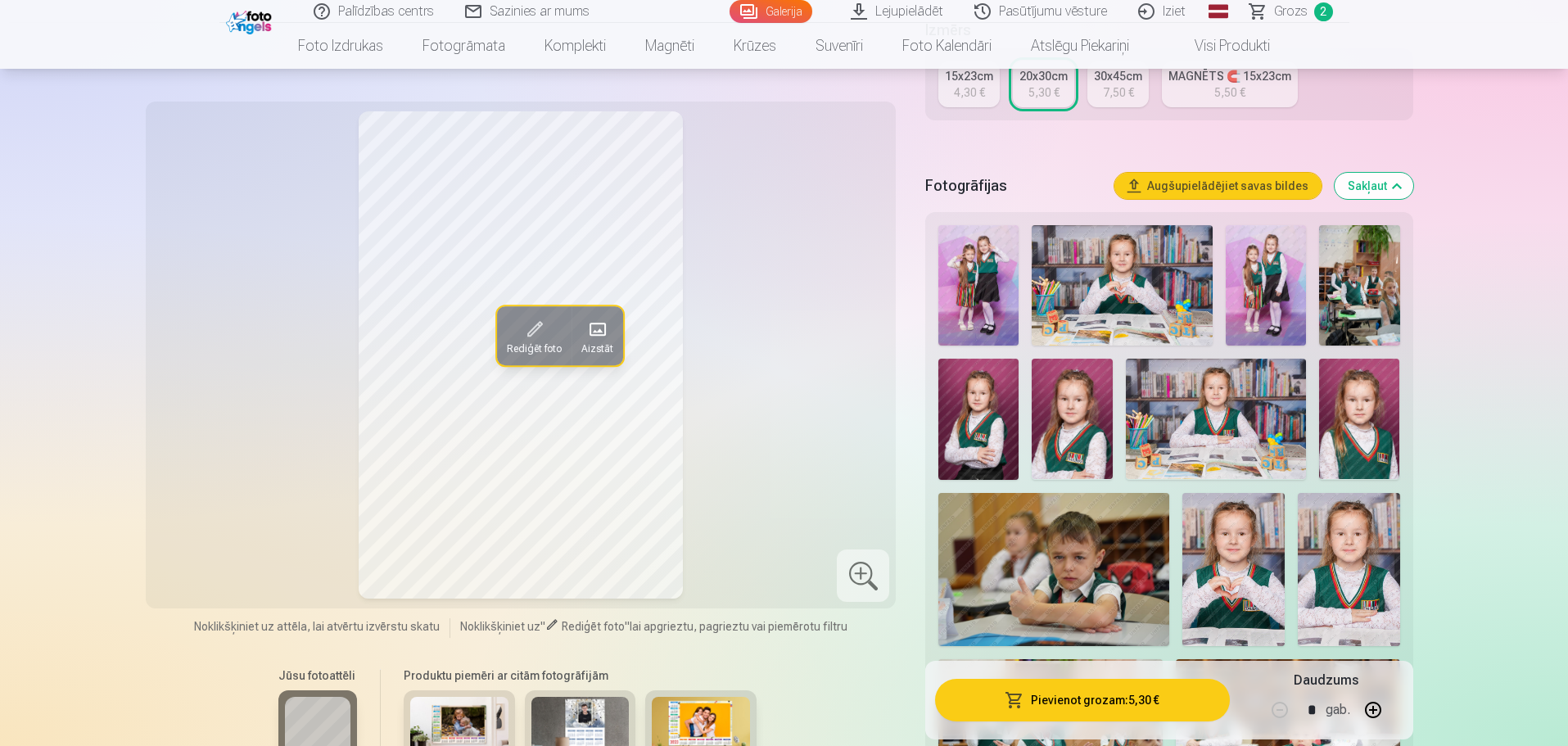
scroll to position [328, 0]
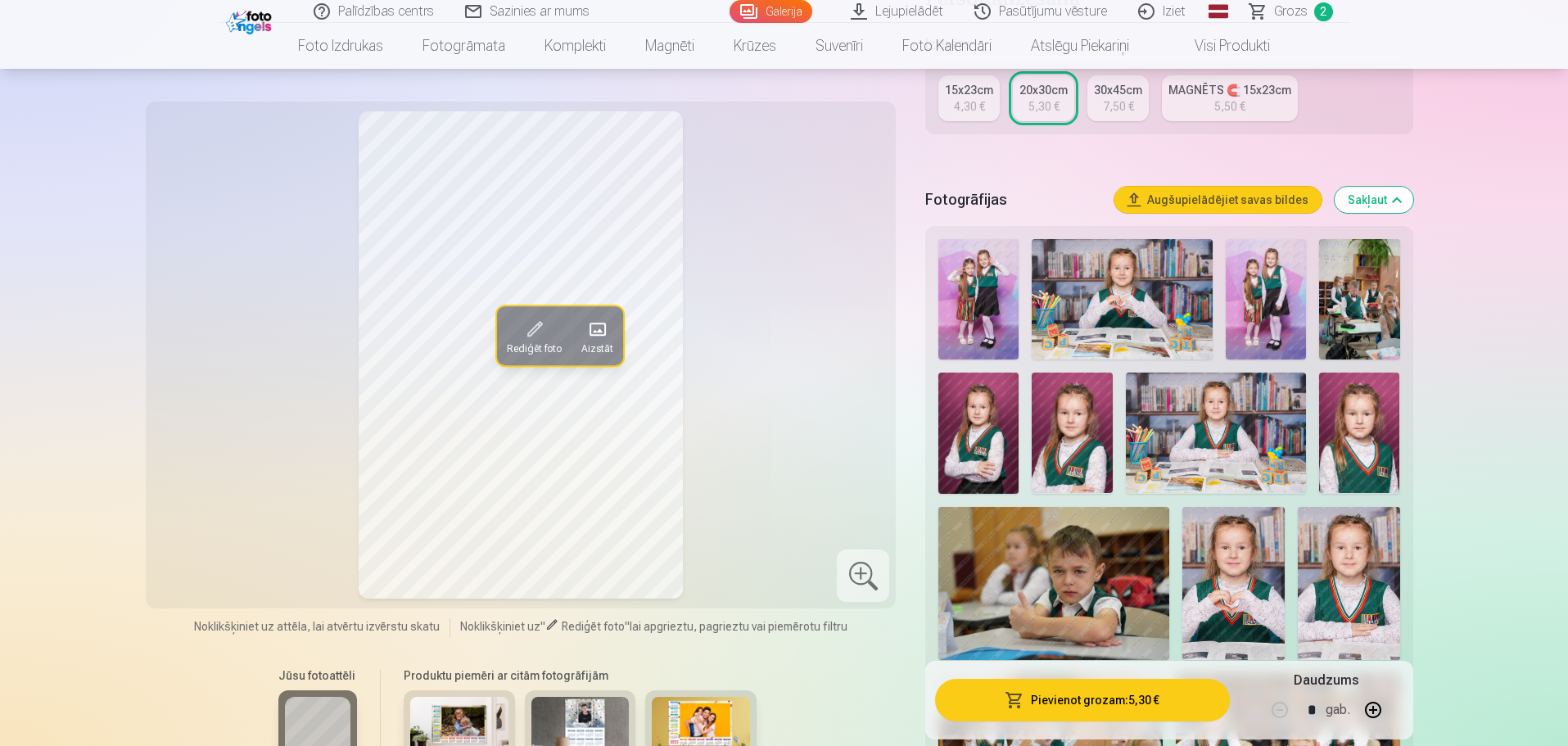
click at [1187, 285] on img at bounding box center [1122, 299] width 181 height 120
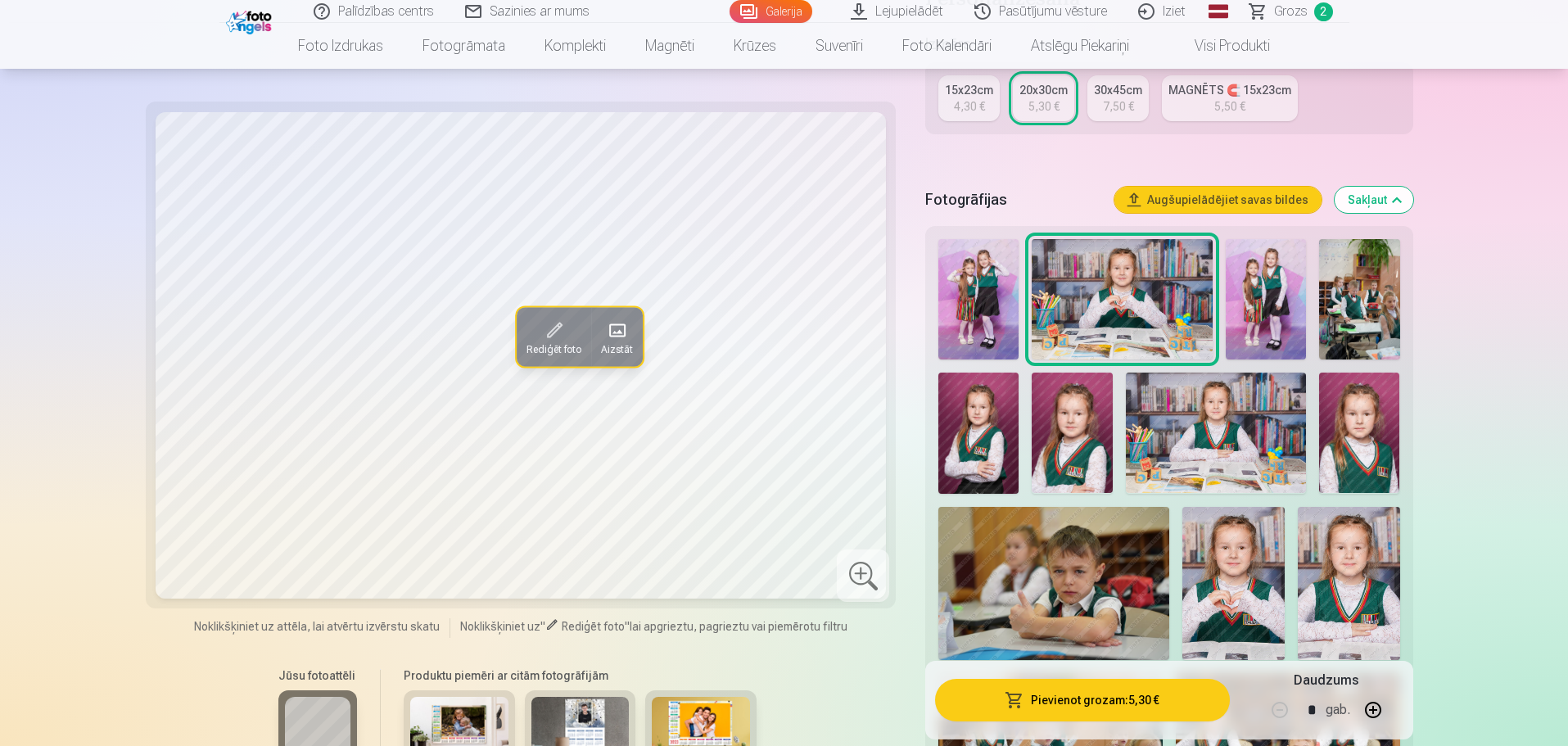
click at [1062, 410] on img at bounding box center [1072, 432] width 81 height 120
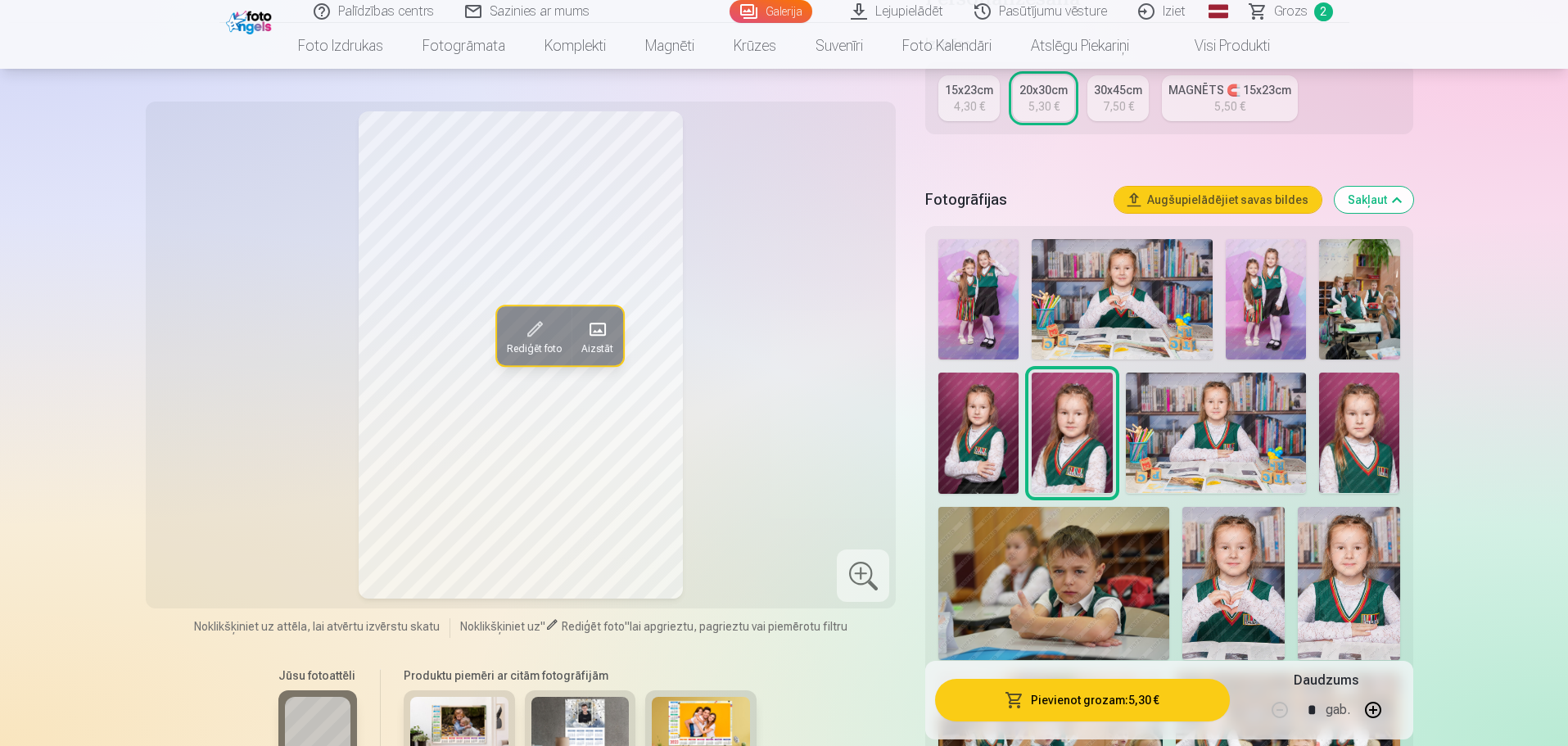
click at [969, 424] on img at bounding box center [979, 432] width 81 height 120
click at [1179, 424] on img at bounding box center [1217, 432] width 181 height 120
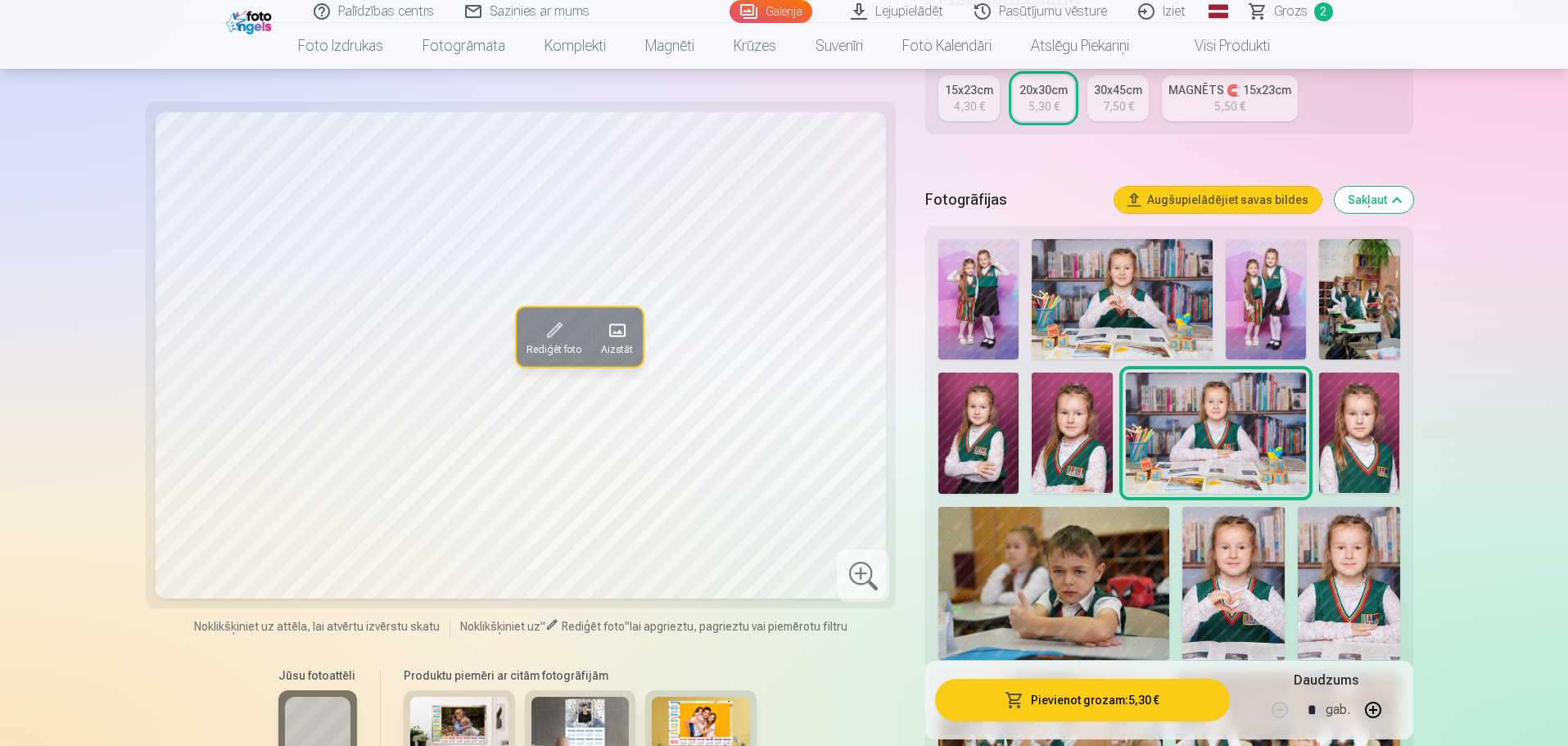
click at [1374, 440] on img at bounding box center [1360, 432] width 81 height 120
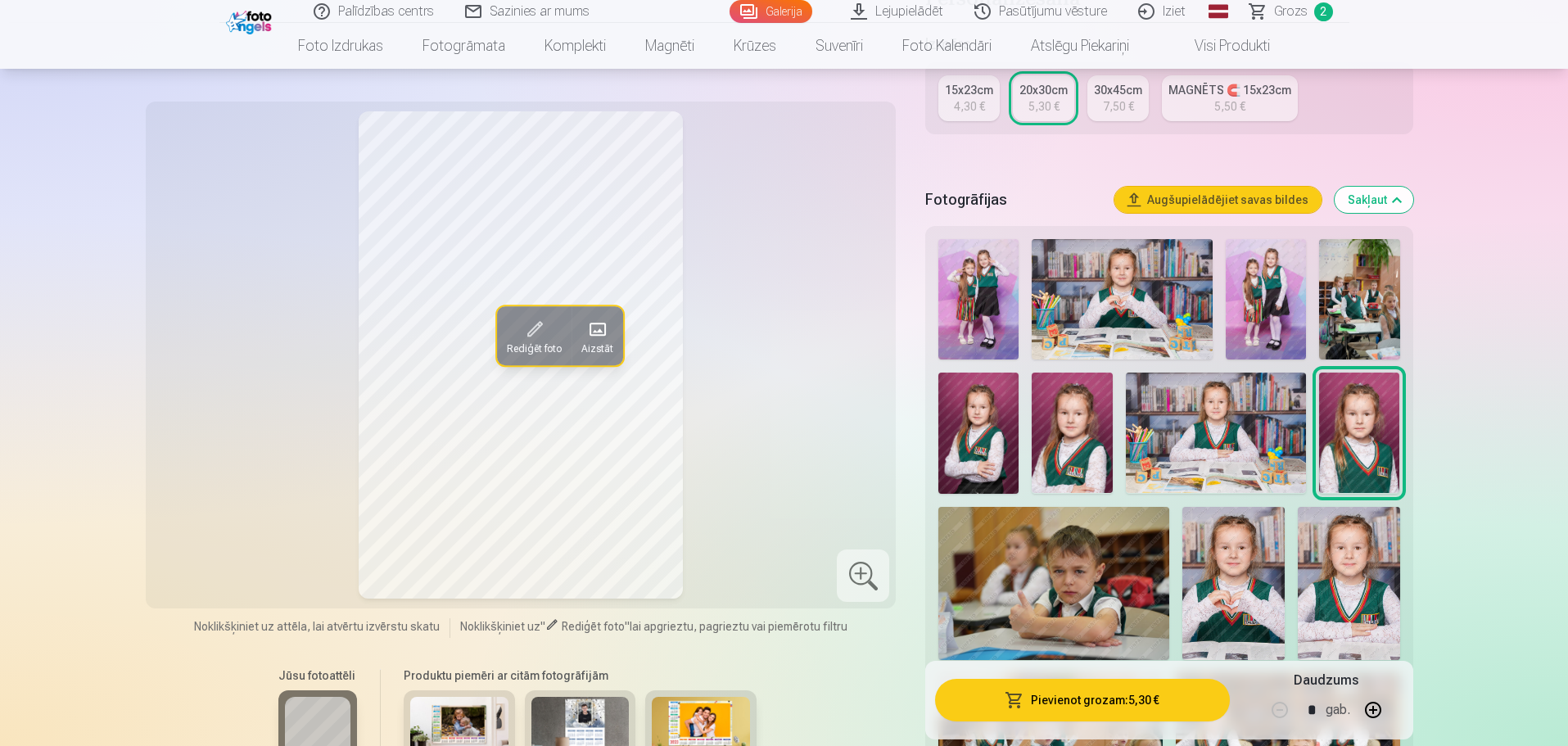
click at [1352, 554] on img at bounding box center [1350, 583] width 103 height 153
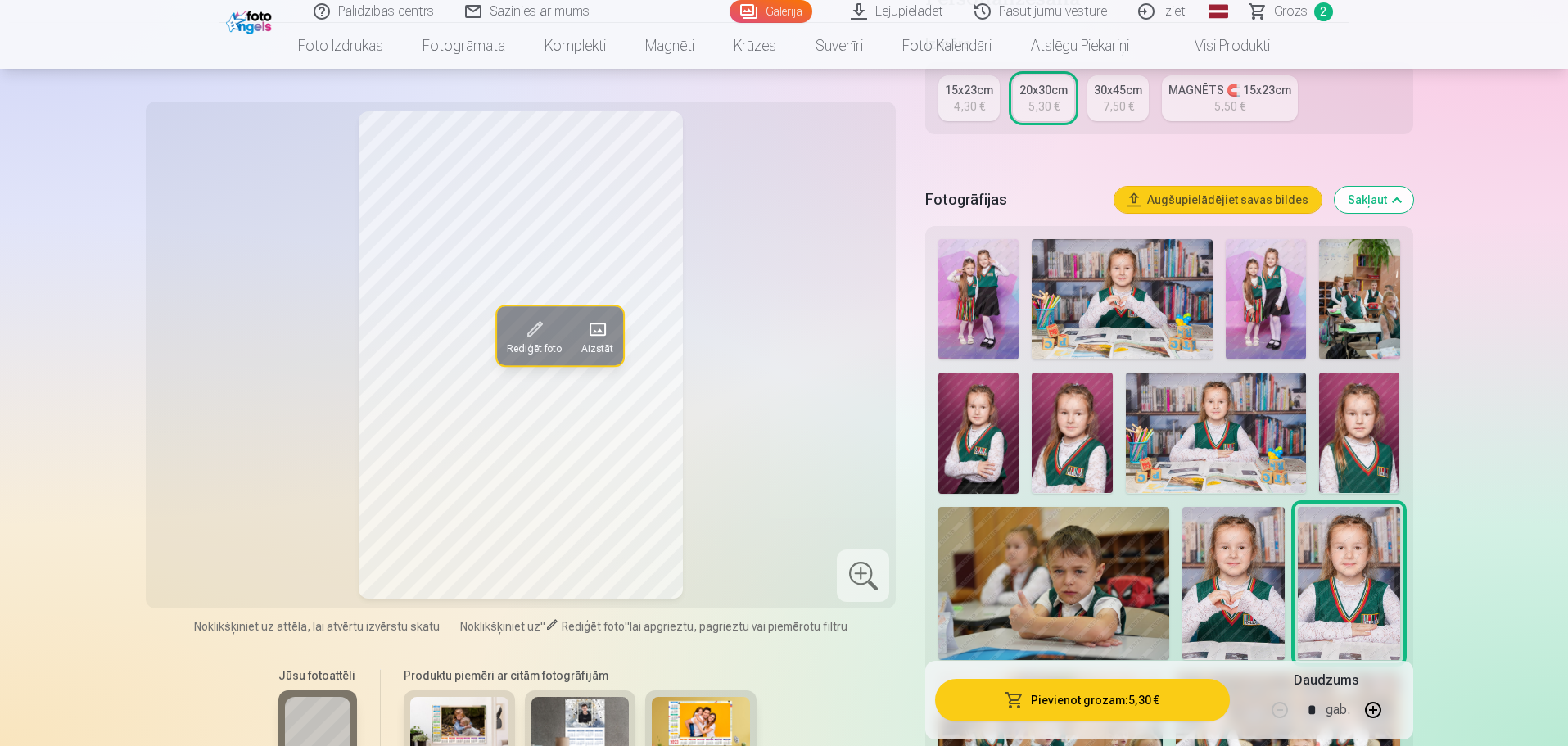
click at [1219, 565] on img at bounding box center [1234, 584] width 103 height 154
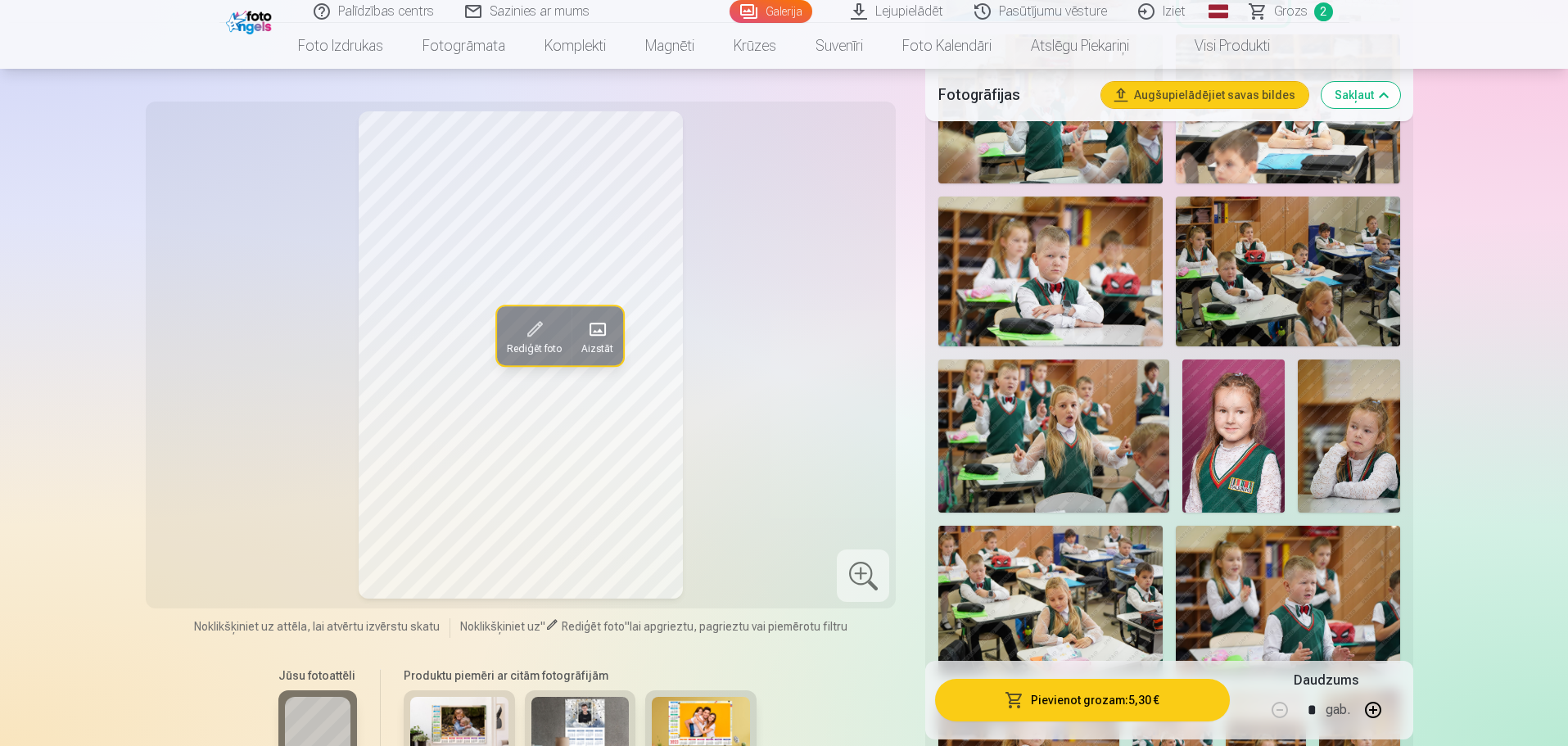
scroll to position [1064, 0]
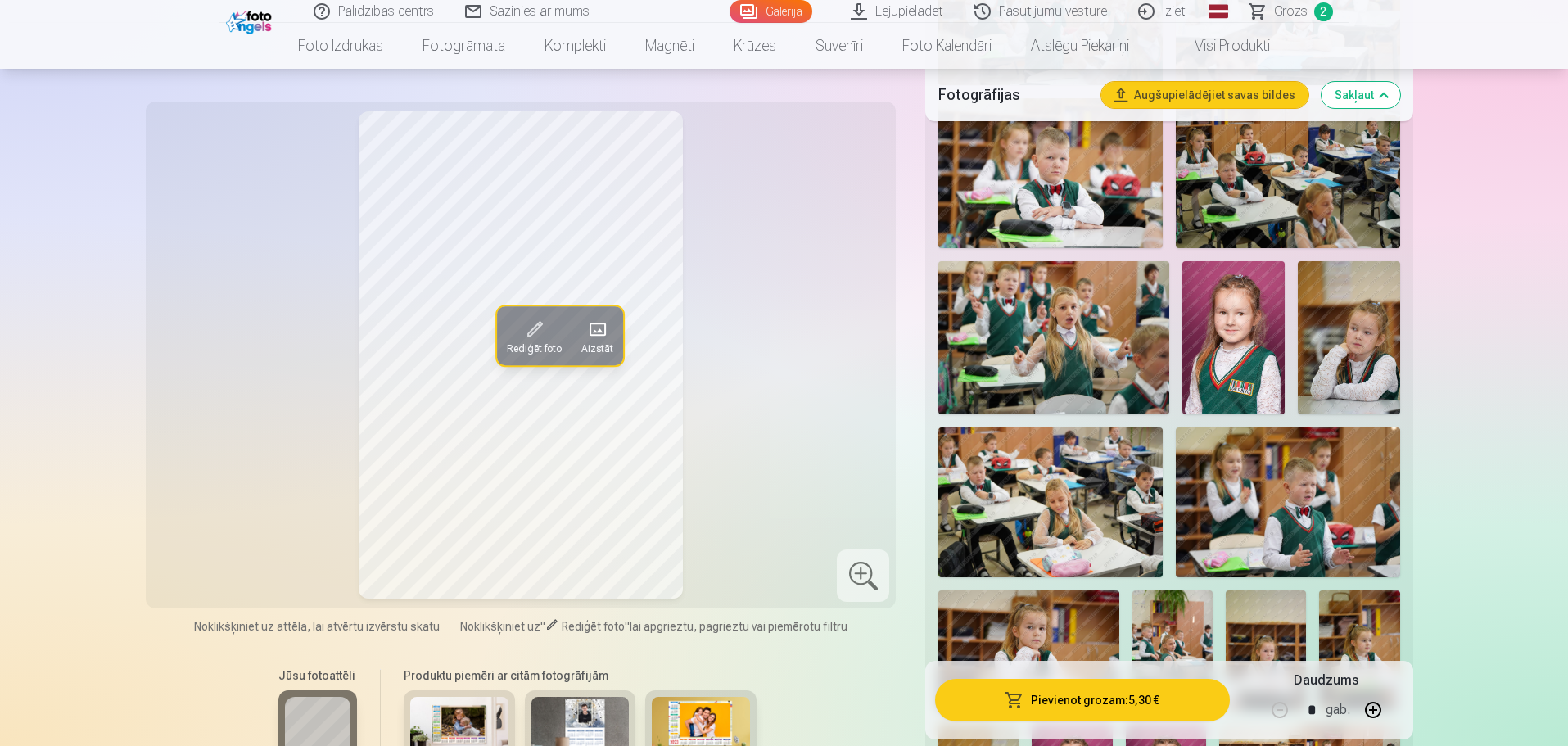
click at [1233, 357] on img at bounding box center [1234, 338] width 103 height 153
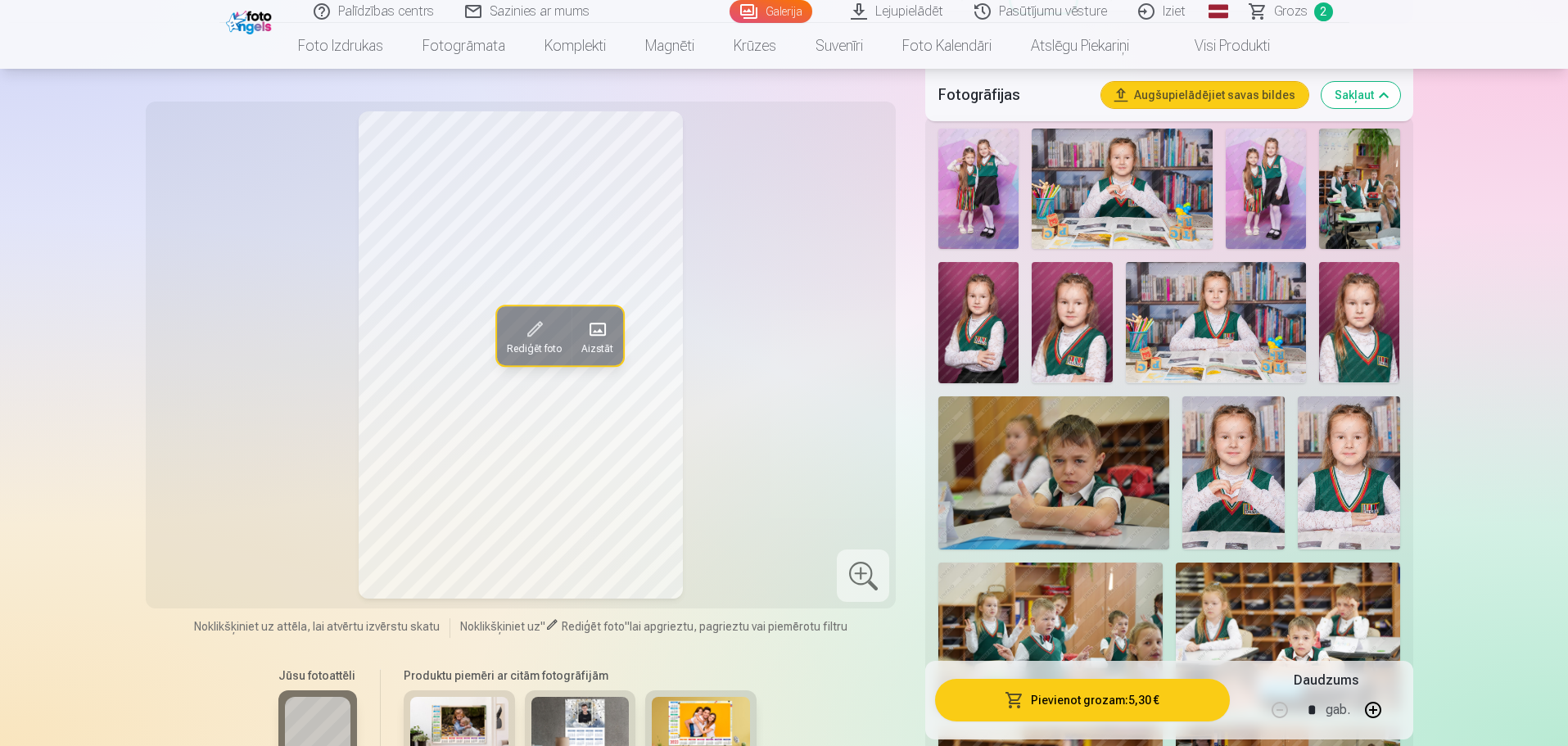
scroll to position [409, 0]
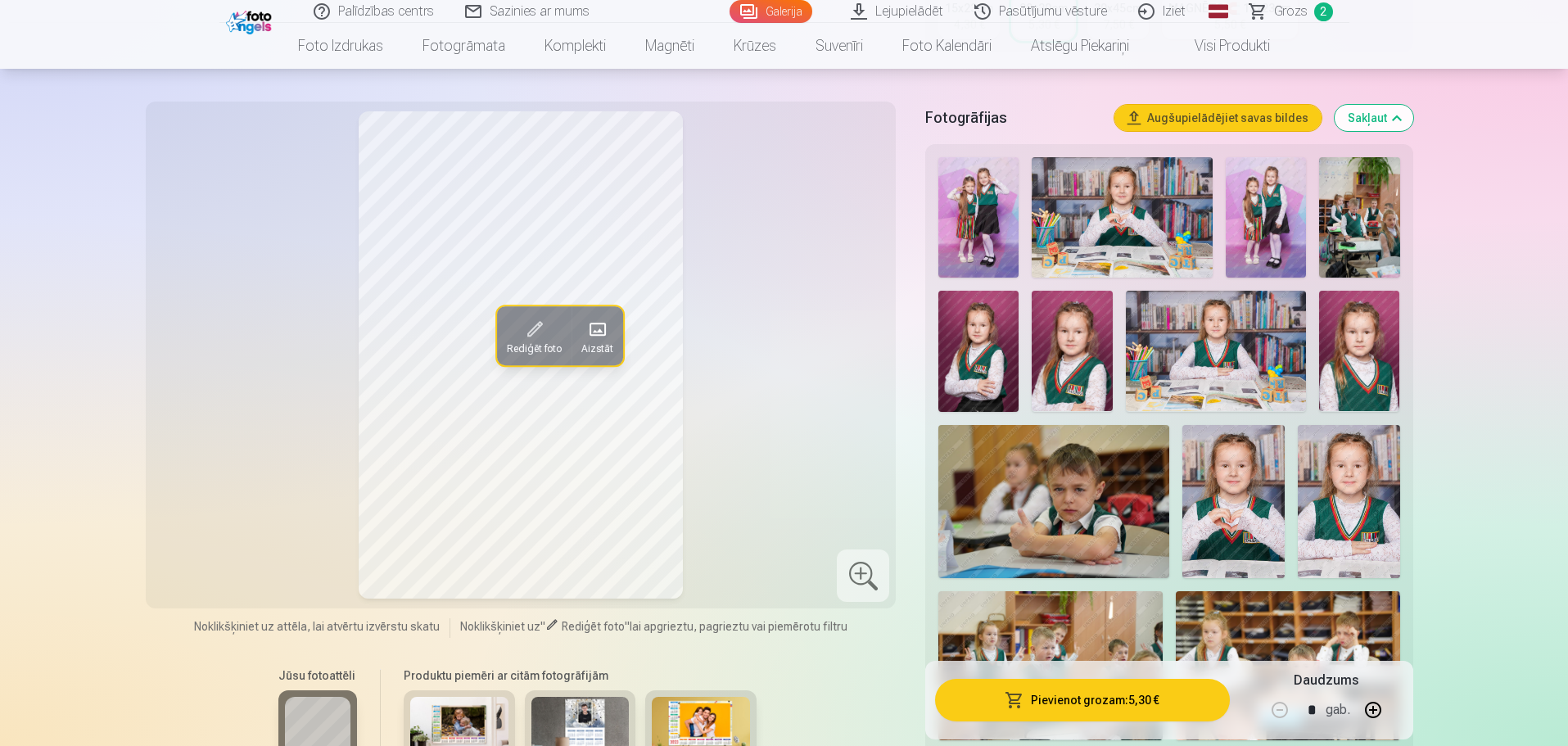
click at [1122, 184] on img at bounding box center [1122, 217] width 181 height 120
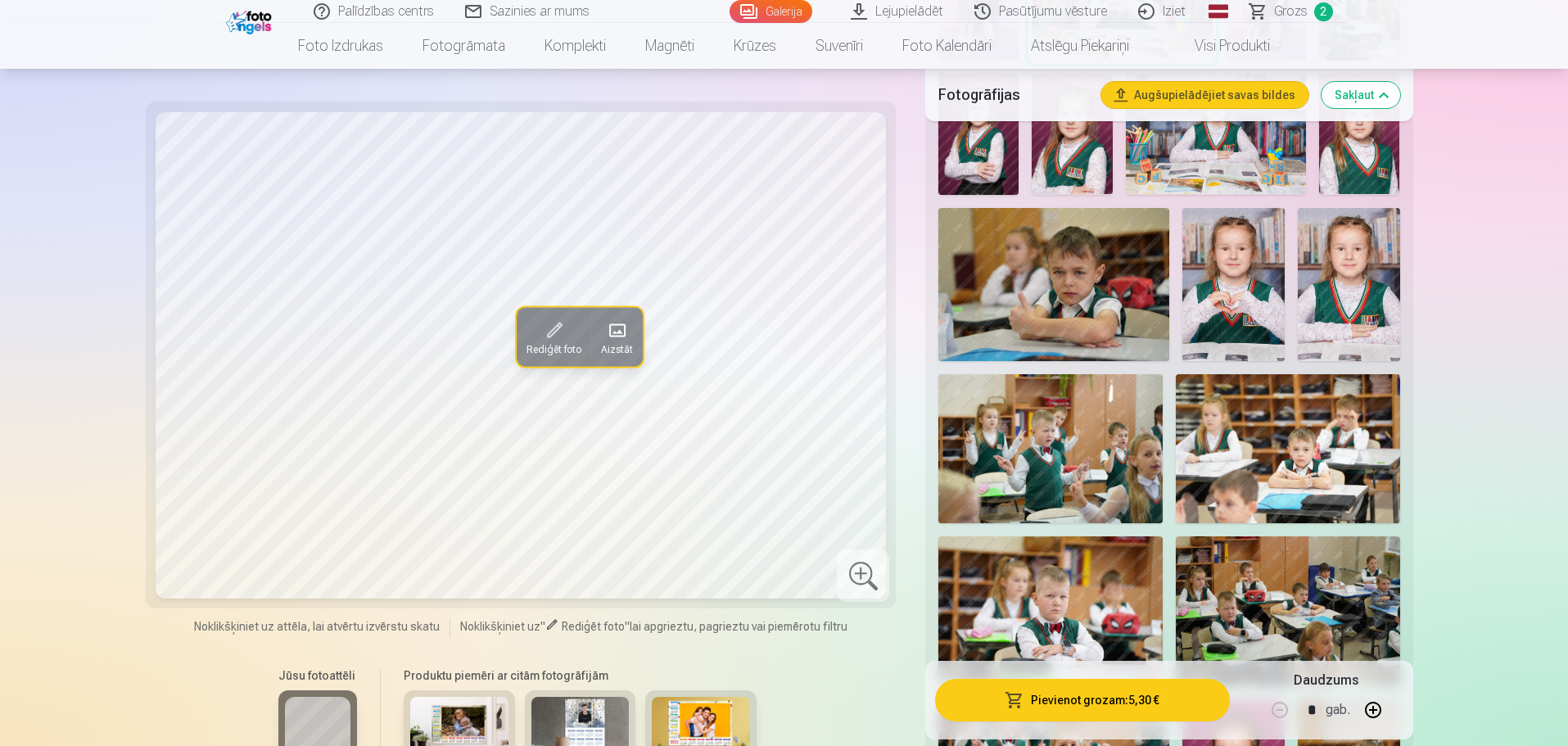
scroll to position [655, 0]
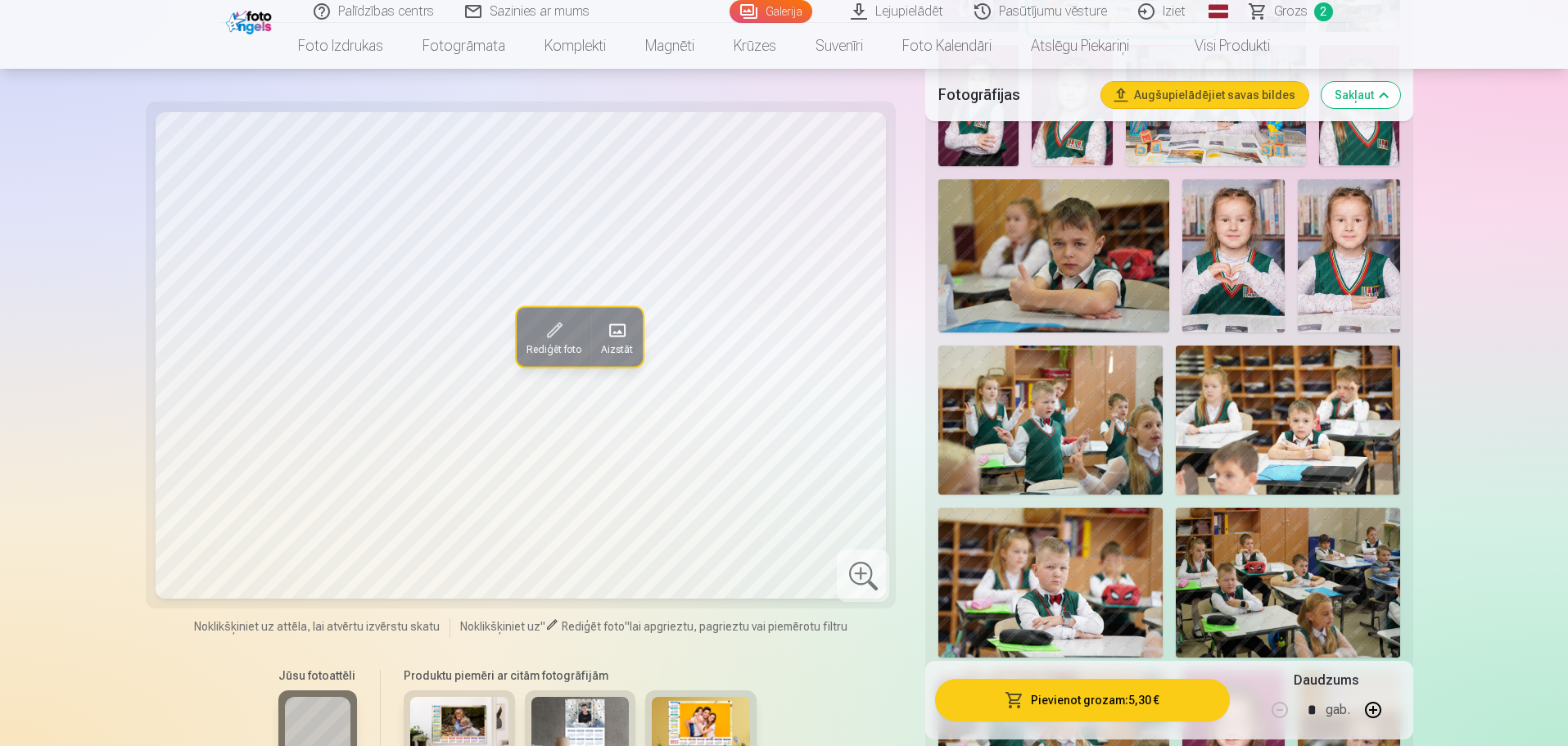
click at [1323, 269] on img at bounding box center [1350, 255] width 103 height 153
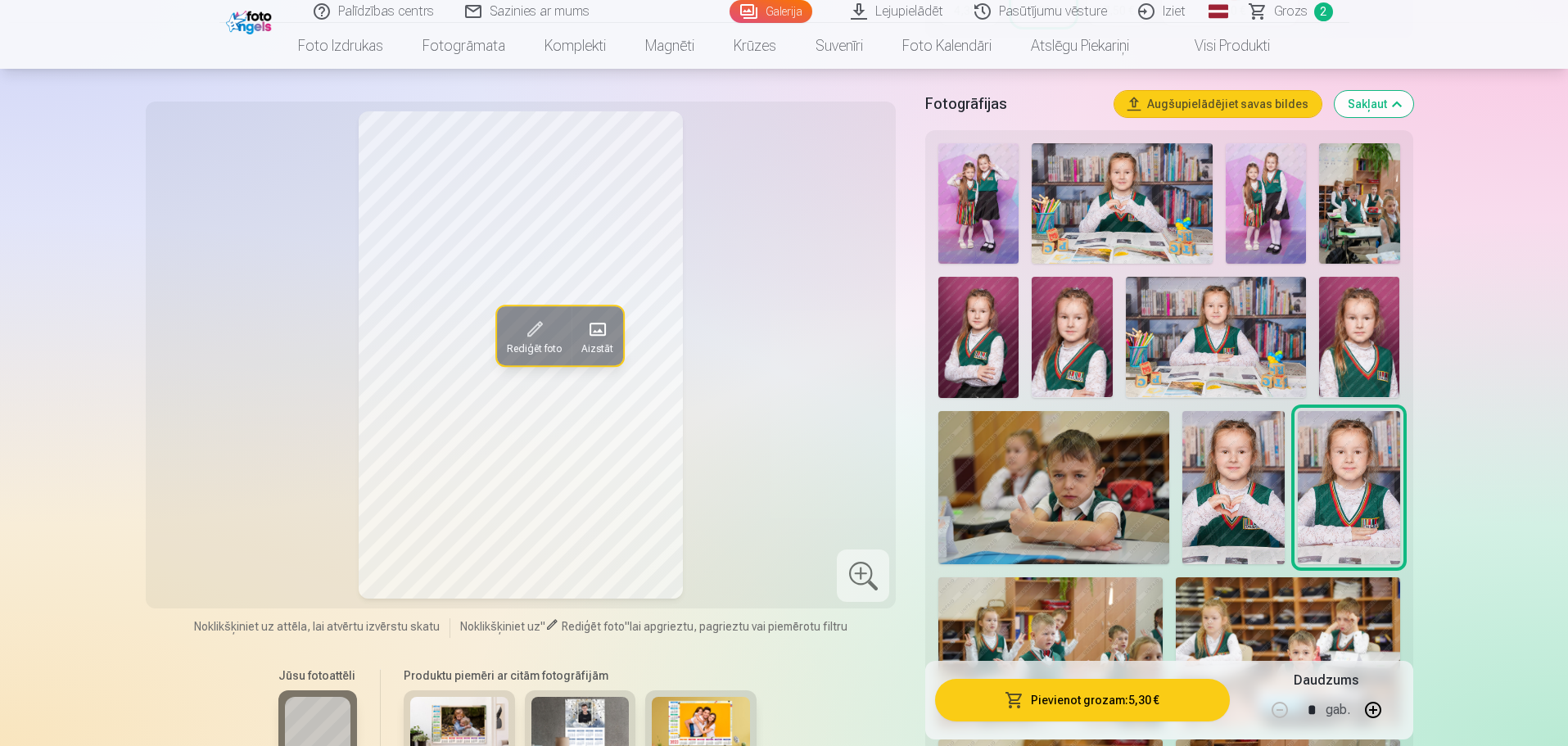
scroll to position [409, 0]
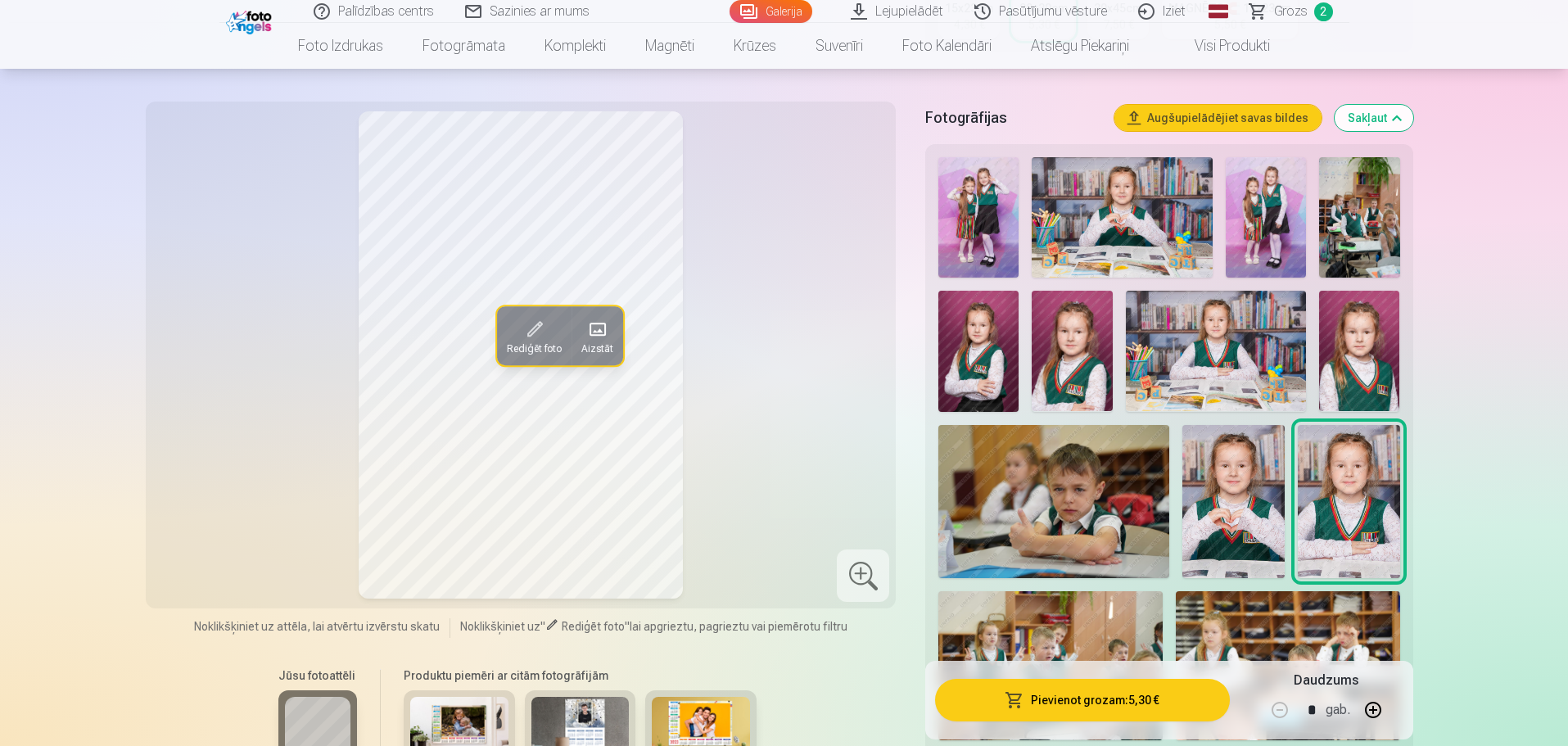
click at [1356, 330] on img at bounding box center [1360, 351] width 81 height 120
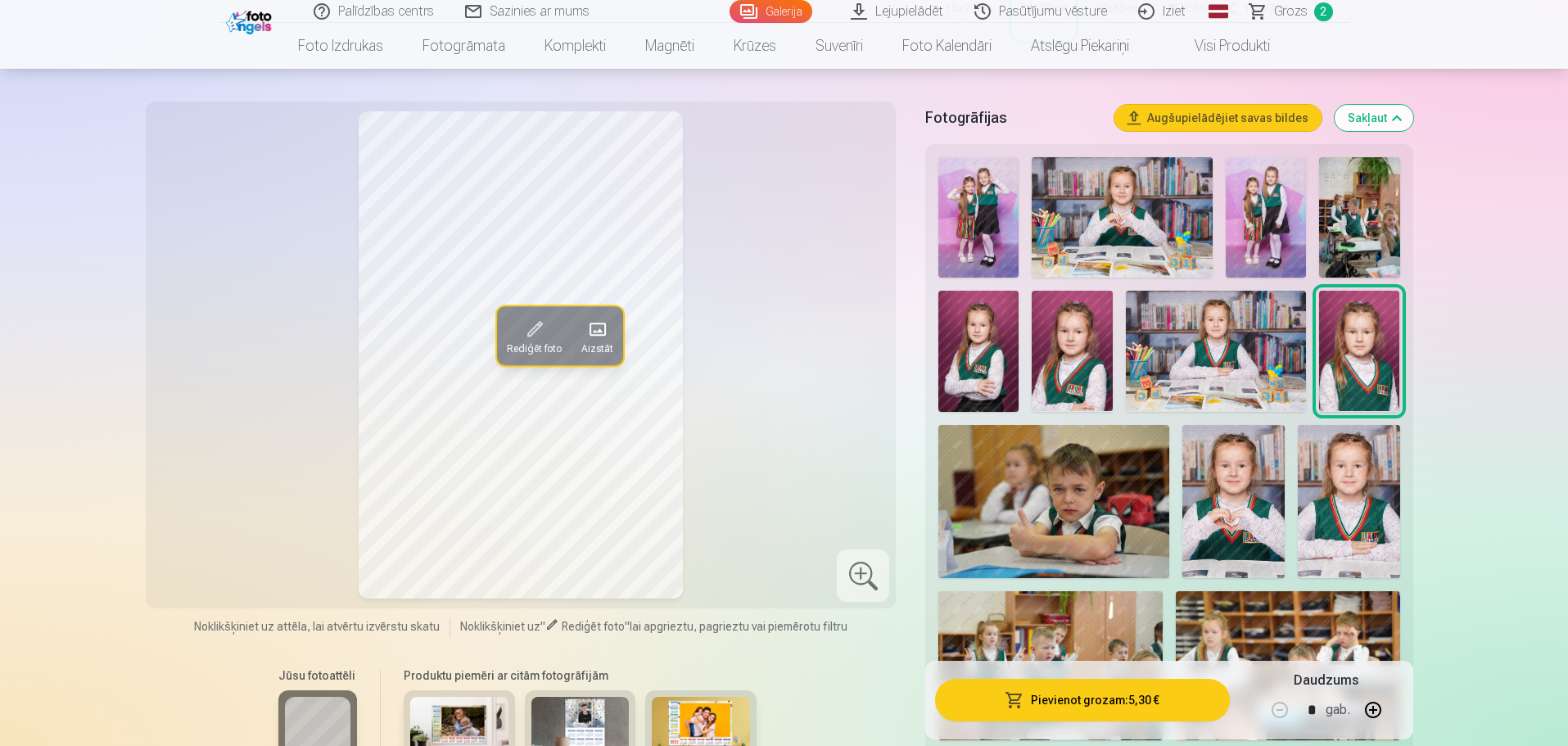
click at [1258, 364] on img at bounding box center [1217, 351] width 181 height 120
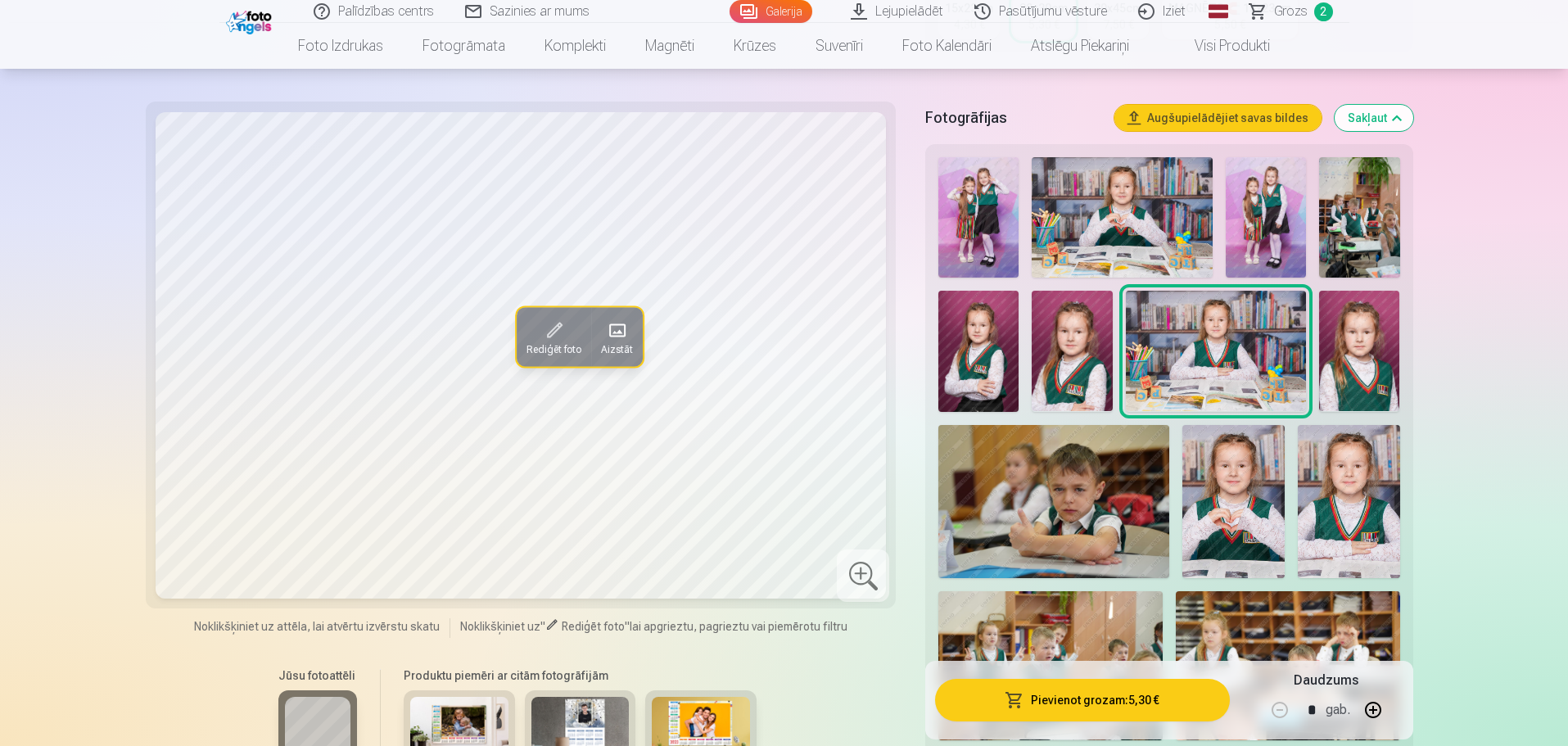
click at [1078, 342] on img at bounding box center [1072, 351] width 81 height 120
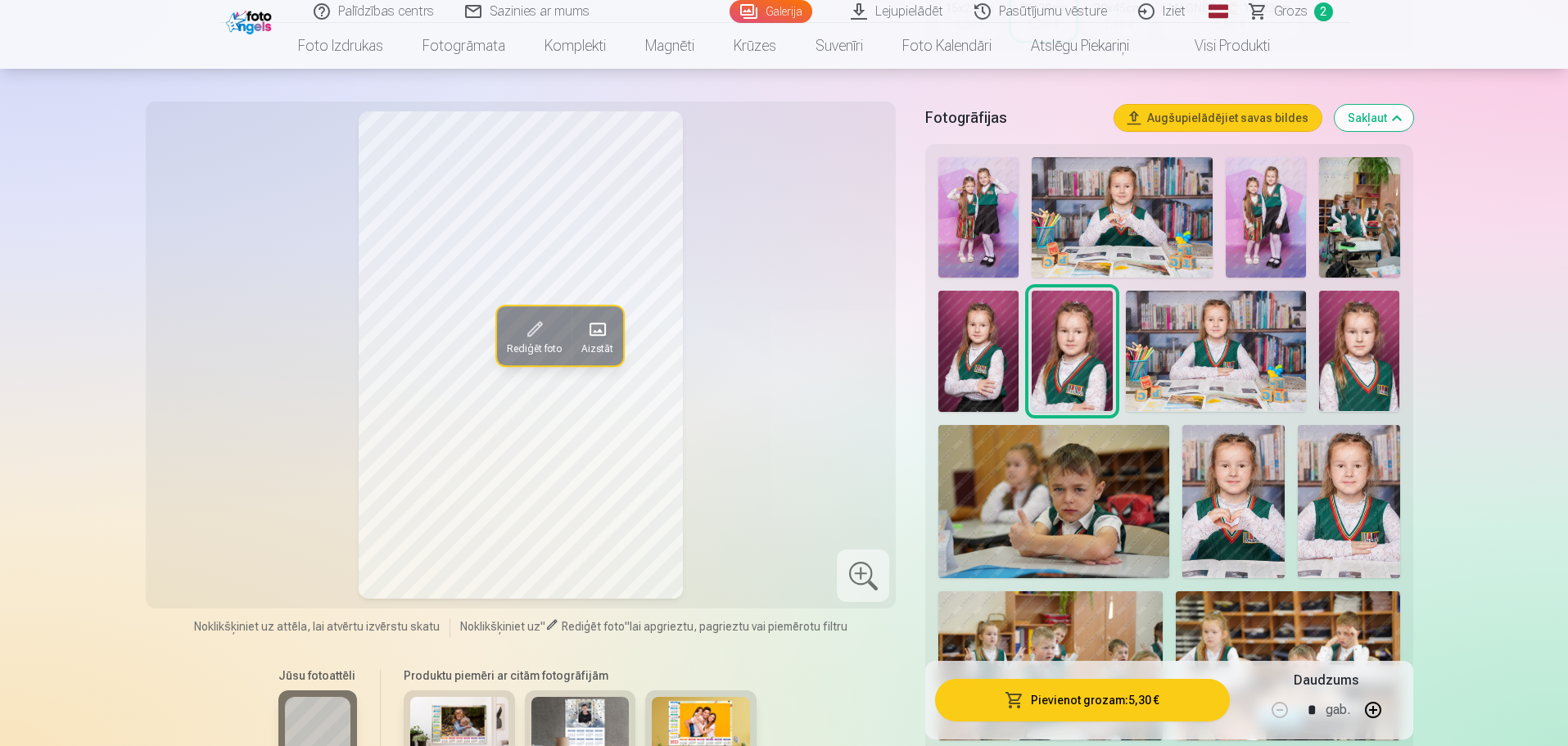
click at [990, 341] on img at bounding box center [979, 351] width 81 height 120
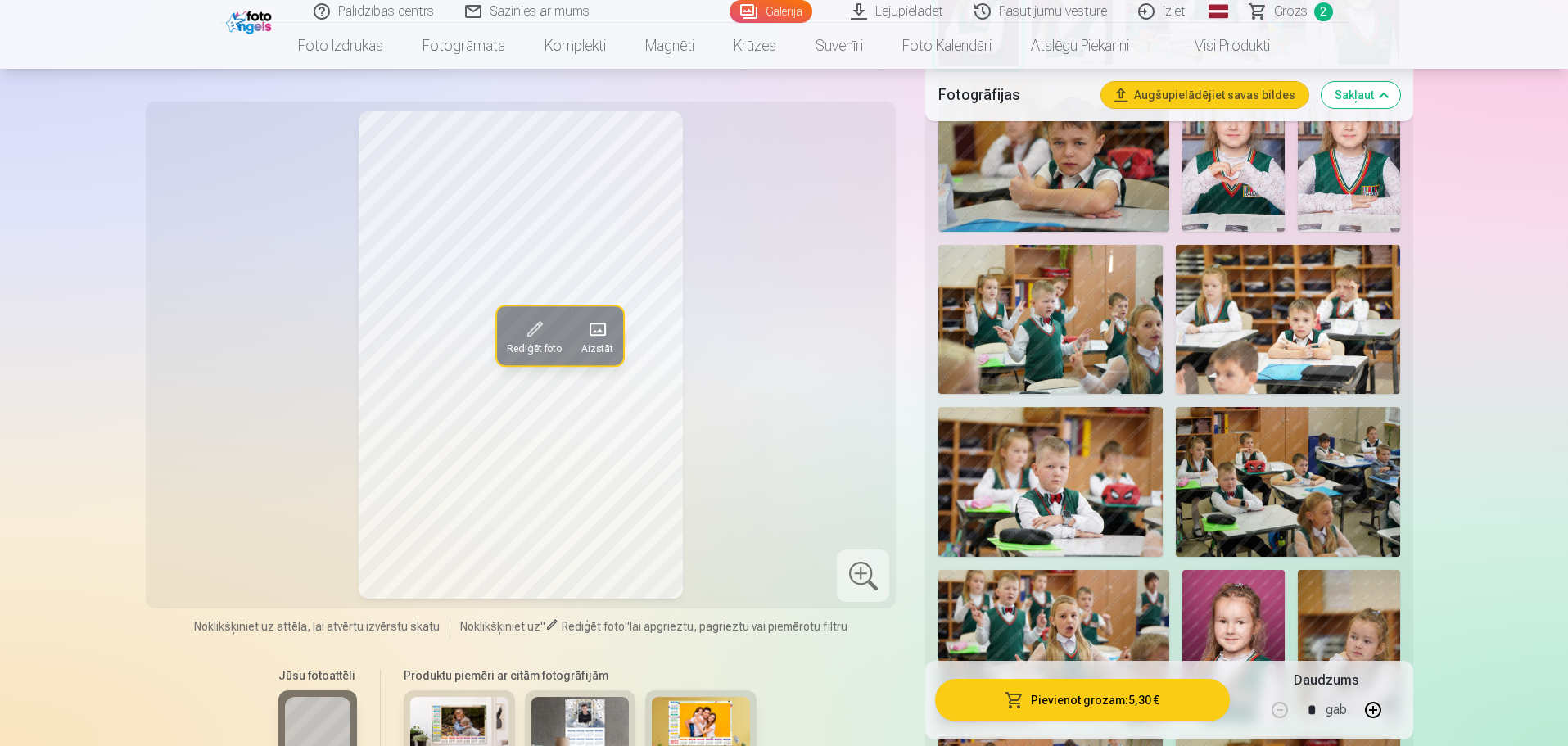
scroll to position [900, 0]
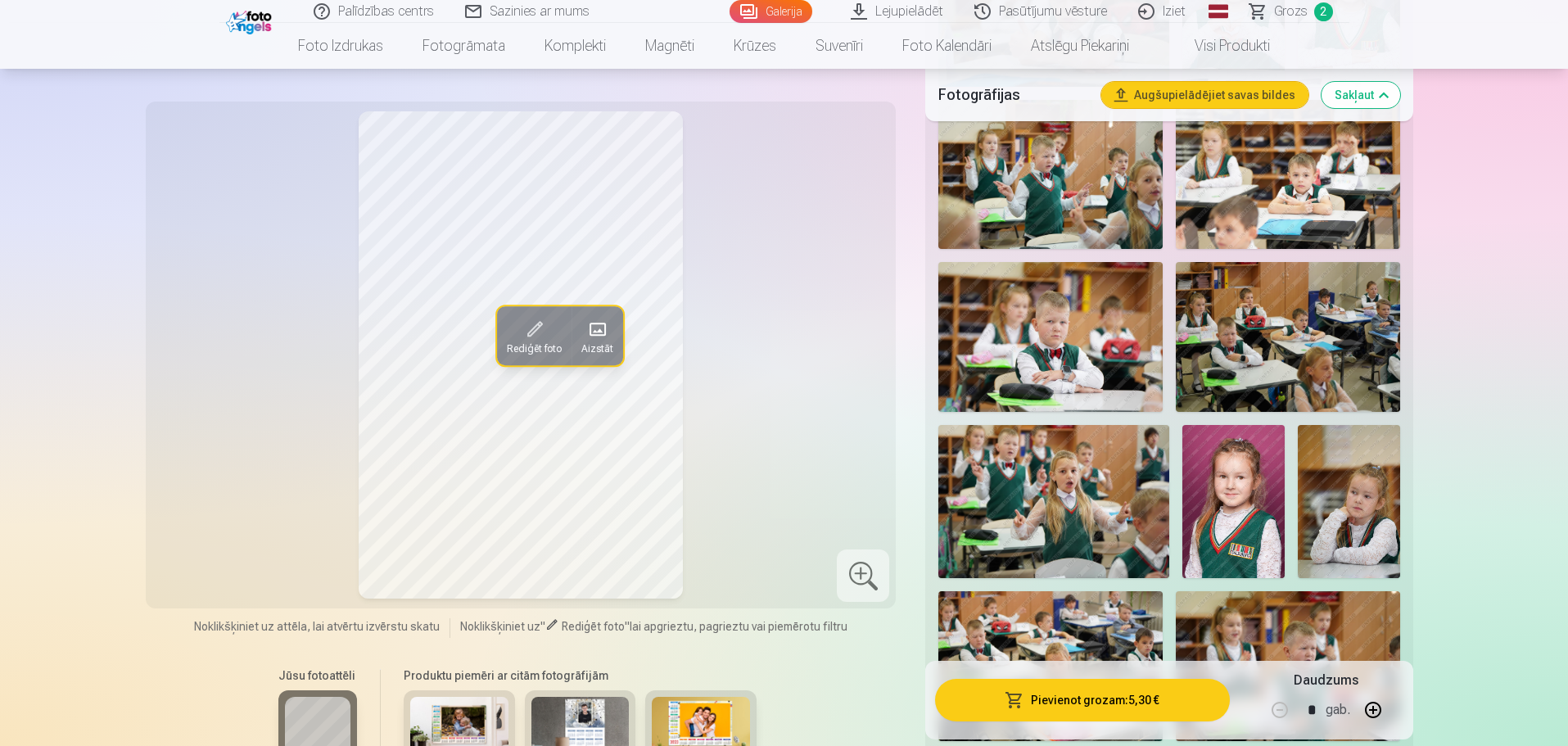
click at [1149, 686] on button "Pievienot grozam : 5,30 €" at bounding box center [1082, 700] width 294 height 43
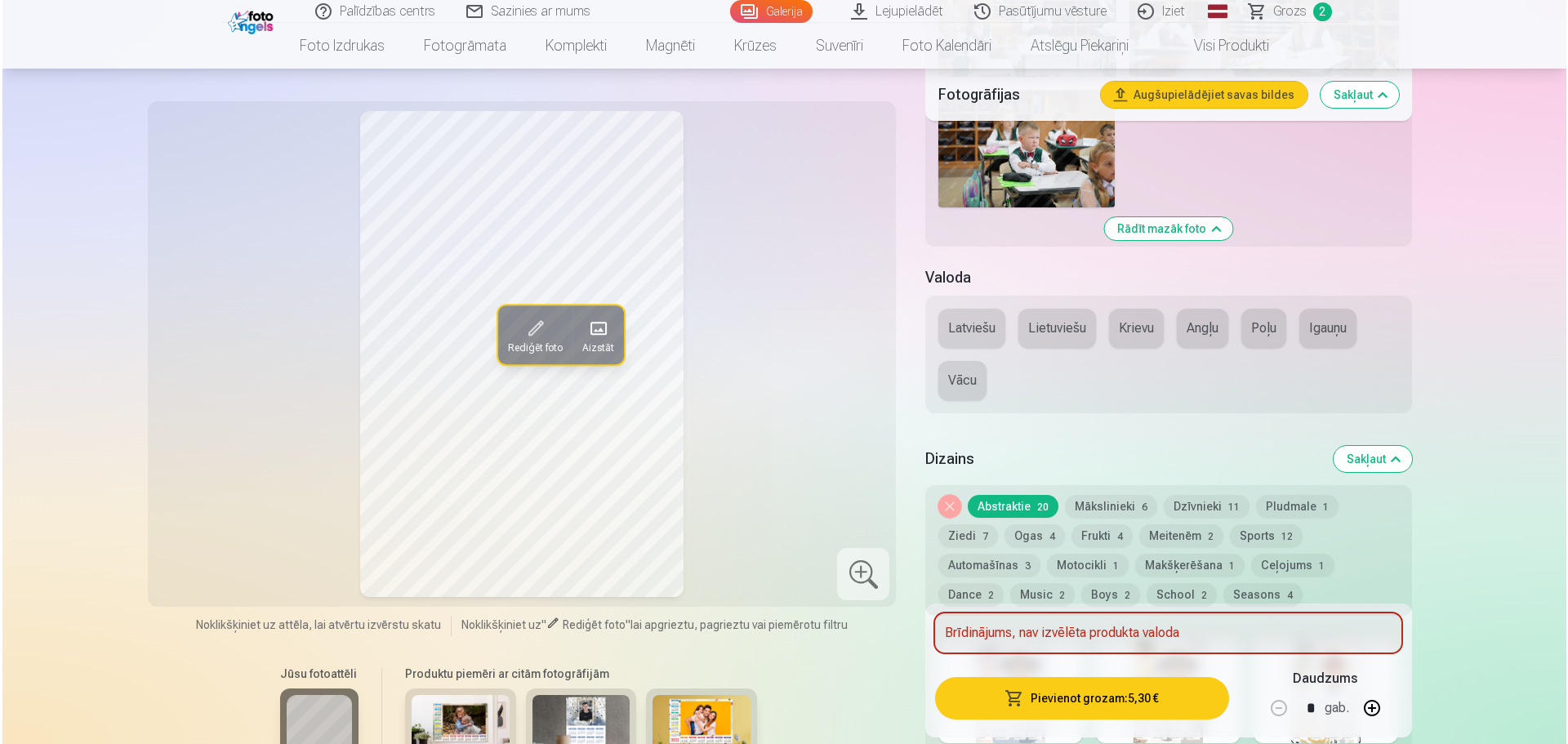
scroll to position [1960, 0]
click at [960, 325] on button "Latviešu" at bounding box center [970, 326] width 67 height 39
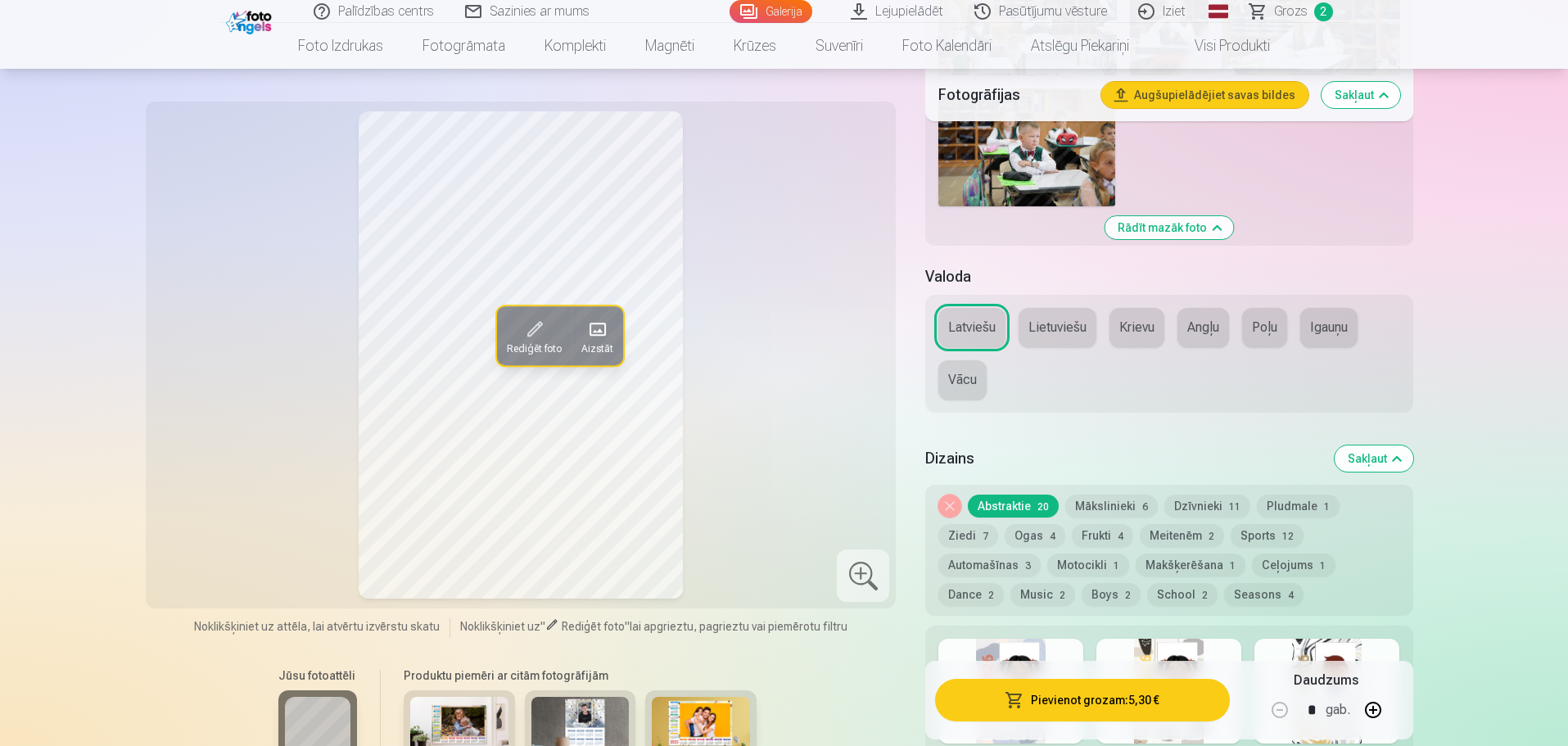
click at [1121, 703] on button "Pievienot grozam : 5,30 €" at bounding box center [1082, 700] width 294 height 43
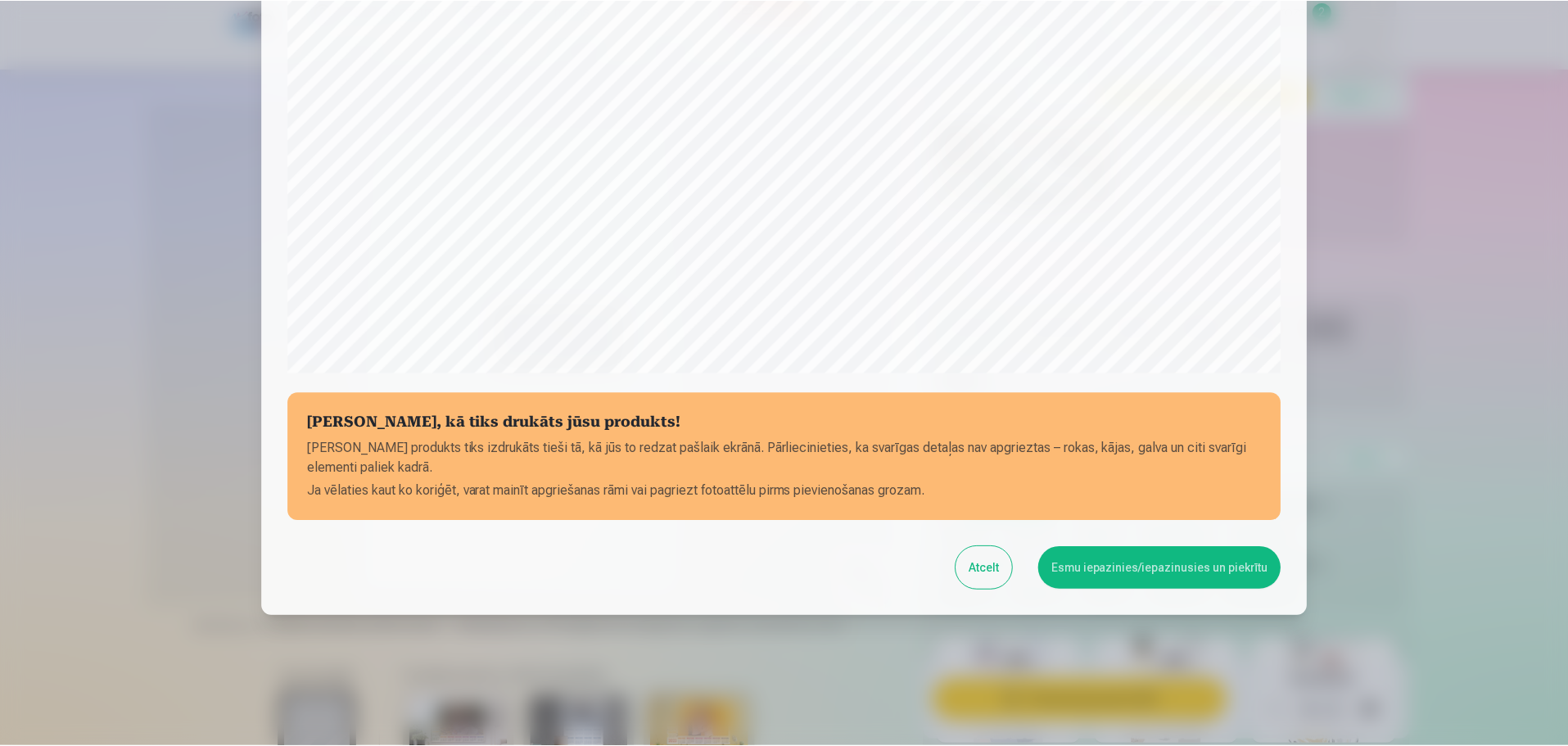
scroll to position [433, 0]
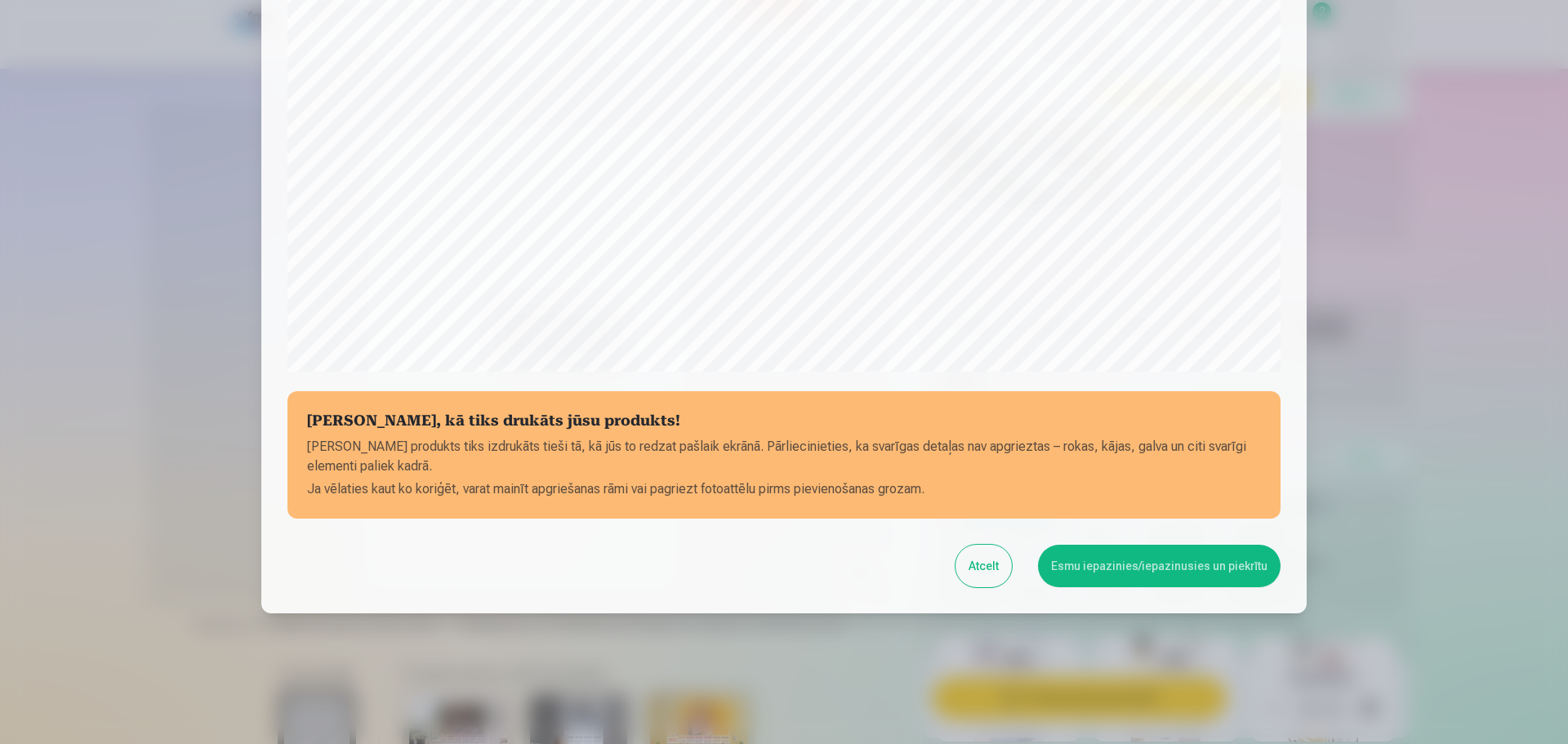
click at [1191, 564] on button "Esmu iepazinies/iepazinusies un piekrītu" at bounding box center [1159, 566] width 242 height 42
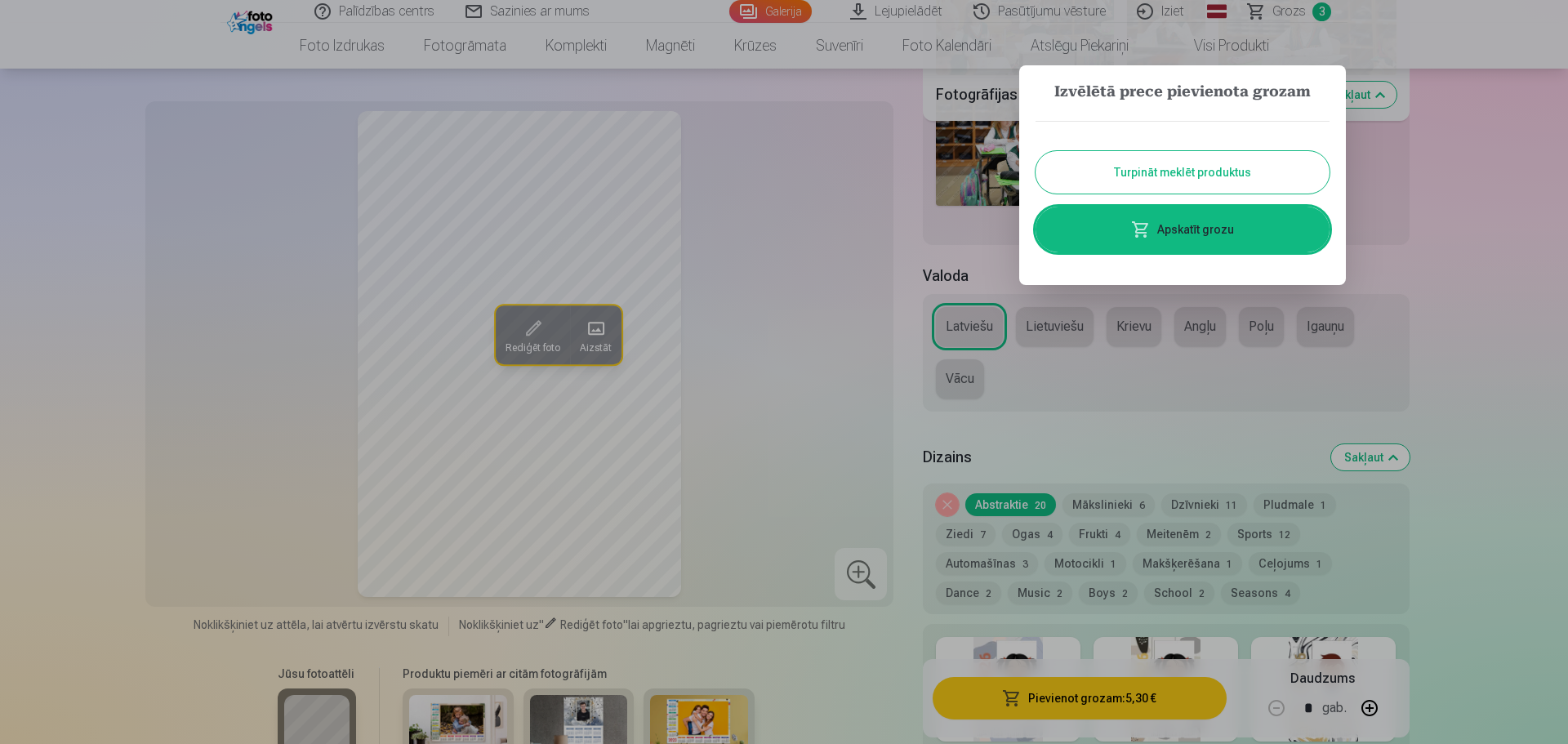
click at [1267, 171] on button "Turpināt meklēt produktus" at bounding box center [1183, 172] width 294 height 42
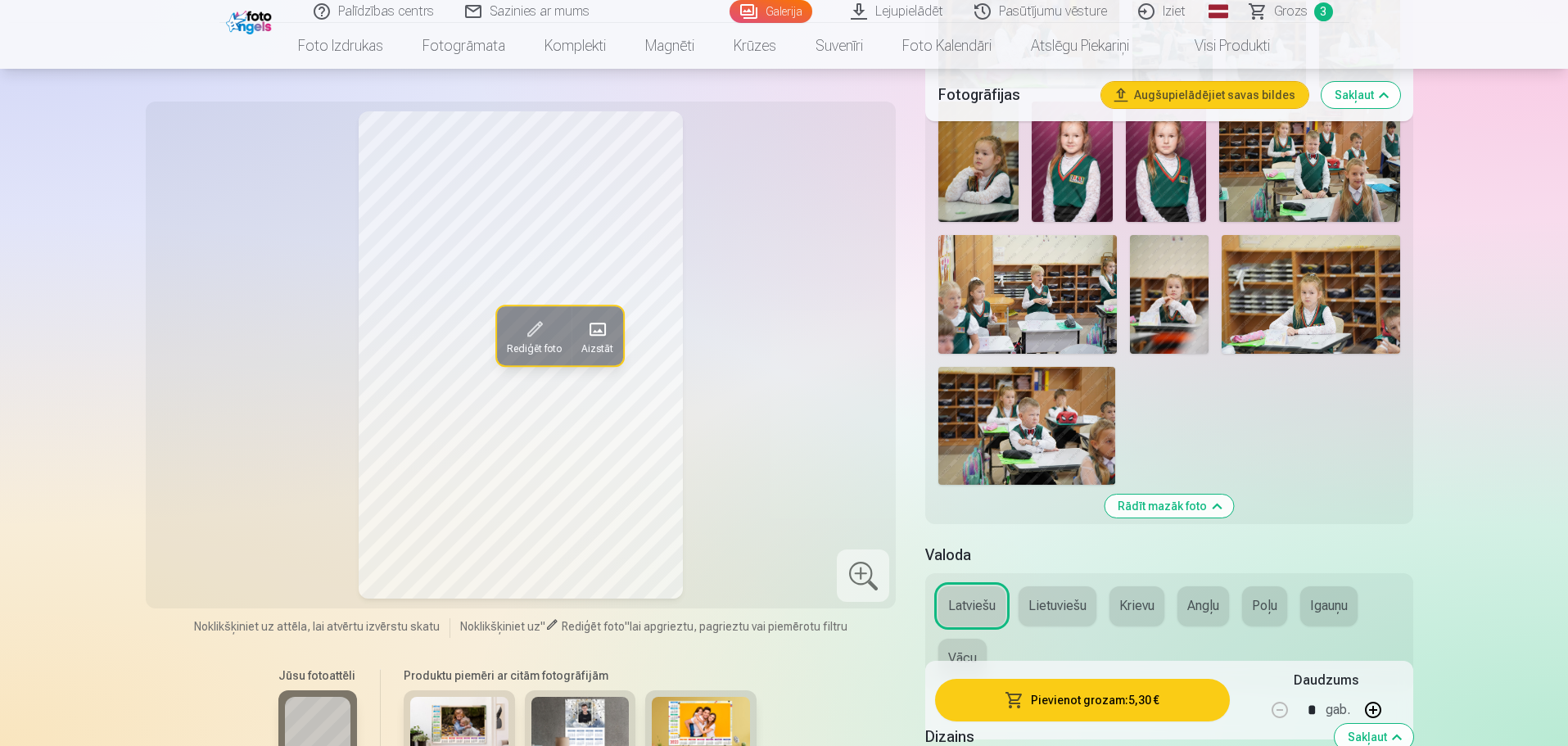
scroll to position [1637, 0]
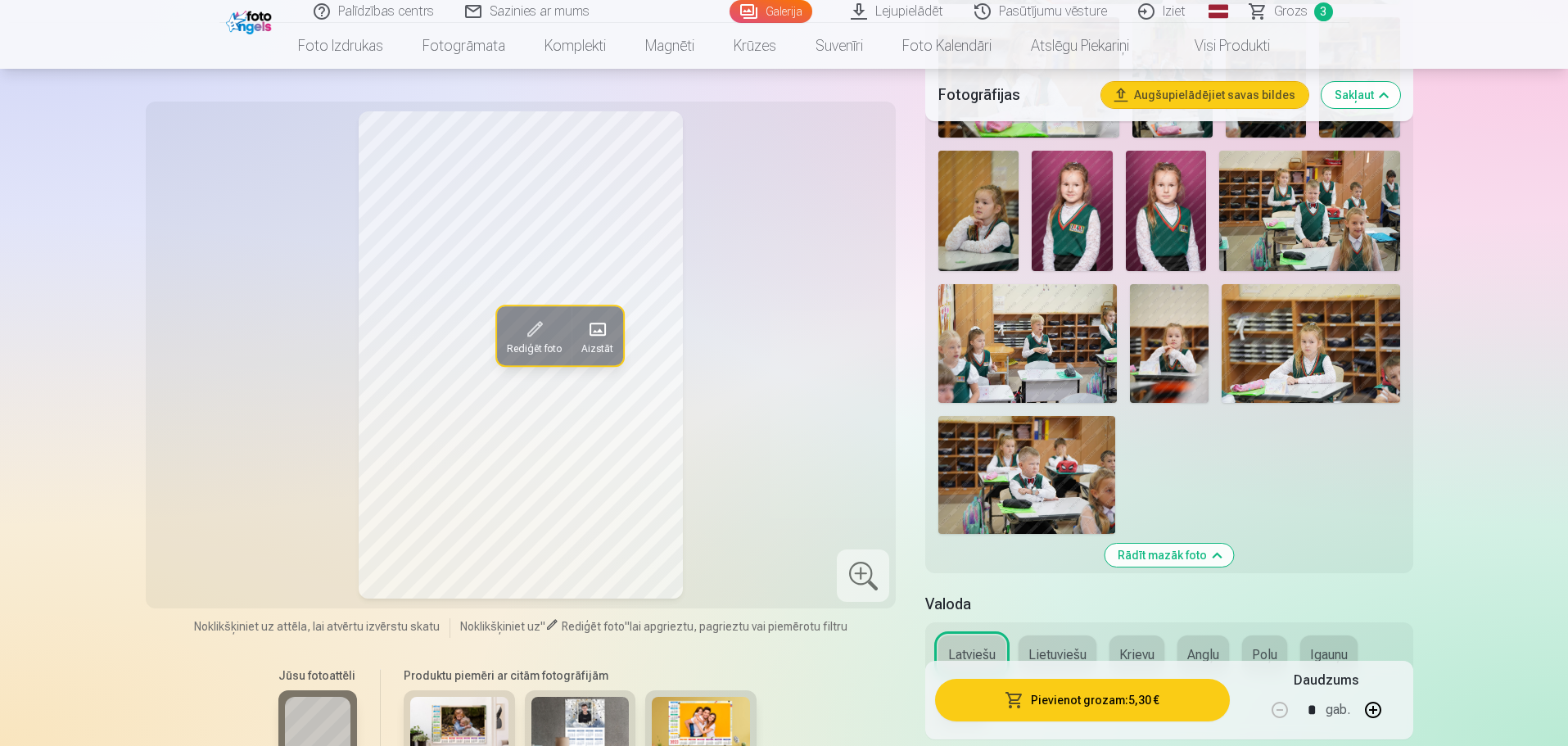
click at [1319, 15] on span "3" at bounding box center [1323, 12] width 19 height 19
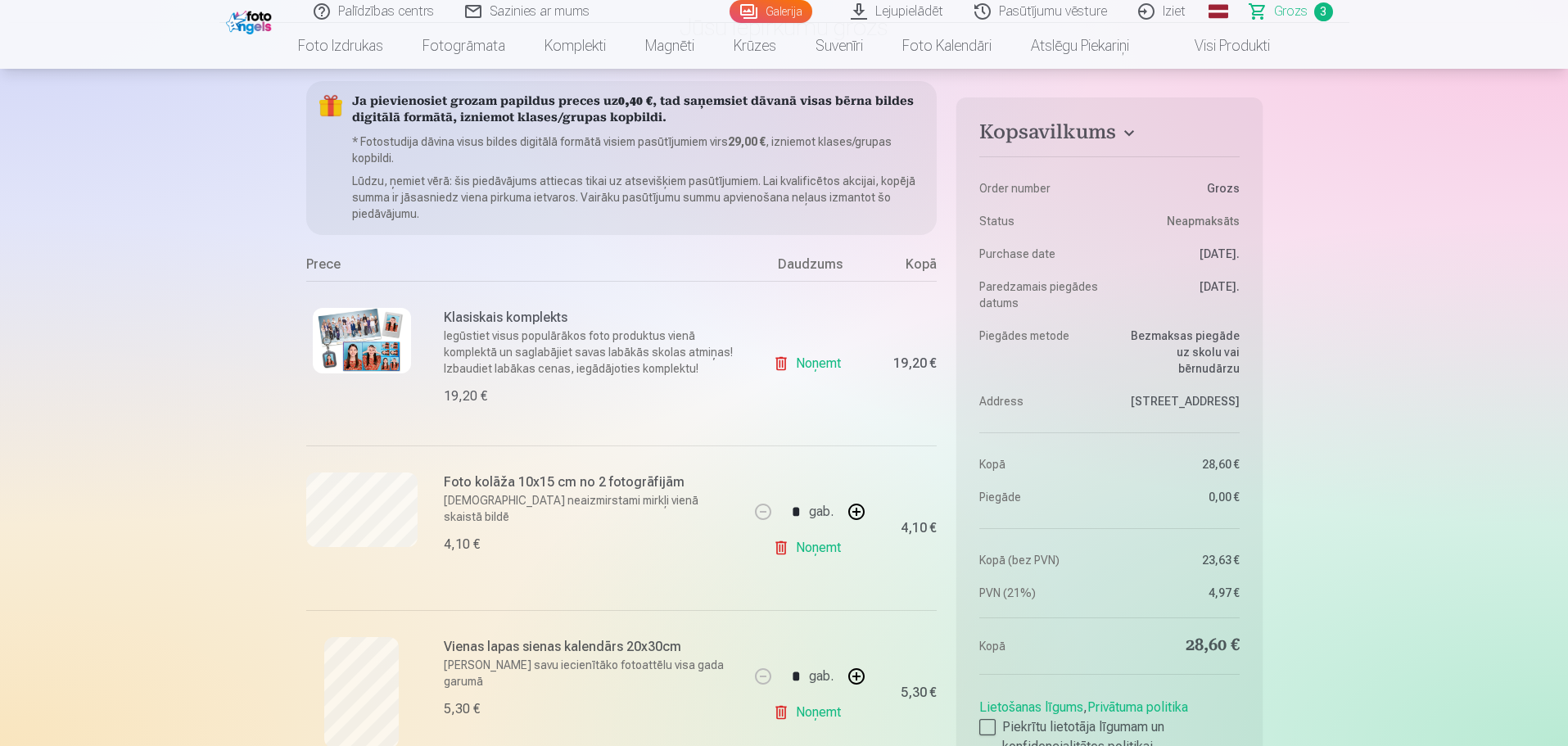
scroll to position [164, 0]
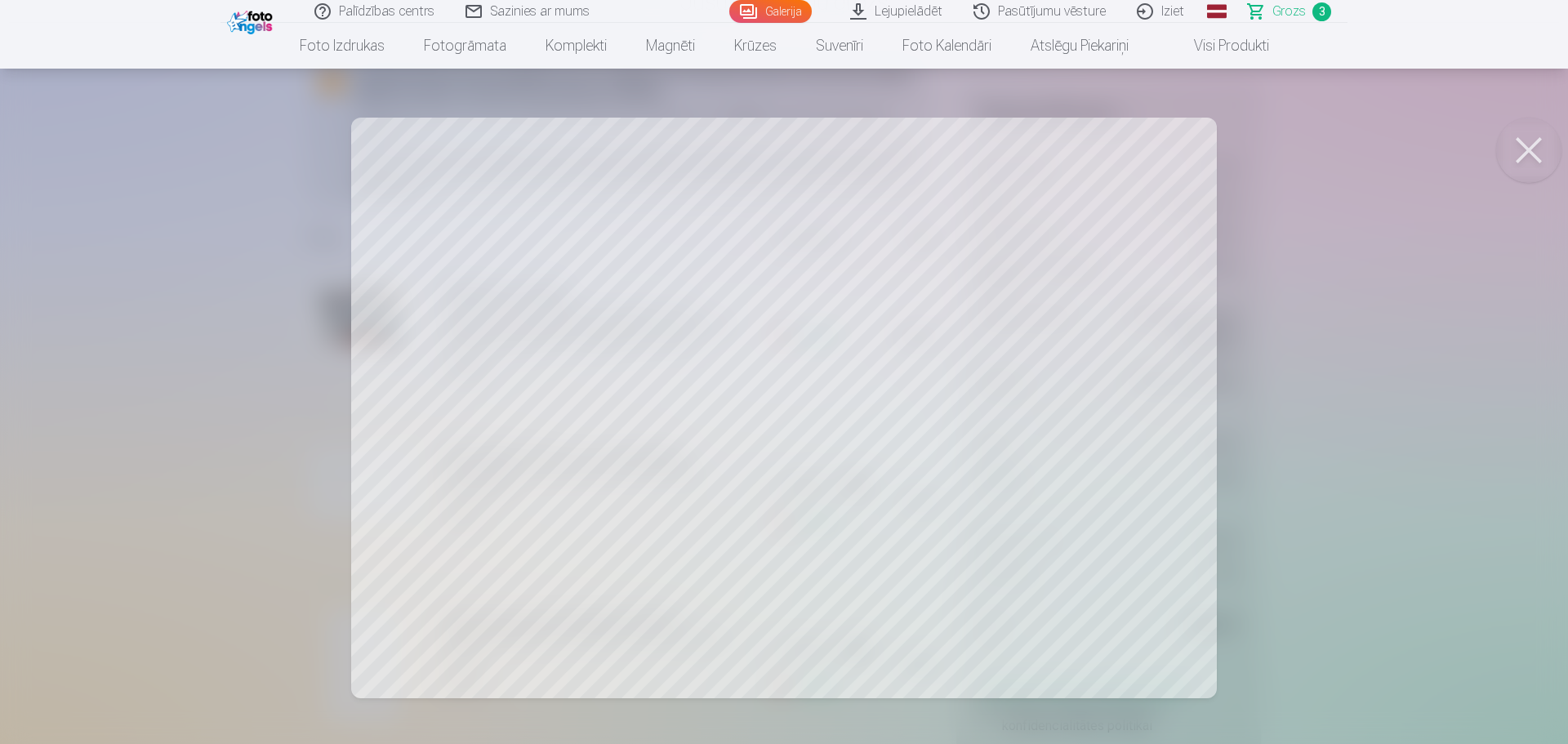
click at [1542, 159] on button at bounding box center [1529, 150] width 65 height 65
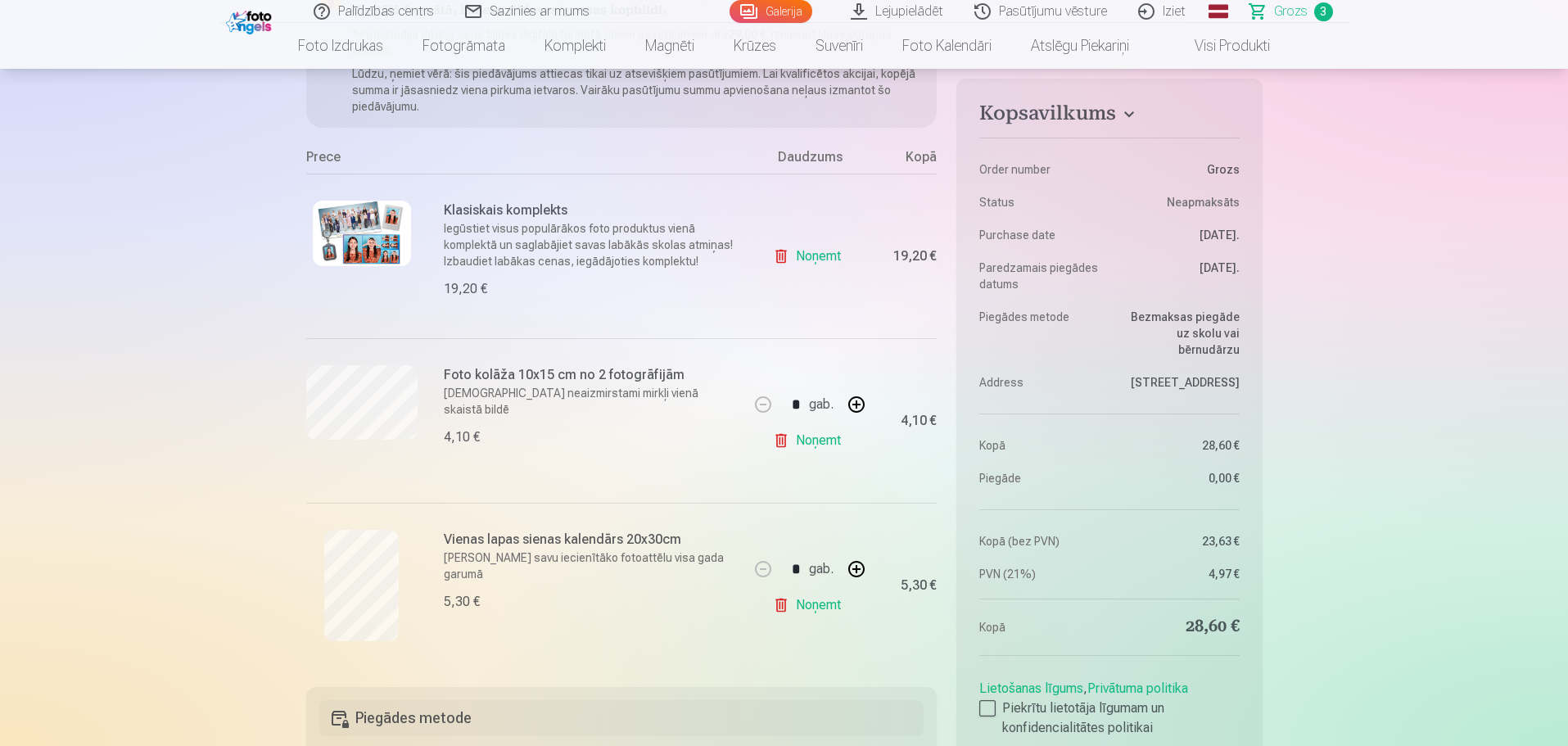
scroll to position [0, 0]
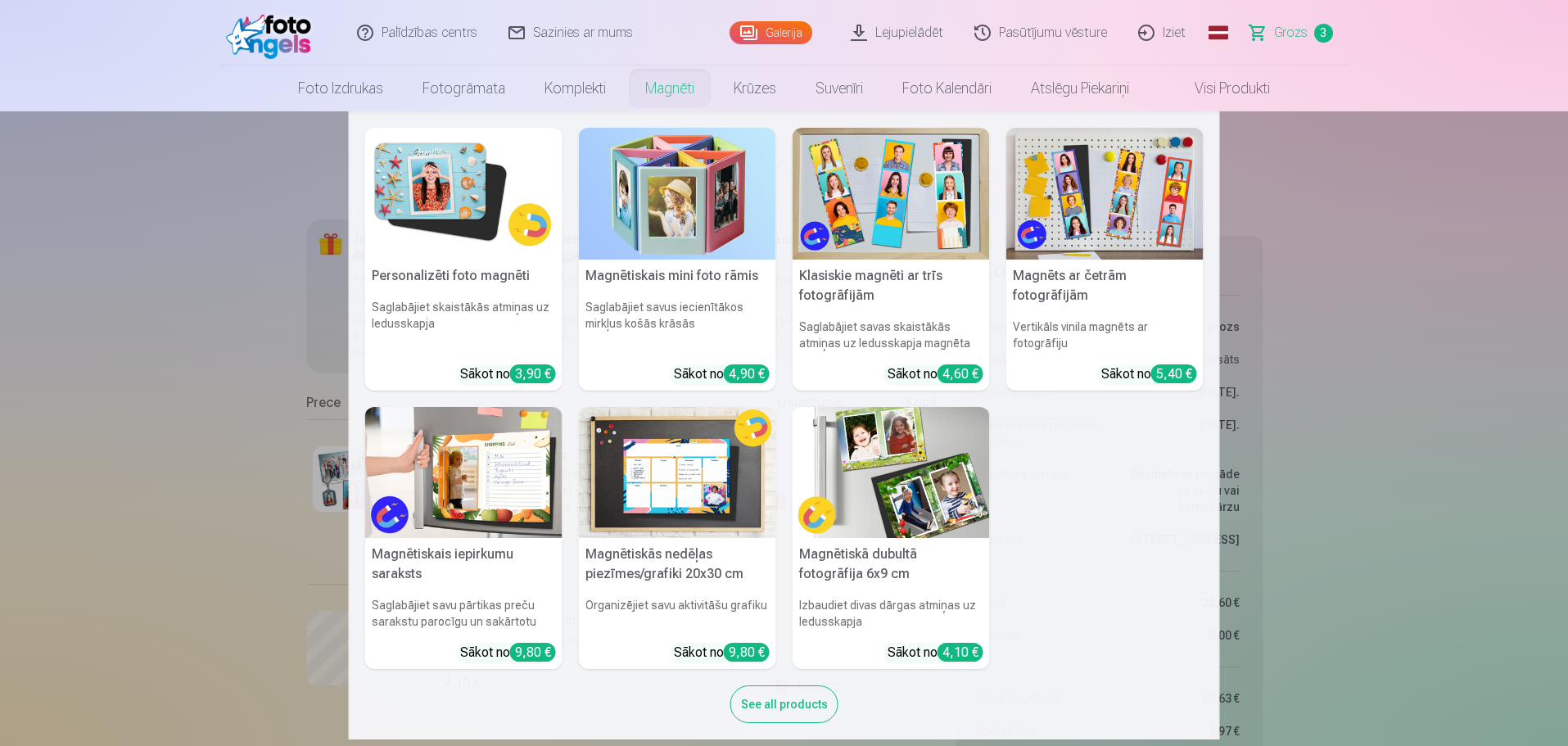
click at [675, 84] on link "Magnēti" at bounding box center [670, 89] width 89 height 46
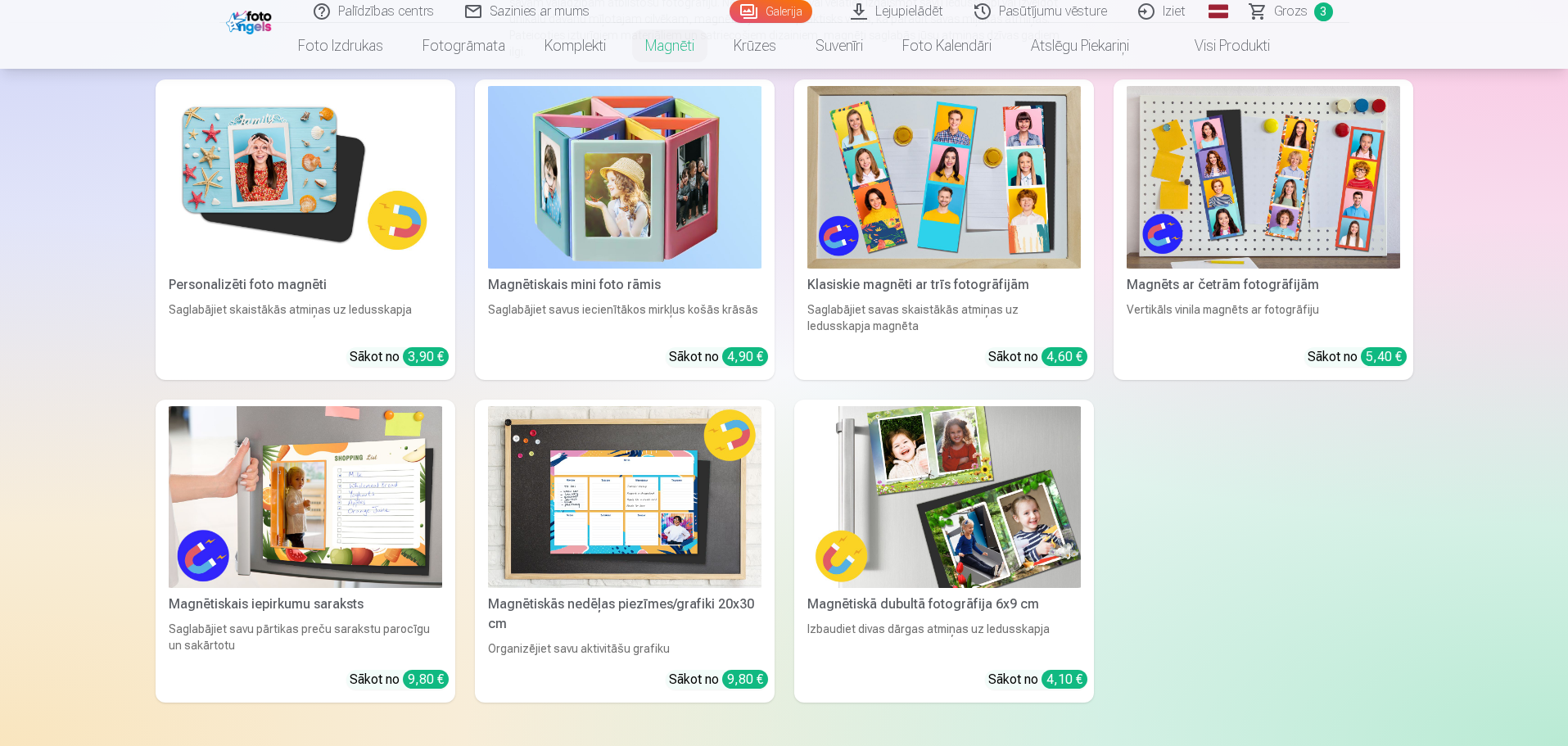
scroll to position [245, 0]
click at [294, 177] on img at bounding box center [305, 176] width 274 height 183
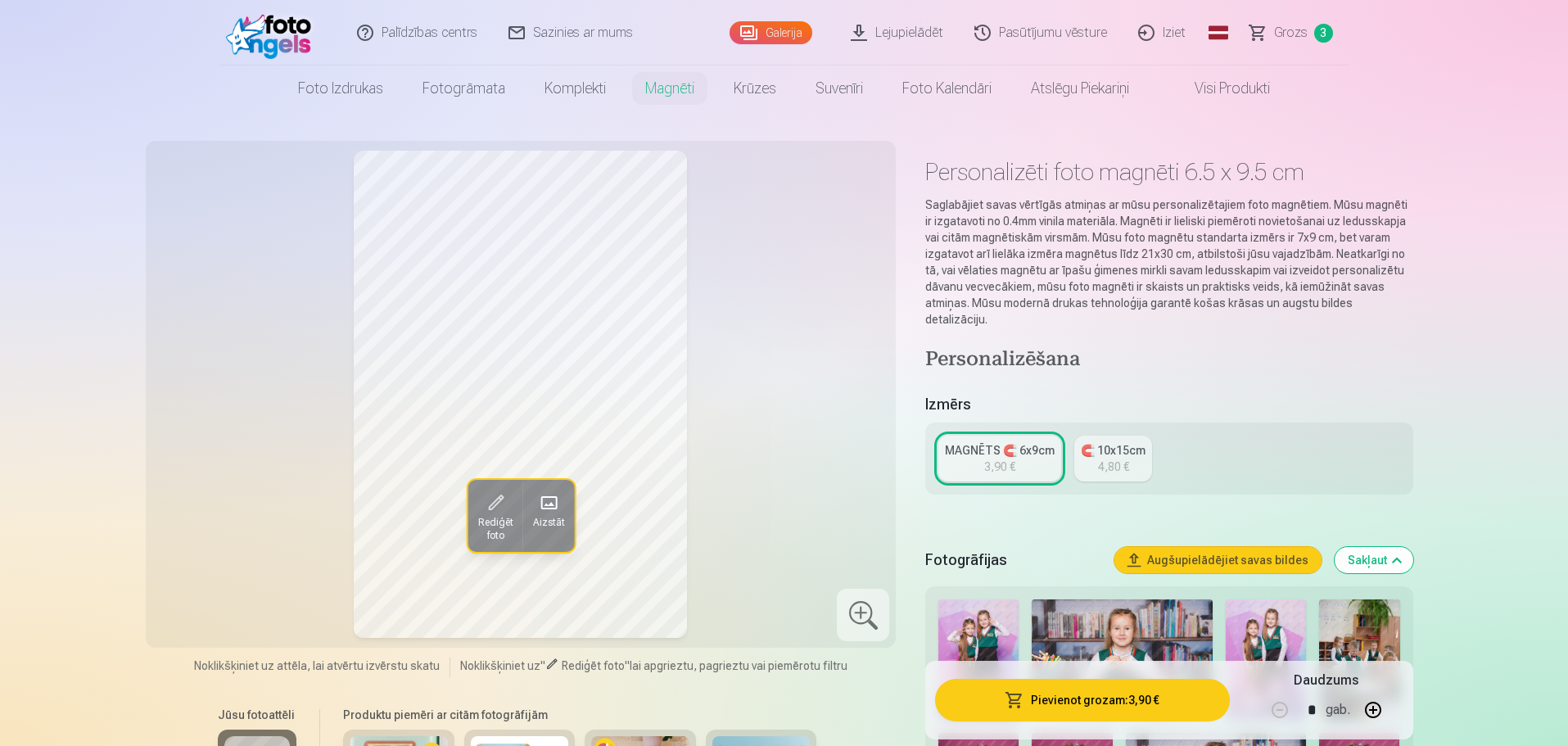
click at [1027, 442] on div "MAGNĒTS 🧲 6x9cm" at bounding box center [1000, 450] width 110 height 16
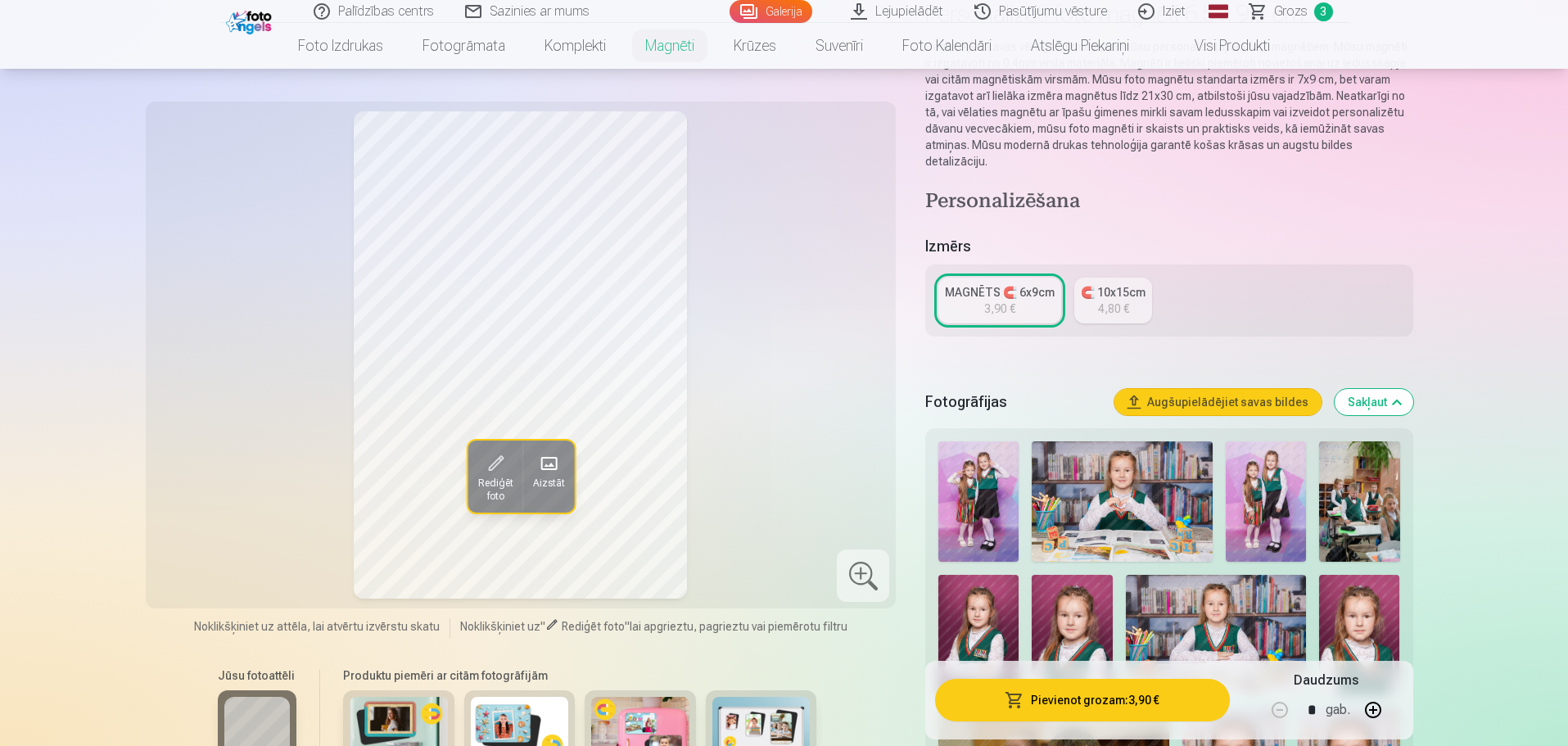
scroll to position [164, 0]
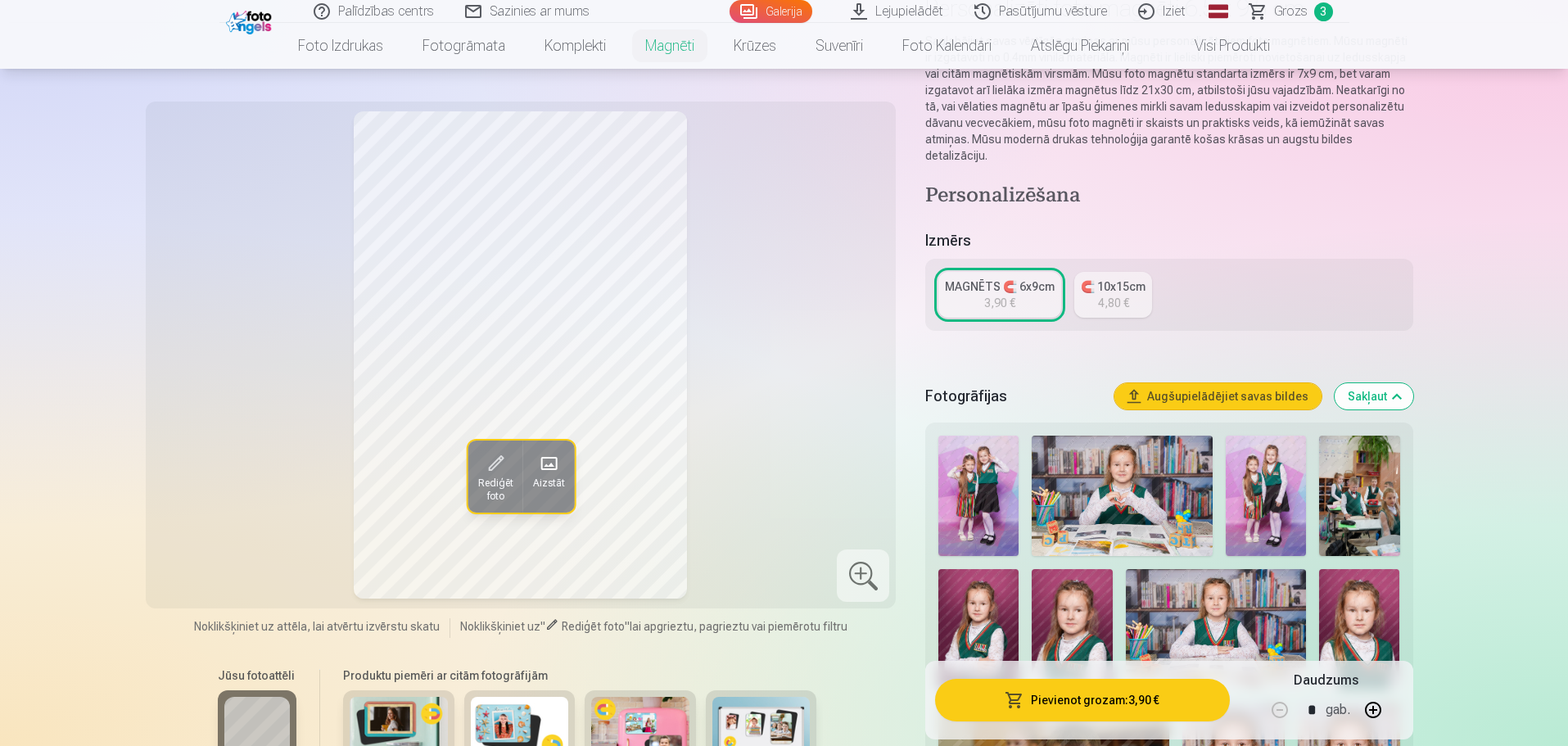
click at [1138, 478] on img at bounding box center [1122, 496] width 181 height 120
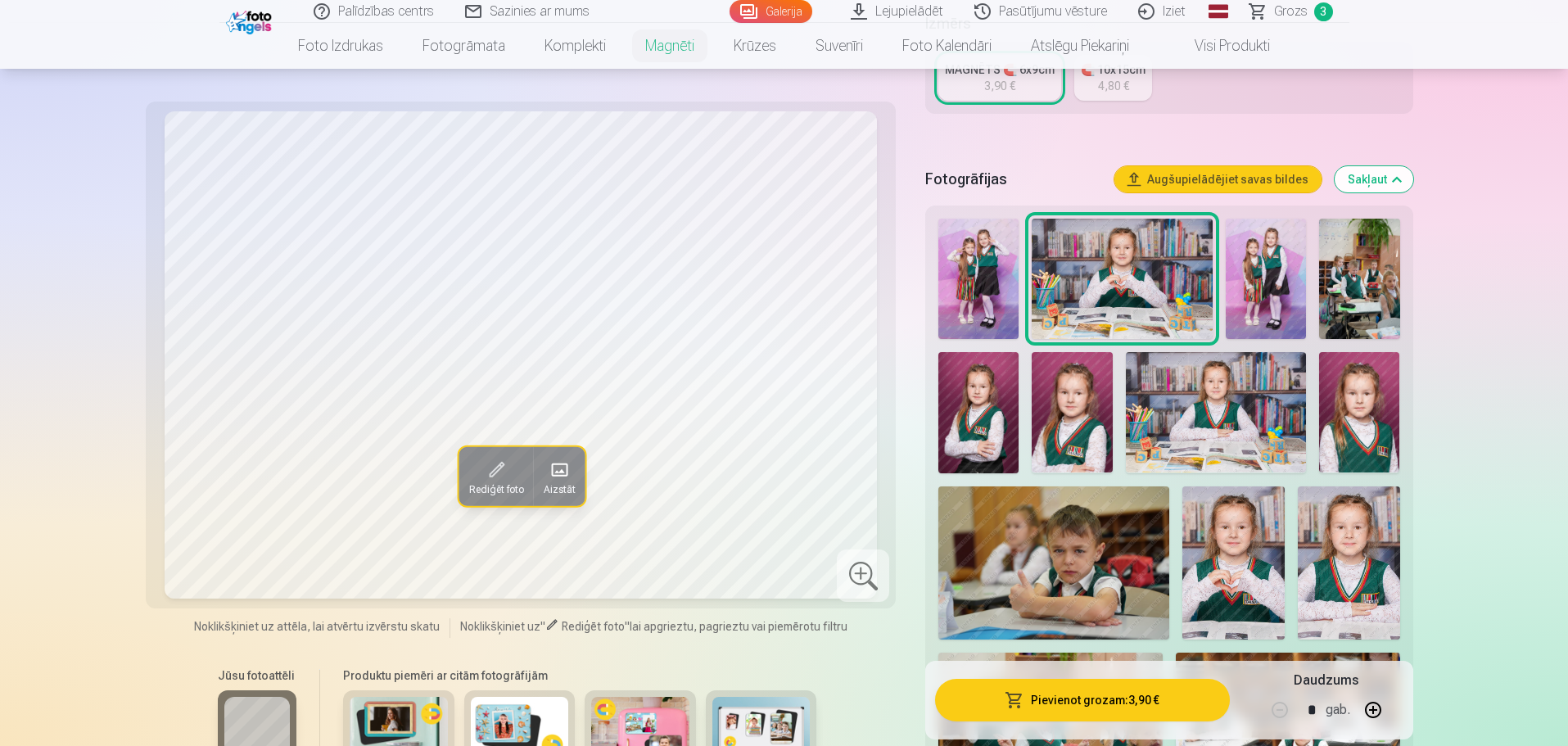
scroll to position [409, 0]
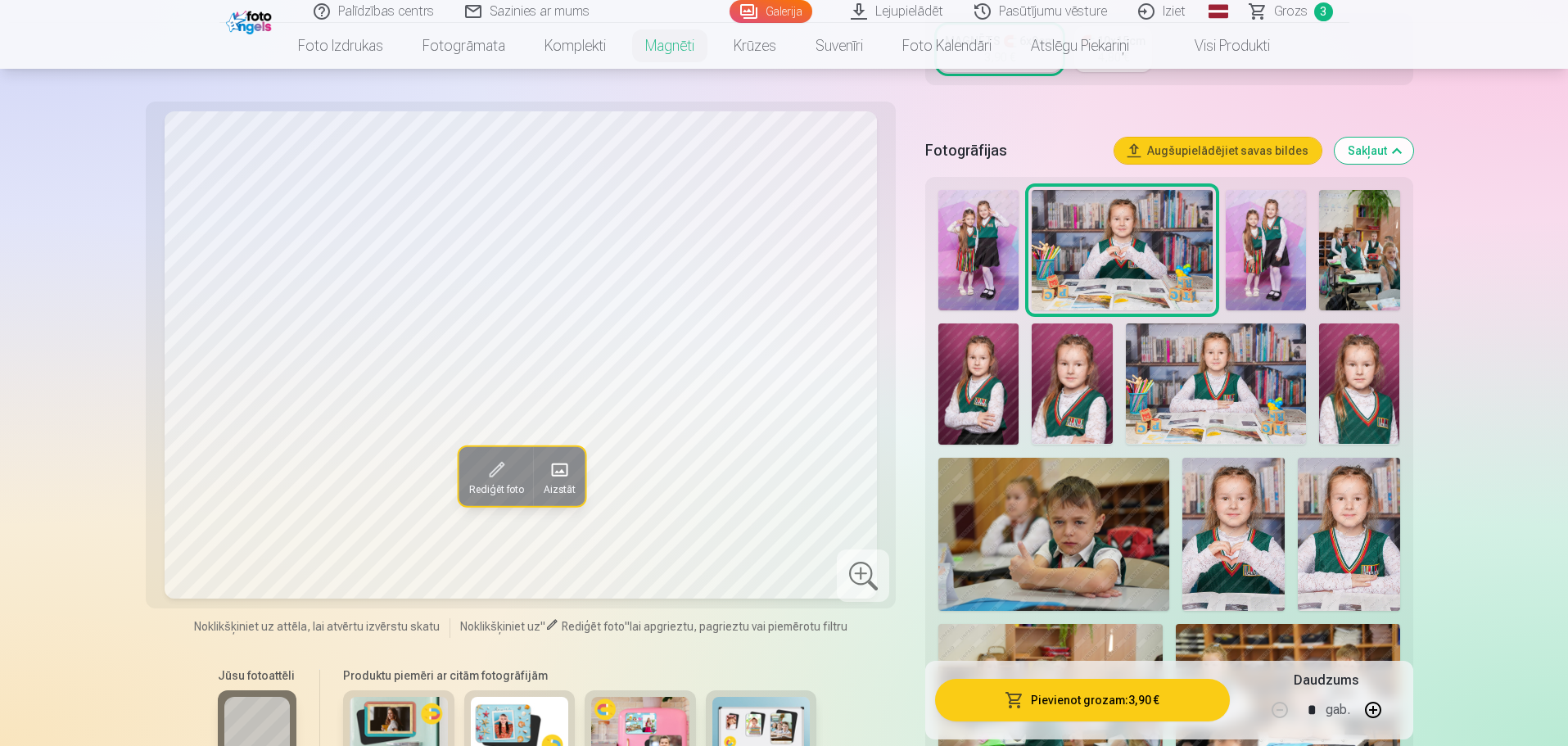
click at [970, 368] on img at bounding box center [979, 384] width 81 height 120
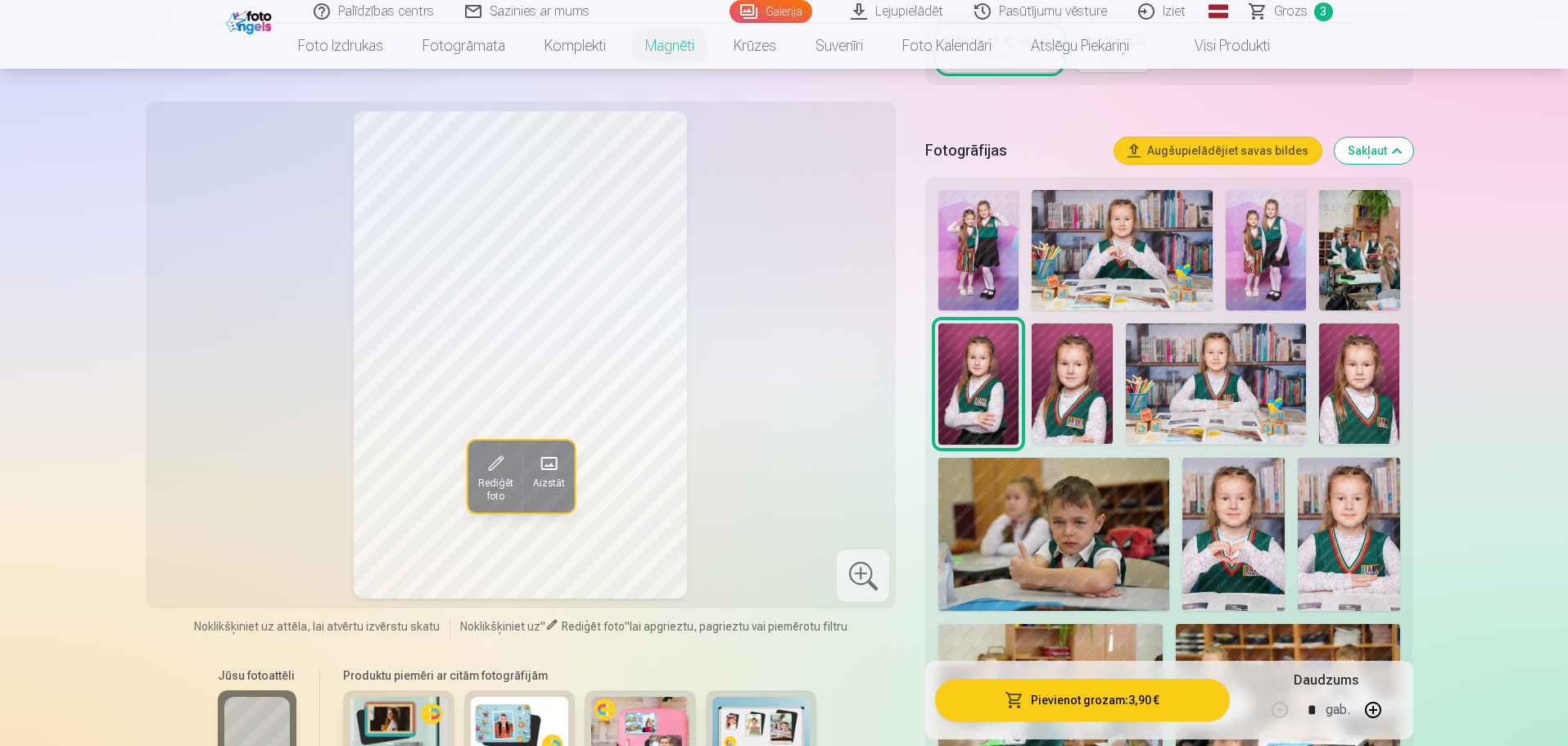
click at [1062, 360] on img at bounding box center [1072, 384] width 81 height 120
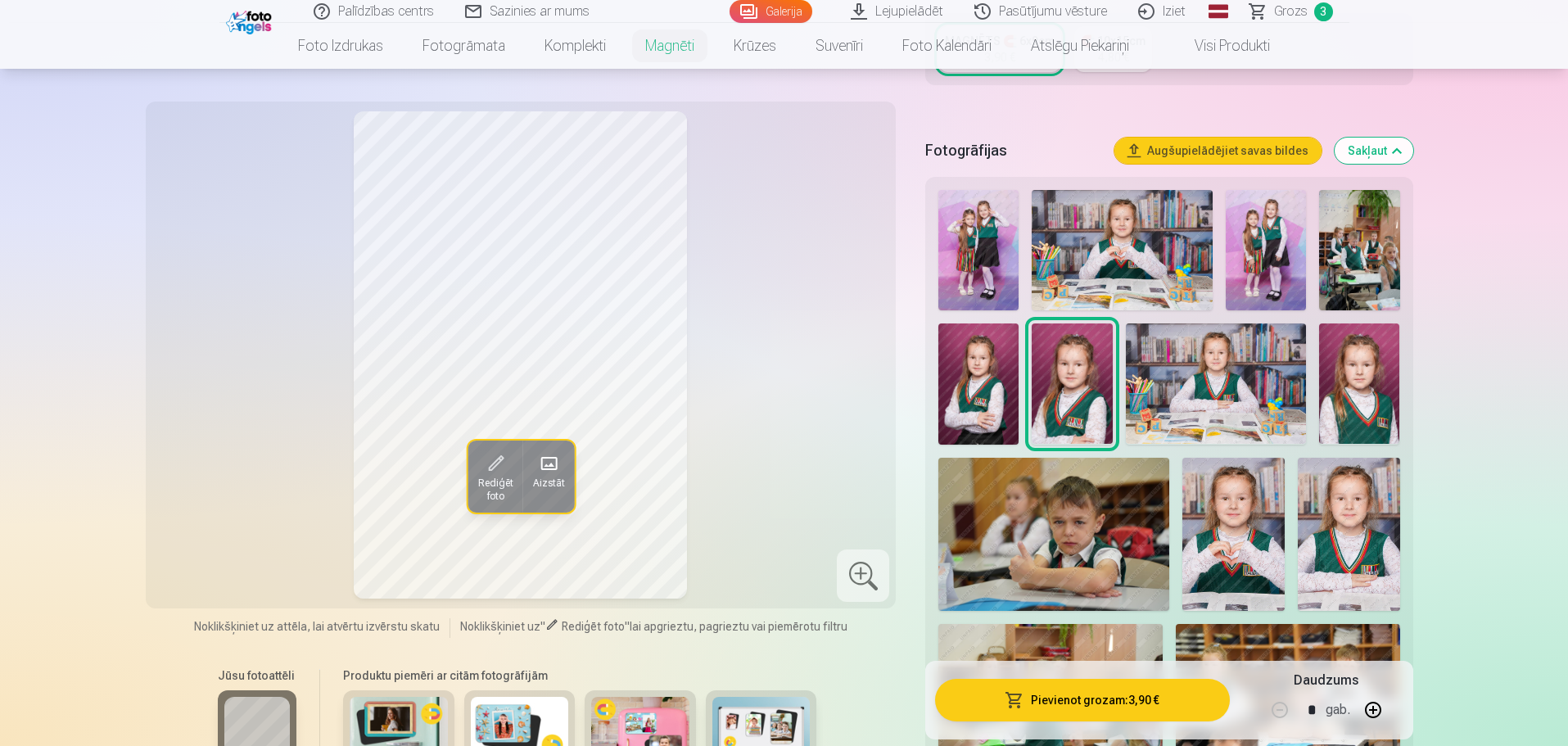
click at [1186, 376] on img at bounding box center [1217, 384] width 181 height 120
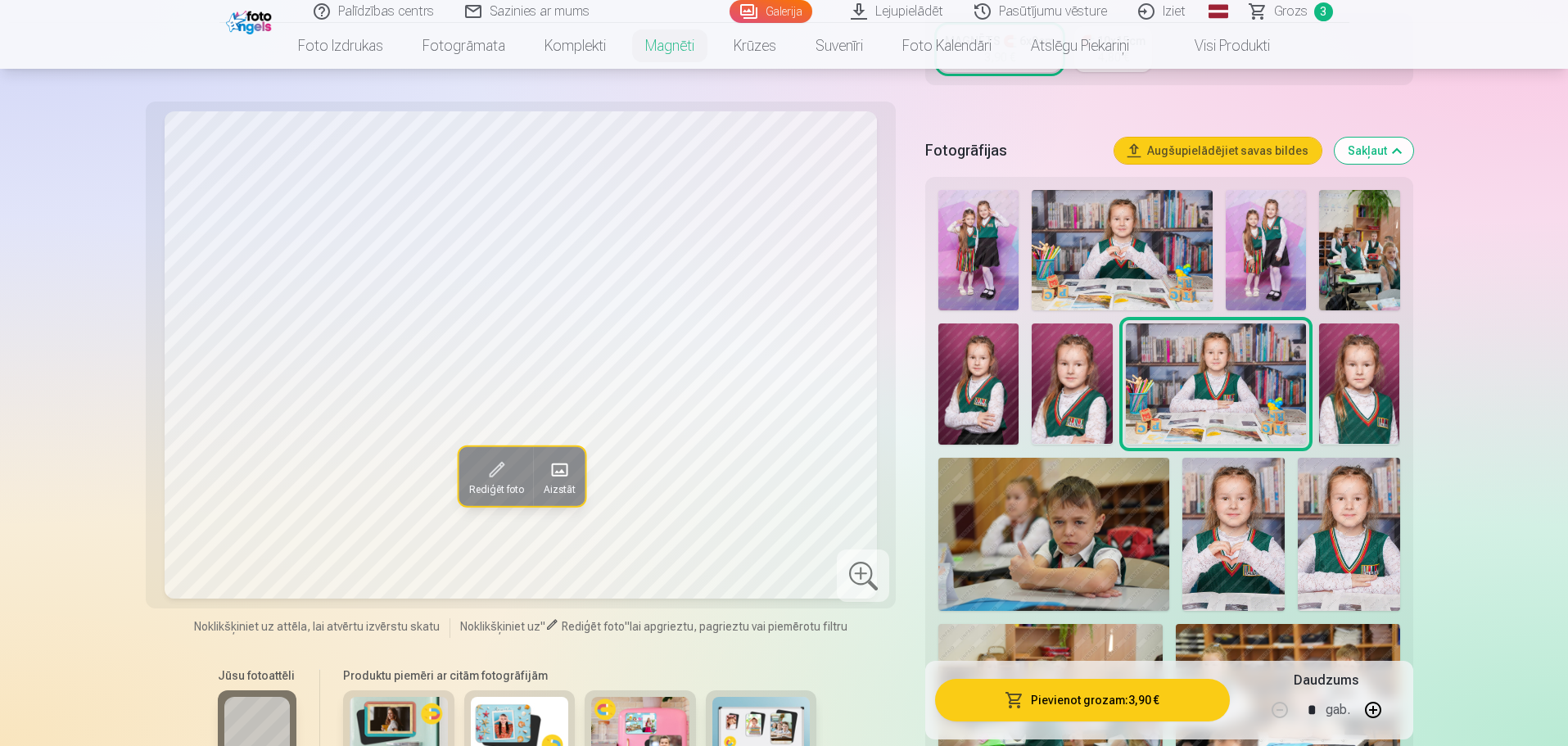
click at [1358, 368] on img at bounding box center [1360, 384] width 81 height 120
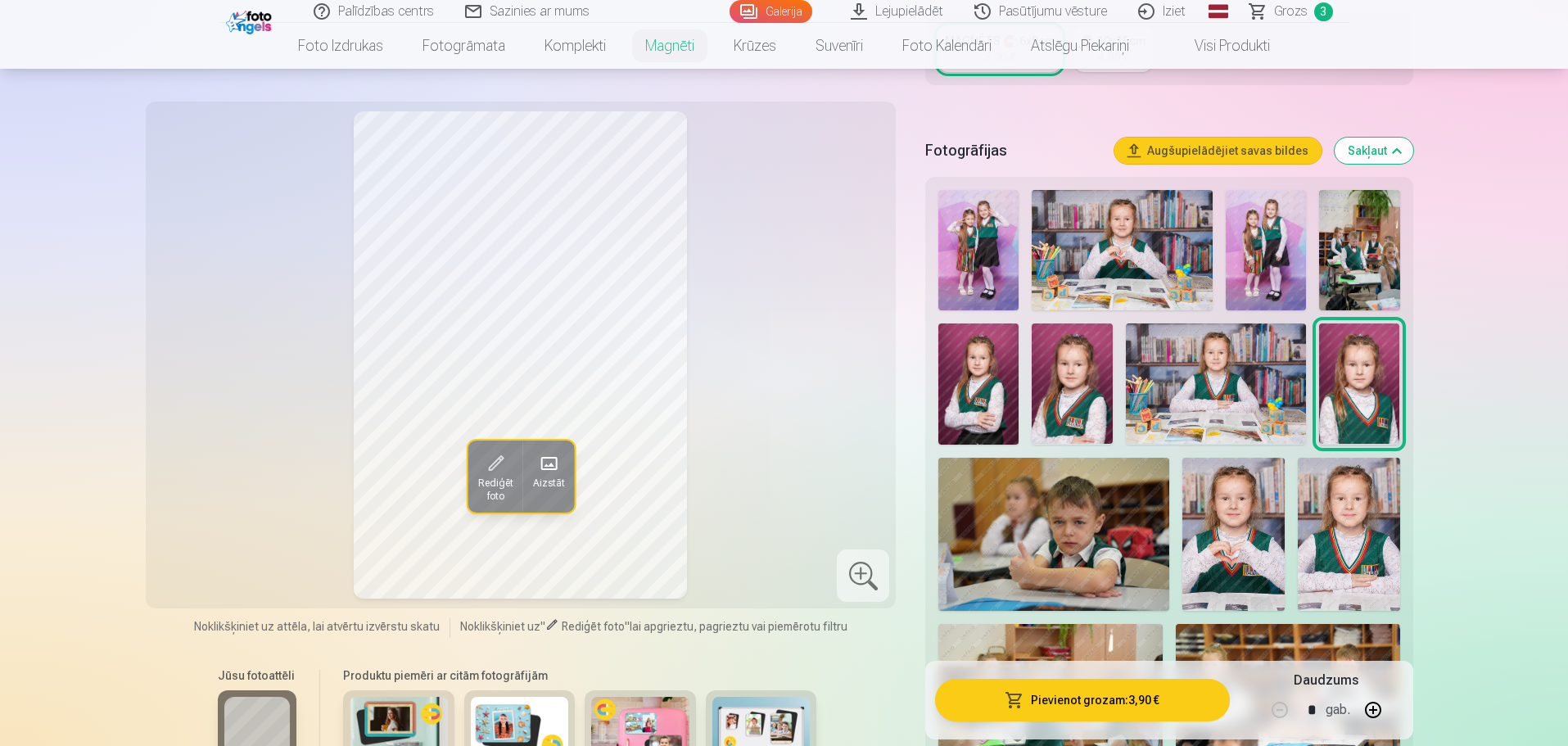
click at [1379, 511] on img at bounding box center [1350, 534] width 103 height 153
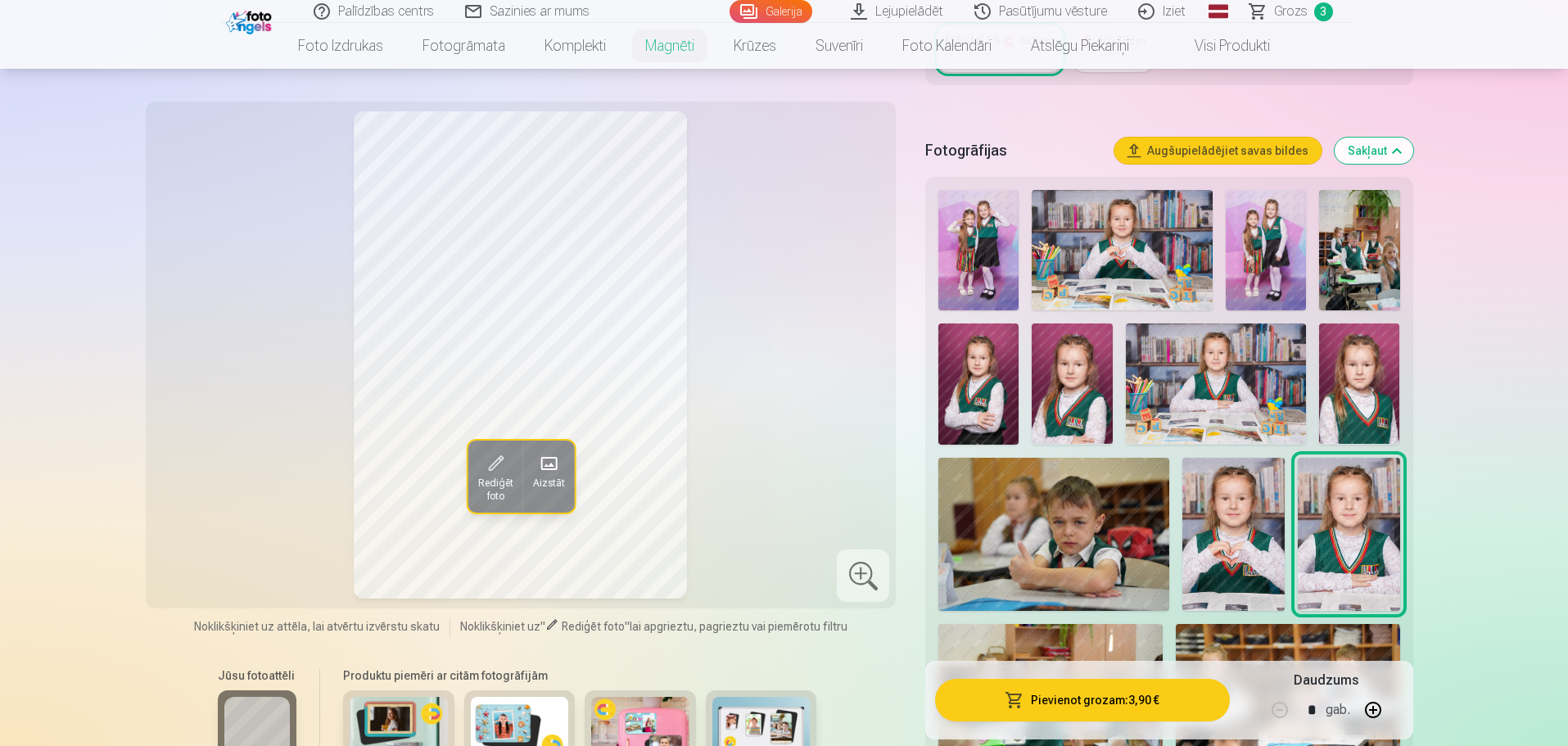
click at [1244, 540] on img at bounding box center [1234, 535] width 103 height 154
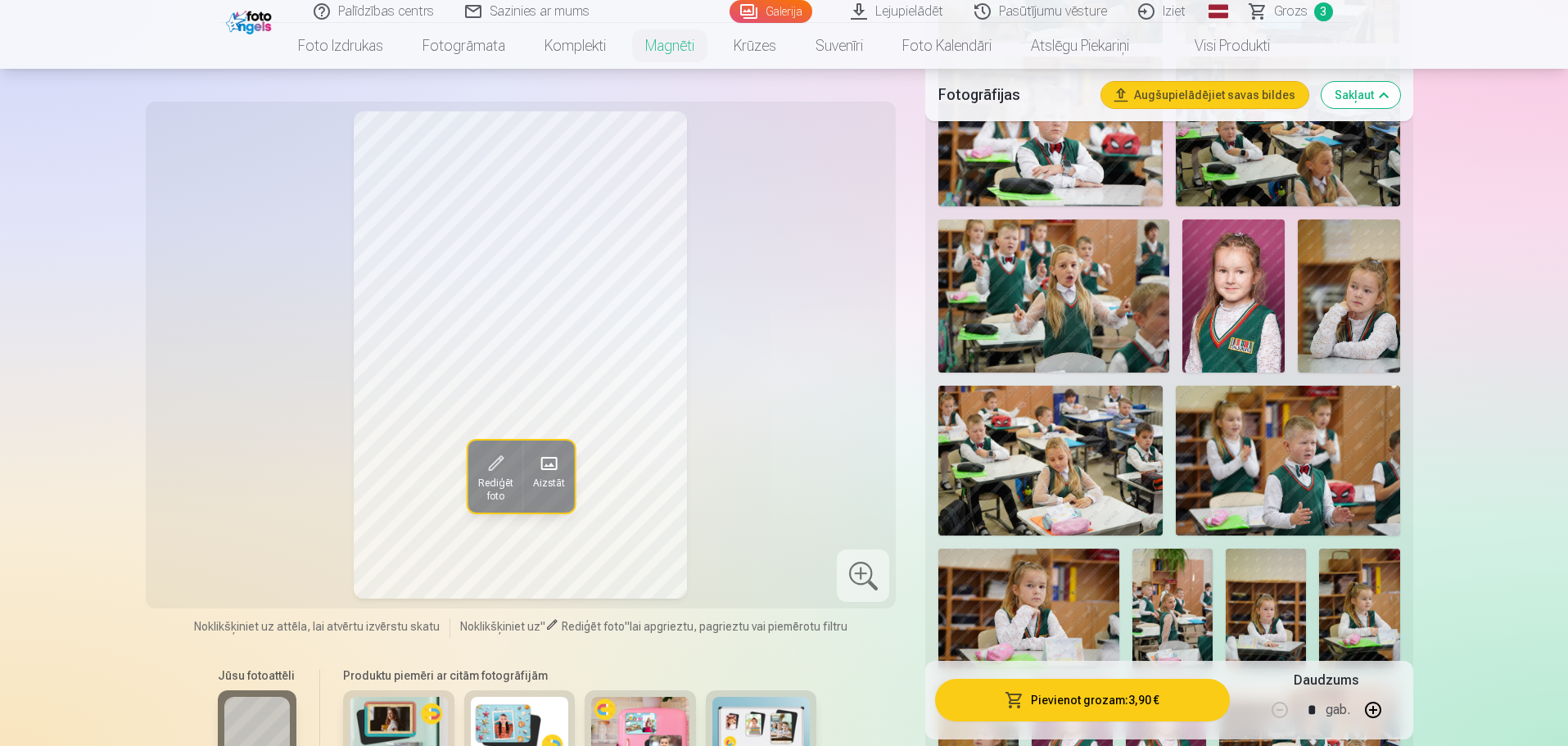
scroll to position [1146, 0]
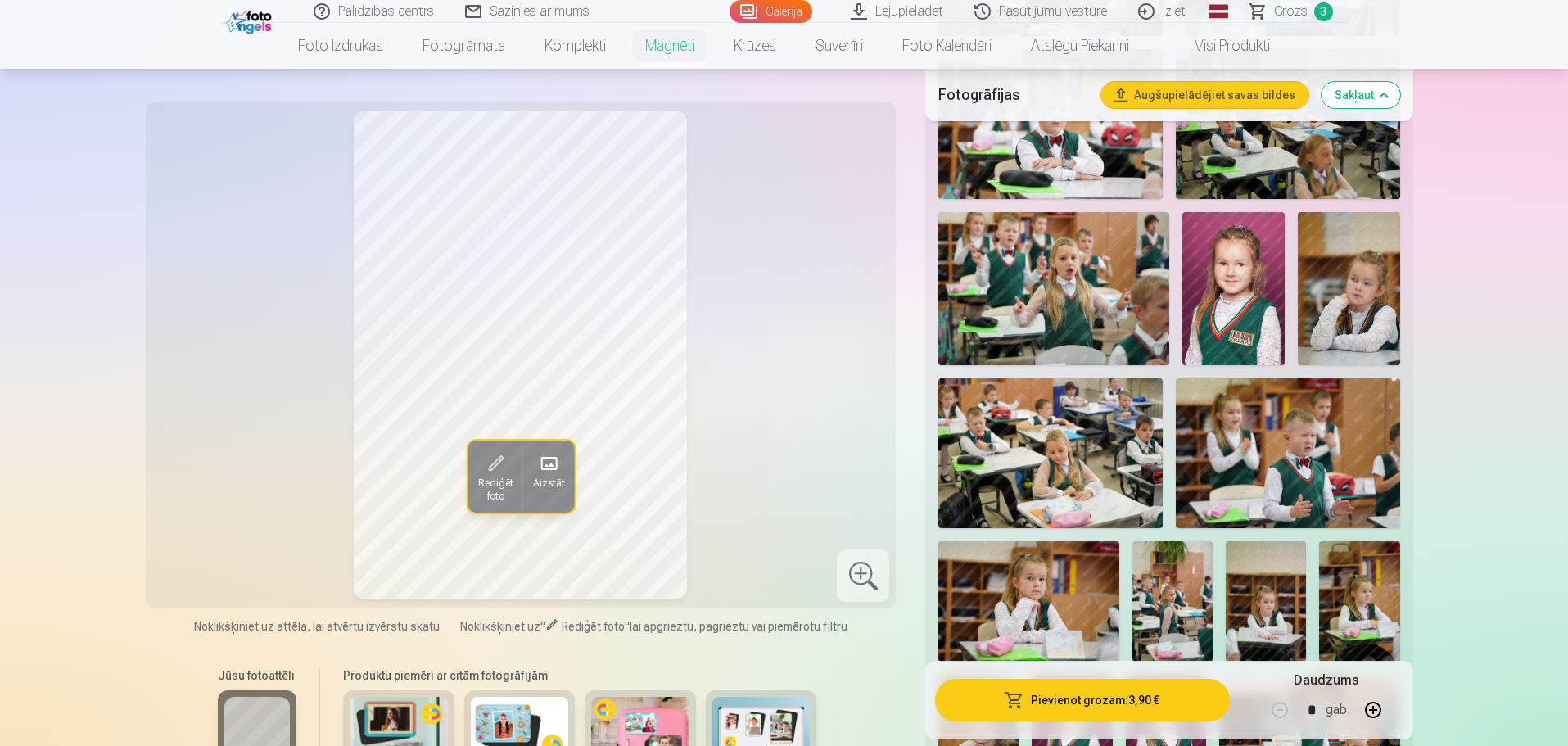
click at [1255, 296] on img at bounding box center [1234, 288] width 103 height 153
click at [1367, 271] on img at bounding box center [1350, 289] width 103 height 154
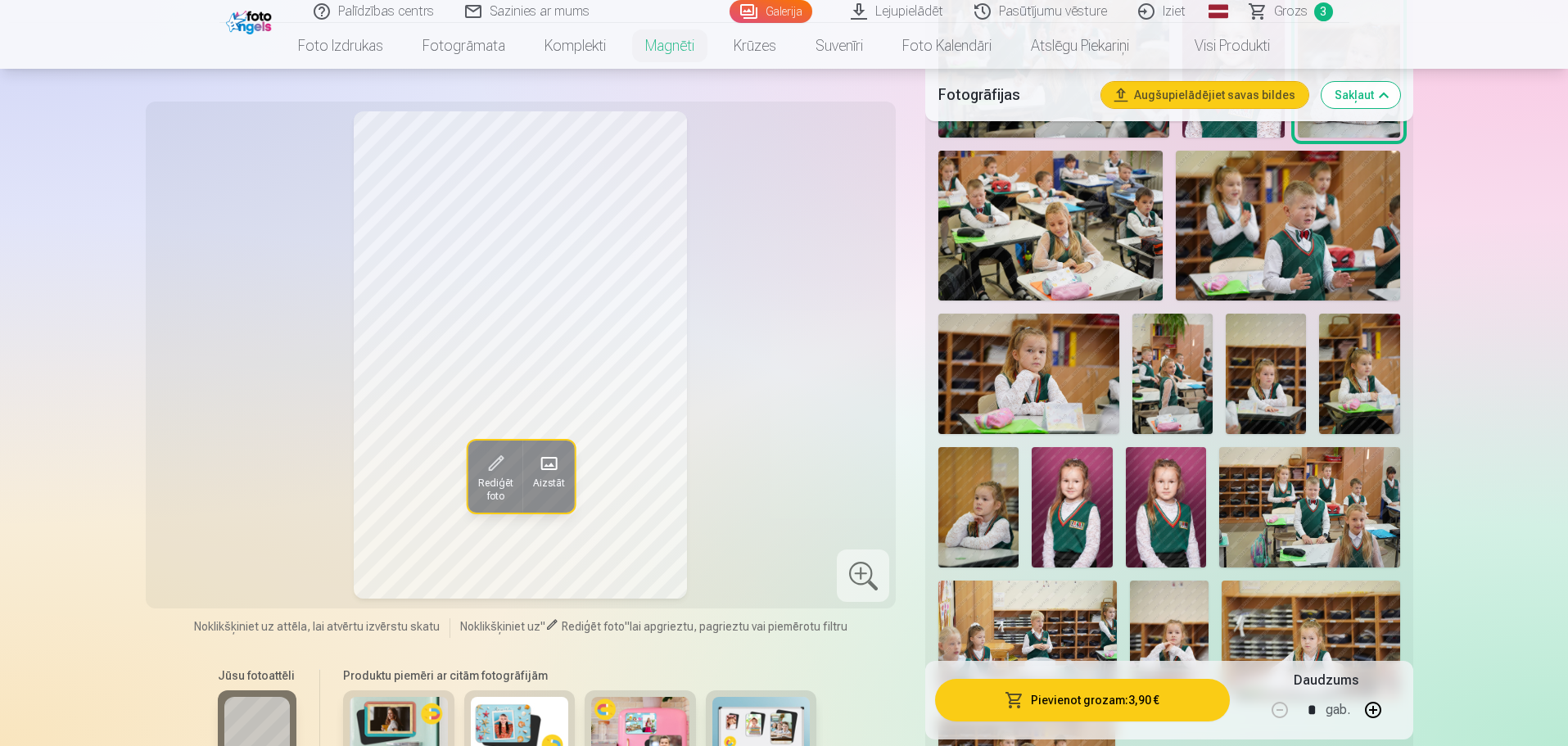
scroll to position [1392, 0]
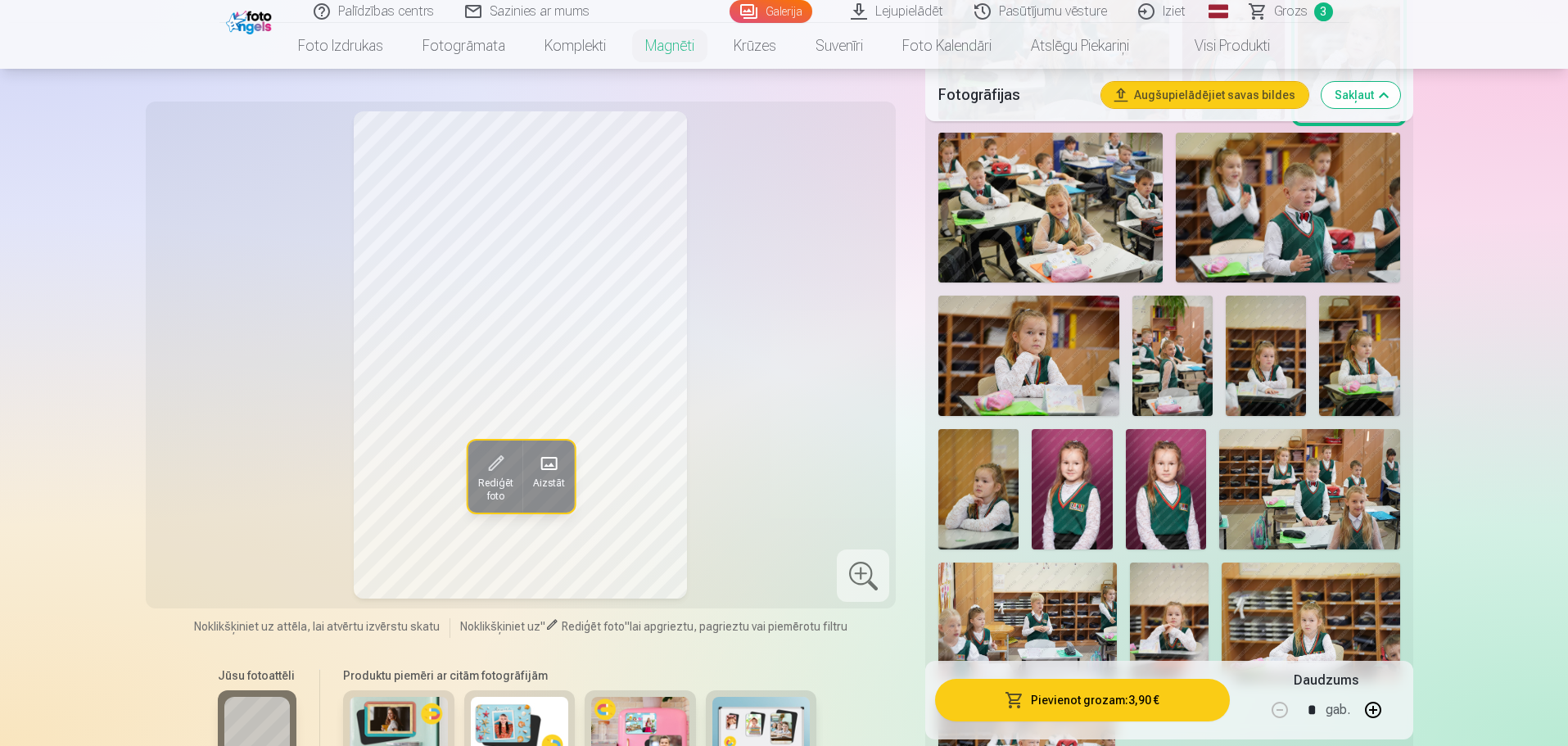
click at [1065, 336] on img at bounding box center [1029, 356] width 181 height 120
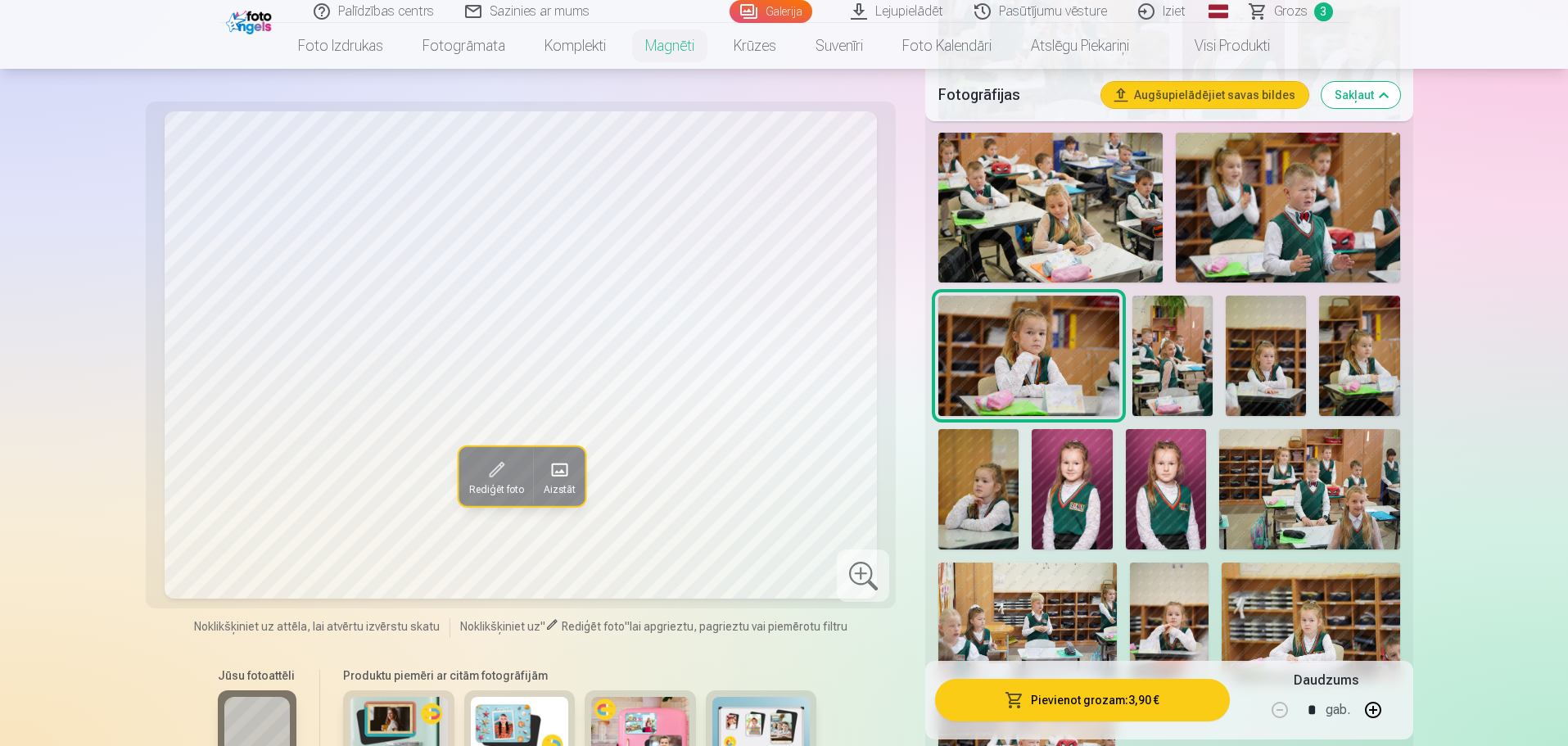
drag, startPoint x: 1277, startPoint y: 328, endPoint x: 1291, endPoint y: 329, distance: 14.0
click at [1277, 328] on img at bounding box center [1266, 356] width 81 height 120
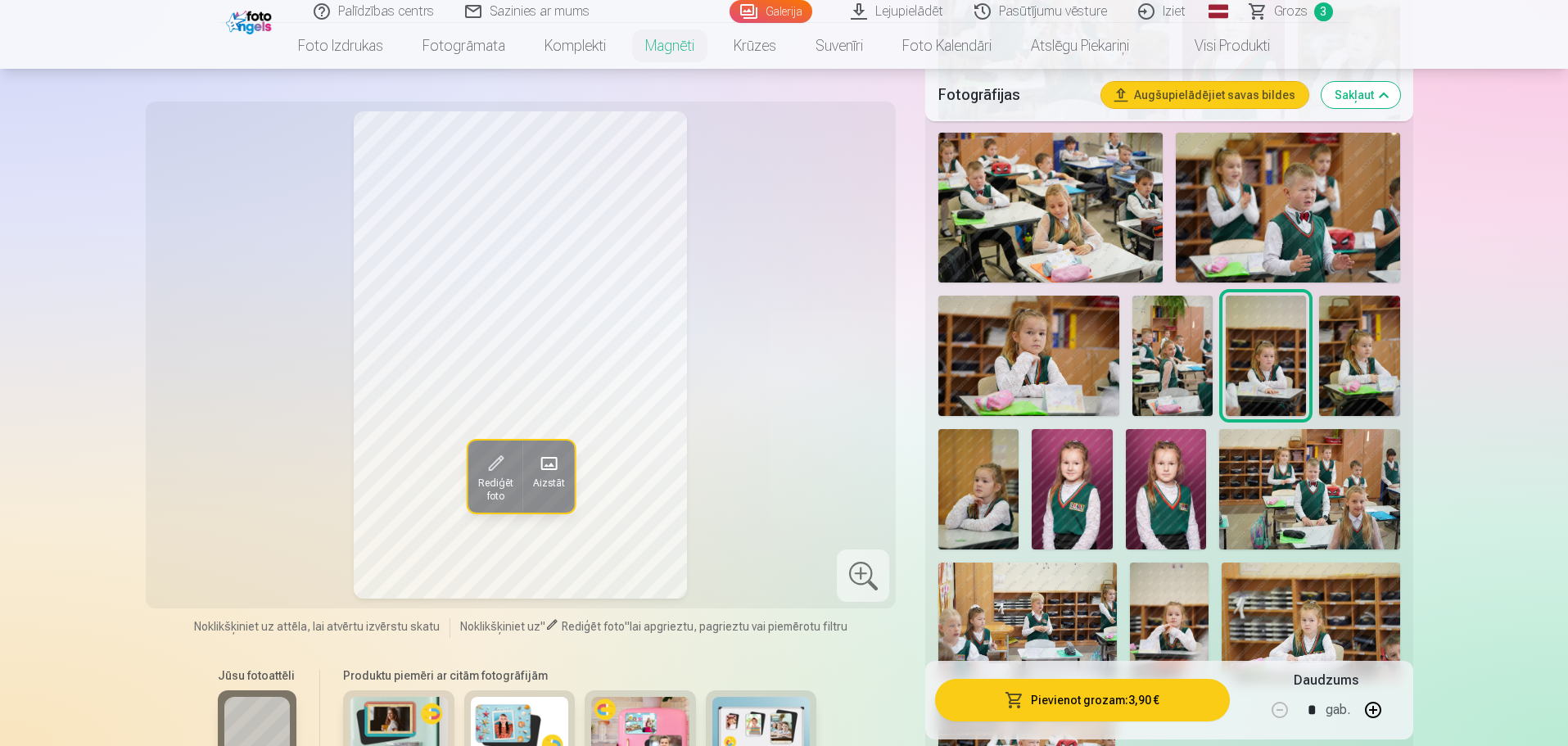
click at [1363, 348] on img at bounding box center [1360, 356] width 81 height 120
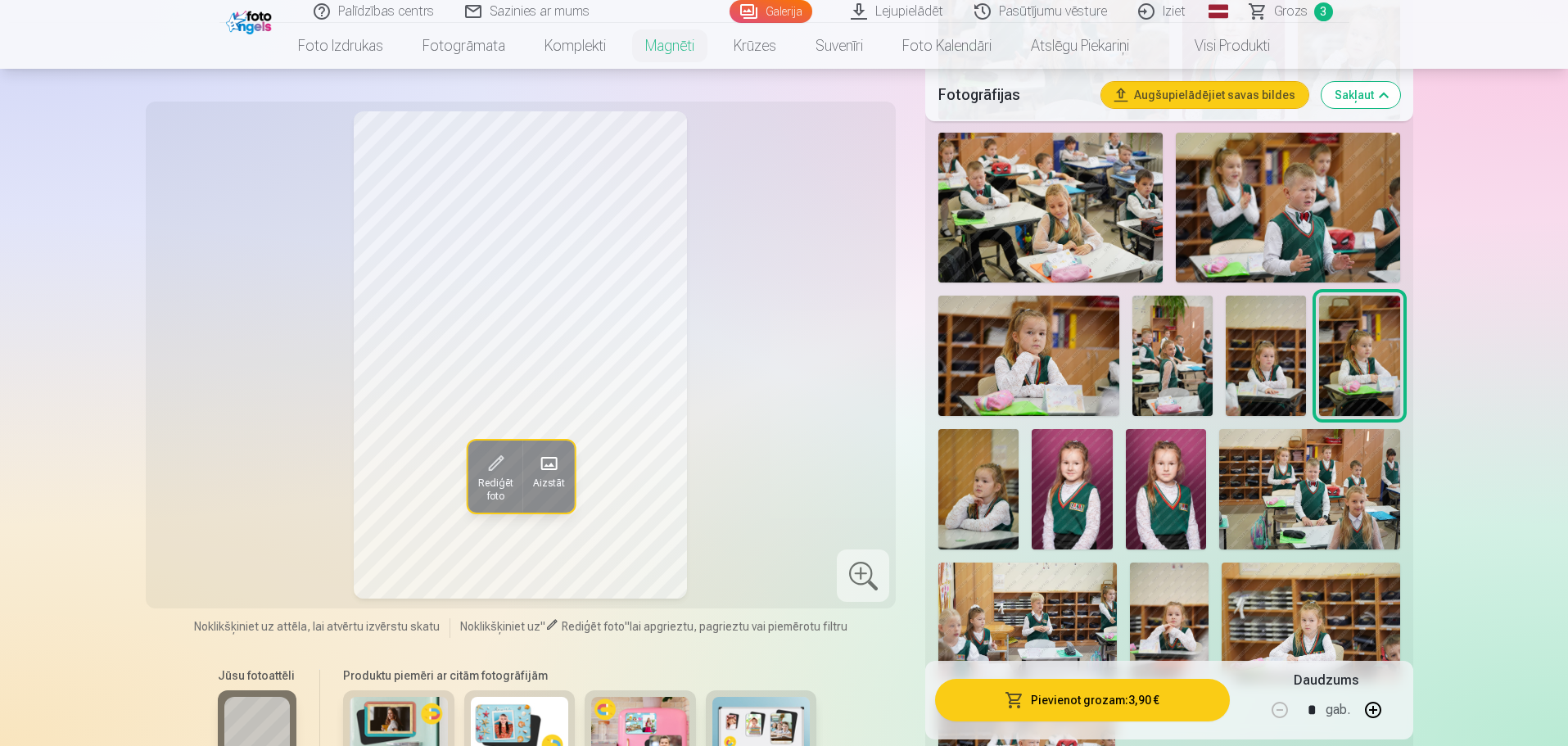
click at [1190, 488] on img at bounding box center [1166, 489] width 81 height 120
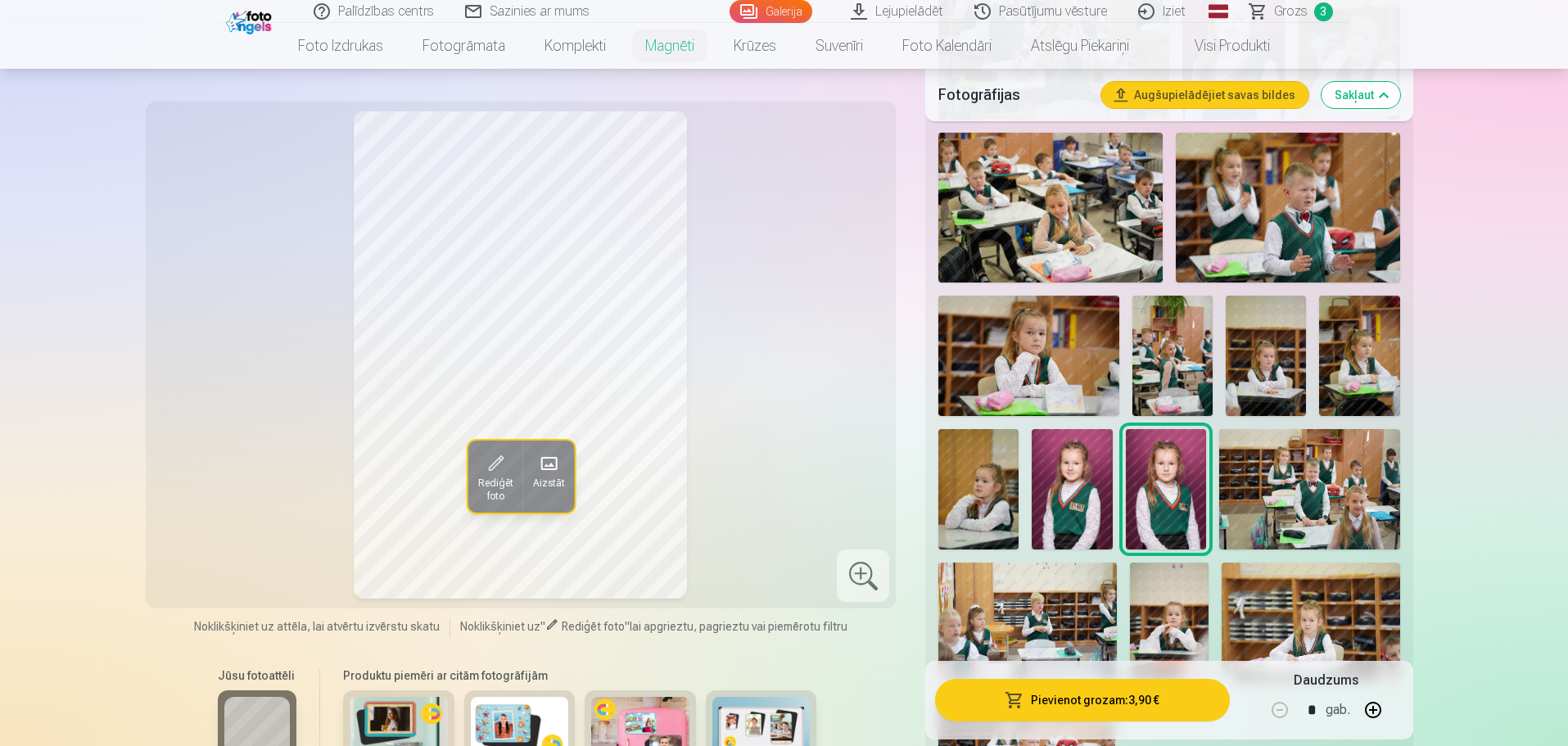
click at [1064, 464] on img at bounding box center [1072, 489] width 81 height 120
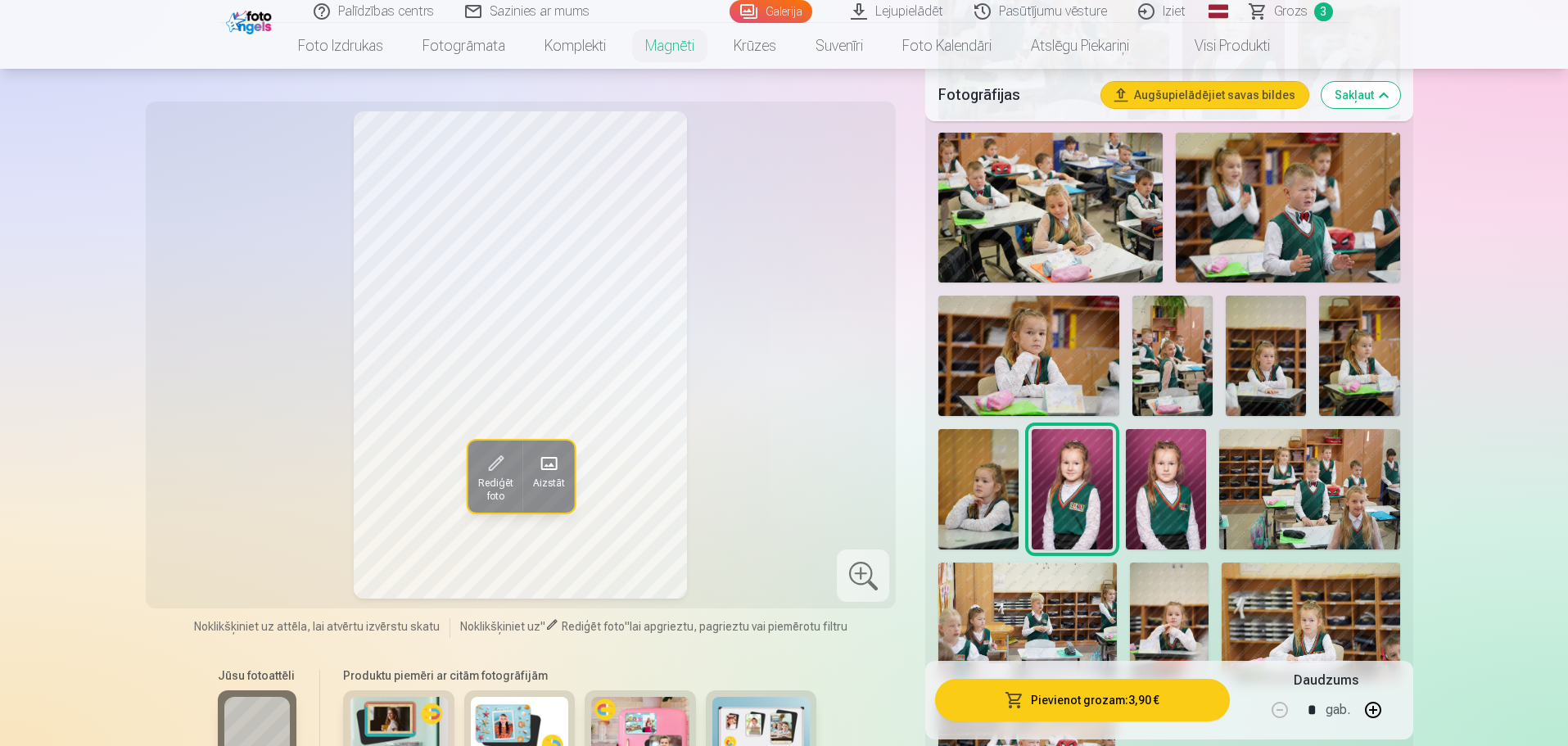
click at [983, 476] on img at bounding box center [979, 489] width 81 height 120
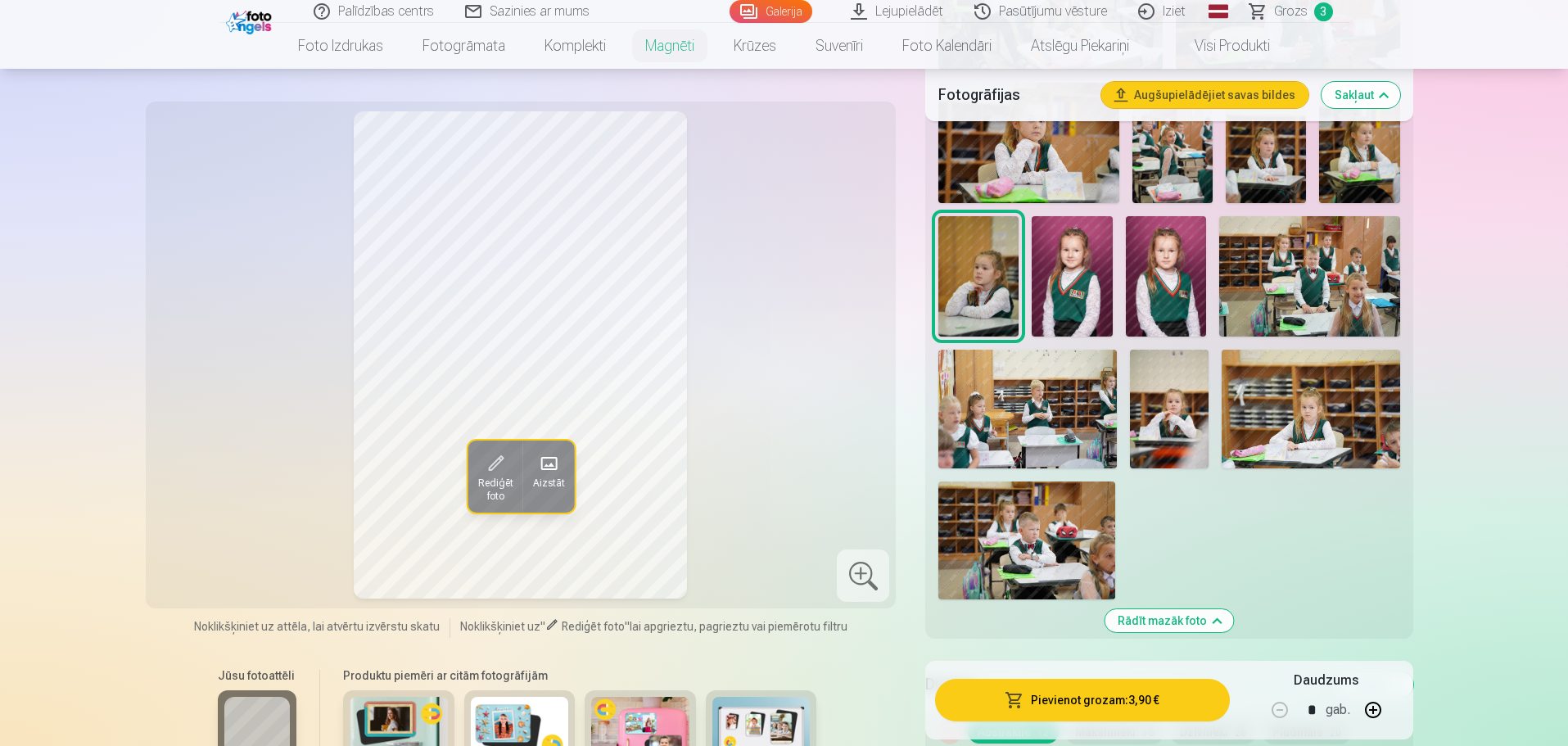
scroll to position [1637, 0]
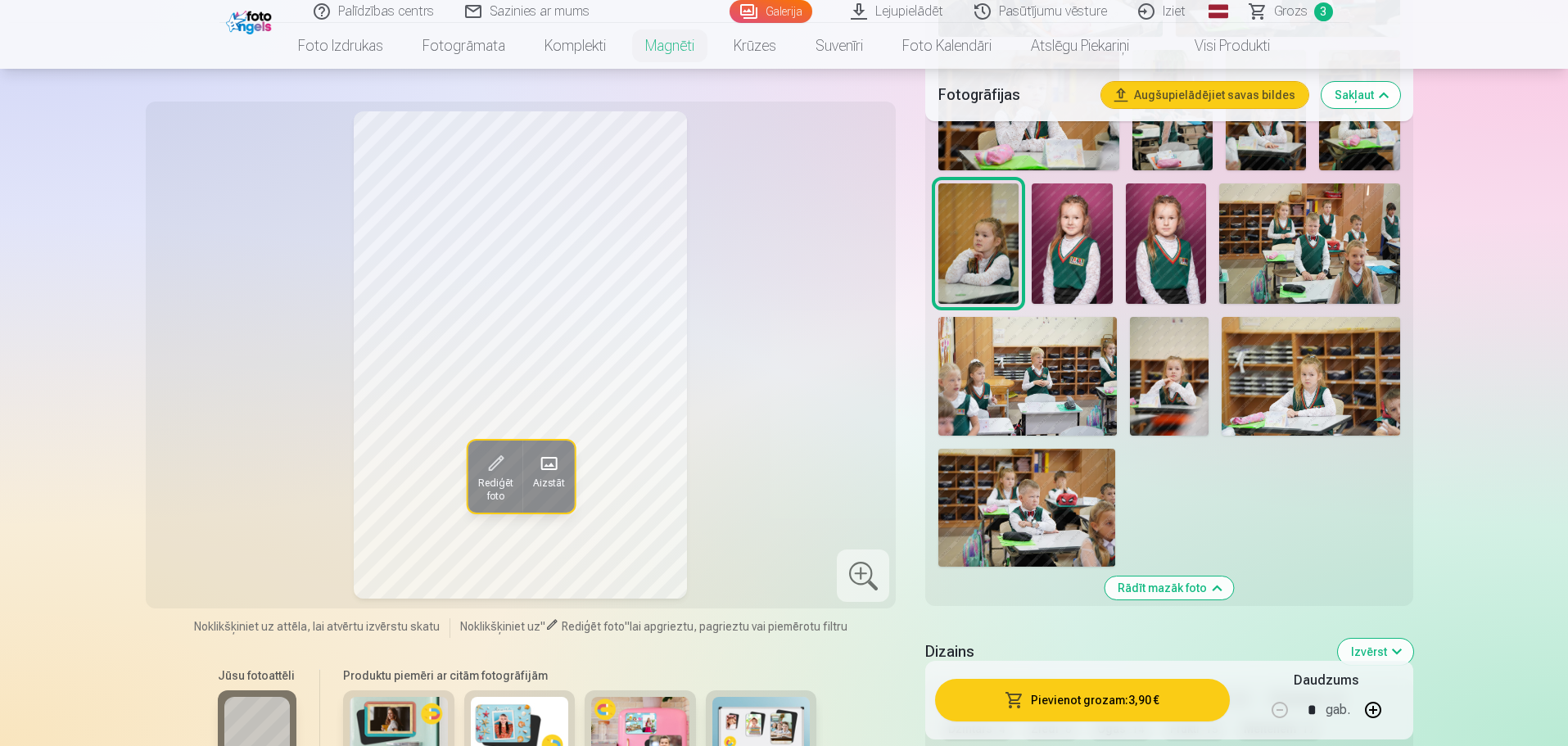
click at [1281, 341] on img at bounding box center [1311, 377] width 178 height 119
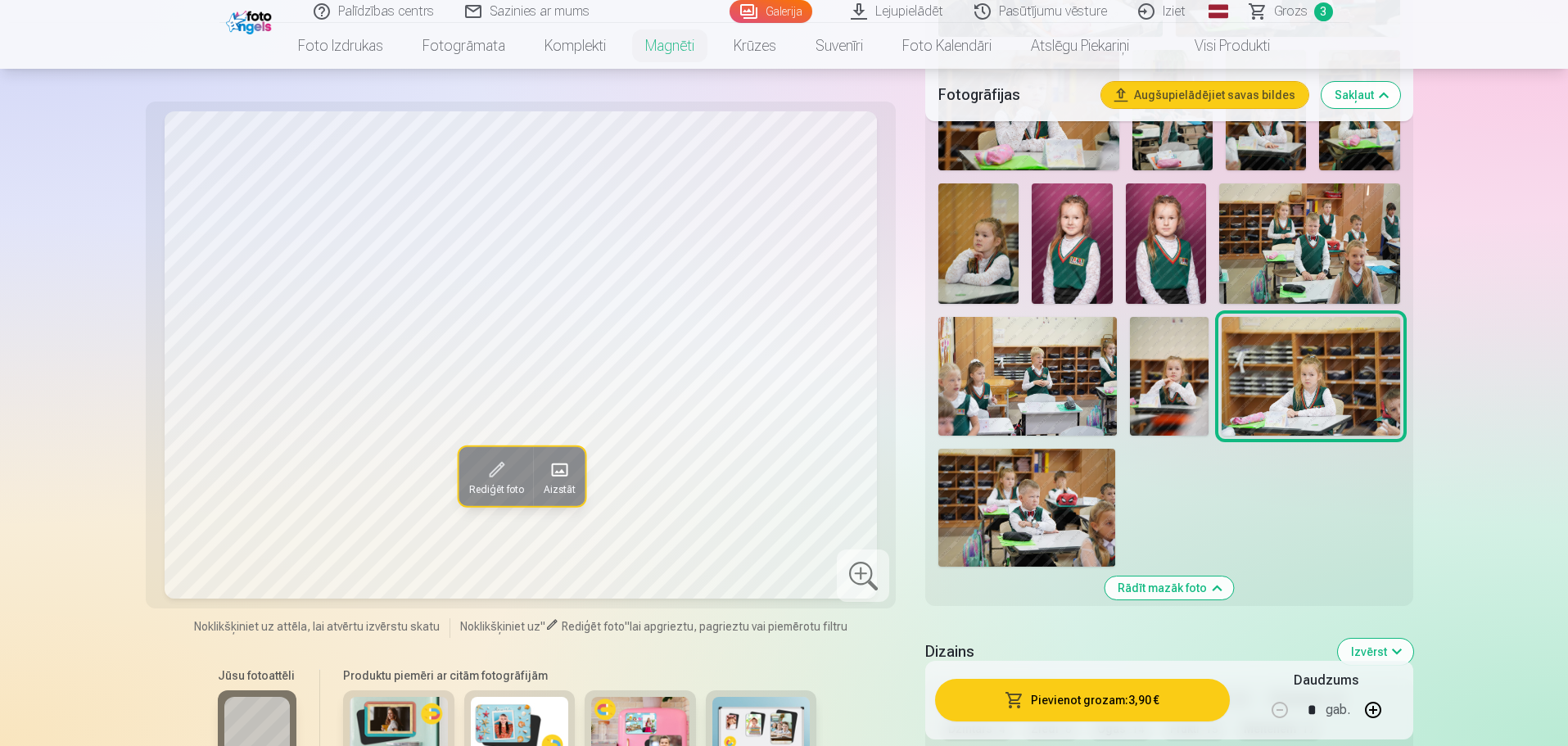
click at [1172, 369] on img at bounding box center [1170, 377] width 80 height 119
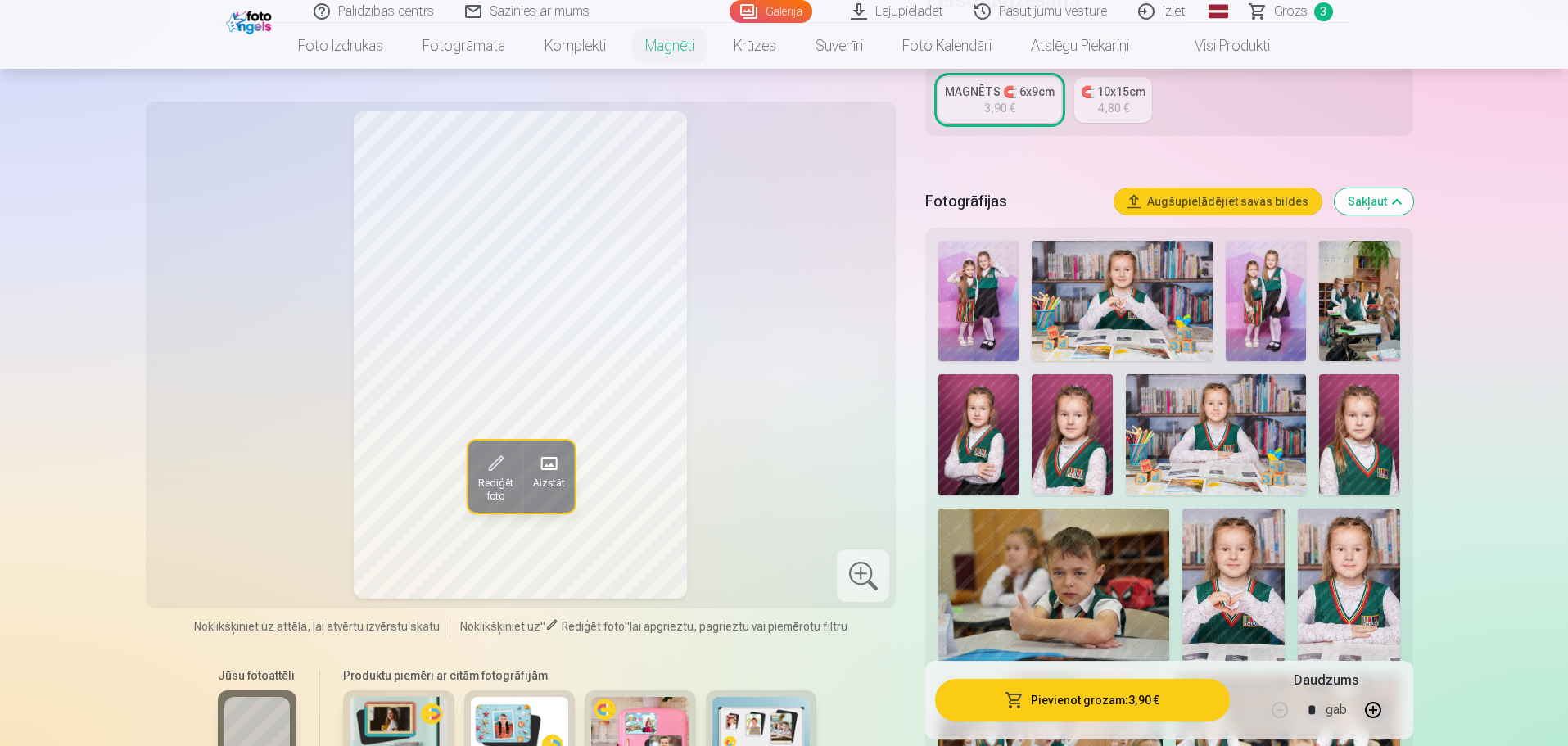
scroll to position [328, 0]
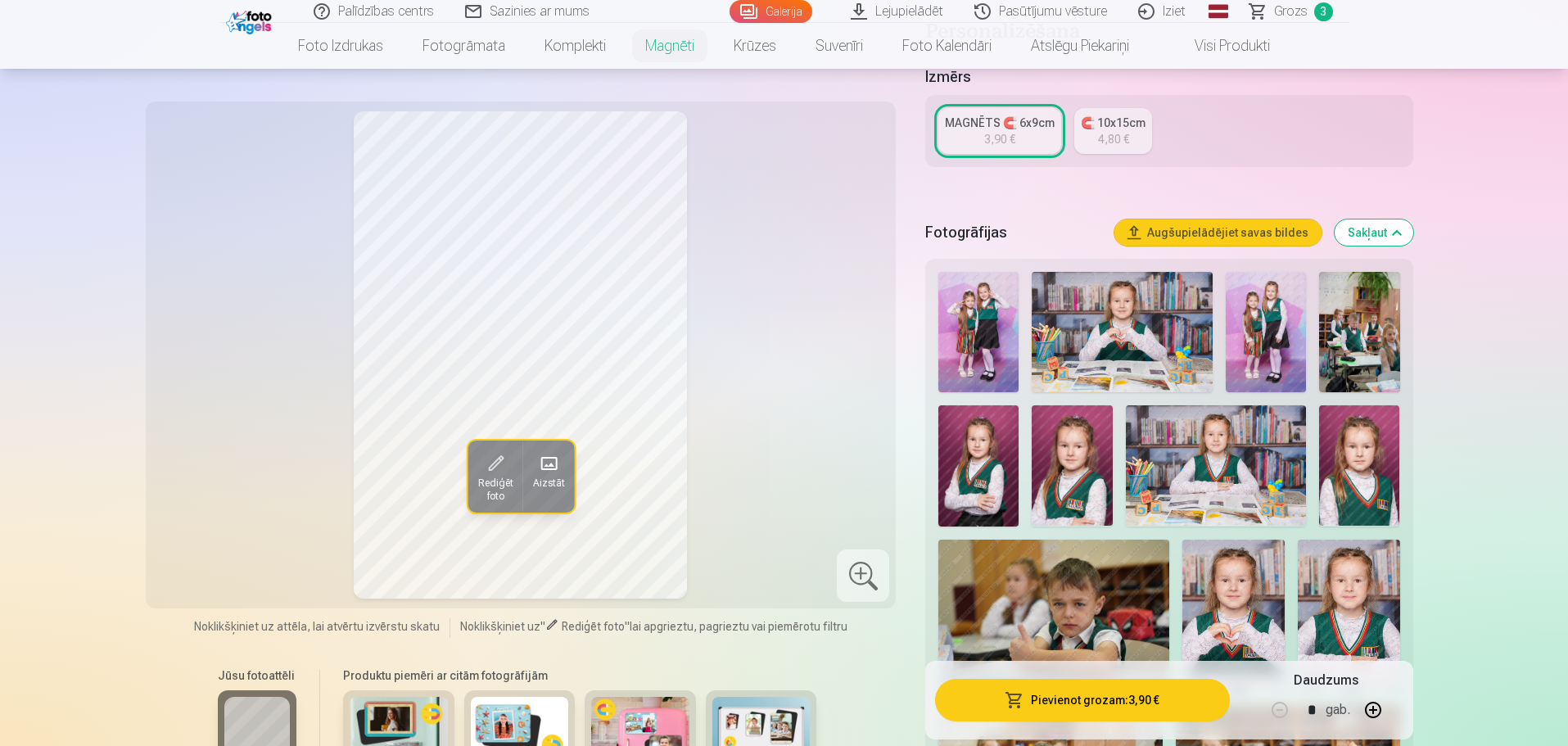
click at [1273, 425] on img at bounding box center [1217, 465] width 181 height 120
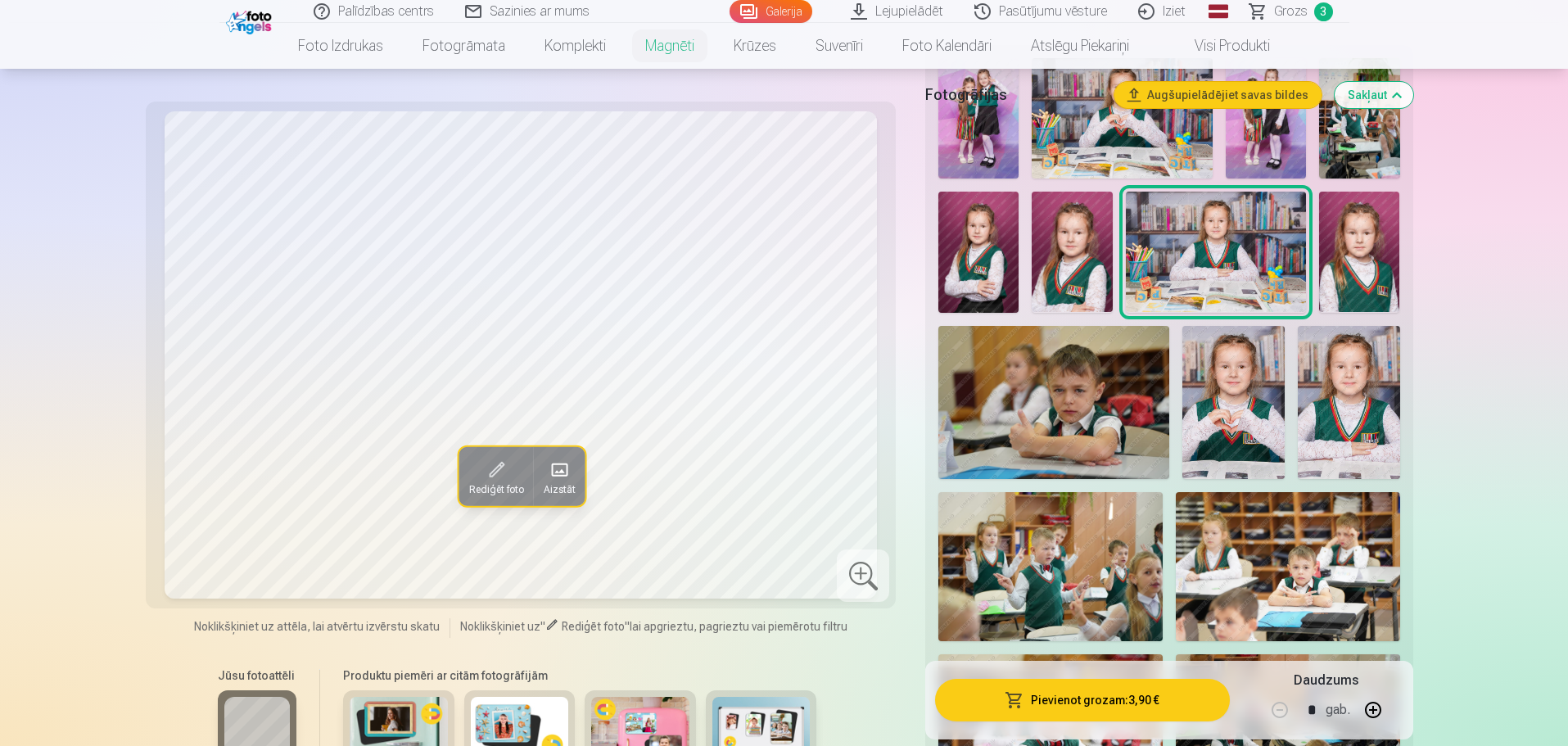
scroll to position [245, 0]
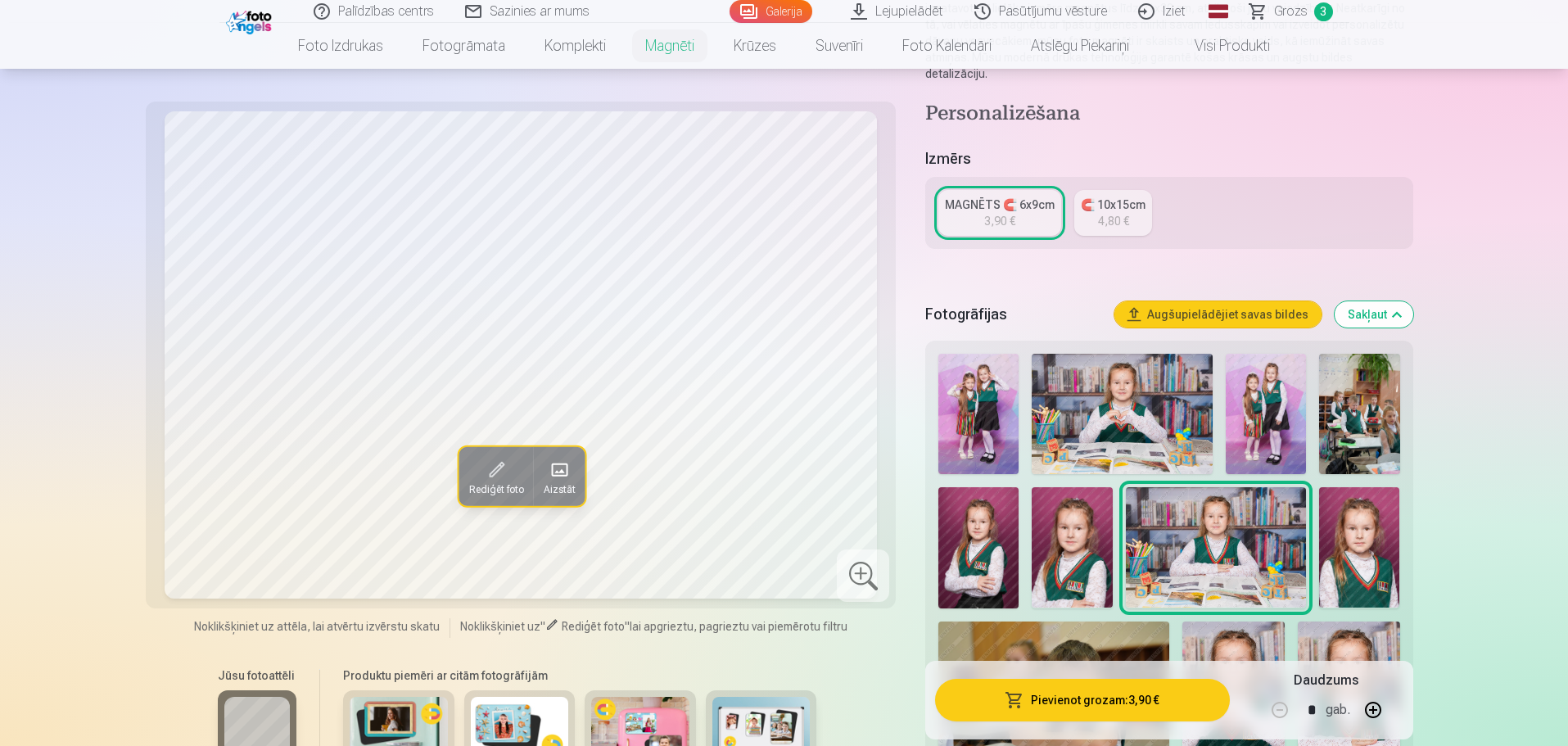
click at [1119, 388] on img at bounding box center [1122, 414] width 181 height 120
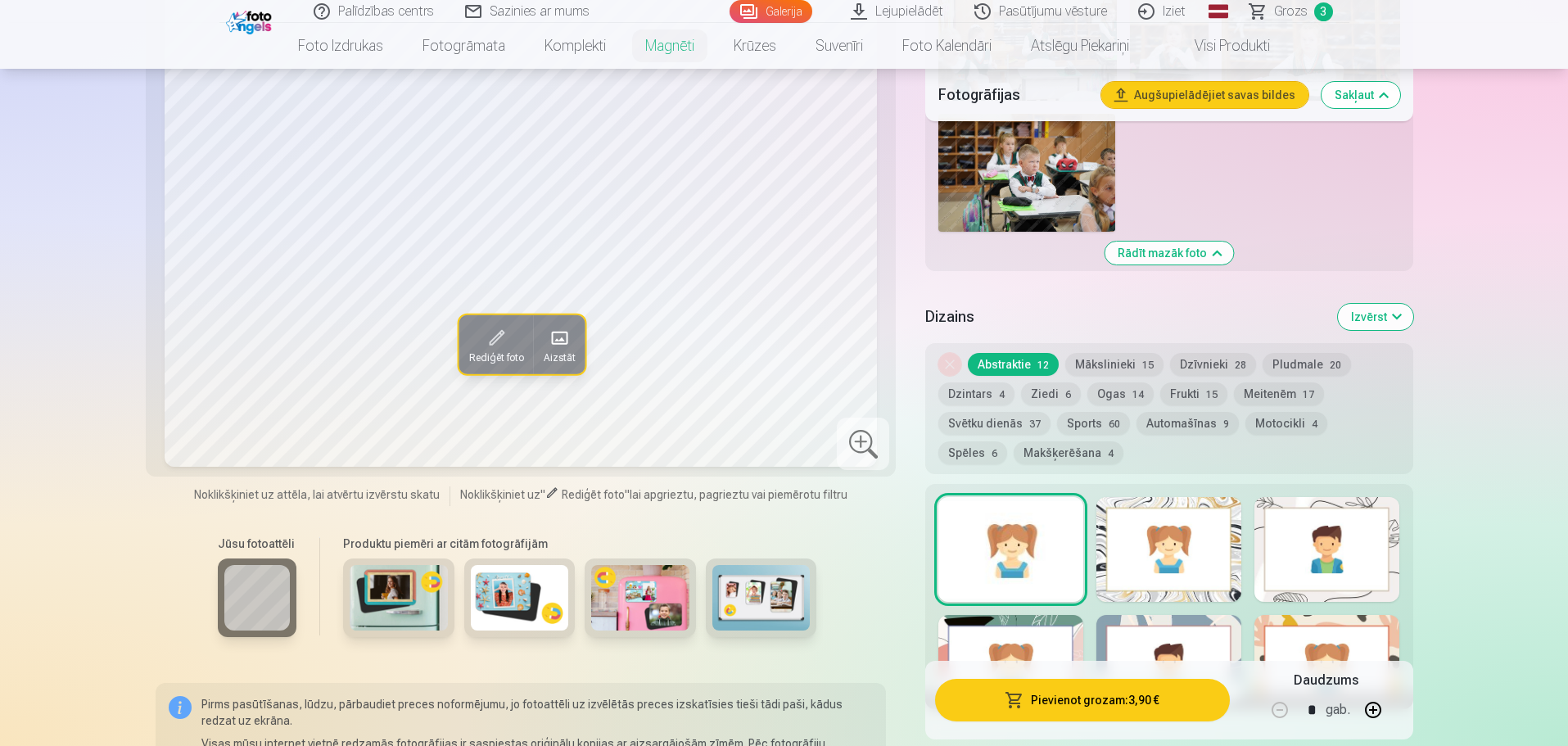
scroll to position [1965, 0]
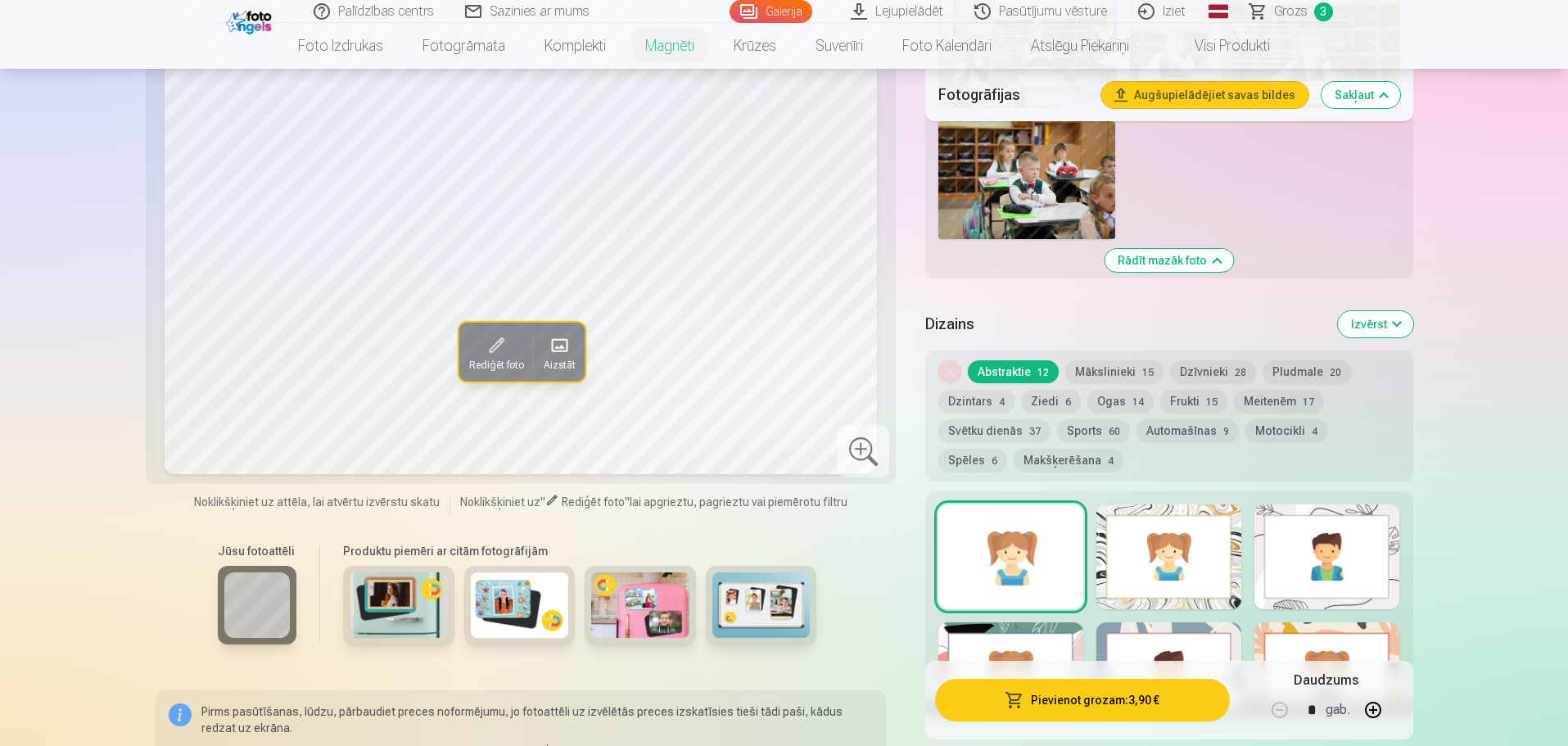
click at [1205, 529] on div at bounding box center [1169, 556] width 145 height 105
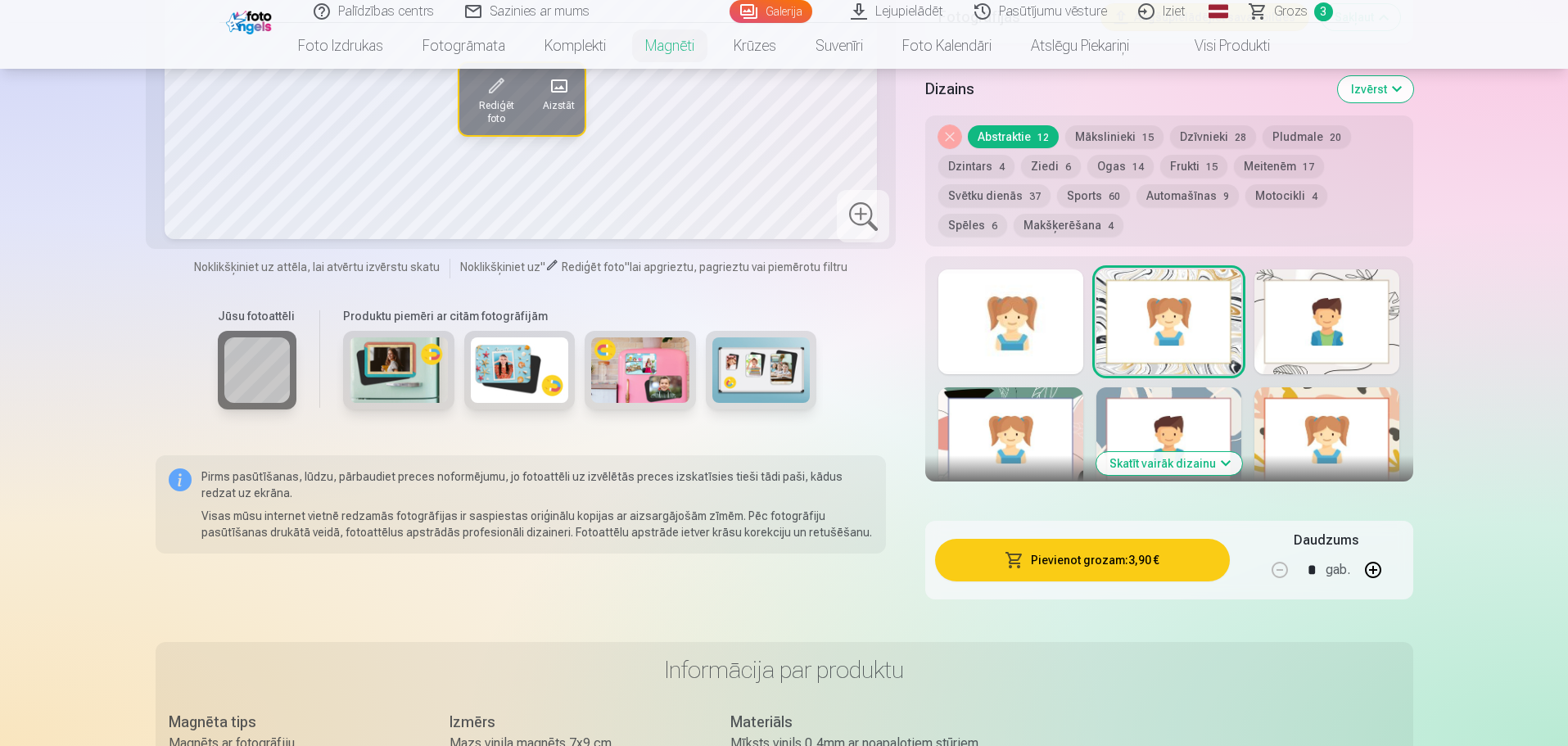
scroll to position [2047, 0]
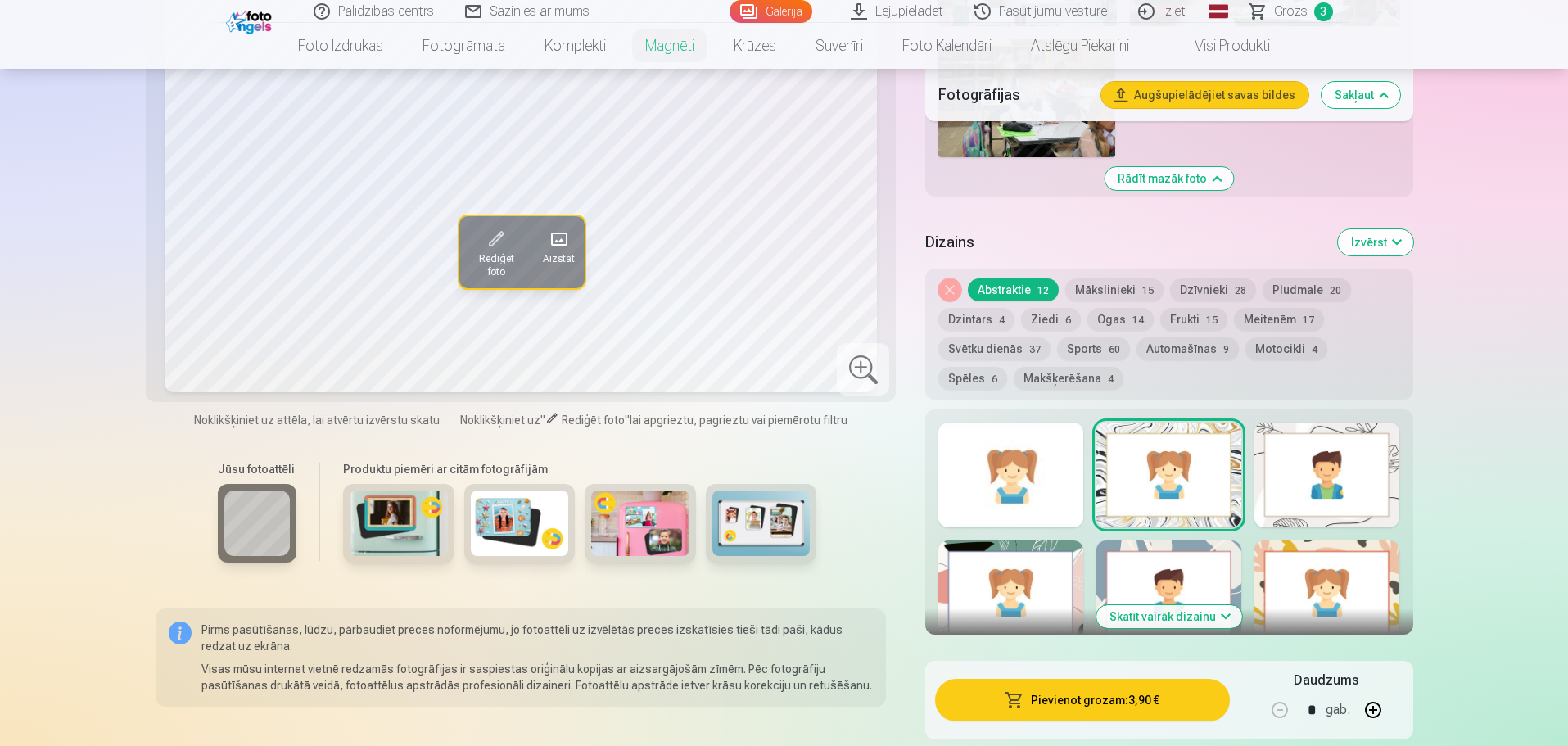
click at [1180, 605] on button "Skatīt vairāk dizainu" at bounding box center [1169, 617] width 145 height 23
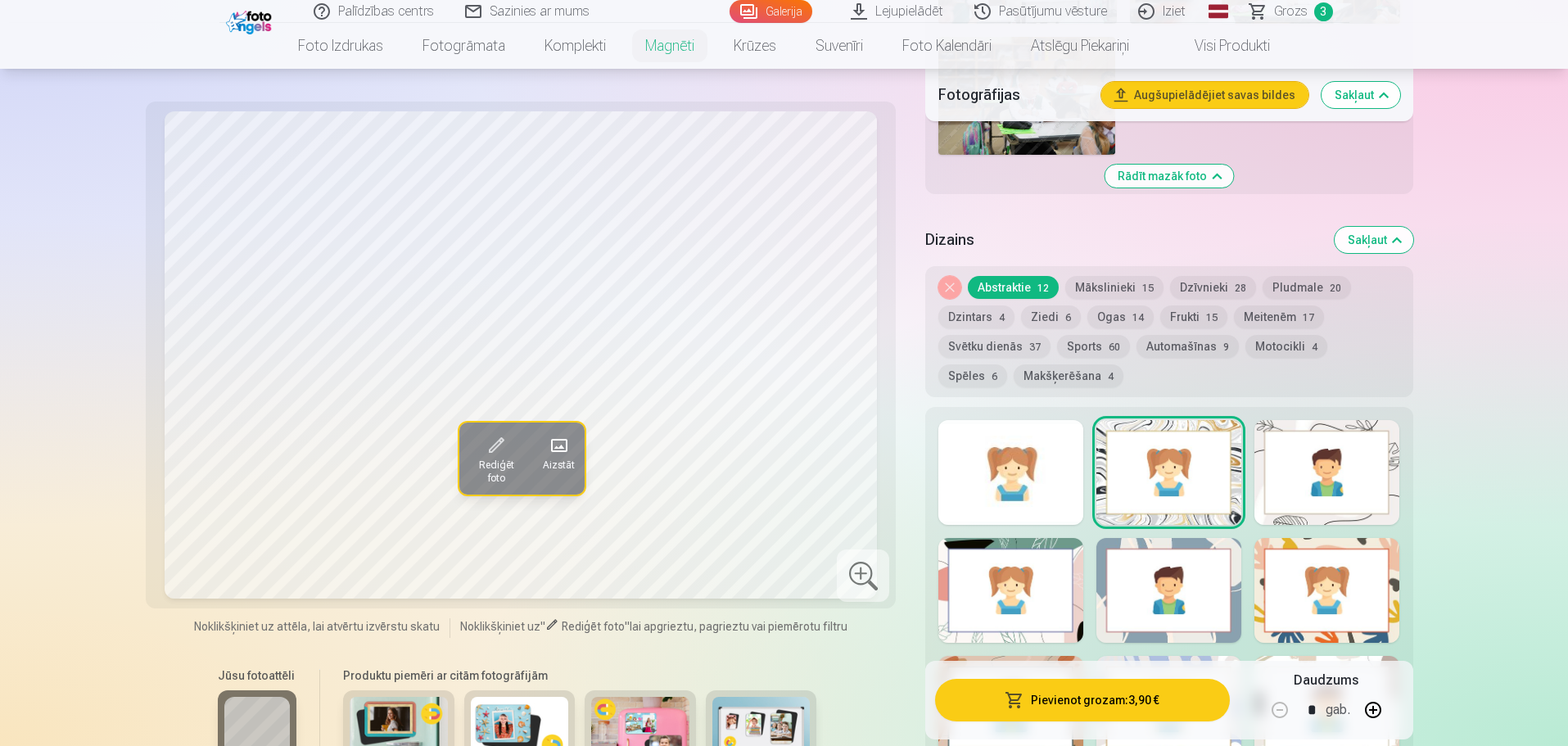
scroll to position [1965, 0]
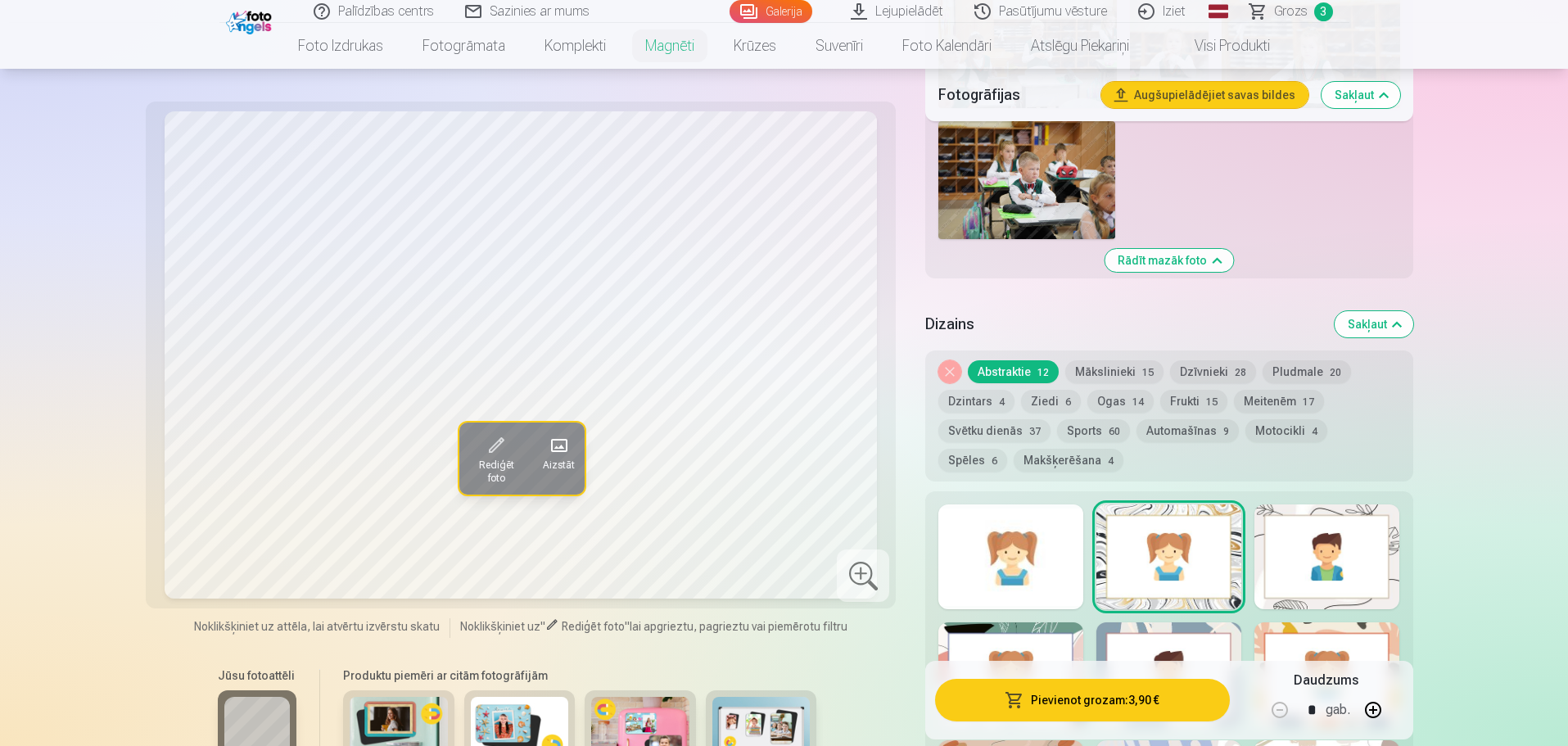
click at [1126, 361] on button "Mākslinieki 15" at bounding box center [1114, 372] width 98 height 23
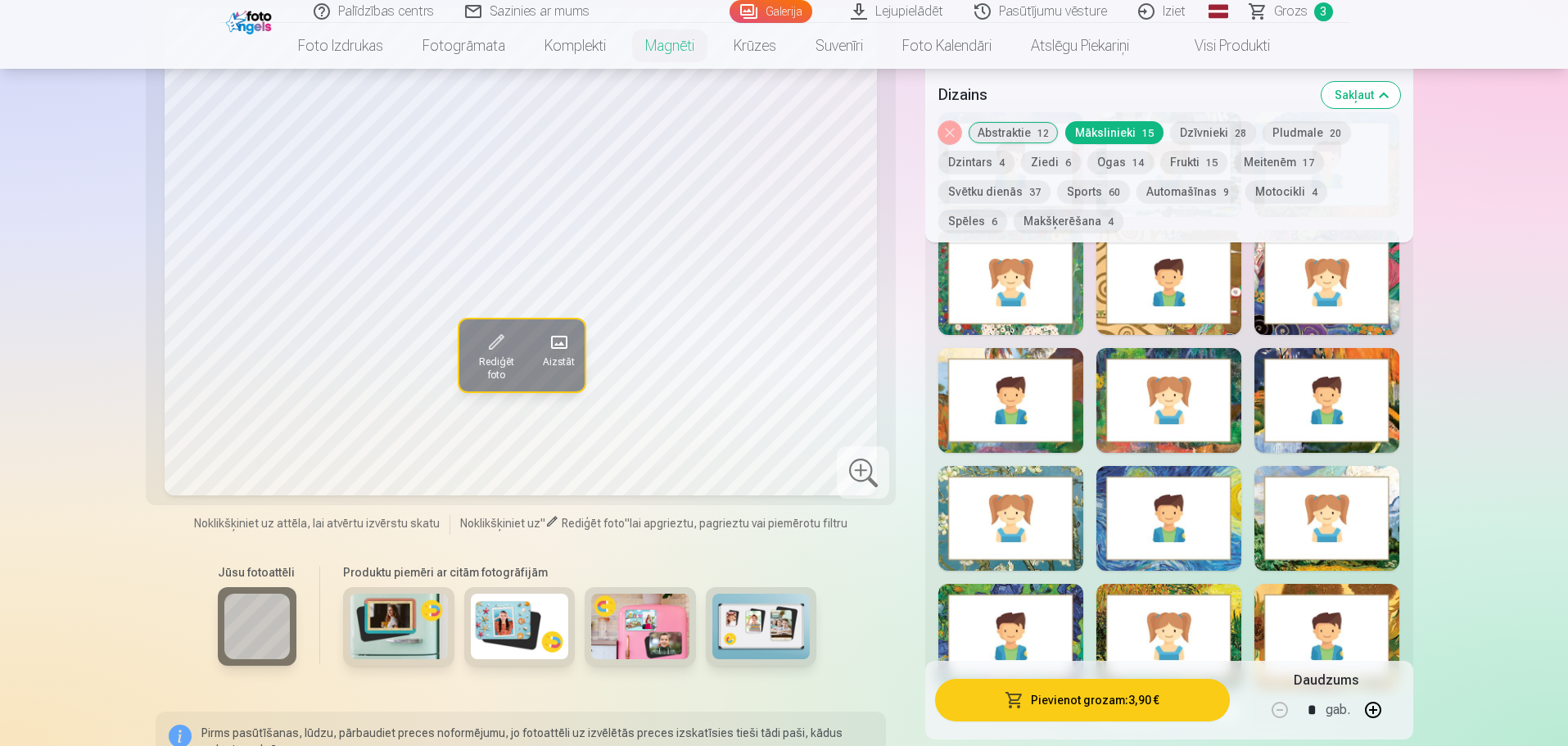
scroll to position [2374, 0]
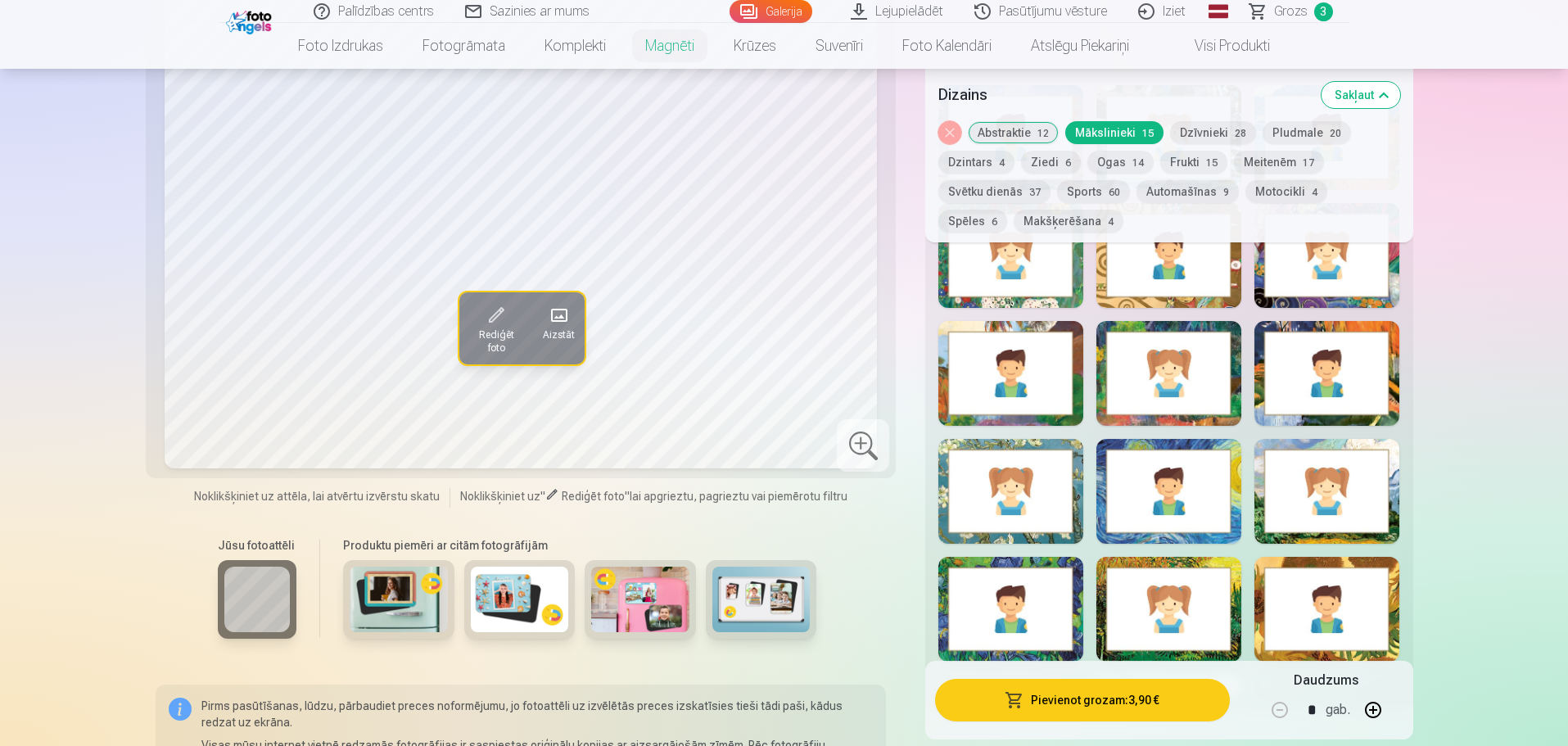
click at [1130, 381] on div at bounding box center [1169, 373] width 145 height 105
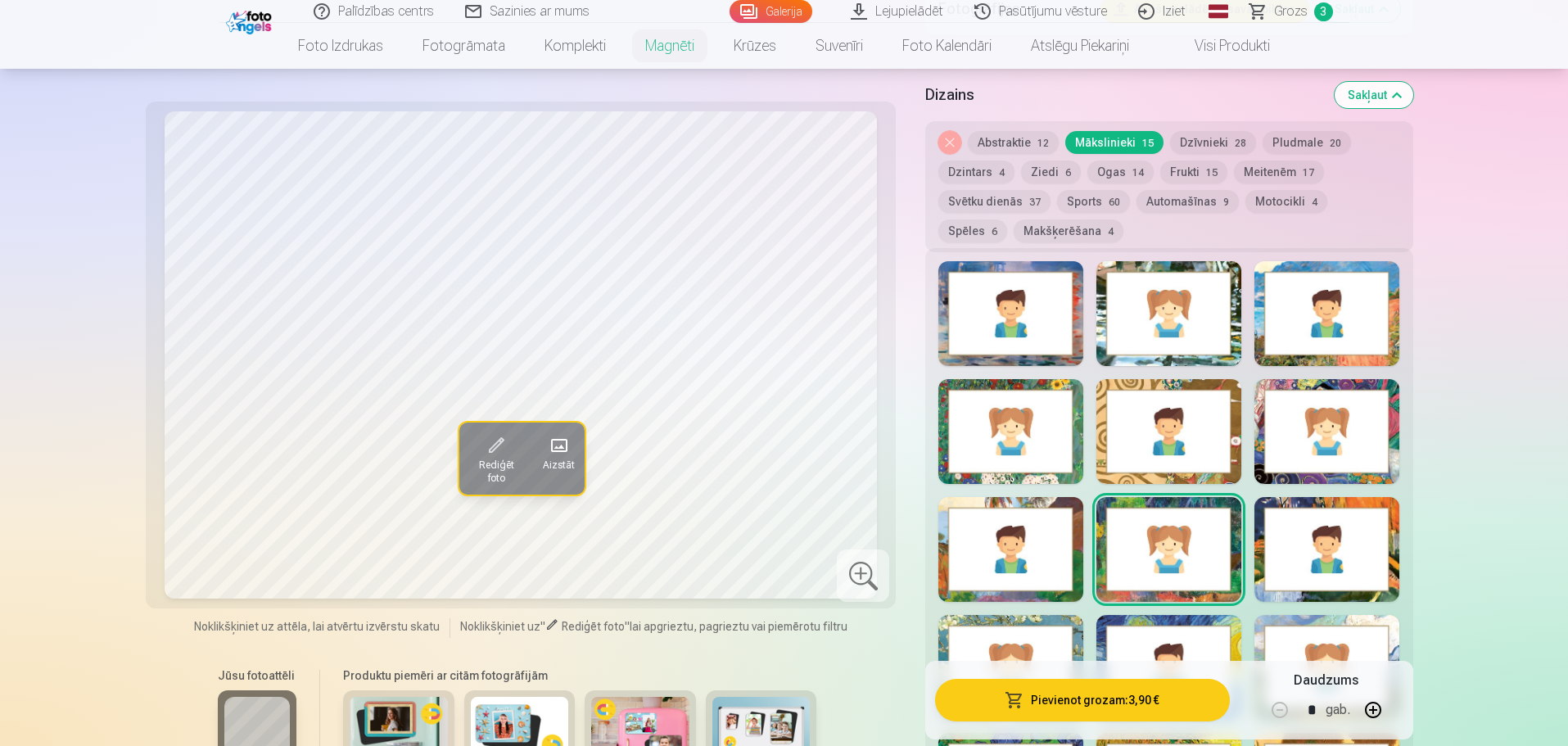
scroll to position [2047, 0]
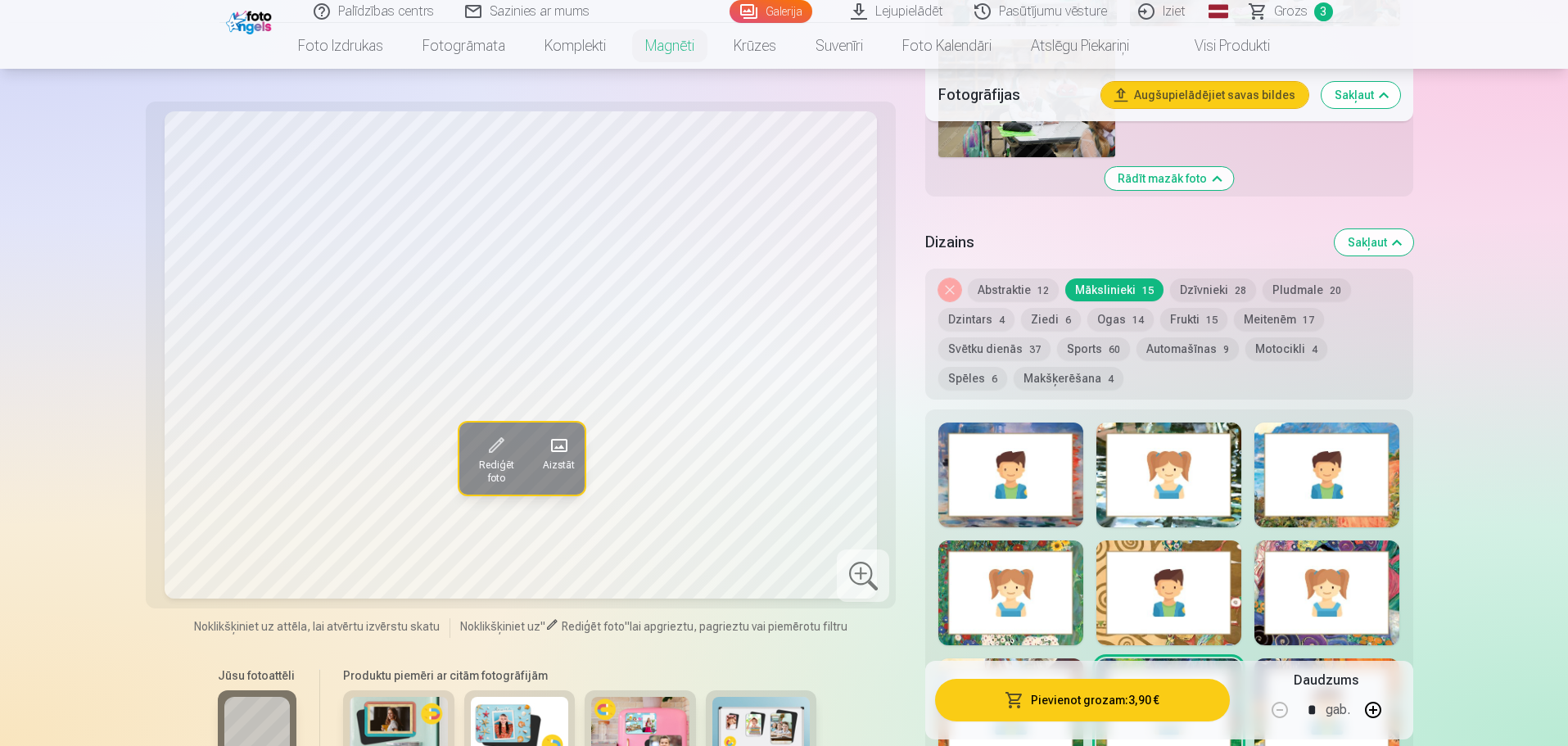
click at [1274, 307] on button "Meitenēm 17" at bounding box center [1279, 319] width 90 height 23
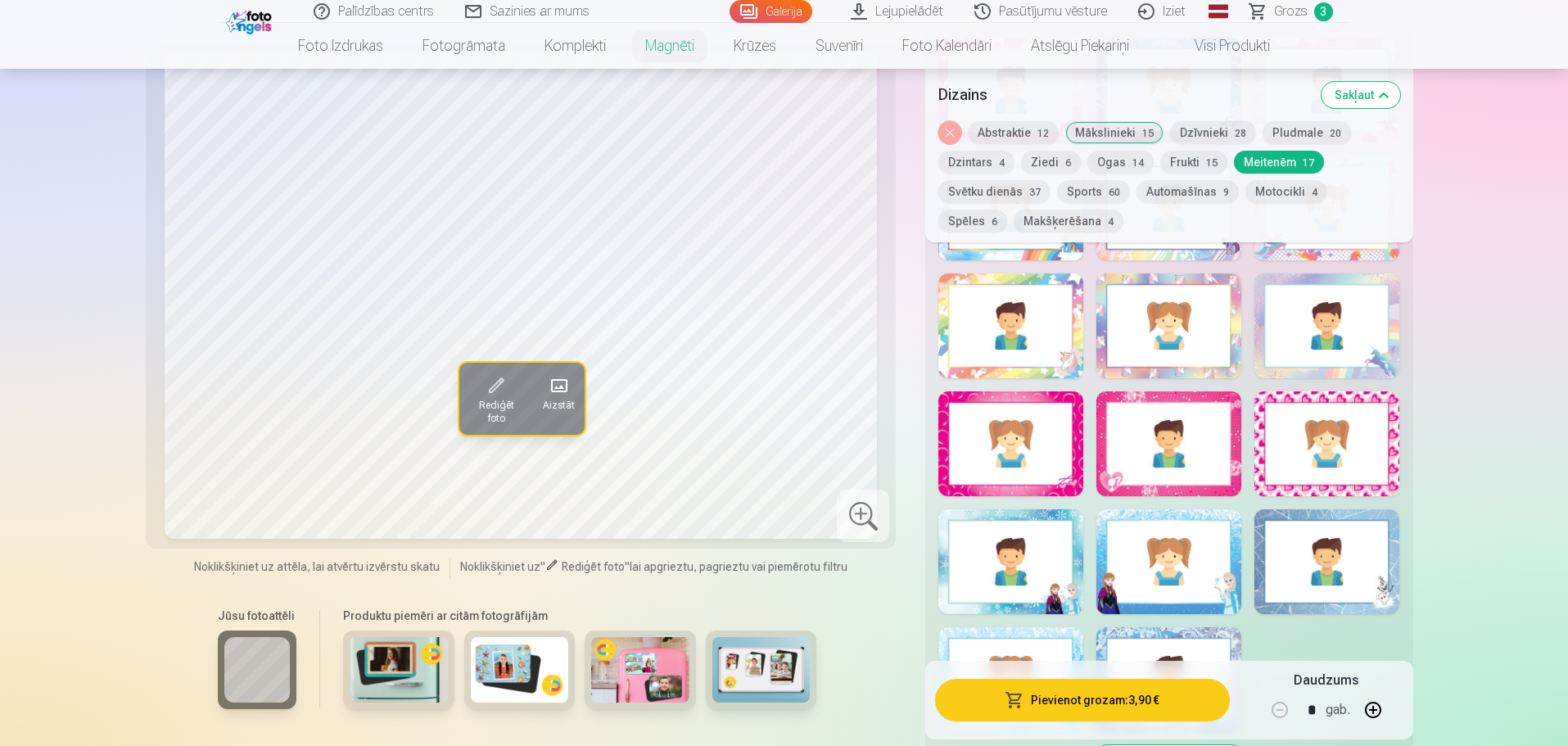
scroll to position [2374, 0]
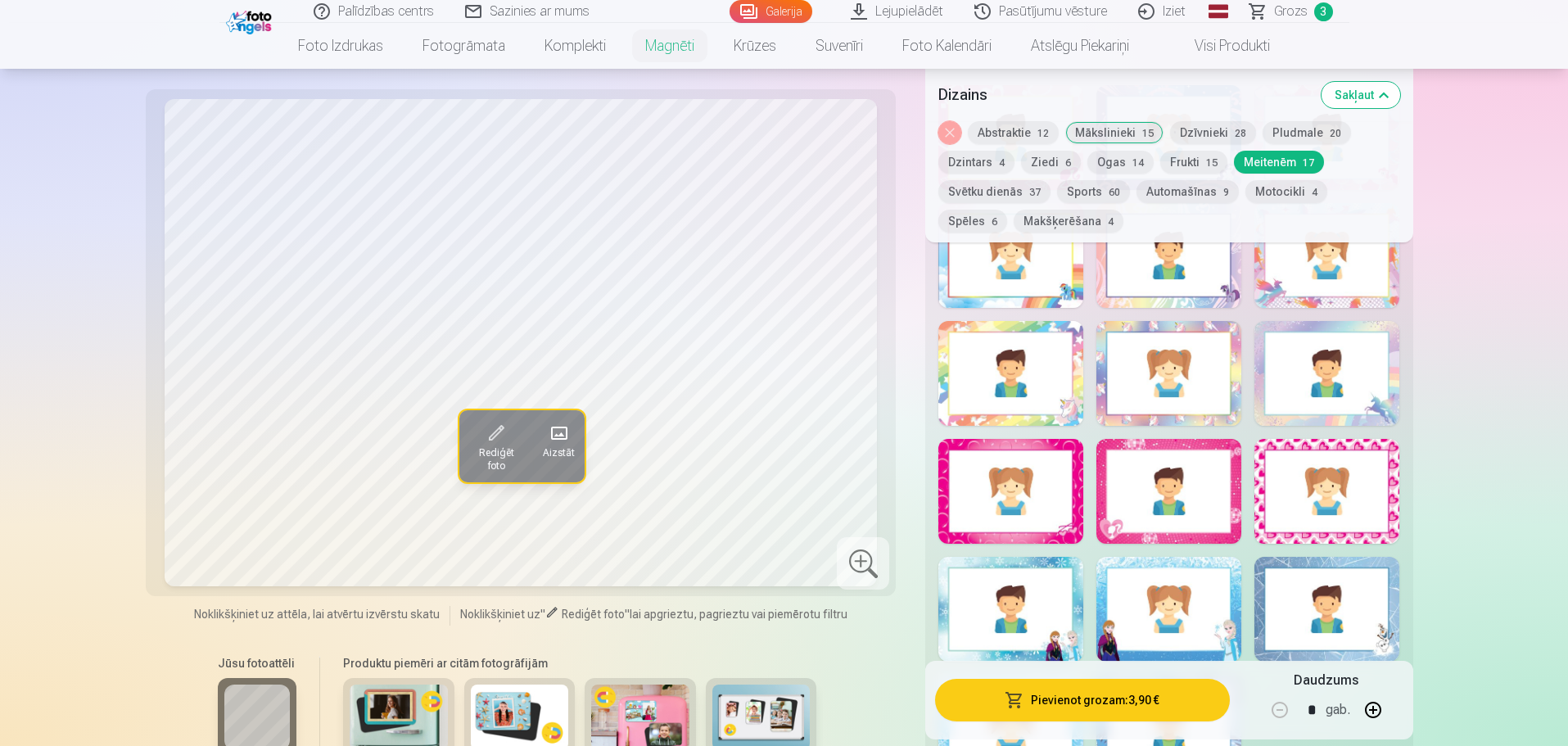
click at [1173, 479] on div at bounding box center [1169, 491] width 145 height 105
click at [1018, 460] on div at bounding box center [1011, 491] width 145 height 105
drag, startPoint x: 1338, startPoint y: 488, endPoint x: 1341, endPoint y: 468, distance: 20.2
click at [1340, 470] on div at bounding box center [1328, 491] width 145 height 105
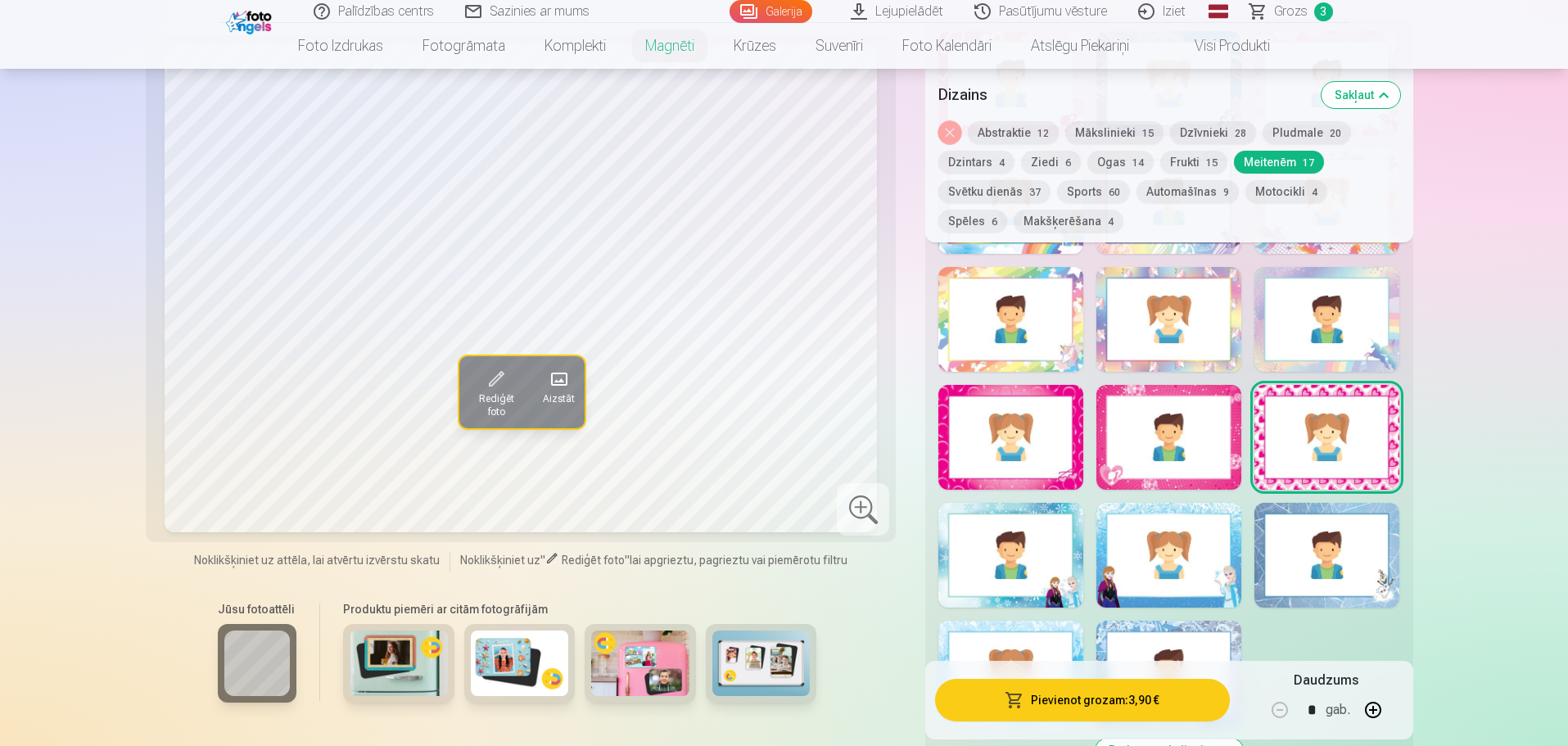
scroll to position [2456, 0]
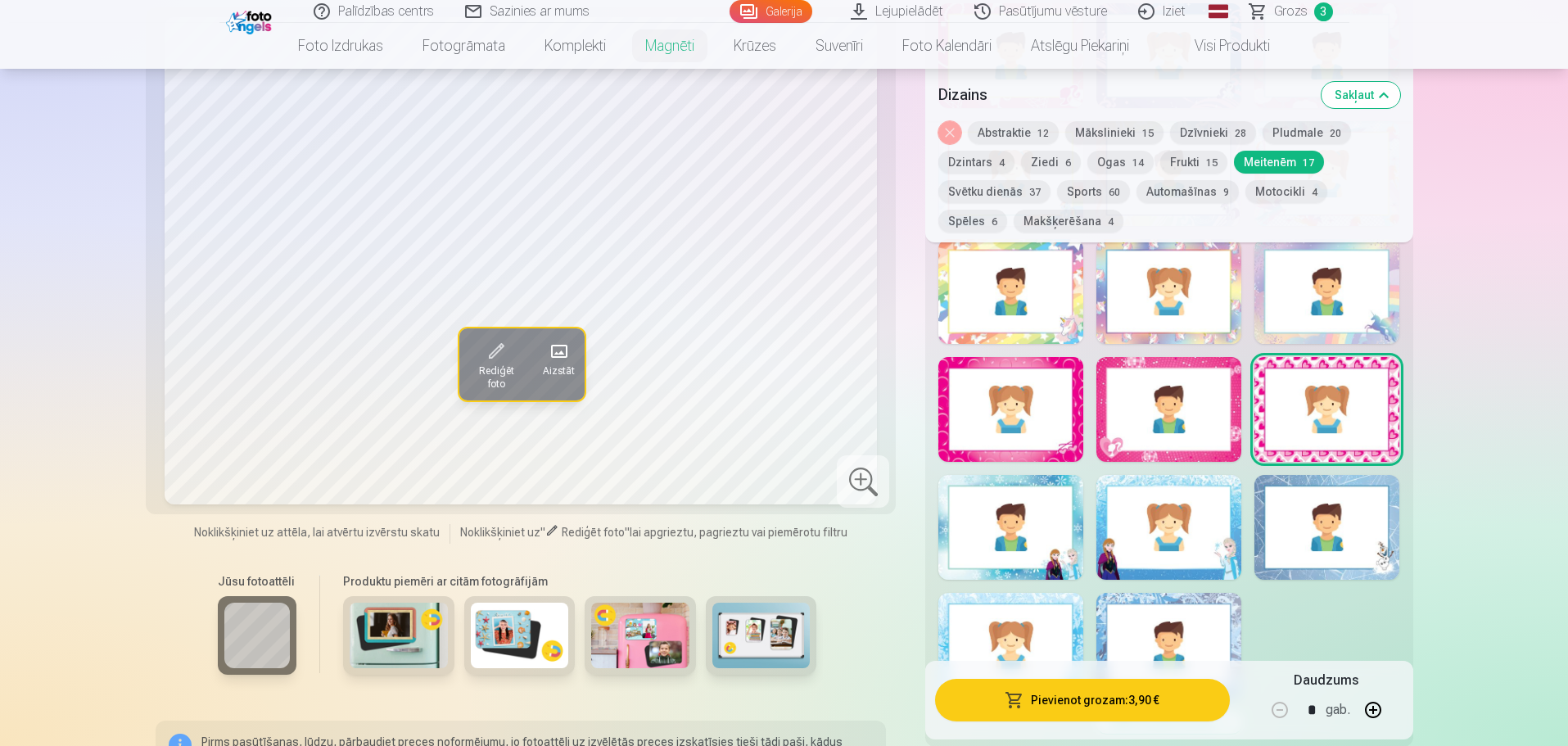
click at [1183, 390] on div at bounding box center [1169, 409] width 145 height 105
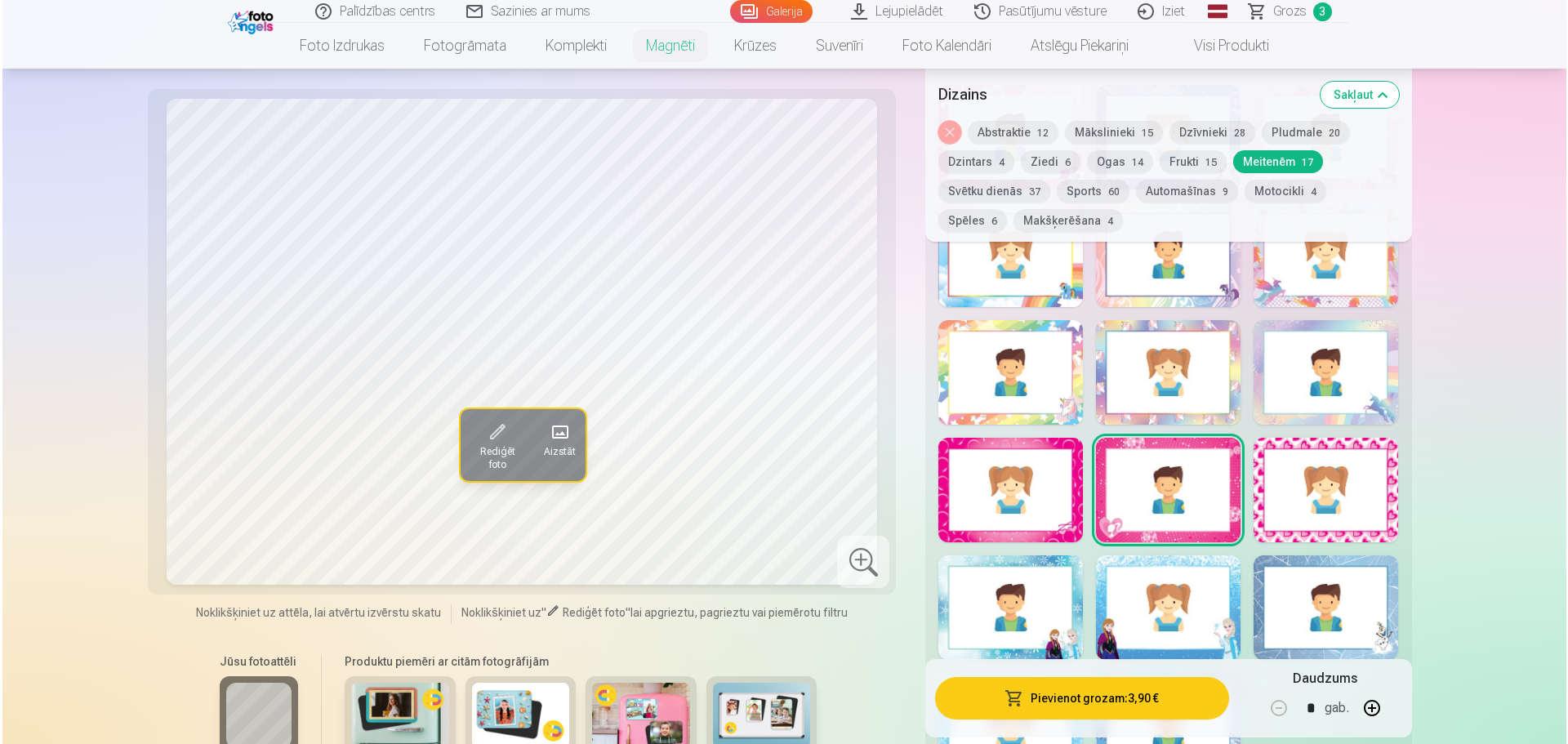
scroll to position [2286, 0]
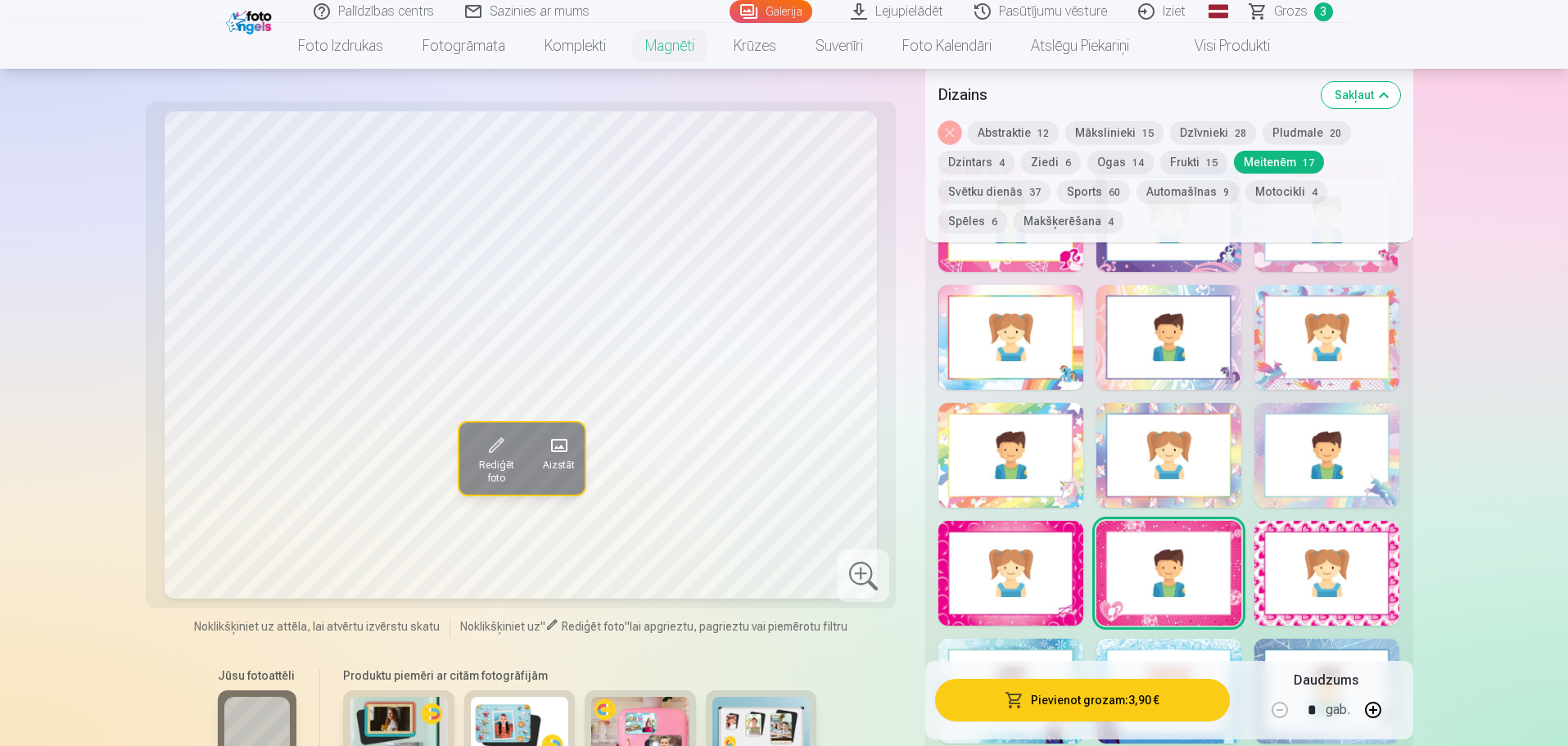
click at [1094, 700] on button "Pievienot grozam : 3,90 €" at bounding box center [1082, 700] width 294 height 43
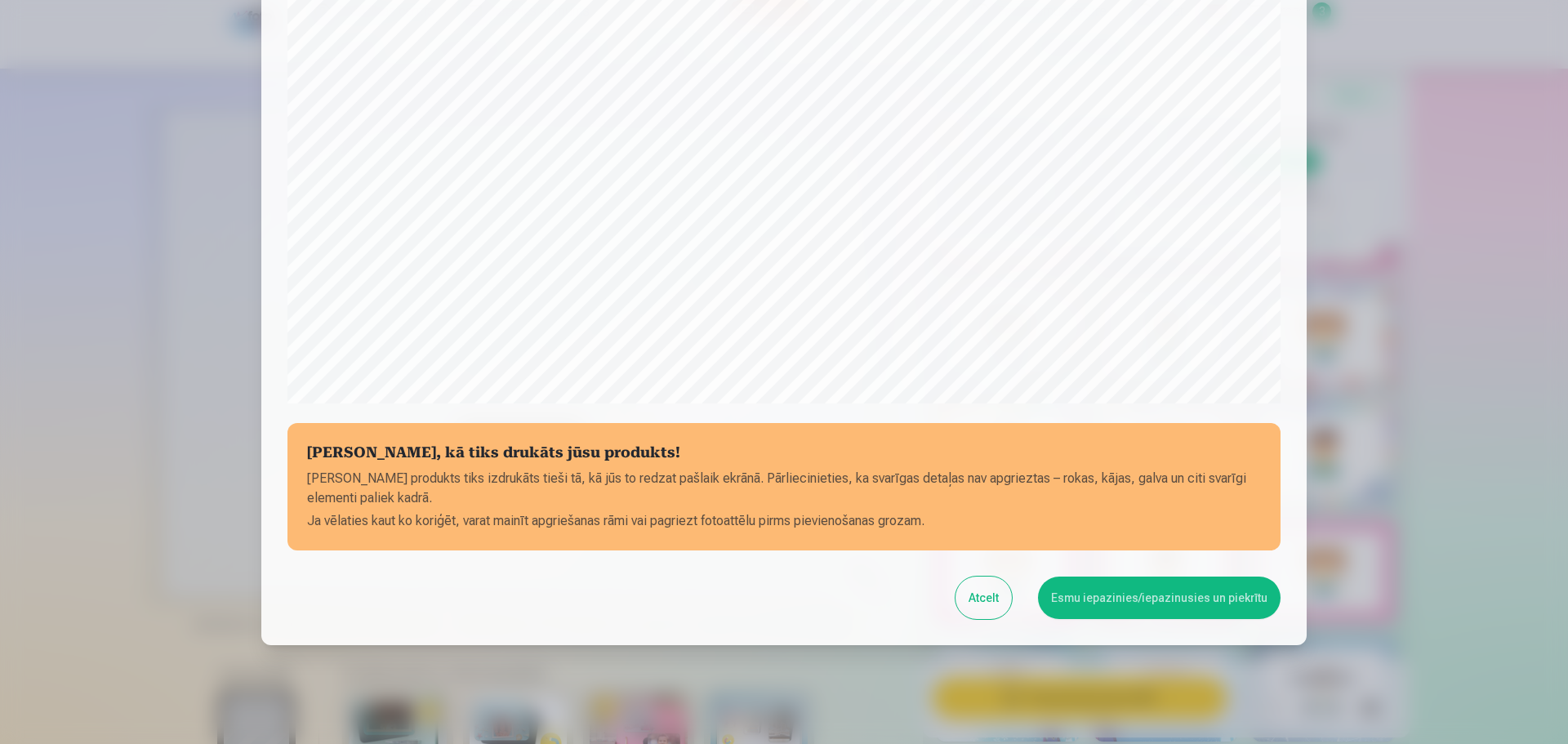
scroll to position [432, 0]
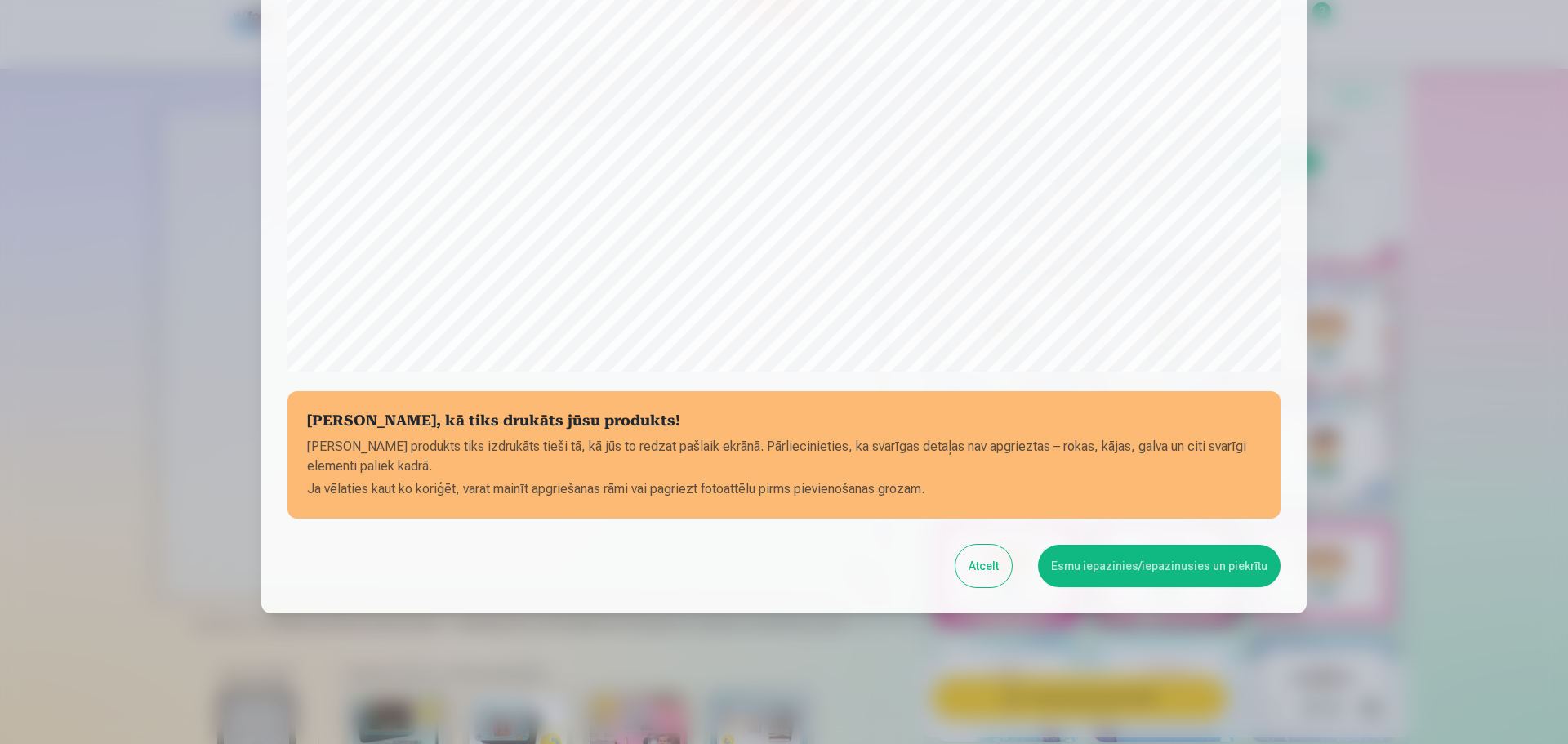
click at [1203, 577] on button "Esmu iepazinies/iepazinusies un piekrītu" at bounding box center [1159, 566] width 242 height 42
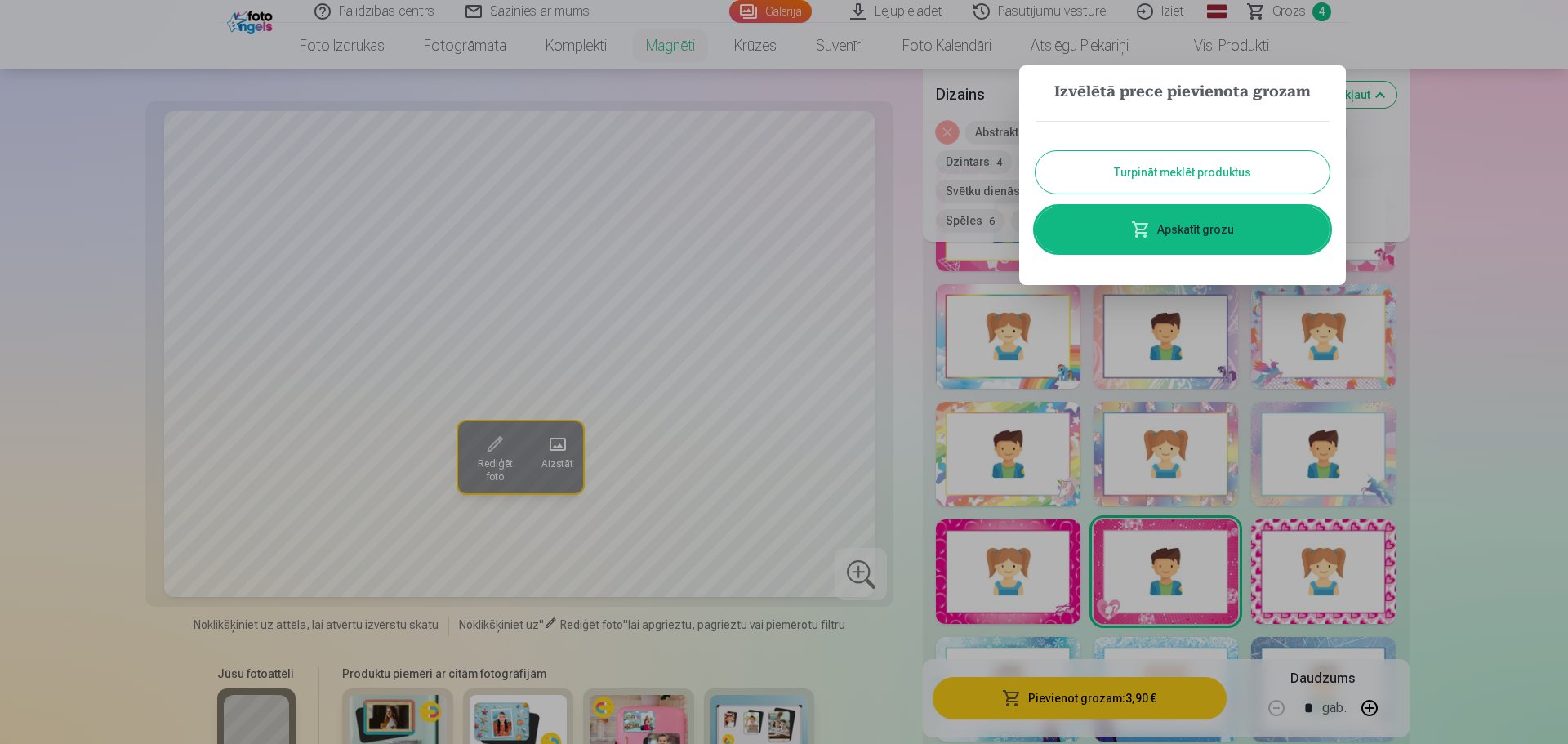
click at [1250, 233] on link "Apskatīt grozu" at bounding box center [1183, 230] width 294 height 46
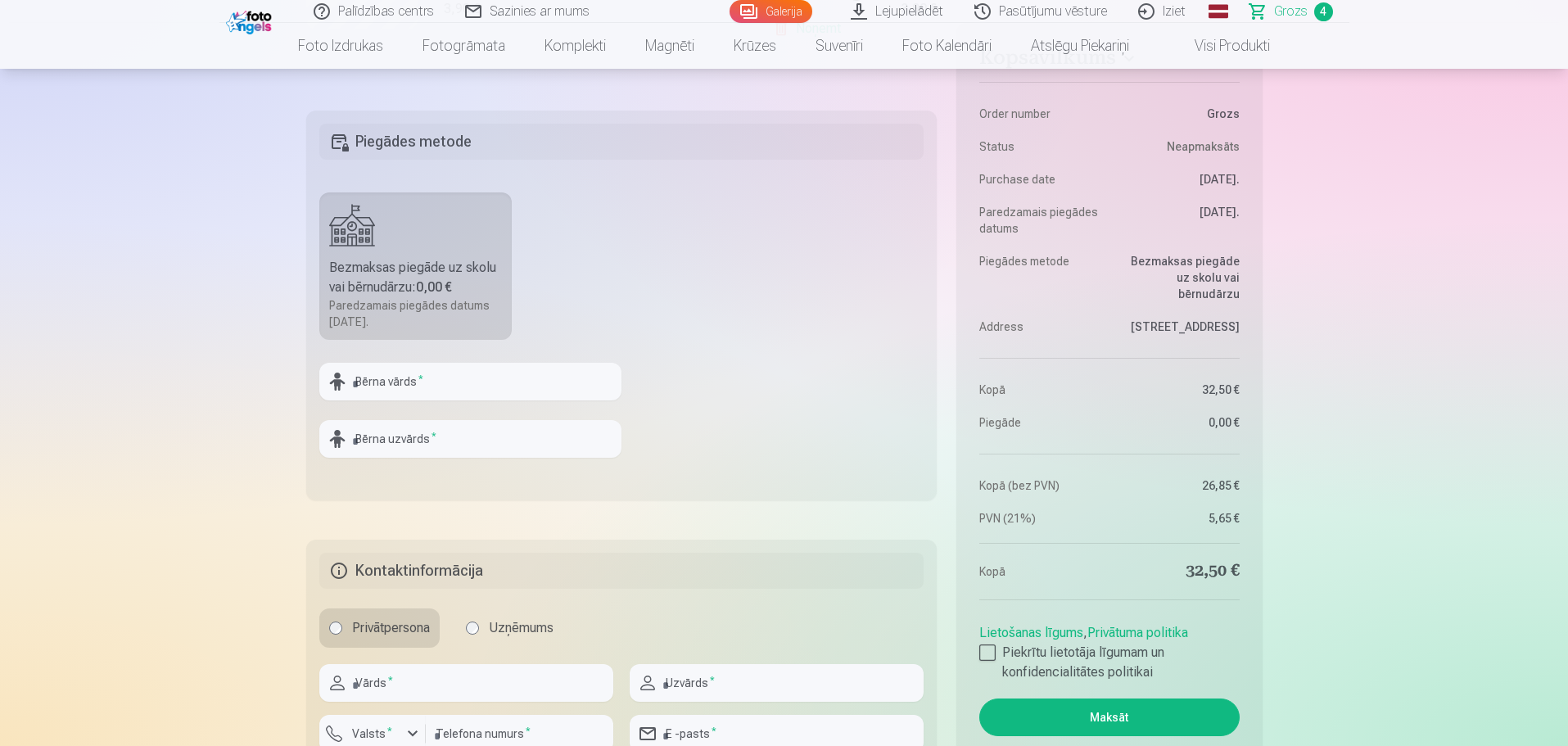
scroll to position [983, 0]
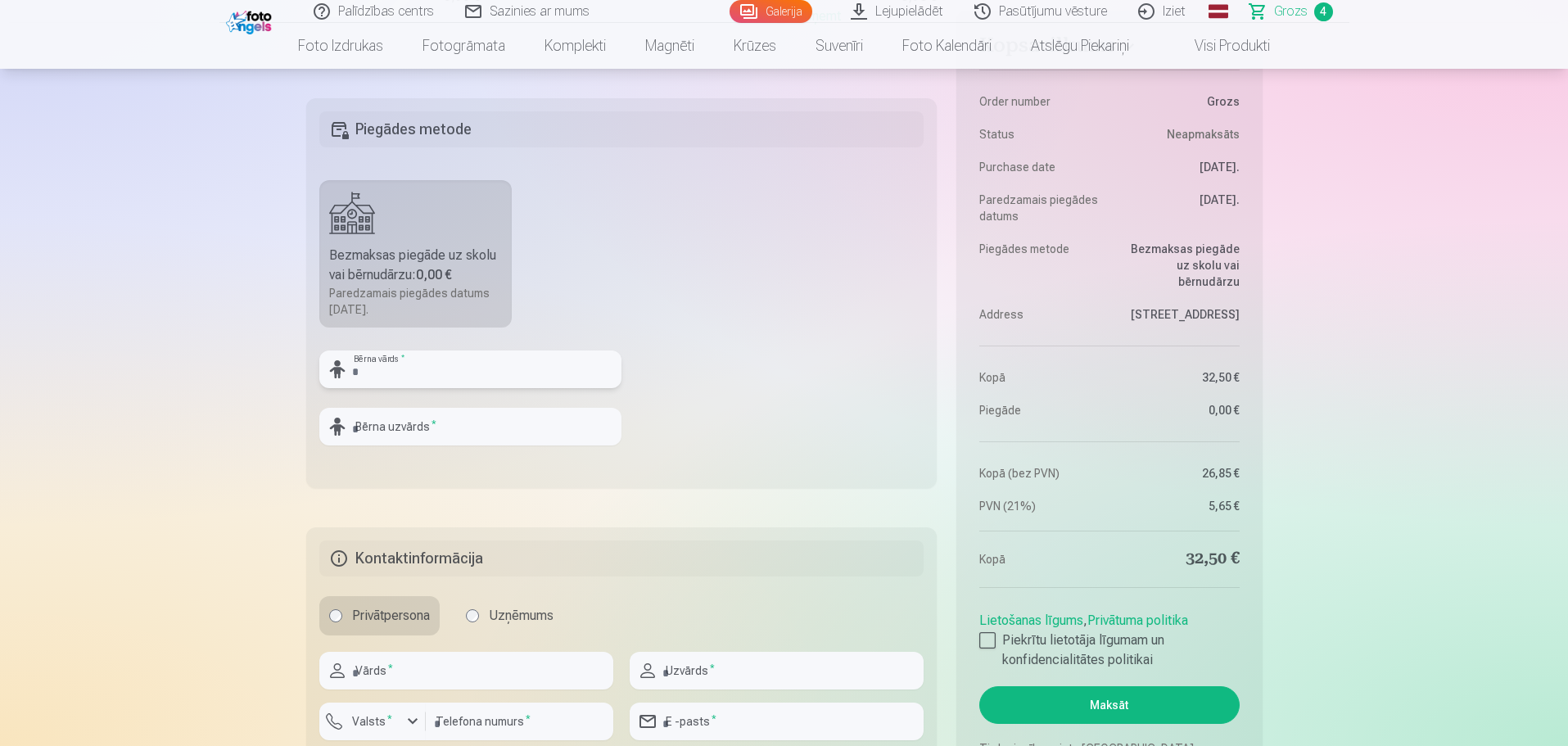
click at [396, 371] on input "text" at bounding box center [470, 369] width 302 height 38
type input "*******"
click at [393, 431] on input "text" at bounding box center [470, 426] width 302 height 38
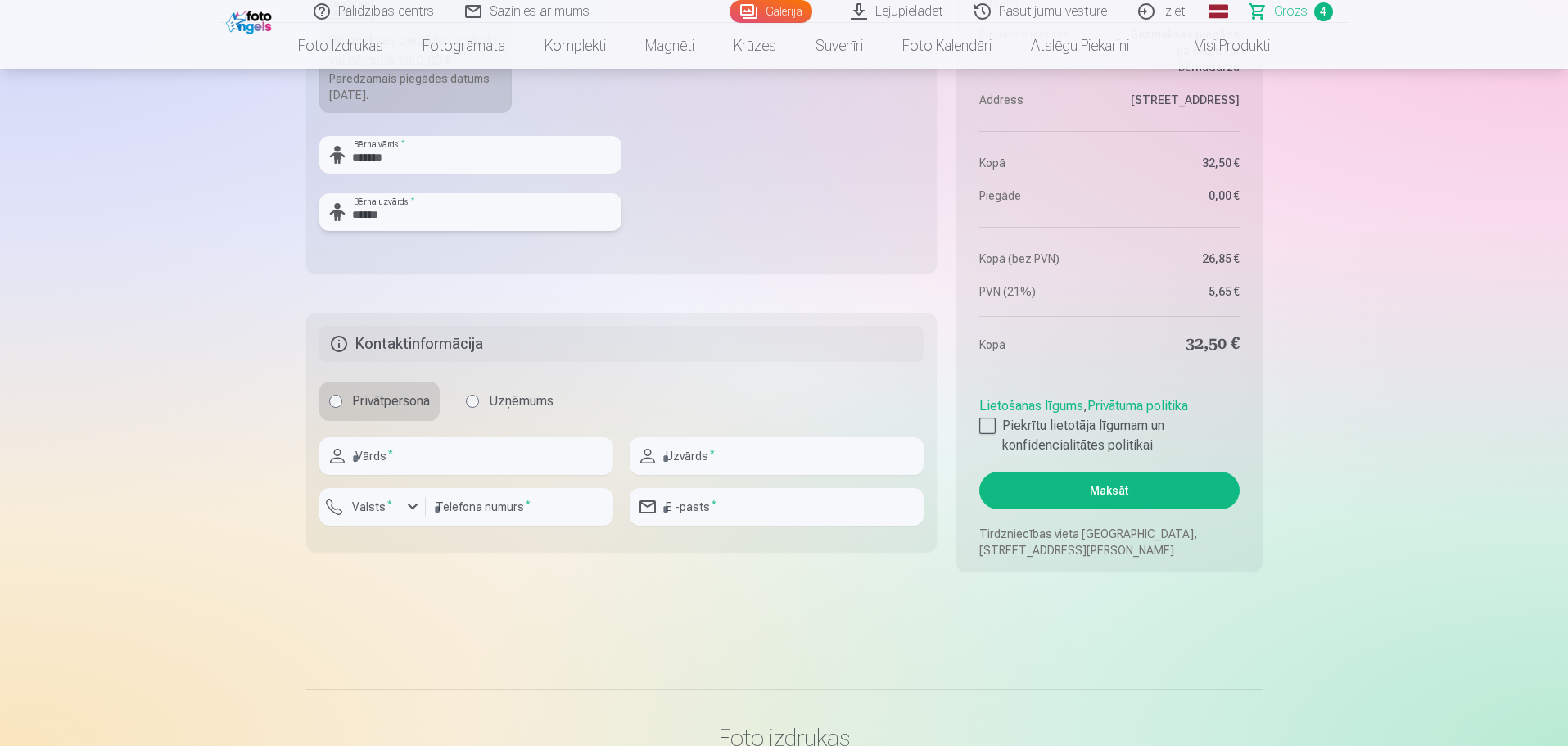
scroll to position [1228, 0]
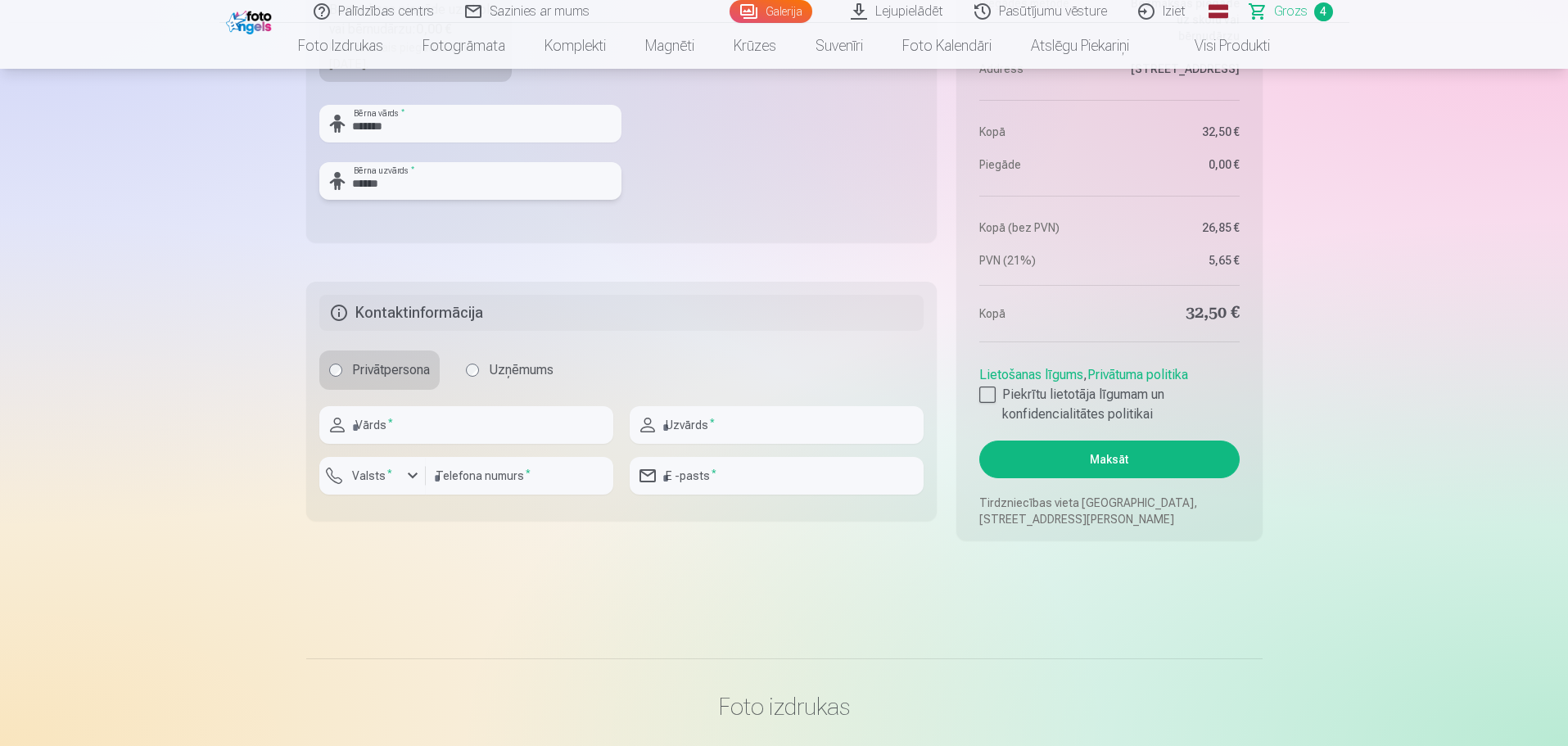
type input "******"
click at [537, 425] on input "text" at bounding box center [466, 424] width 294 height 38
type input "****"
type input "******"
type input "********"
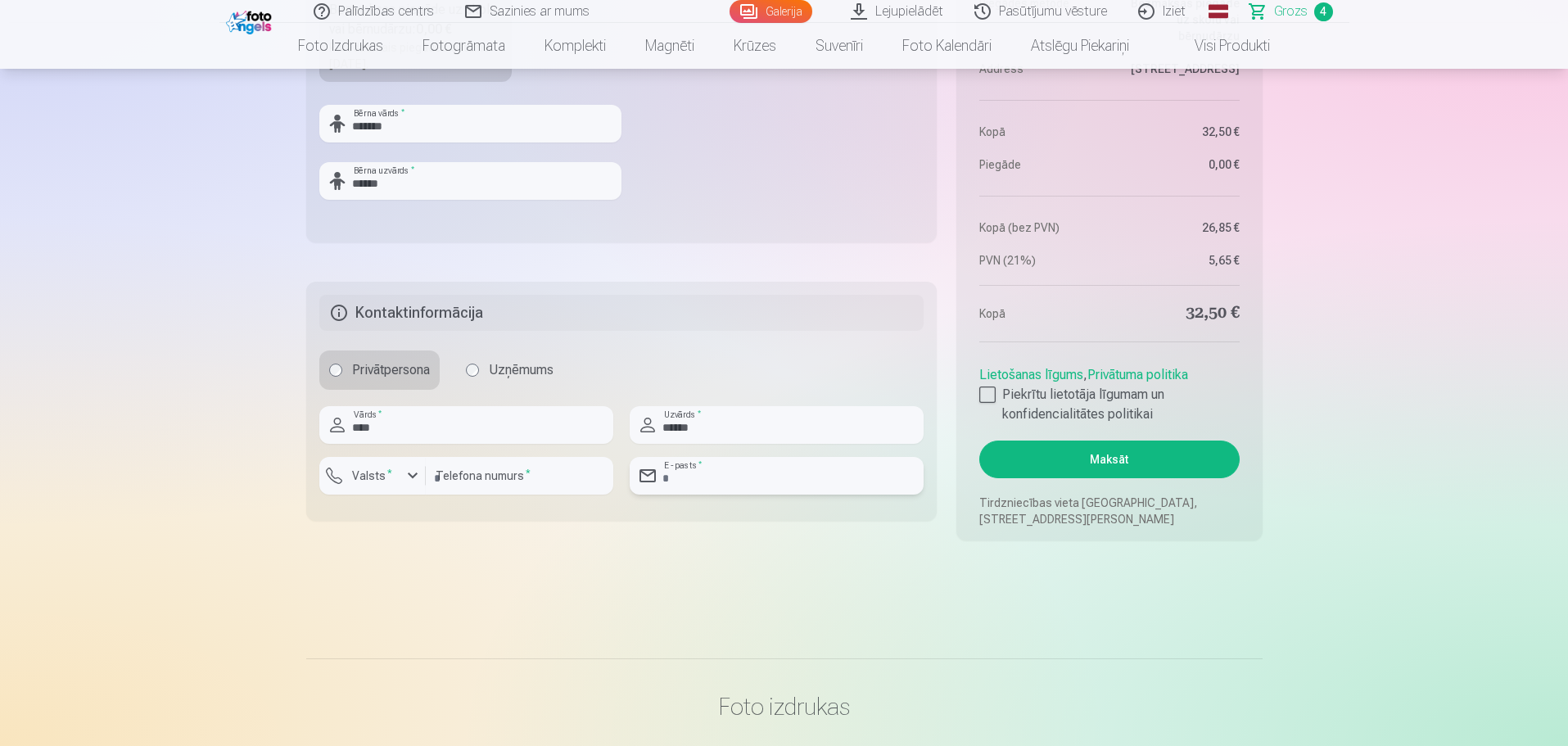
click at [758, 479] on input "email" at bounding box center [777, 476] width 294 height 38
type input "**********"
click at [986, 400] on div at bounding box center [987, 394] width 16 height 16
click at [1105, 458] on button "Maksāt" at bounding box center [1109, 459] width 260 height 38
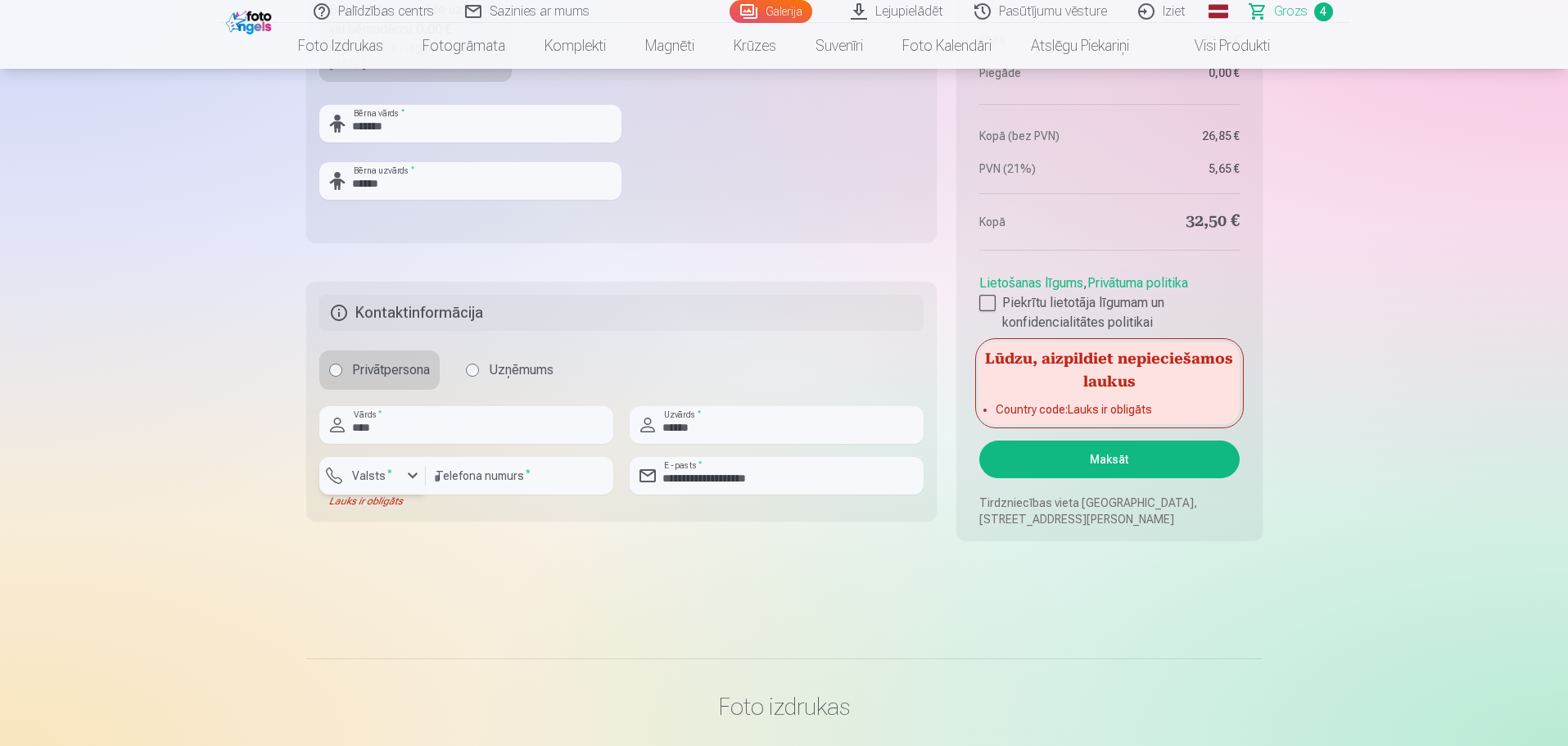
click at [389, 476] on label "Valsts *" at bounding box center [372, 476] width 53 height 16
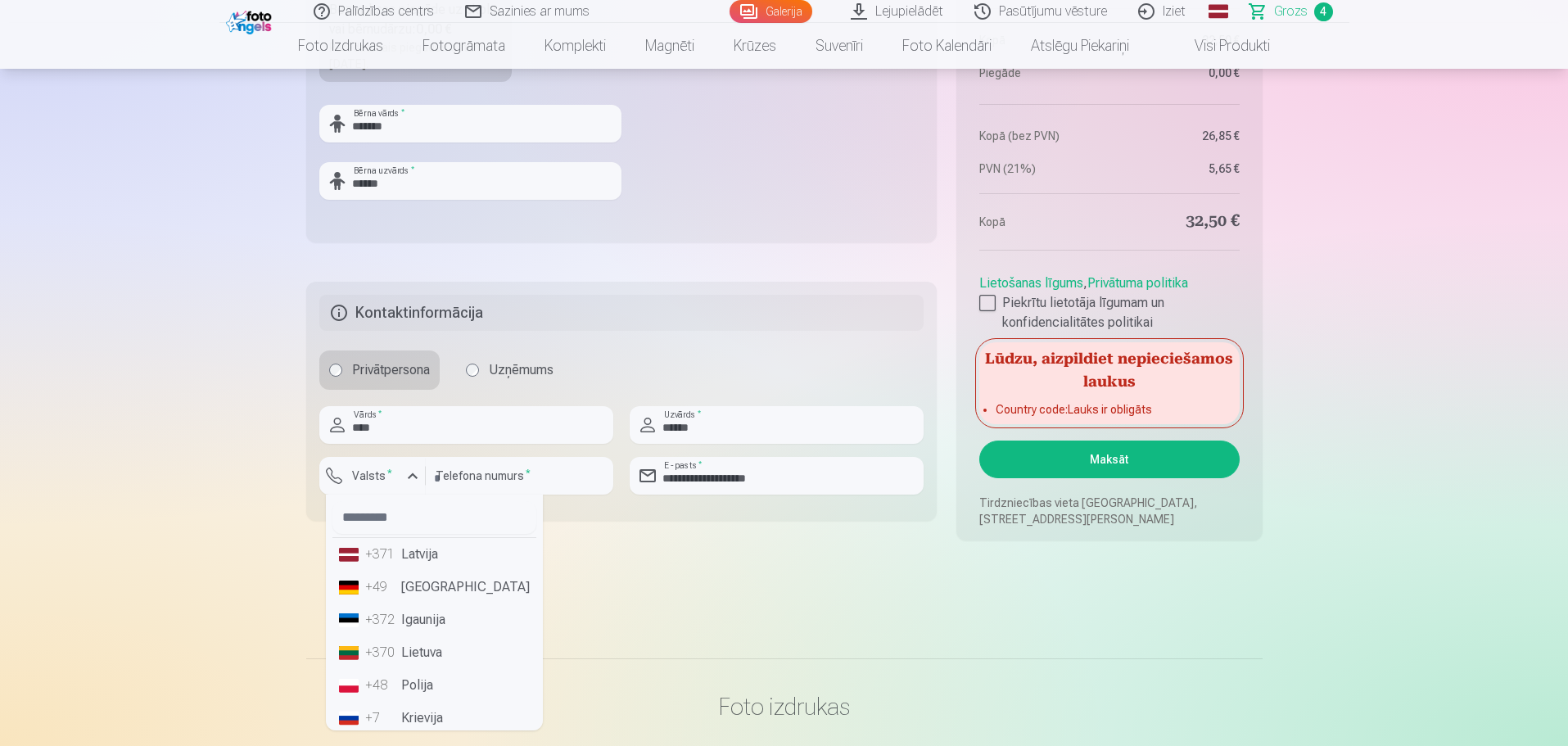
click at [423, 555] on li "+371 Latvija" at bounding box center [434, 554] width 204 height 33
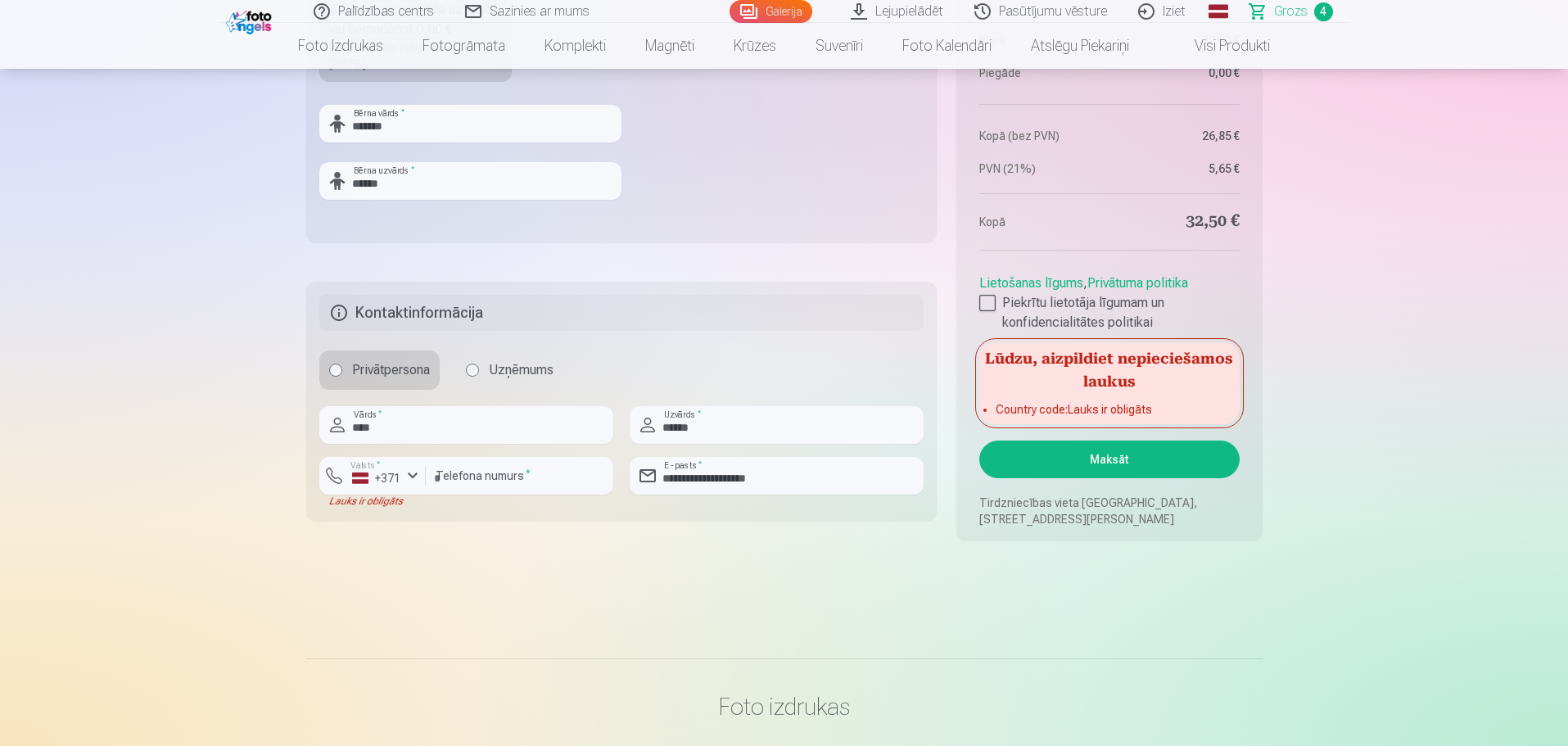
click at [1119, 469] on button "Maksāt" at bounding box center [1109, 459] width 260 height 38
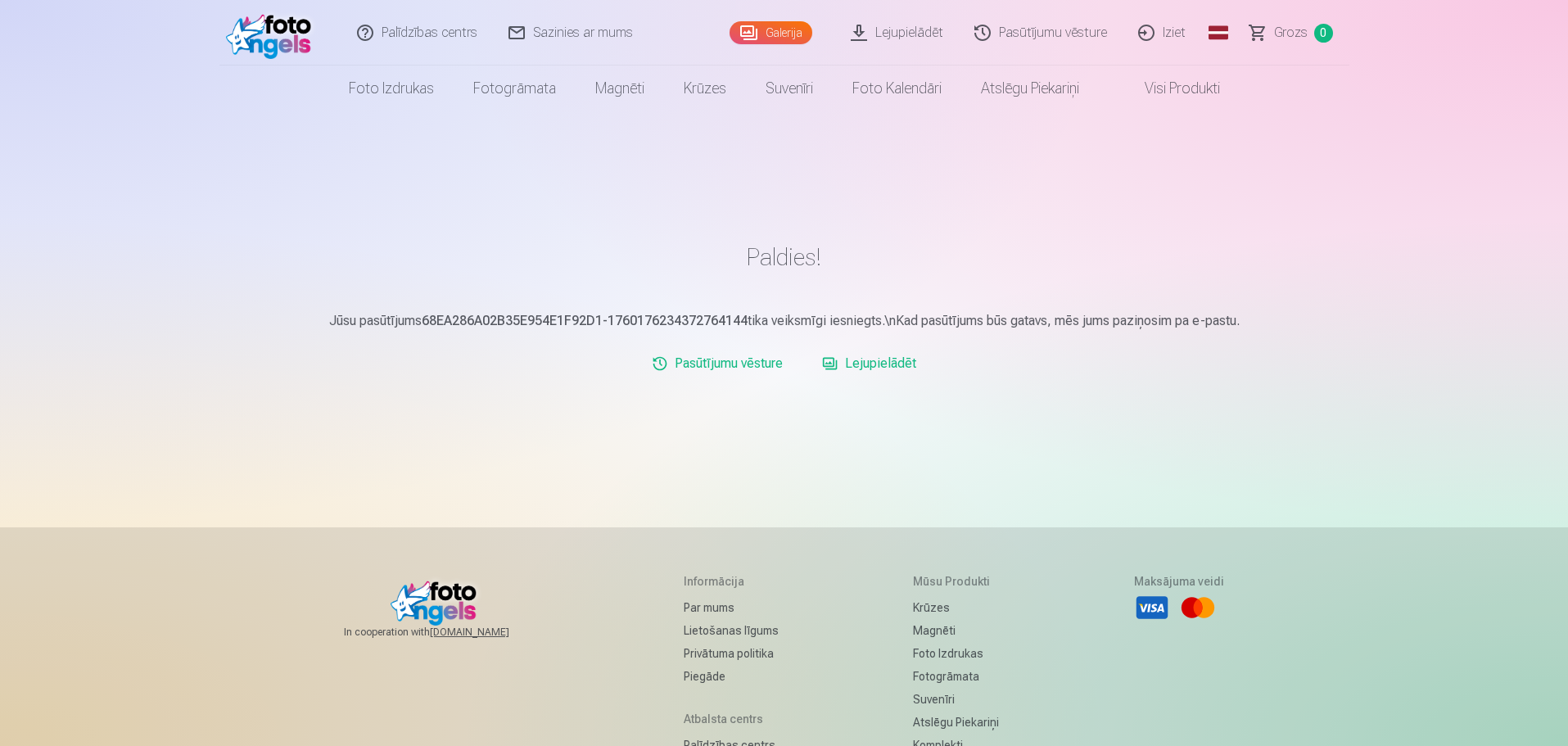
click at [885, 361] on link "Lejupielādēt" at bounding box center [869, 363] width 107 height 33
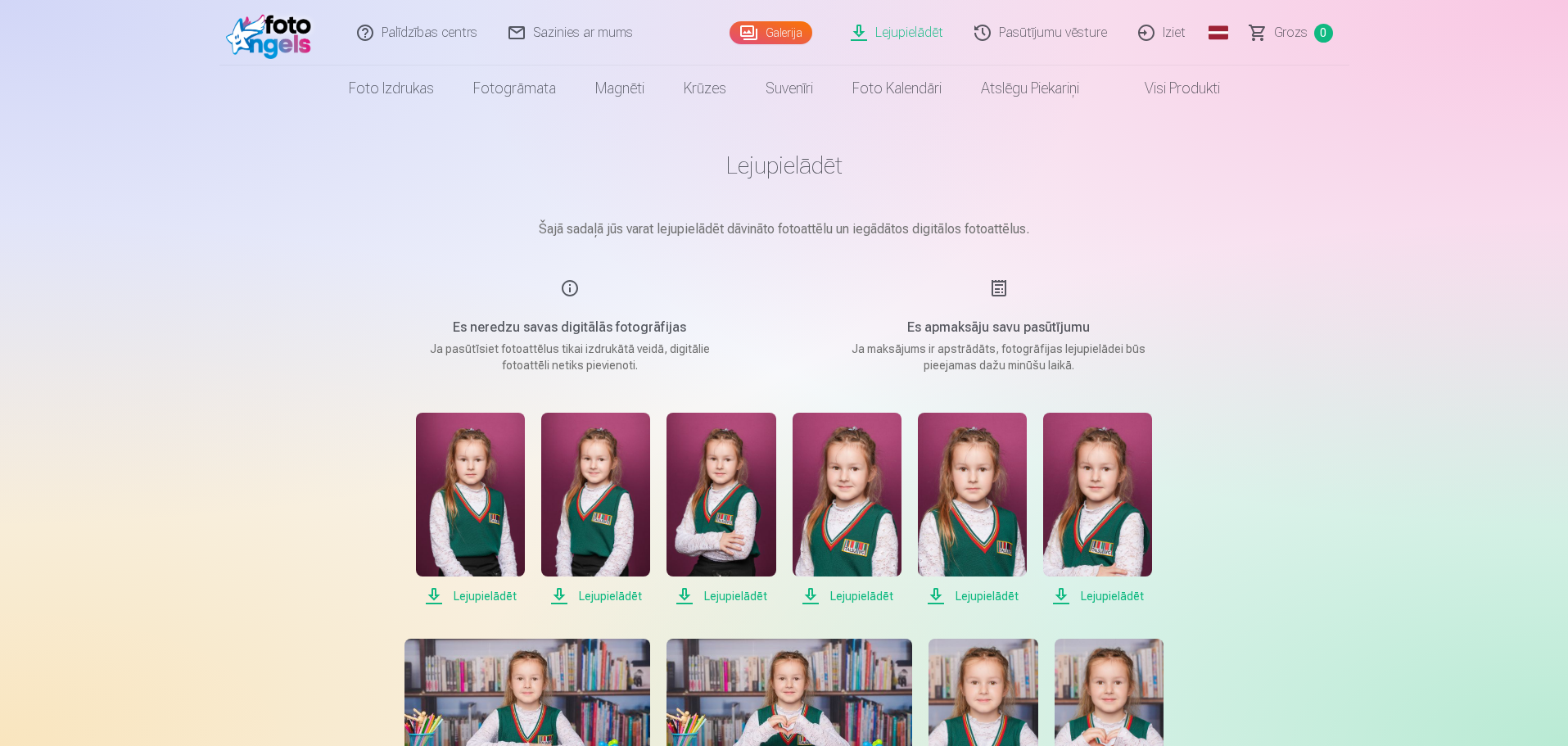
click at [931, 28] on link "Lejupielādēt" at bounding box center [898, 33] width 124 height 66
click at [871, 28] on link "Lejupielādēt" at bounding box center [898, 33] width 124 height 66
click at [1168, 84] on link "Visi produkti" at bounding box center [1169, 89] width 141 height 46
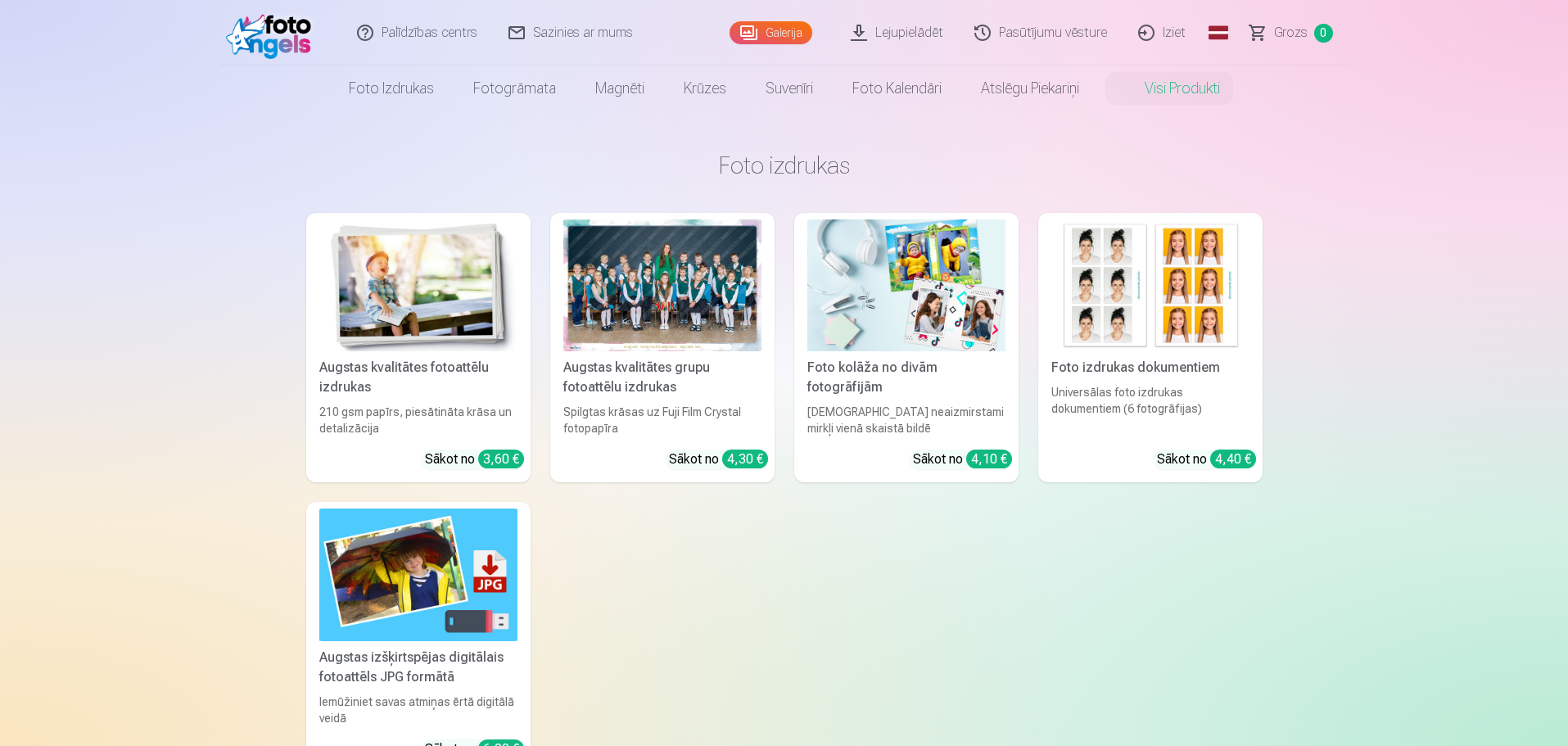
click at [905, 27] on link "Lejupielādēt" at bounding box center [898, 33] width 124 height 66
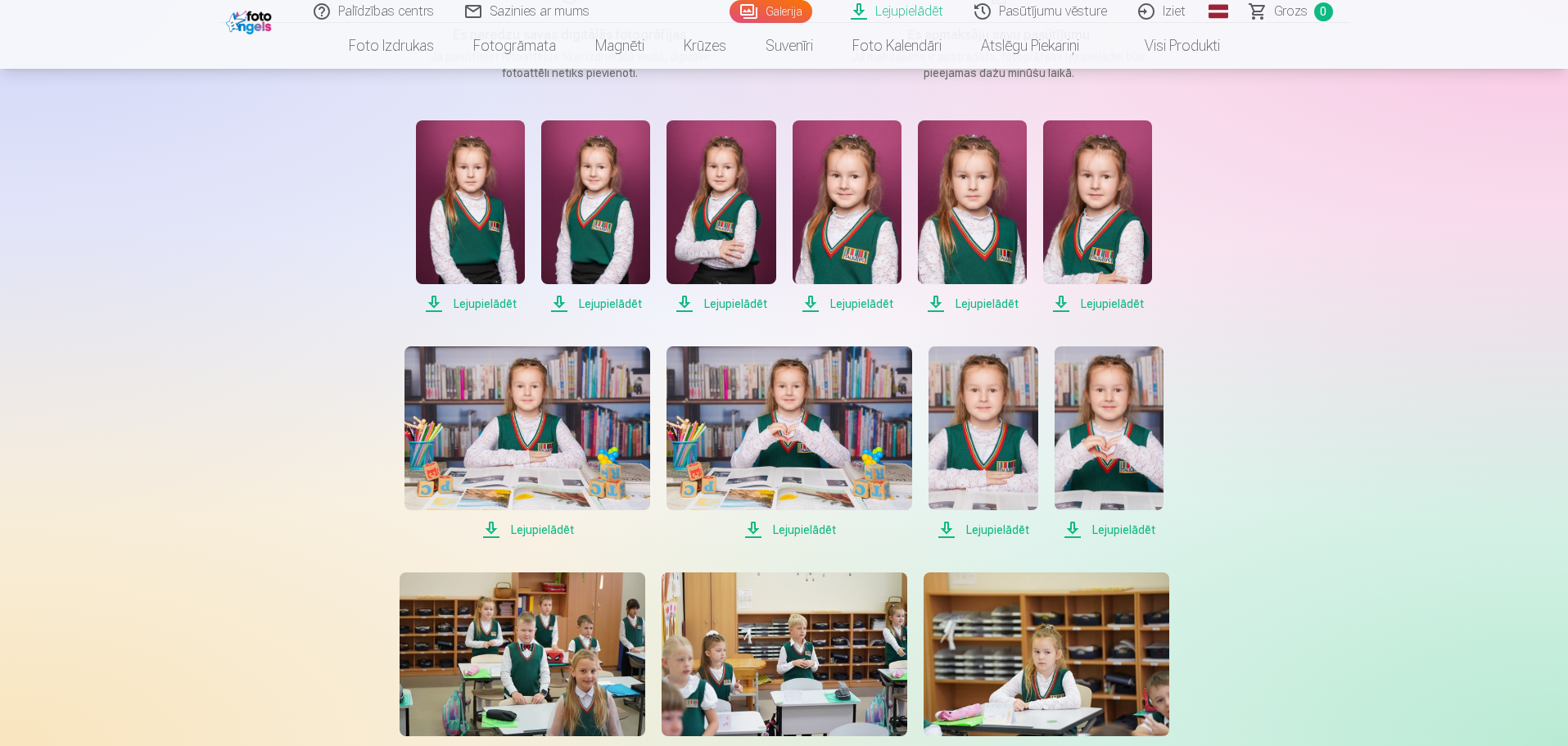
scroll to position [328, 0]
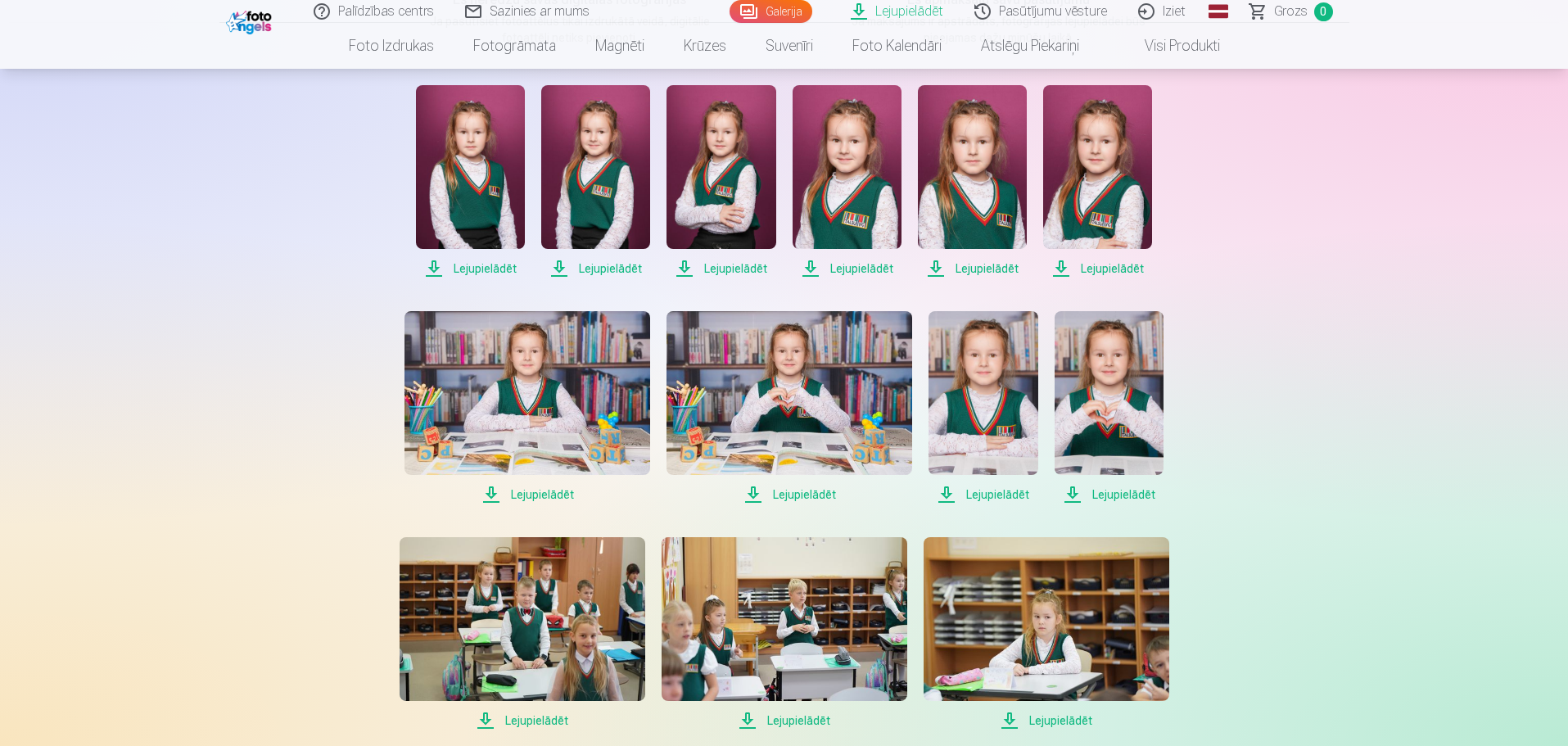
click at [490, 268] on span "Lejupielādēt" at bounding box center [470, 268] width 109 height 19
click at [605, 267] on span "Lejupielādēt" at bounding box center [596, 268] width 109 height 19
click at [733, 268] on span "Lejupielādēt" at bounding box center [721, 268] width 109 height 19
click at [876, 265] on span "Lejupielādēt" at bounding box center [846, 268] width 109 height 19
click at [997, 270] on span "Lejupielādēt" at bounding box center [972, 268] width 109 height 19
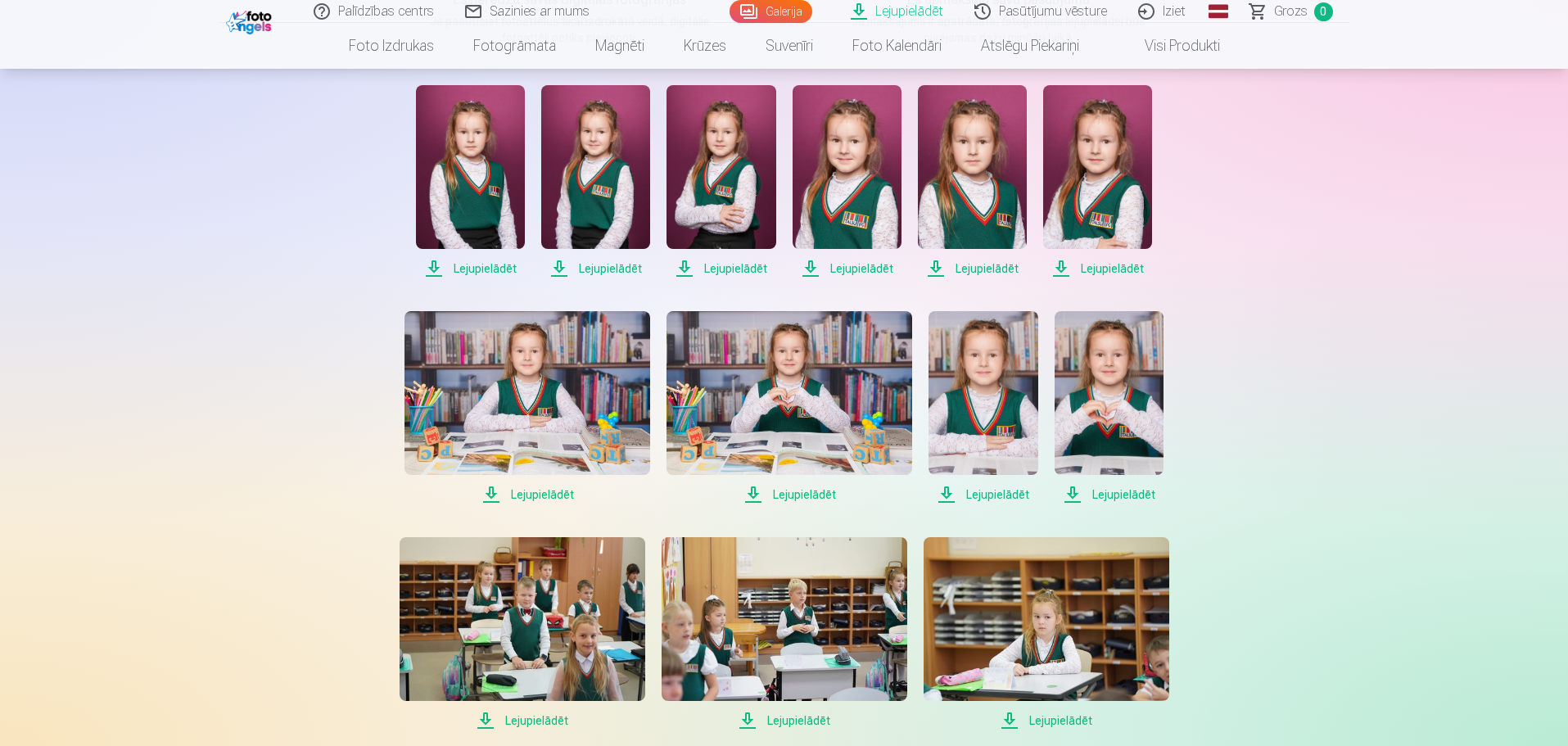
click at [1127, 261] on span "Lejupielādēt" at bounding box center [1097, 268] width 109 height 19
click at [1120, 490] on span "Lejupielādēt" at bounding box center [1109, 494] width 109 height 19
click at [985, 495] on span "Lejupielādēt" at bounding box center [983, 494] width 109 height 19
click at [802, 492] on span "Lejupielādēt" at bounding box center [789, 494] width 246 height 19
click at [547, 490] on span "Lejupielādēt" at bounding box center [527, 494] width 246 height 19
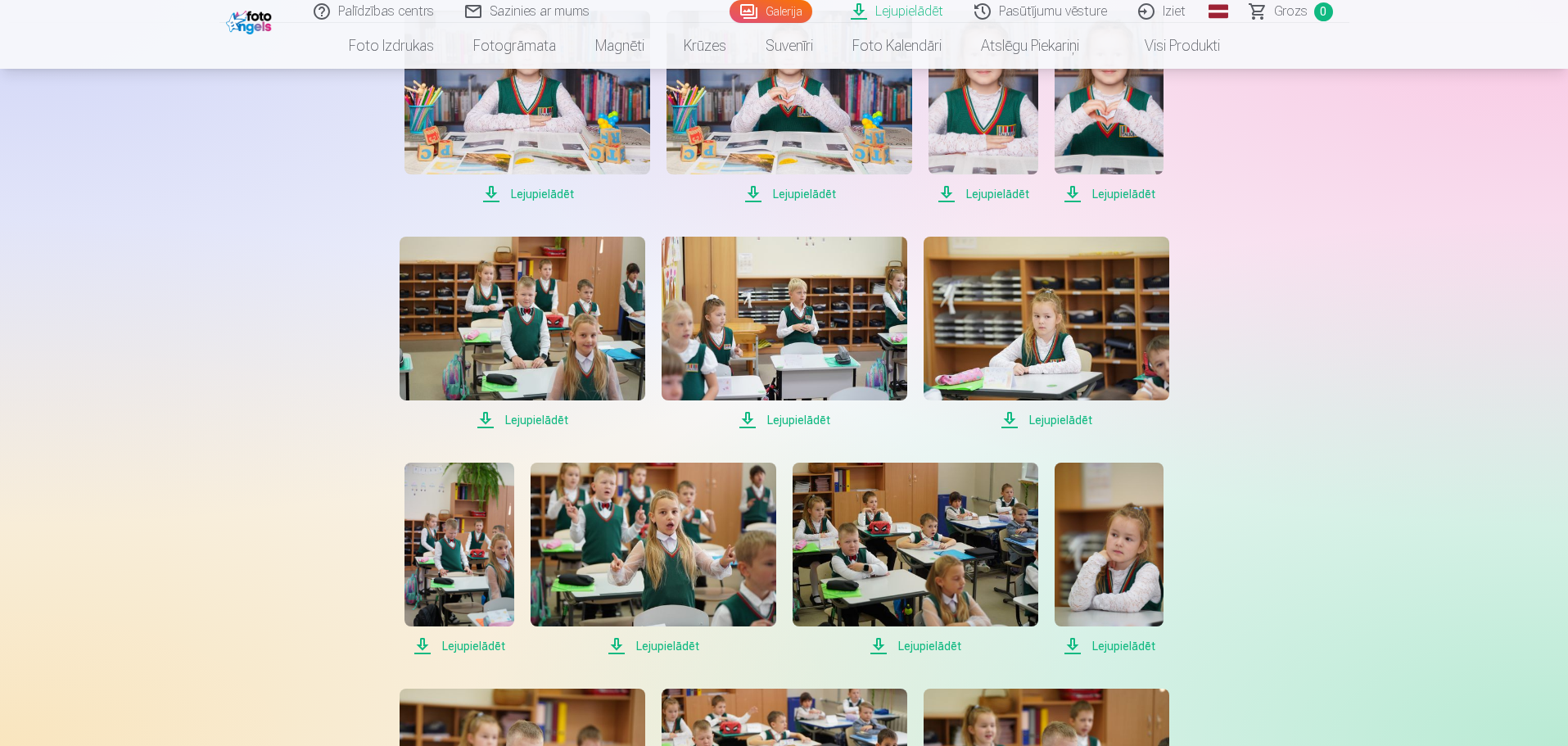
scroll to position [655, 0]
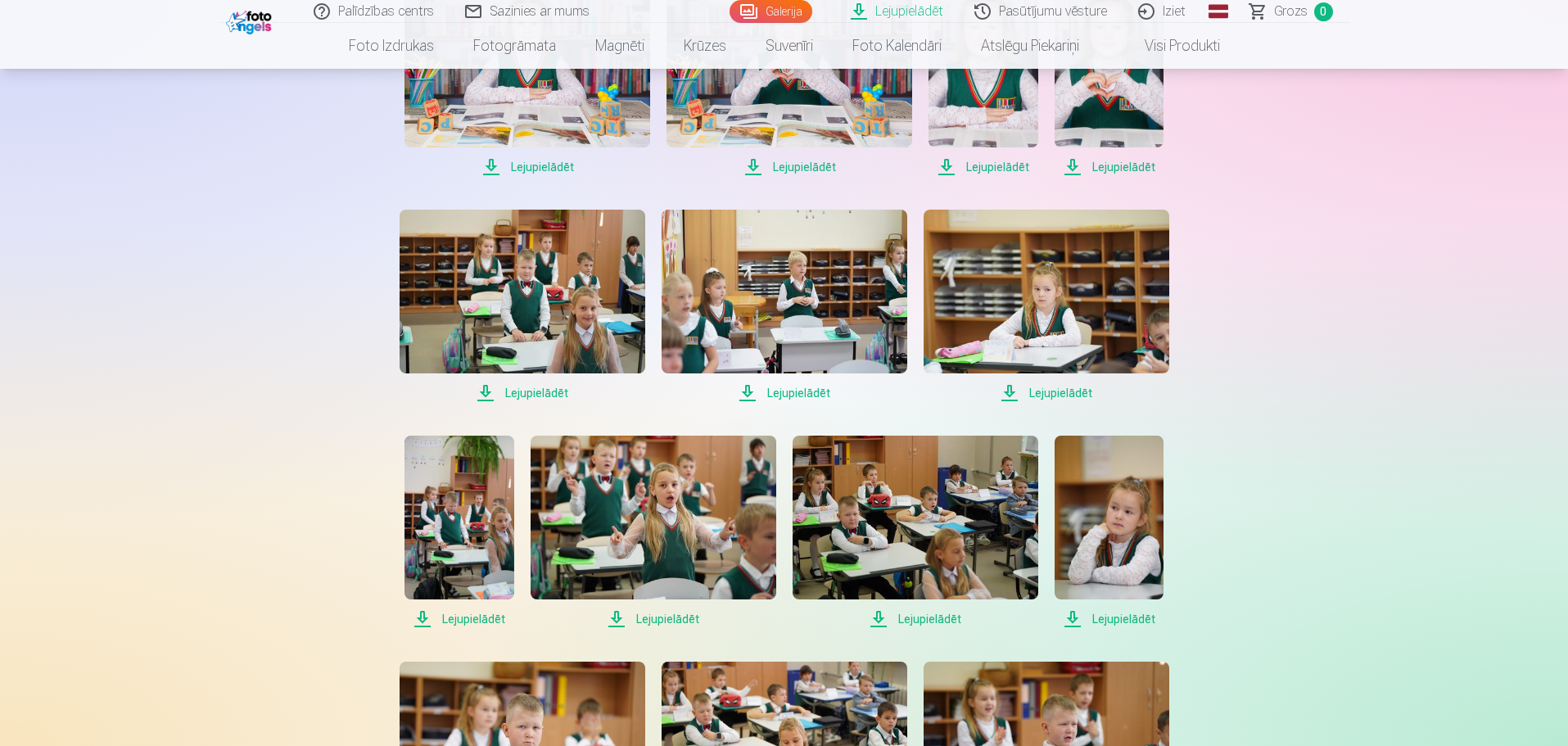
click at [546, 388] on span "Lejupielādēt" at bounding box center [522, 392] width 246 height 19
click at [802, 389] on span "Lejupielādēt" at bounding box center [784, 392] width 246 height 19
click at [1072, 386] on span "Lejupielādēt" at bounding box center [1046, 392] width 246 height 19
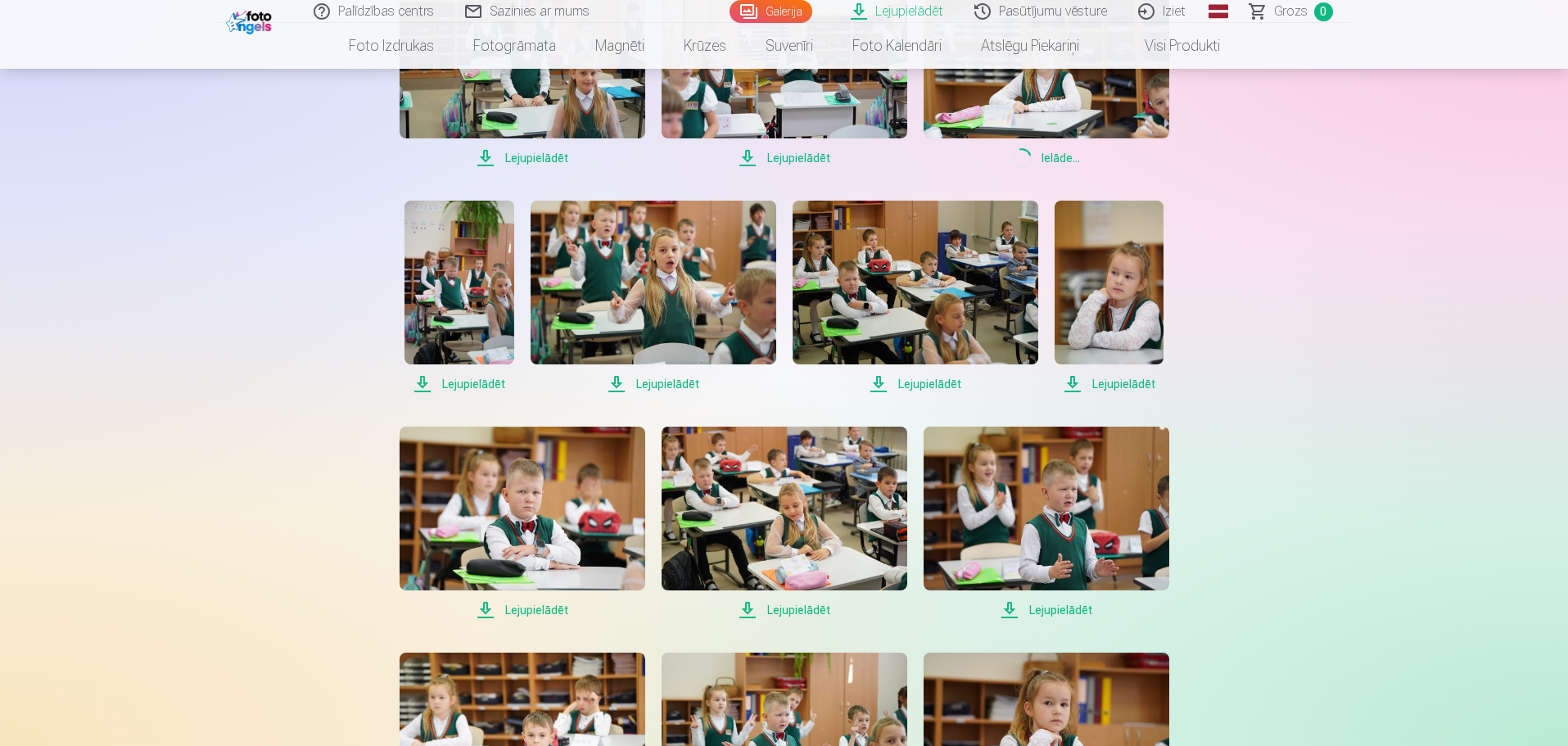
scroll to position [900, 0]
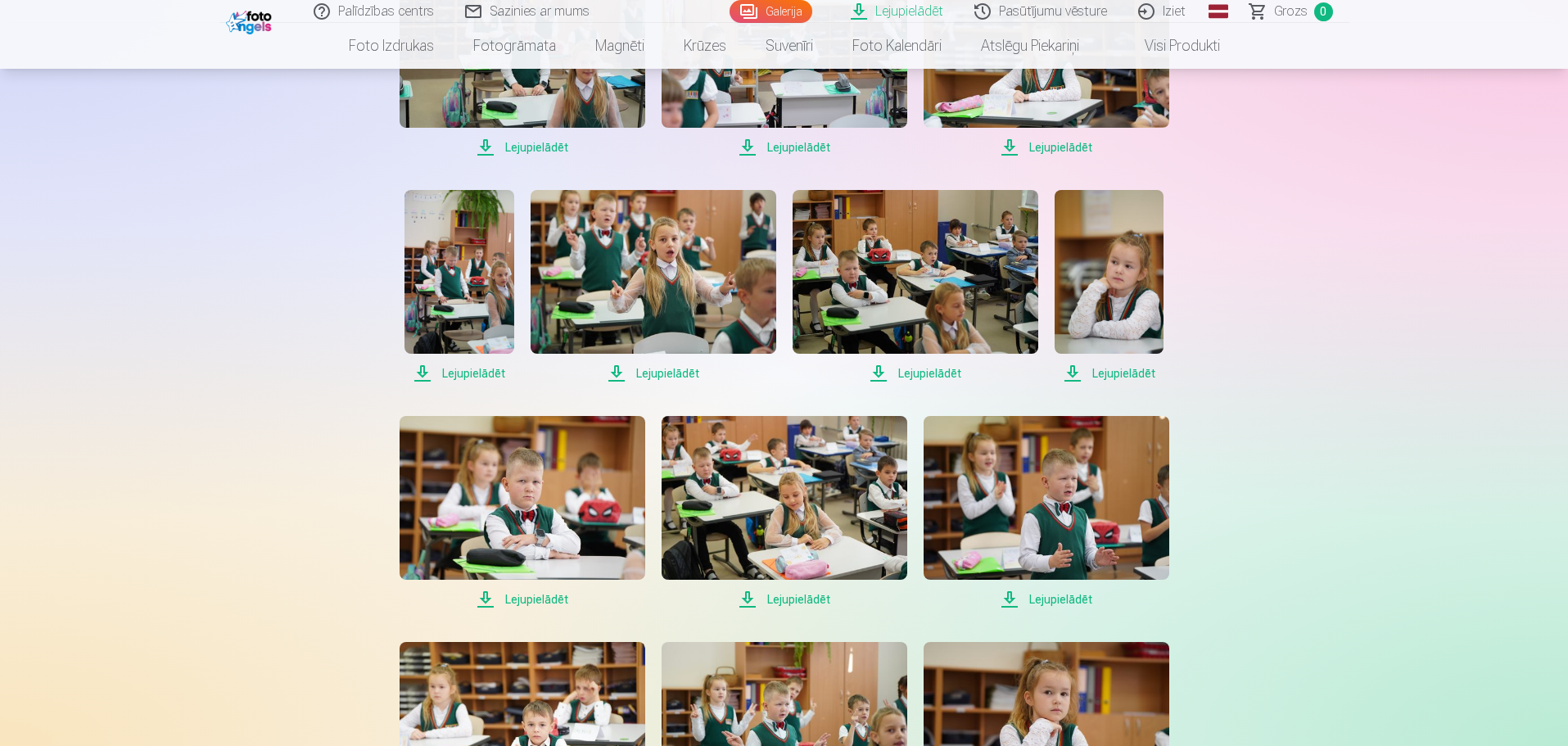
click at [1104, 373] on span "Lejupielādēt" at bounding box center [1109, 373] width 109 height 19
click at [912, 371] on span "Lejupielādēt" at bounding box center [915, 373] width 246 height 19
click at [670, 374] on span "Lejupielādēt" at bounding box center [653, 373] width 246 height 19
click at [476, 369] on span "Lejupielādēt" at bounding box center [458, 373] width 109 height 19
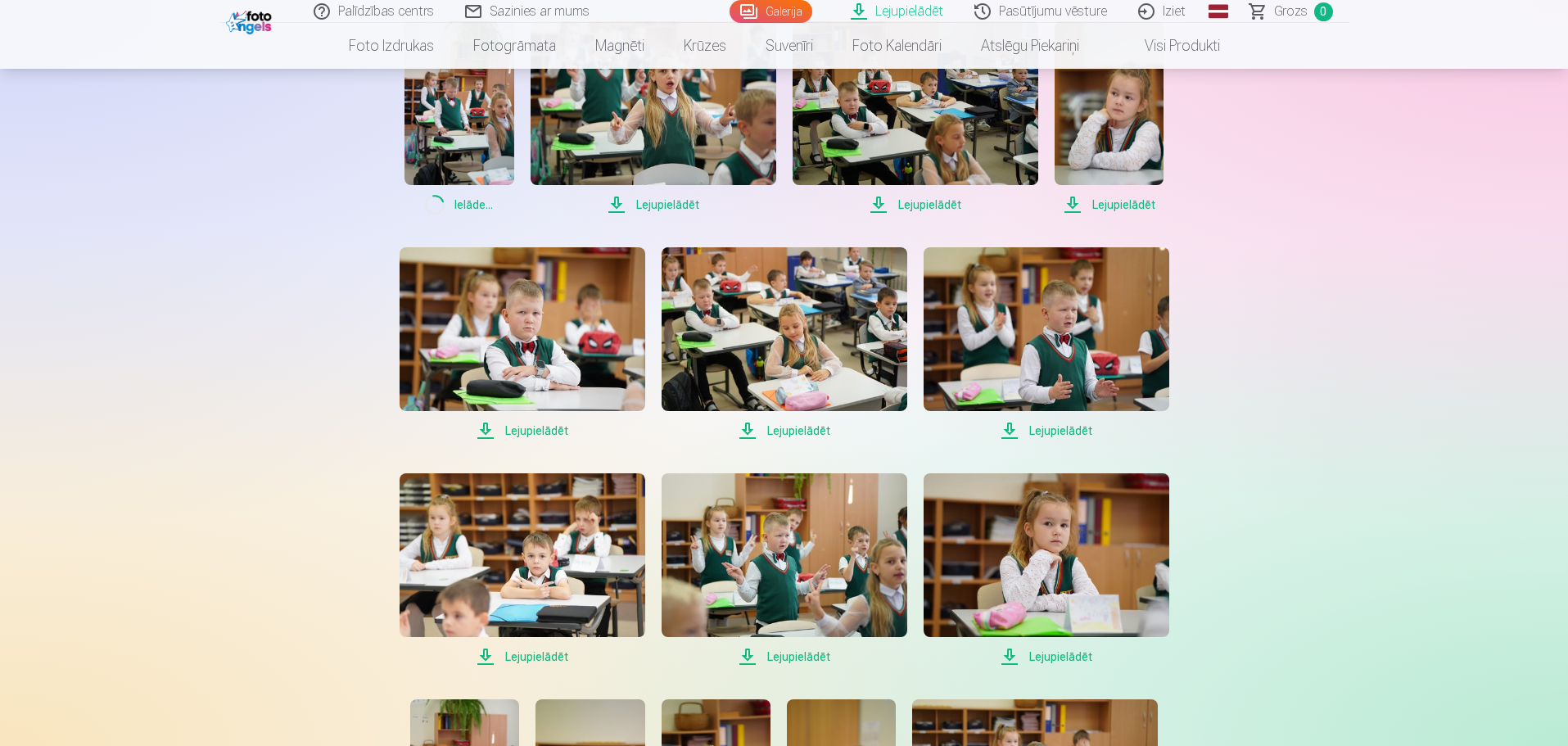
scroll to position [1146, 0]
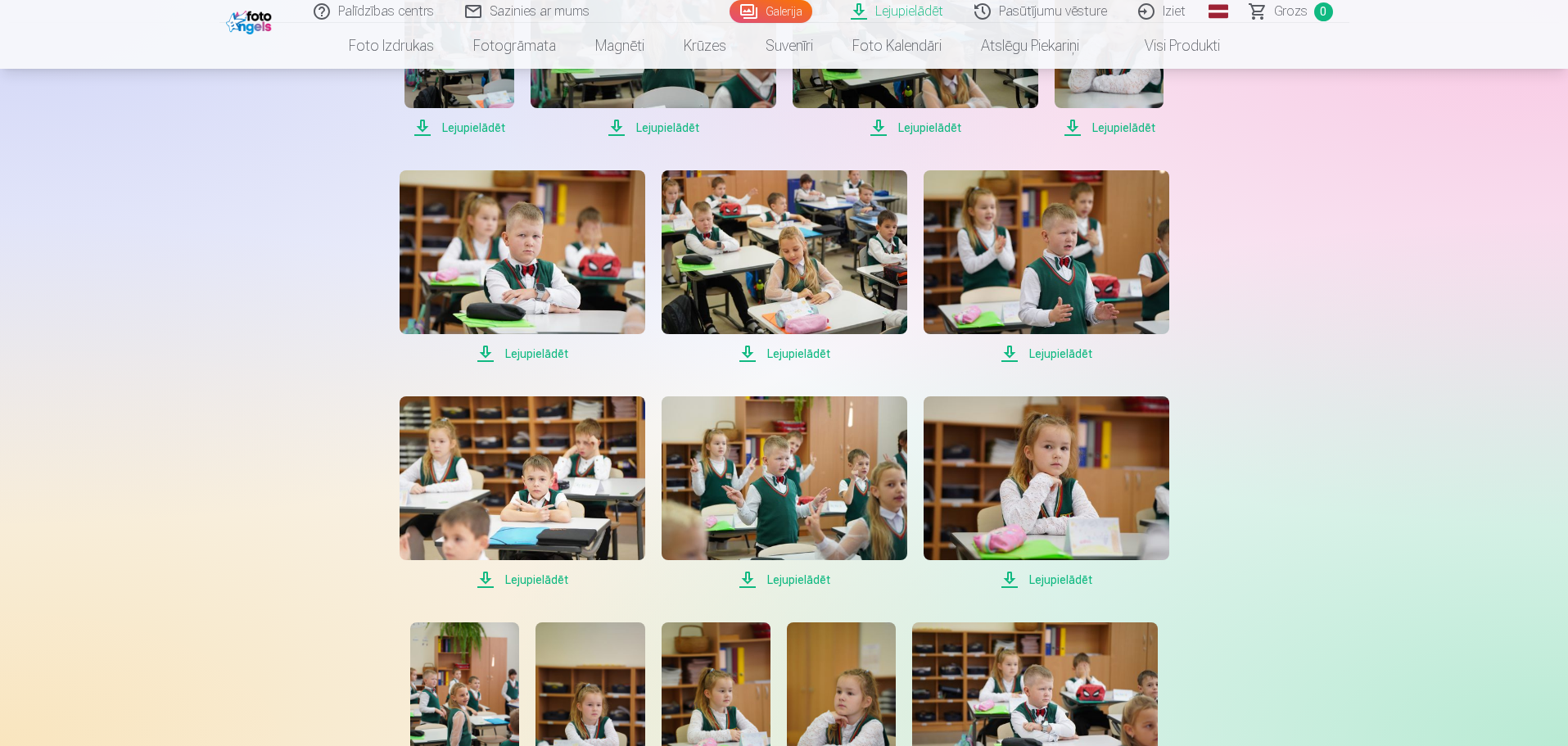
click at [536, 352] on span "Lejupielādēt" at bounding box center [522, 354] width 246 height 19
click at [815, 353] on span "Lejupielādēt" at bounding box center [784, 354] width 246 height 19
click at [1066, 353] on span "Lejupielādēt" at bounding box center [1046, 354] width 246 height 19
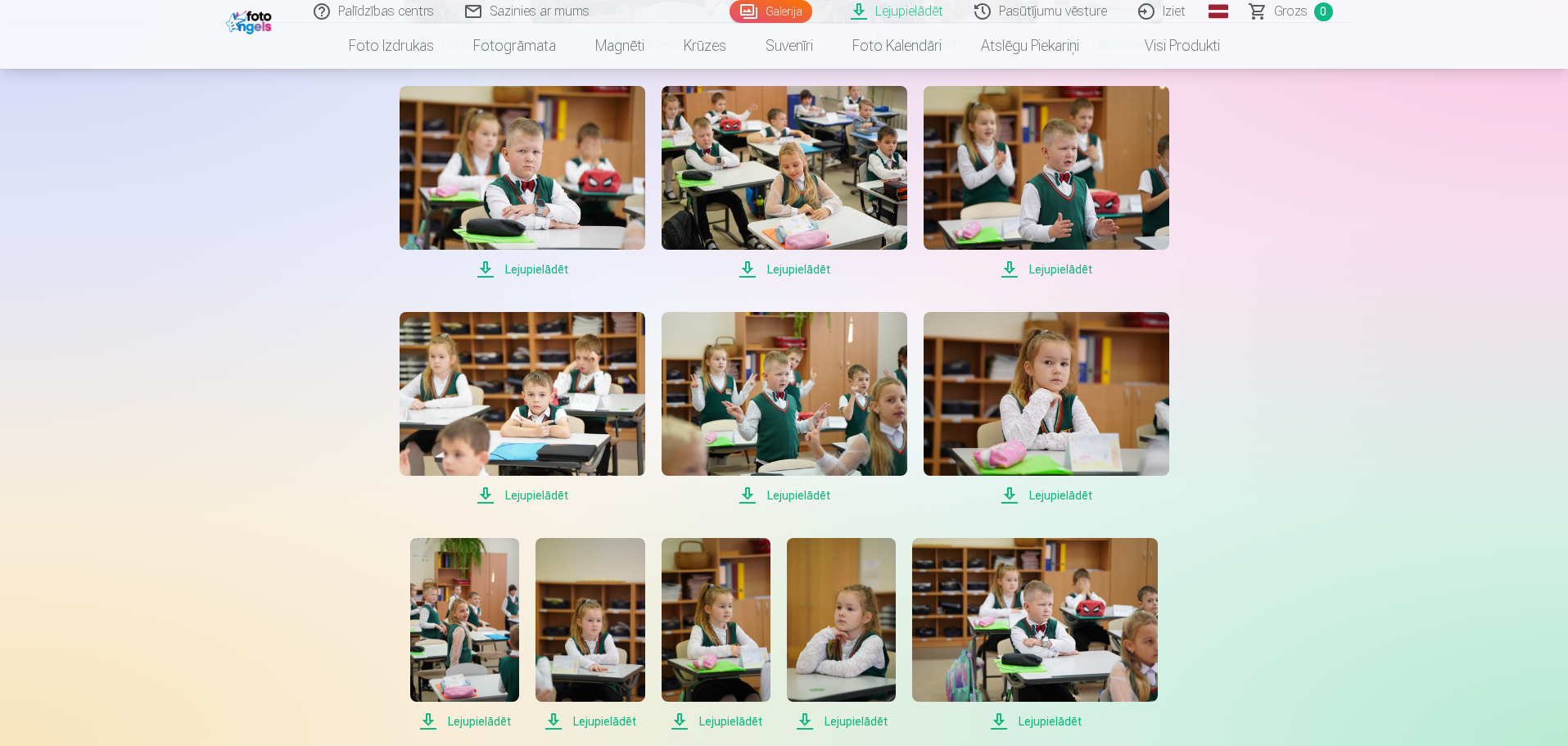
scroll to position [1309, 0]
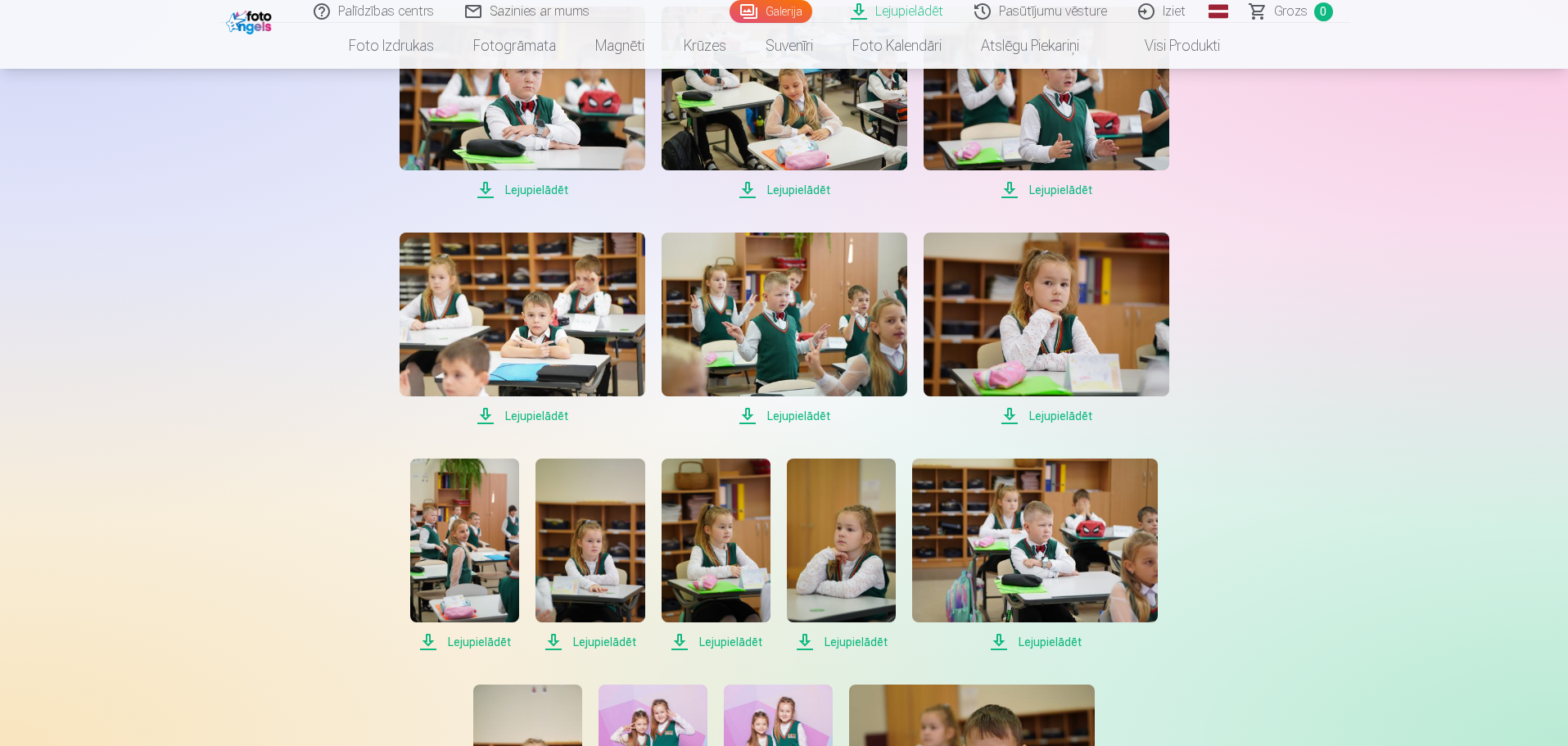
click at [1068, 415] on span "Lejupielādēt" at bounding box center [1046, 416] width 246 height 19
click at [811, 410] on span "Lejupielādēt" at bounding box center [784, 416] width 246 height 19
click at [537, 412] on span "Lejupielādēt" at bounding box center [522, 416] width 246 height 19
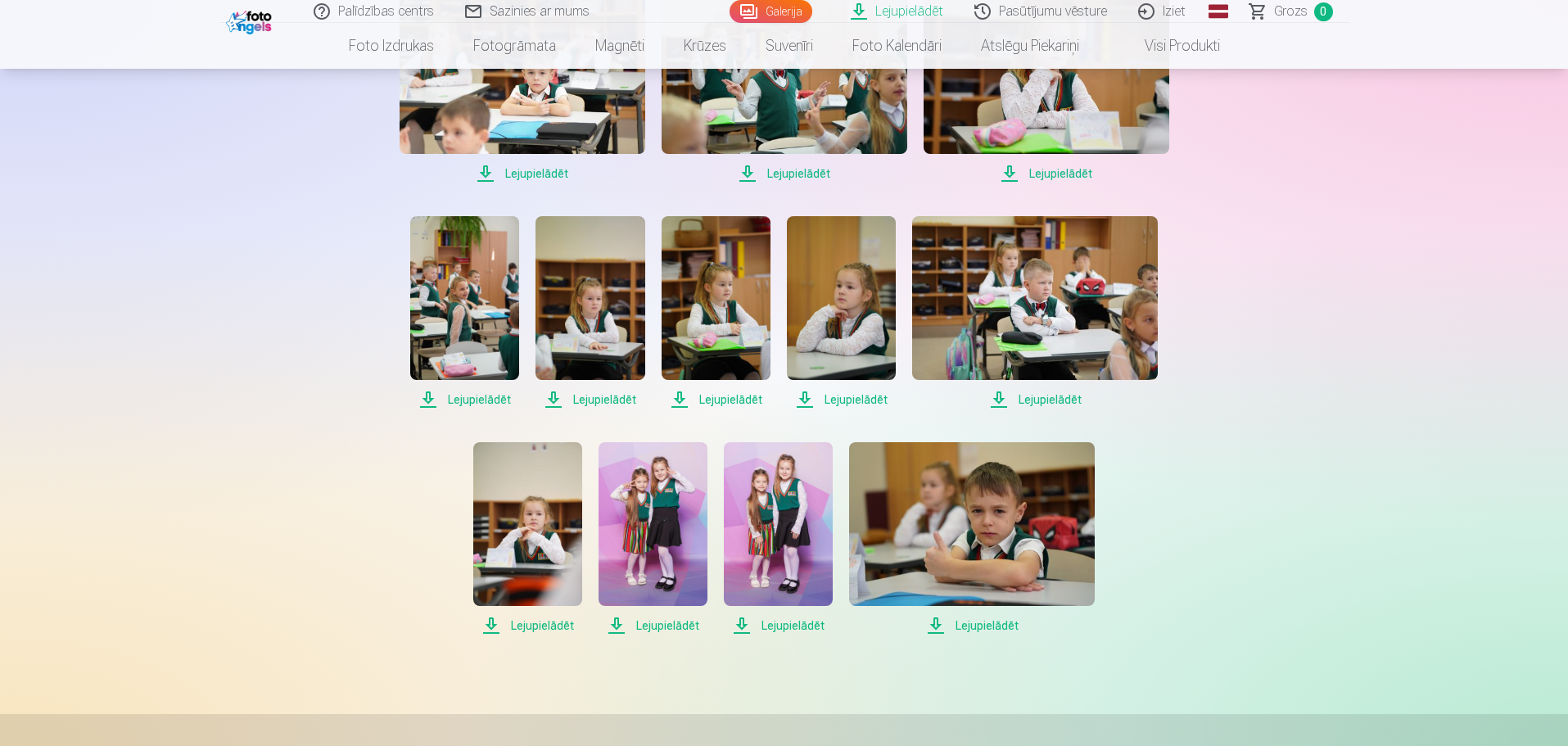
scroll to position [1556, 0]
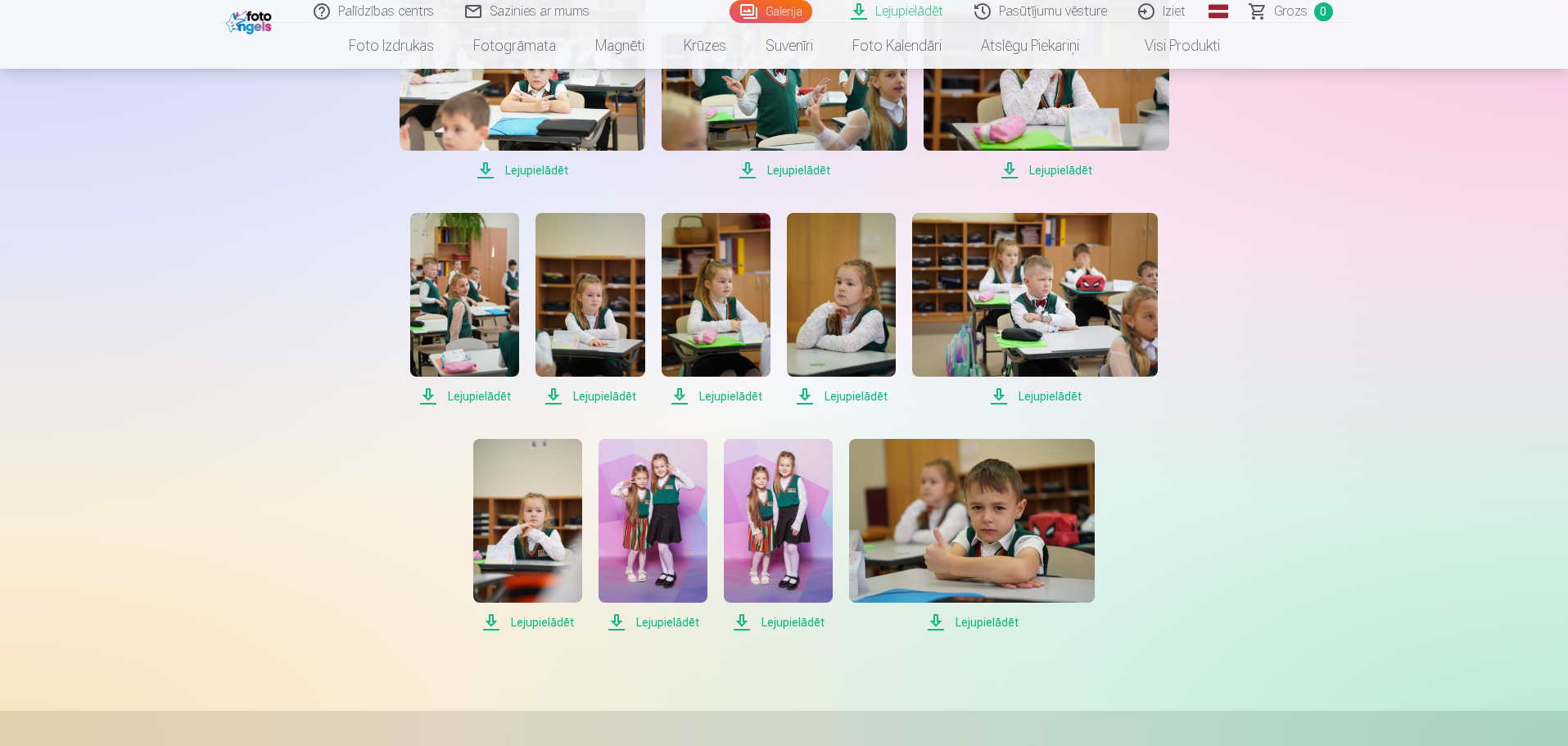
click at [471, 392] on span "Lejupielādēt" at bounding box center [464, 396] width 109 height 19
click at [606, 392] on span "Lejupielādēt" at bounding box center [589, 396] width 109 height 19
click at [727, 391] on span "Lejupielādēt" at bounding box center [716, 396] width 109 height 19
click at [869, 398] on span "Lejupielādēt" at bounding box center [841, 396] width 109 height 19
click at [1073, 391] on span "Lejupielādēt" at bounding box center [1034, 396] width 246 height 19
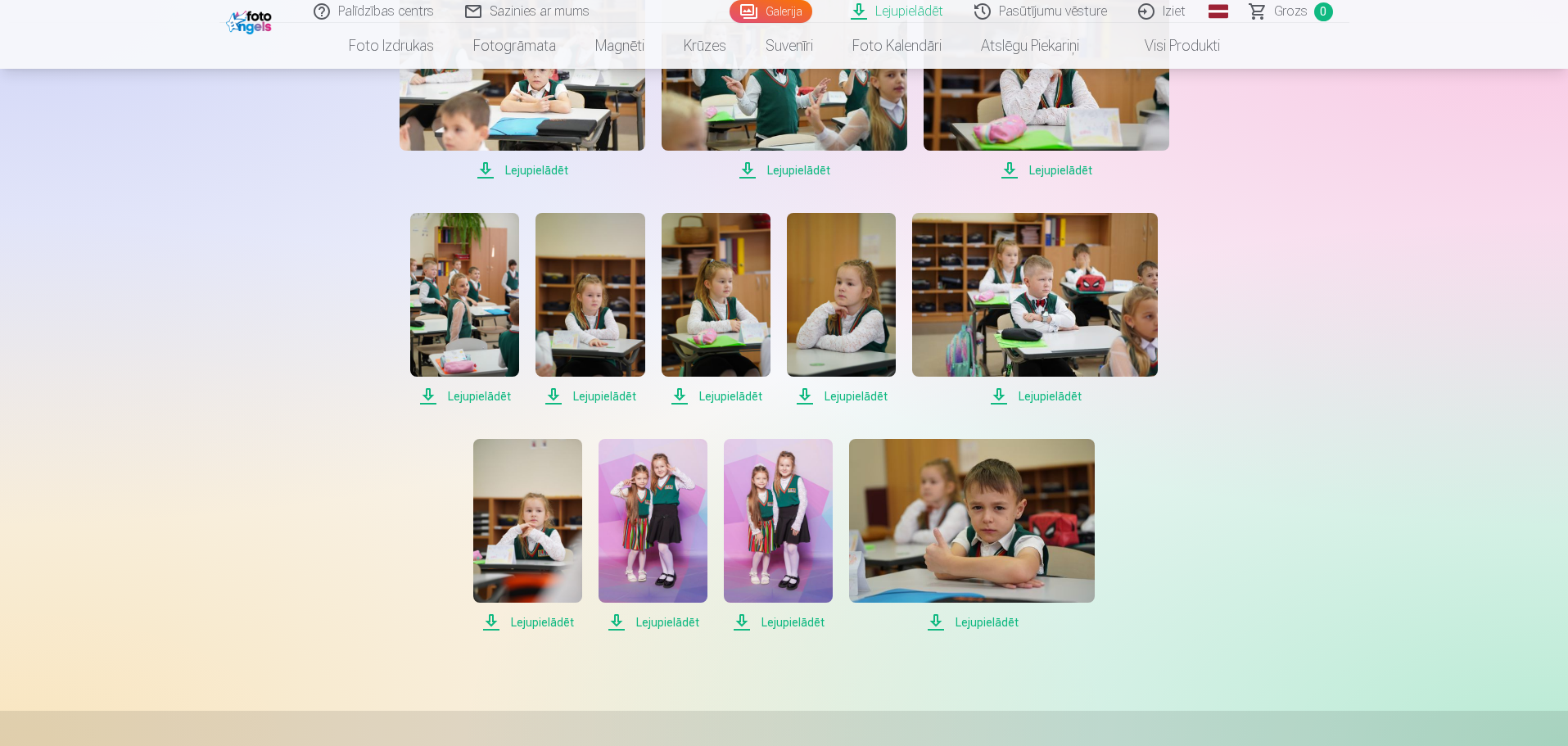
click at [540, 619] on span "Lejupielādēt" at bounding box center [527, 622] width 109 height 19
click at [667, 619] on span "Lejupielādēt" at bounding box center [652, 622] width 109 height 19
click at [765, 624] on span "Lejupielādēt" at bounding box center [778, 622] width 109 height 19
click at [969, 619] on span "Lejupielādēt" at bounding box center [971, 622] width 246 height 19
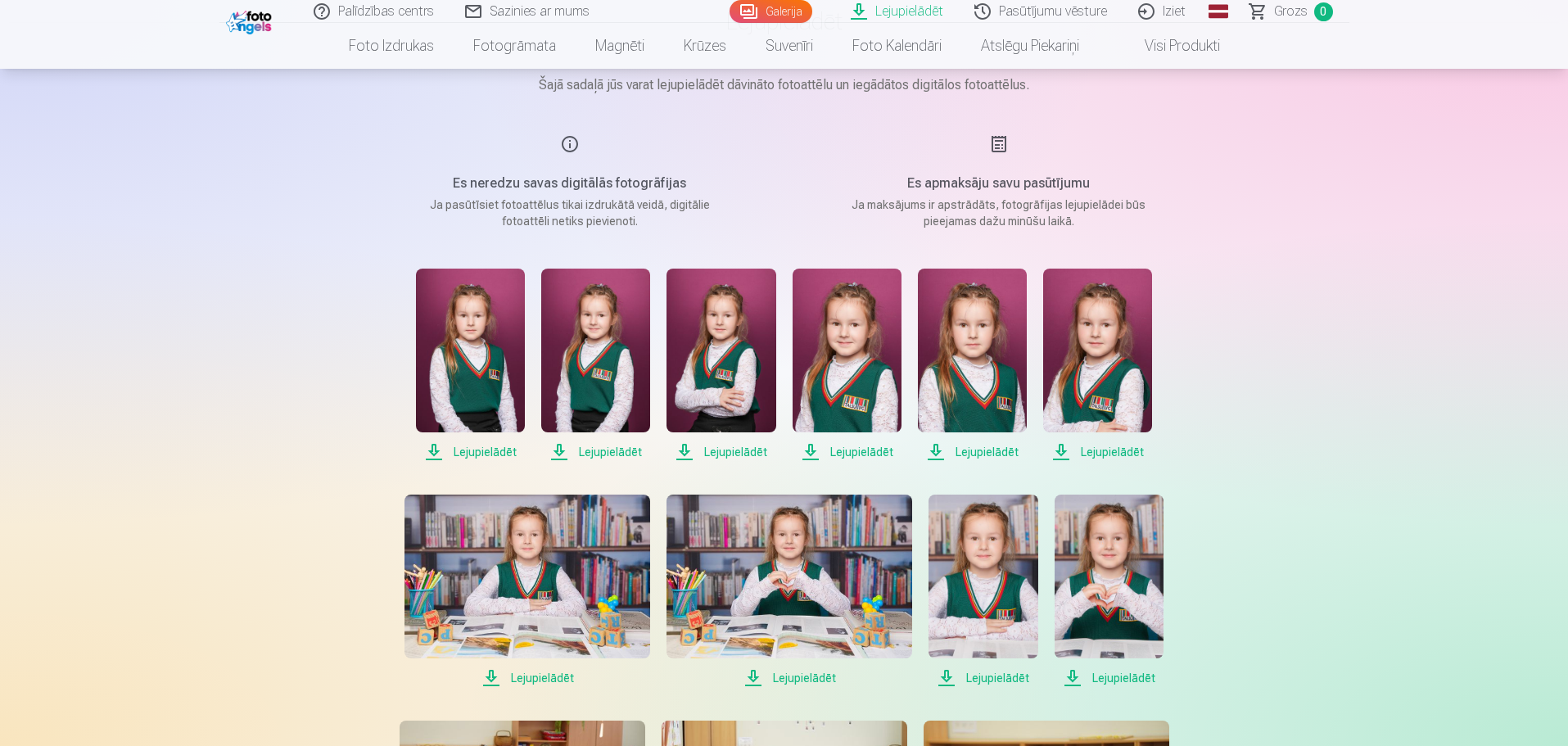
scroll to position [0, 0]
